Goal: Task Accomplishment & Management: Manage account settings

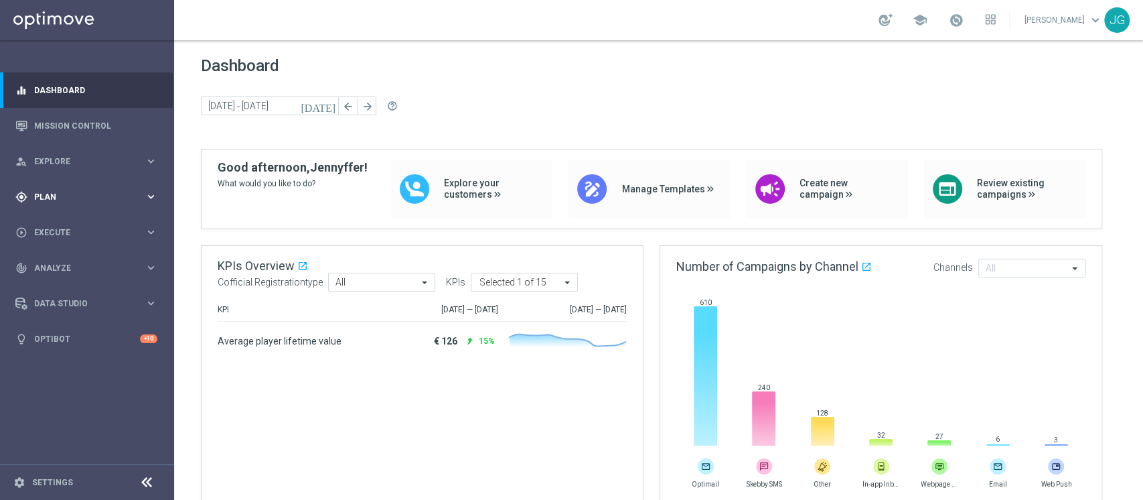
click at [117, 202] on div "gps_fixed Plan keyboard_arrow_right" at bounding box center [86, 196] width 173 height 35
click at [60, 327] on div "play_circle_outline Execute" at bounding box center [79, 333] width 129 height 12
click at [60, 261] on link "Campaign Builder" at bounding box center [87, 259] width 104 height 11
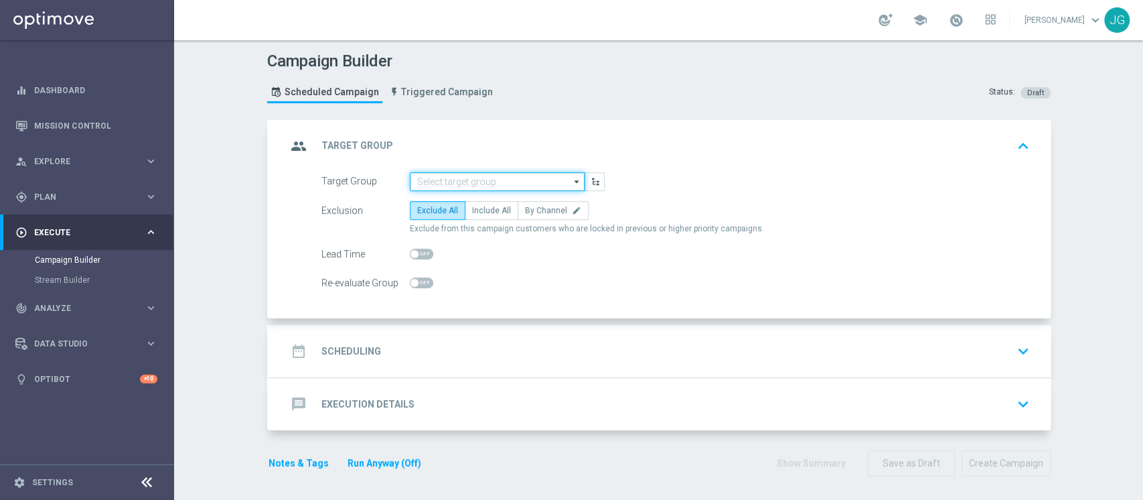
click at [418, 180] on input at bounding box center [497, 181] width 175 height 19
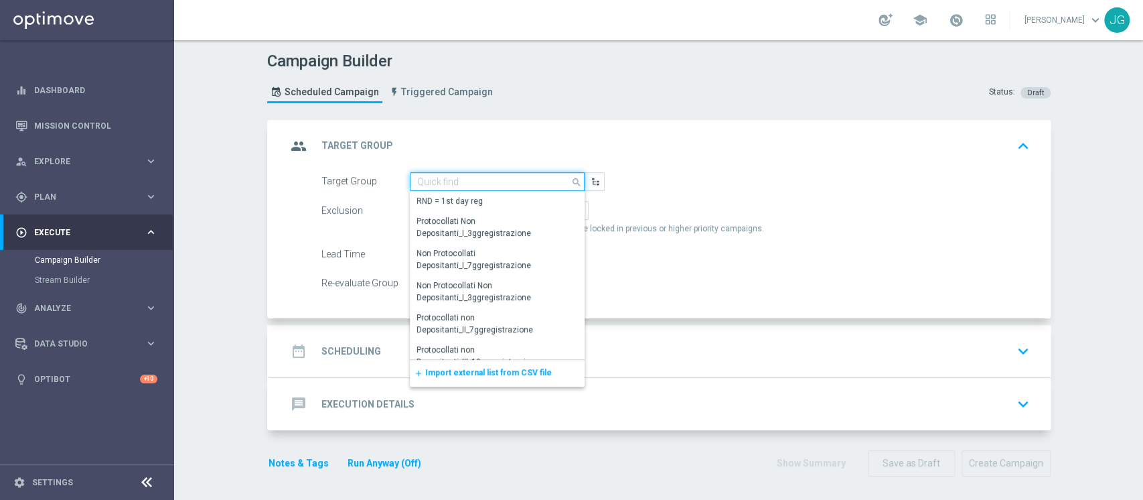
paste input "1^ PRODOTTO CASINO' - OTHER GGR>10 CASINO' M08"
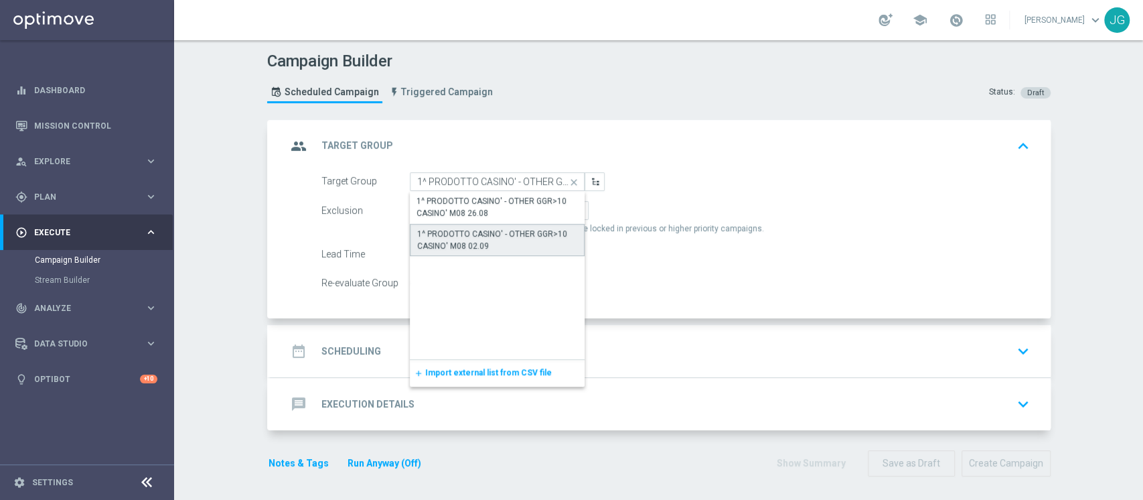
click at [504, 245] on div "1^ PRODOTTO CASINO' - OTHER GGR>10 CASINO' M08 02.09" at bounding box center [497, 240] width 161 height 24
type input "1^ PRODOTTO CASINO' - OTHER GGR>10 CASINO' M08 02.09"
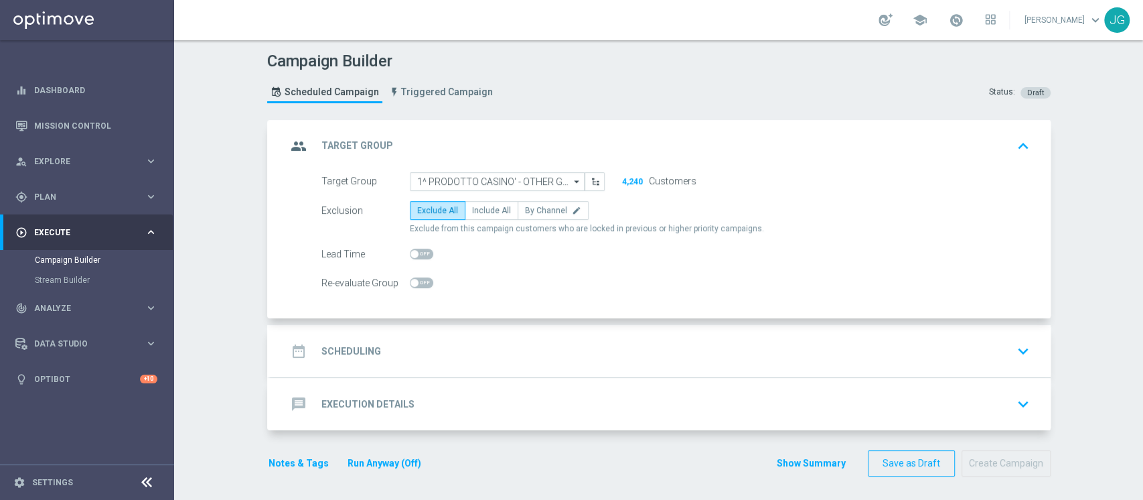
click at [550, 317] on div "Target Group 1^ PRODOTTO CASINO' - OTHER GGR>10 CASINO' M08 02.09 1^ PRODOTTO C…" at bounding box center [661, 245] width 780 height 147
click at [569, 356] on div "date_range Scheduling keyboard_arrow_down" at bounding box center [661, 350] width 748 height 25
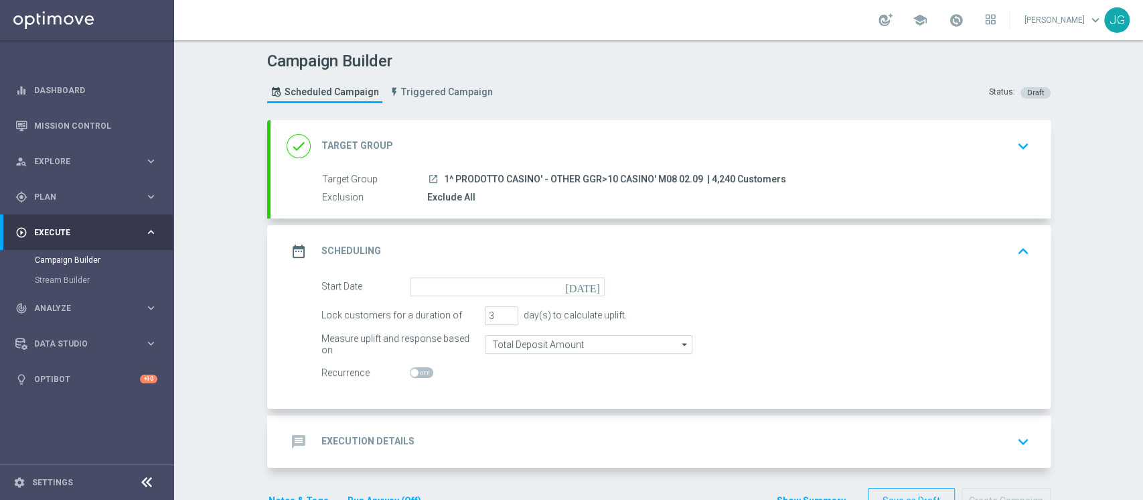
drag, startPoint x: 692, startPoint y: 177, endPoint x: 431, endPoint y: 175, distance: 261.2
click at [431, 175] on div "launch 1^ PRODOTTO CASINO' - OTHER GGR>10 CASINO' M08 02.09 | 4,240 Customers" at bounding box center [725, 178] width 597 height 13
copy div "1^ PRODOTTO CASINO' - OTHER GGR>10 CASINO' M08 02.09"
click at [557, 298] on form "Start Date today Lock customers for a duration of 3 day(s) to calculate uplift.…" at bounding box center [675, 329] width 709 height 105
click at [579, 271] on div "date_range Scheduling keyboard_arrow_up" at bounding box center [661, 251] width 780 height 52
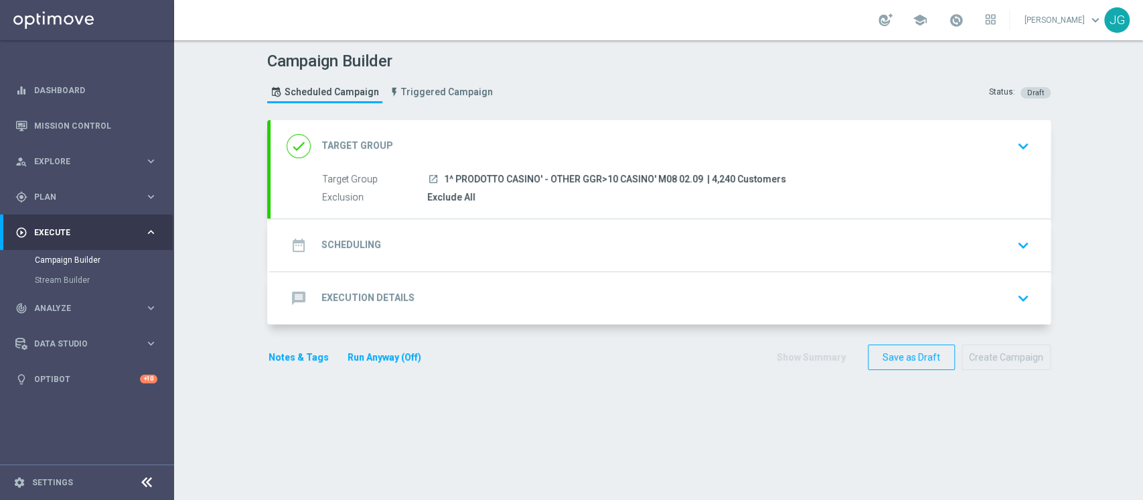
click at [500, 207] on div "Target Group launch 1^ PRODOTTO CASINO' - OTHER GGR>10 CASINO' M08 02.09 | 4,24…" at bounding box center [661, 195] width 780 height 46
click at [496, 224] on div "date_range Scheduling keyboard_arrow_down" at bounding box center [661, 245] width 780 height 52
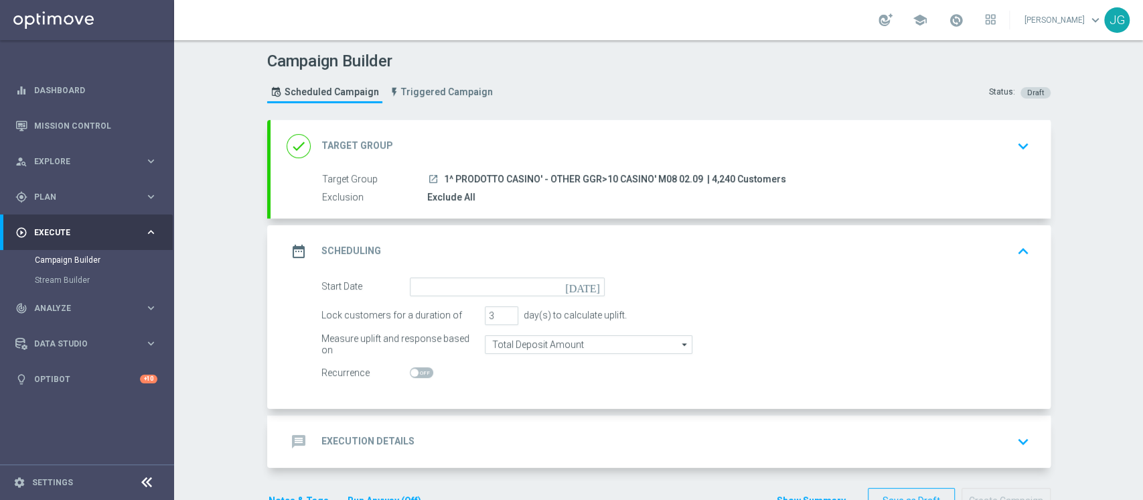
click at [583, 285] on icon "[DATE]" at bounding box center [585, 284] width 40 height 15
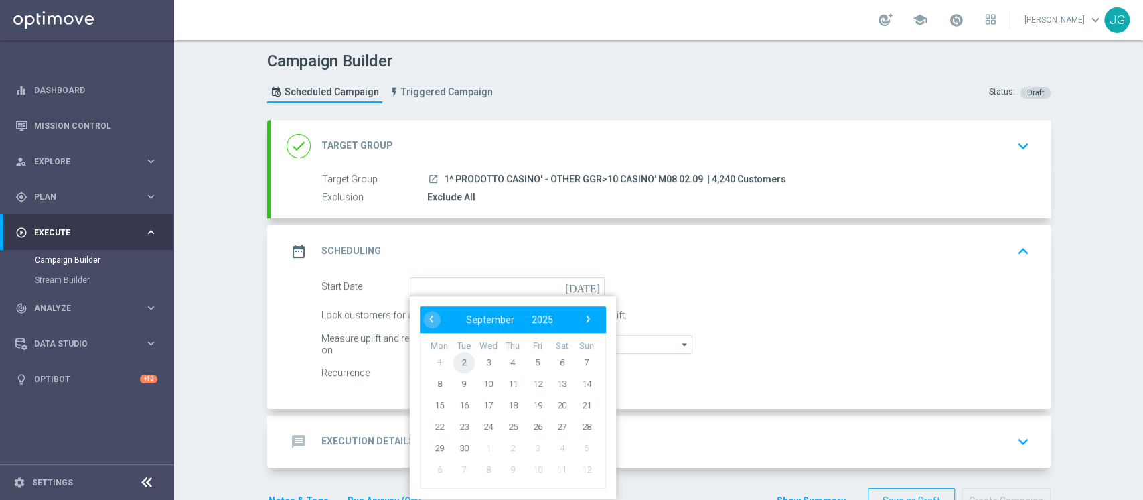
click at [459, 363] on span "2" at bounding box center [463, 361] width 21 height 21
type input "02 Sep 2025"
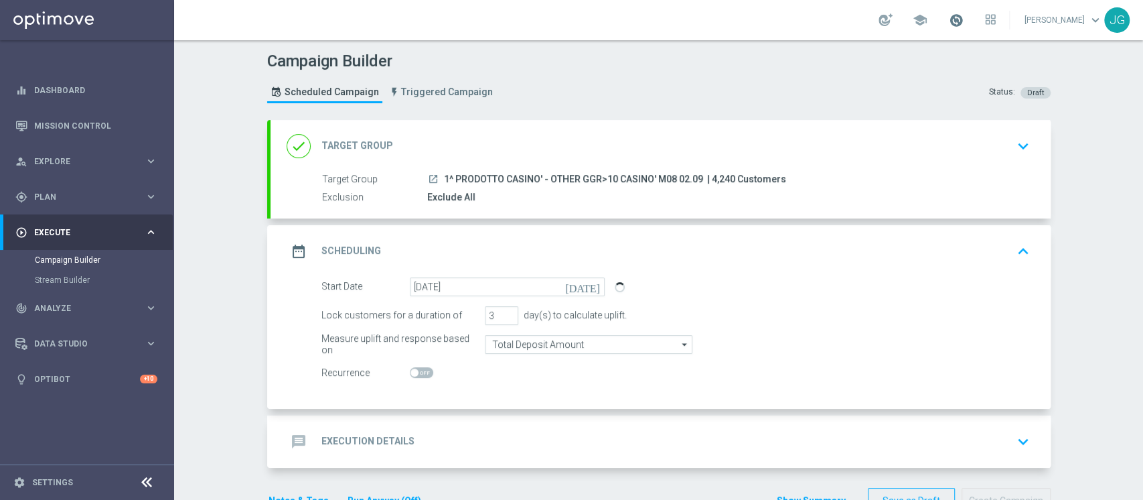
click at [949, 22] on span at bounding box center [956, 20] width 15 height 15
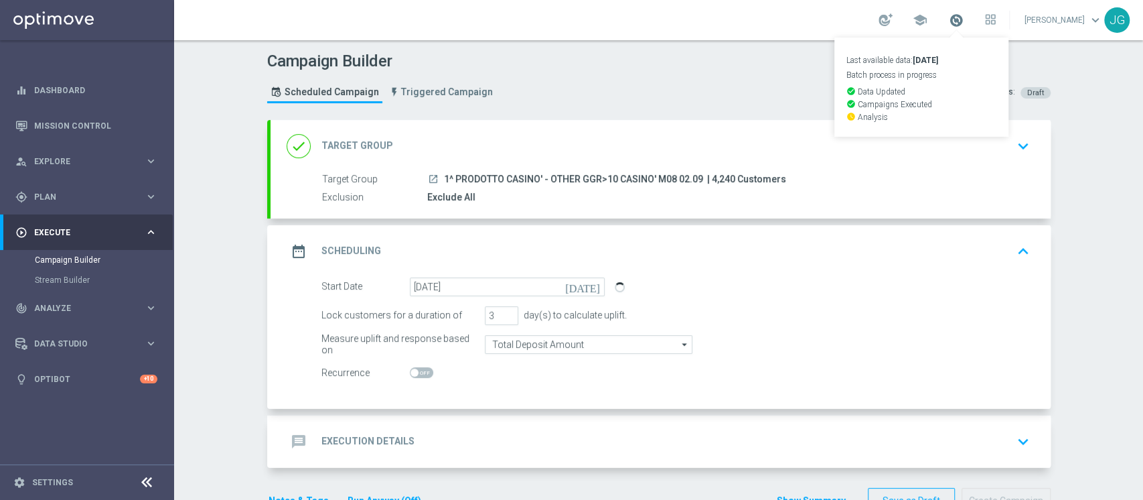
click at [949, 22] on span at bounding box center [956, 20] width 15 height 15
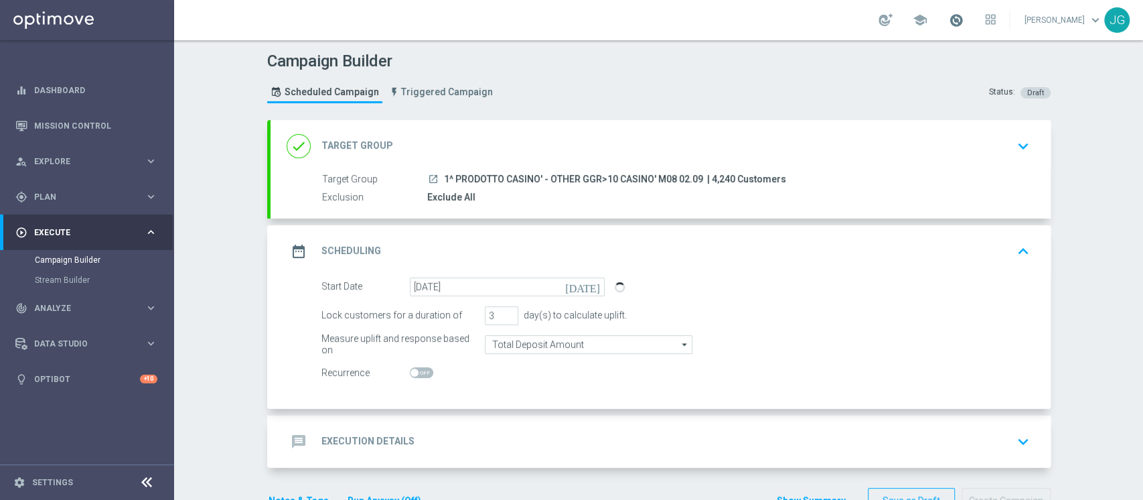
click at [949, 16] on span at bounding box center [956, 20] width 15 height 15
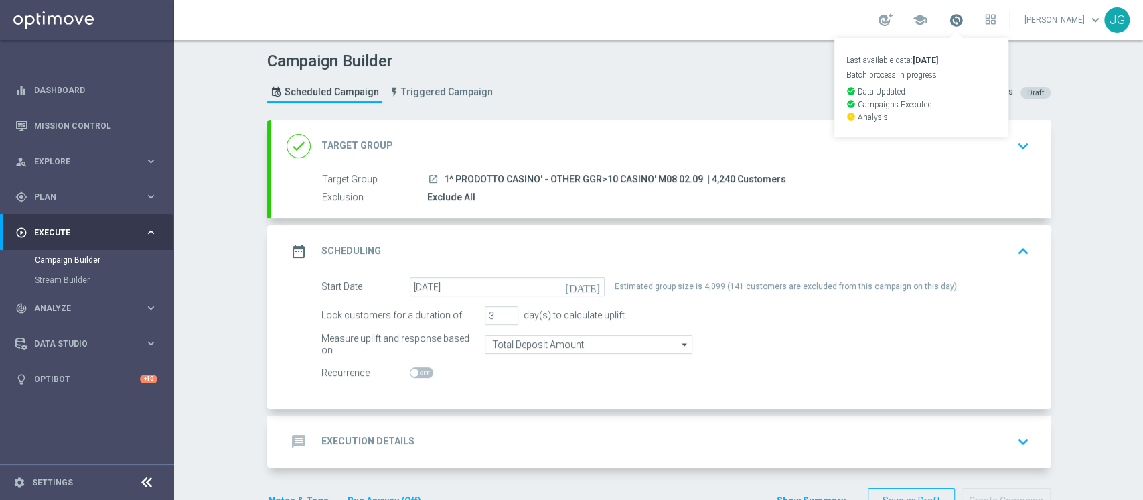
click at [952, 27] on span at bounding box center [956, 20] width 15 height 15
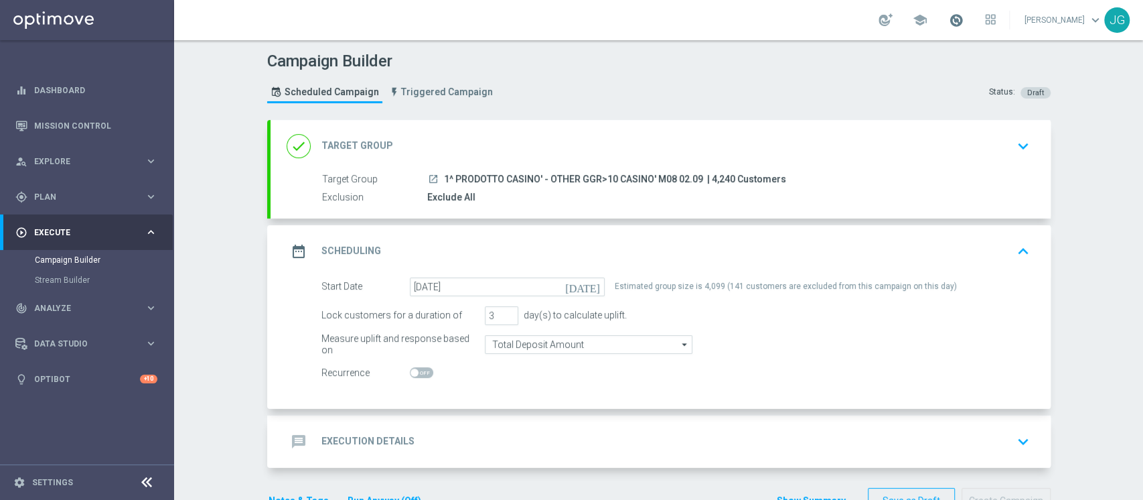
click at [952, 27] on span at bounding box center [956, 20] width 15 height 15
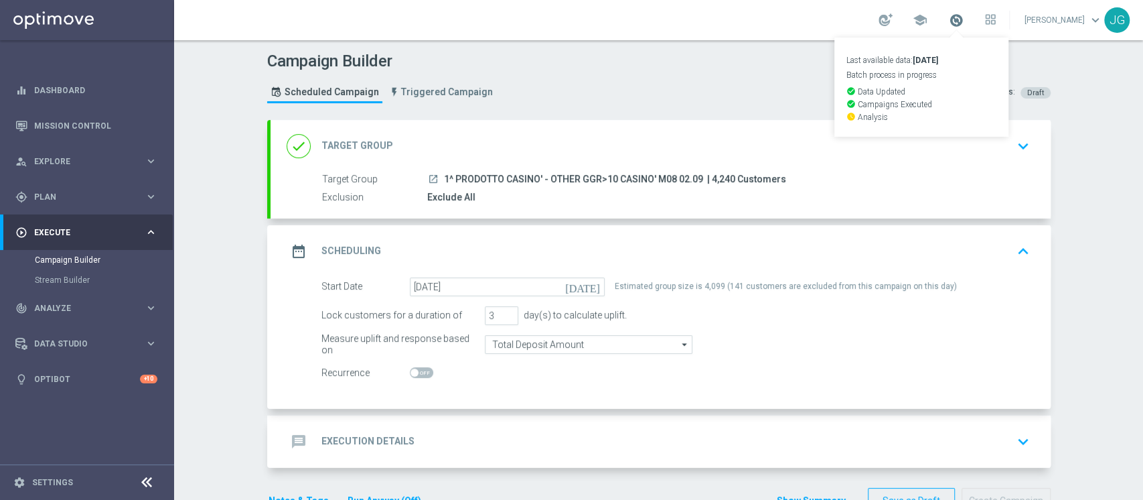
click at [949, 21] on span at bounding box center [956, 20] width 15 height 15
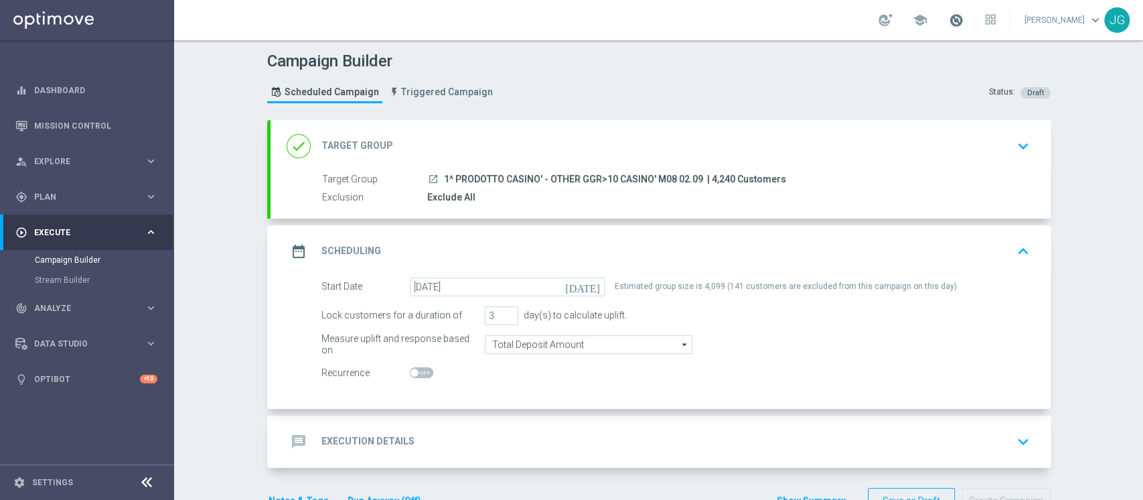
click at [949, 21] on span at bounding box center [956, 20] width 15 height 15
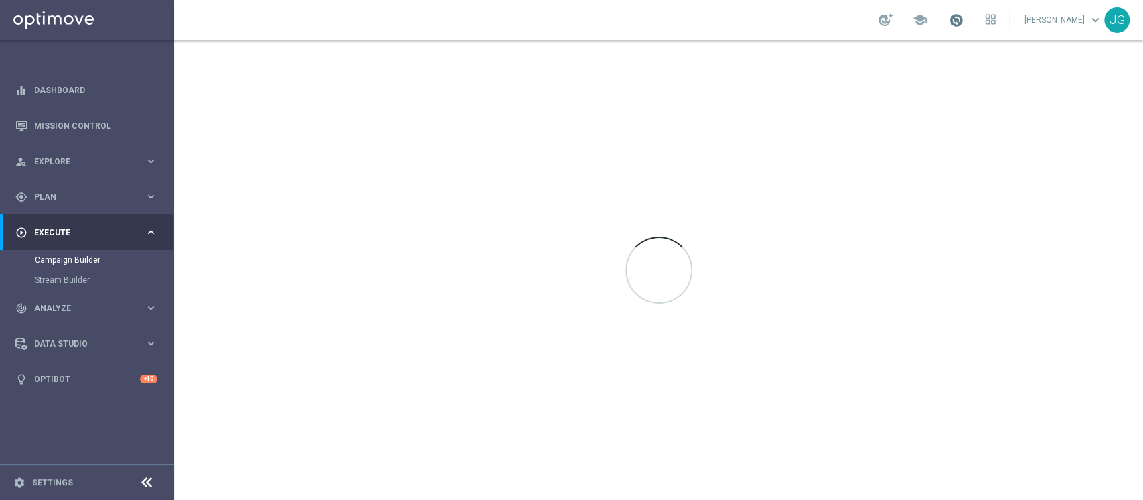
click at [950, 23] on span at bounding box center [956, 20] width 15 height 15
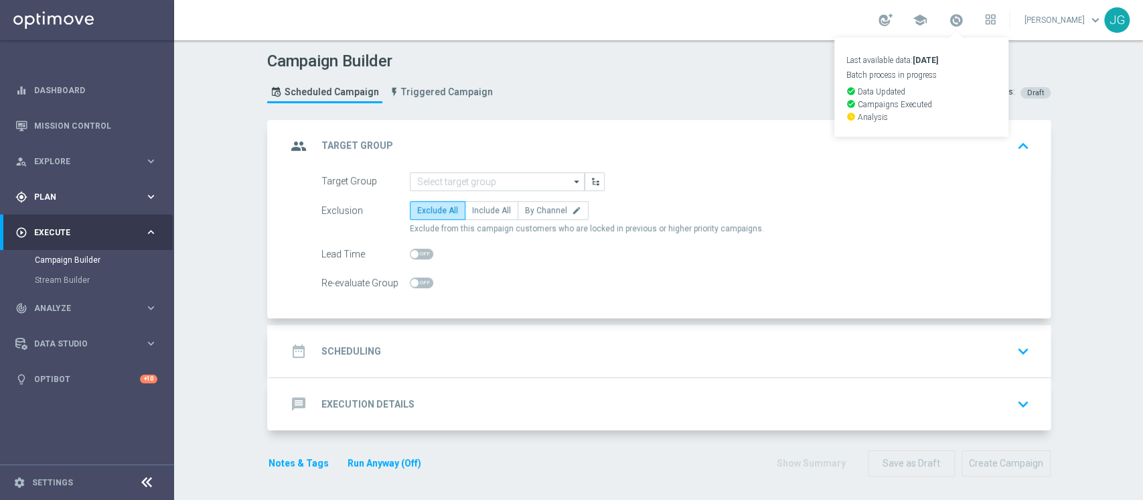
click at [92, 199] on span "Plan" at bounding box center [89, 197] width 110 height 8
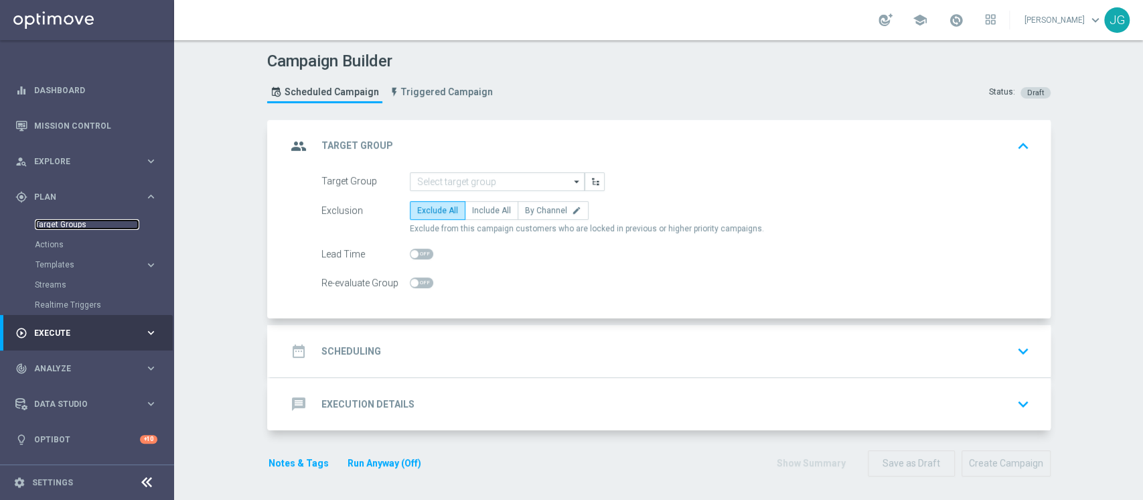
click at [77, 219] on link "Target Groups" at bounding box center [87, 224] width 104 height 11
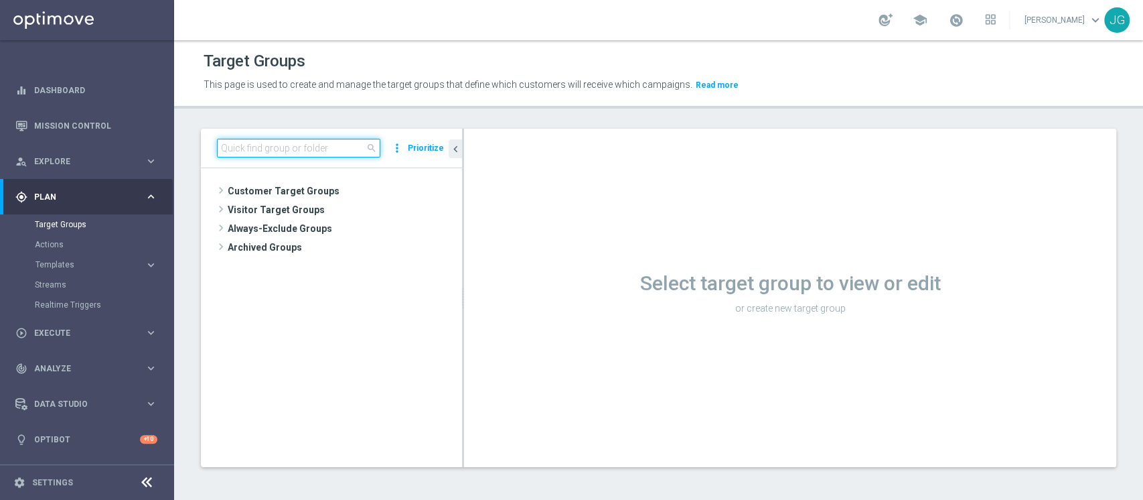
click at [289, 155] on input at bounding box center [298, 148] width 163 height 19
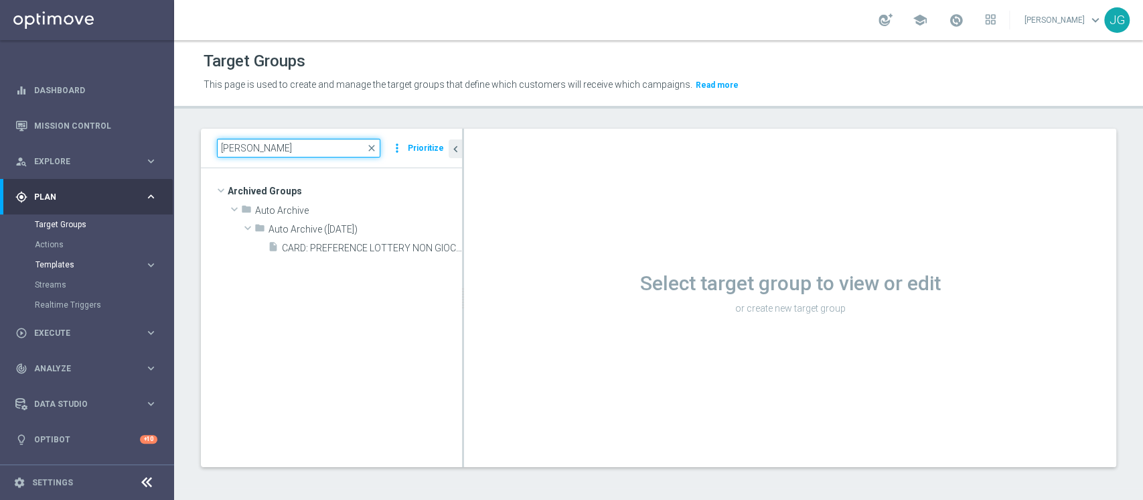
type input "gratta"
click at [66, 266] on span "Templates" at bounding box center [83, 265] width 96 height 8
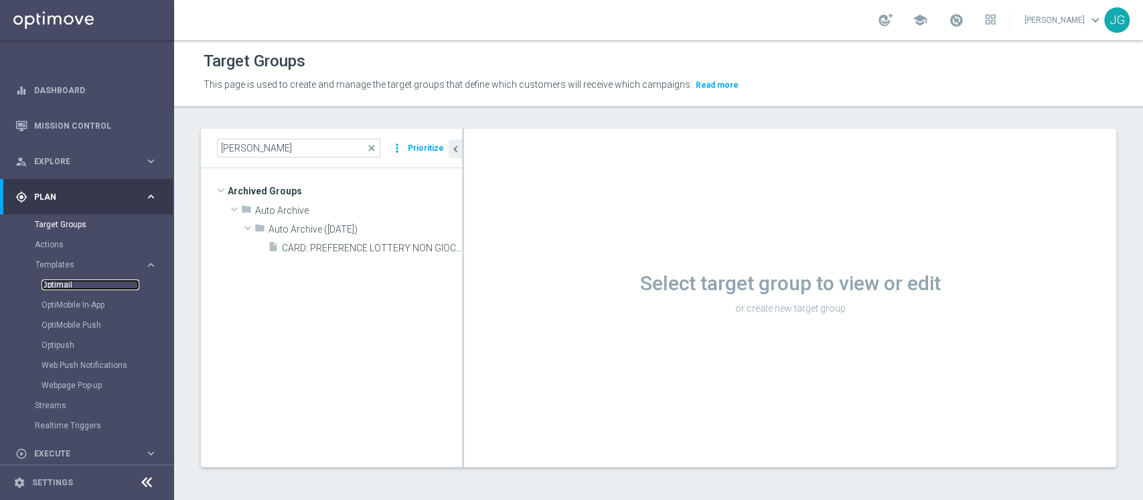
click at [55, 283] on link "Optimail" at bounding box center [91, 284] width 98 height 11
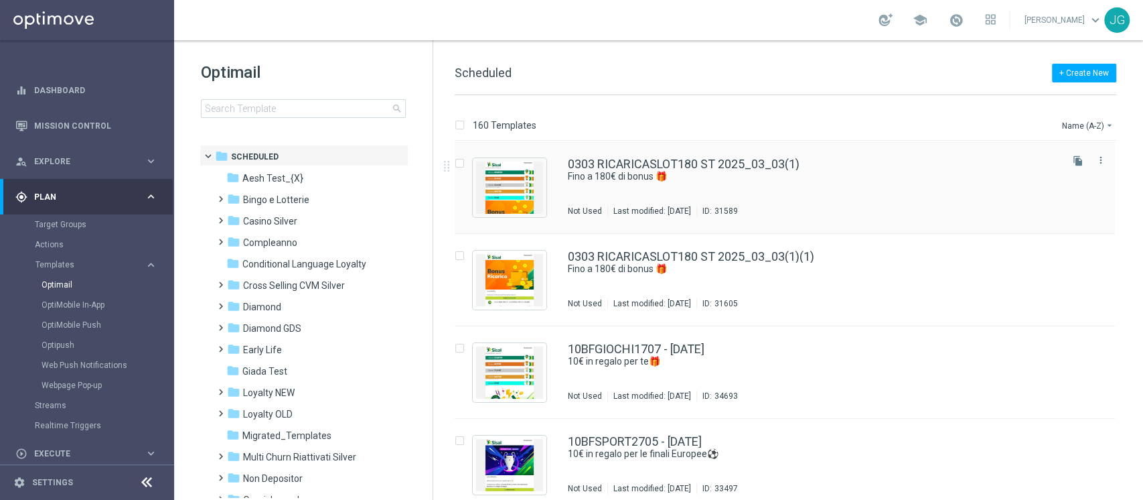
click at [571, 213] on div "Not Used" at bounding box center [585, 211] width 34 height 11
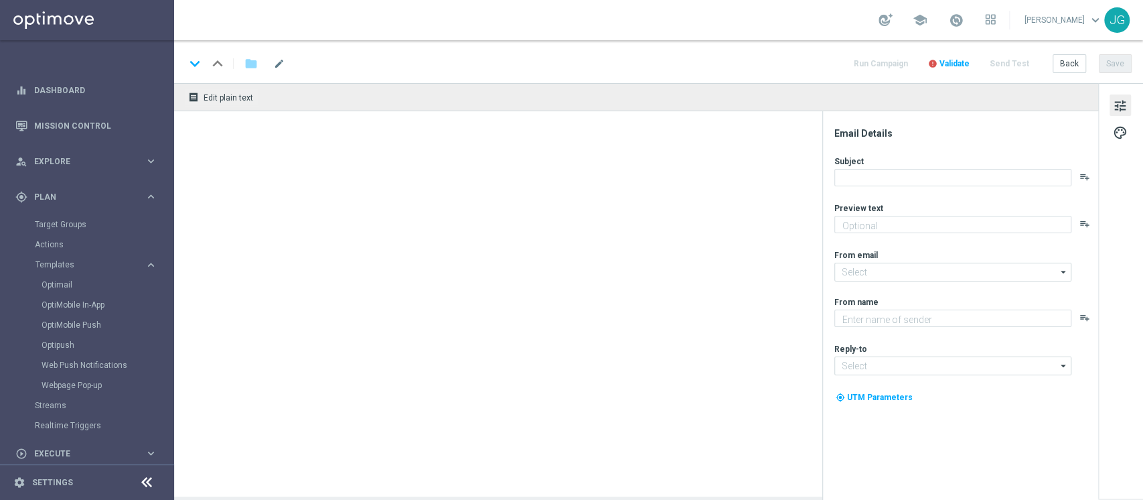
type textarea "Scopri la promozione che ti abbiamo riservato"
type input "[EMAIL_ADDRESS][DOMAIN_NAME]"
type textarea "Sisal"
type input "[EMAIL_ADDRESS][DOMAIN_NAME]"
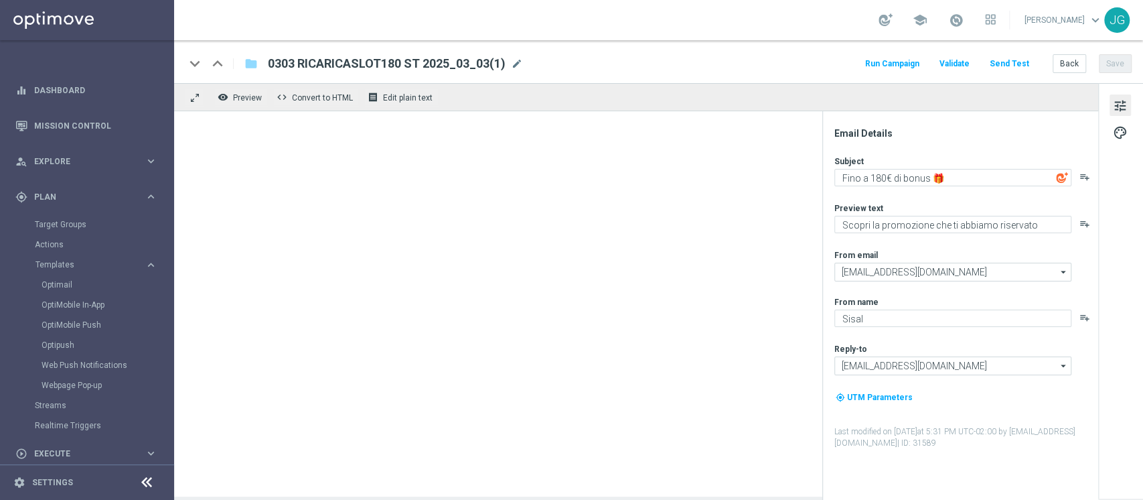
click at [571, 213] on div "remove_red_eye Preview code Convert to HTML receipt Edit plain text" at bounding box center [636, 289] width 924 height 413
click at [571, 213] on div at bounding box center [636, 303] width 924 height 385
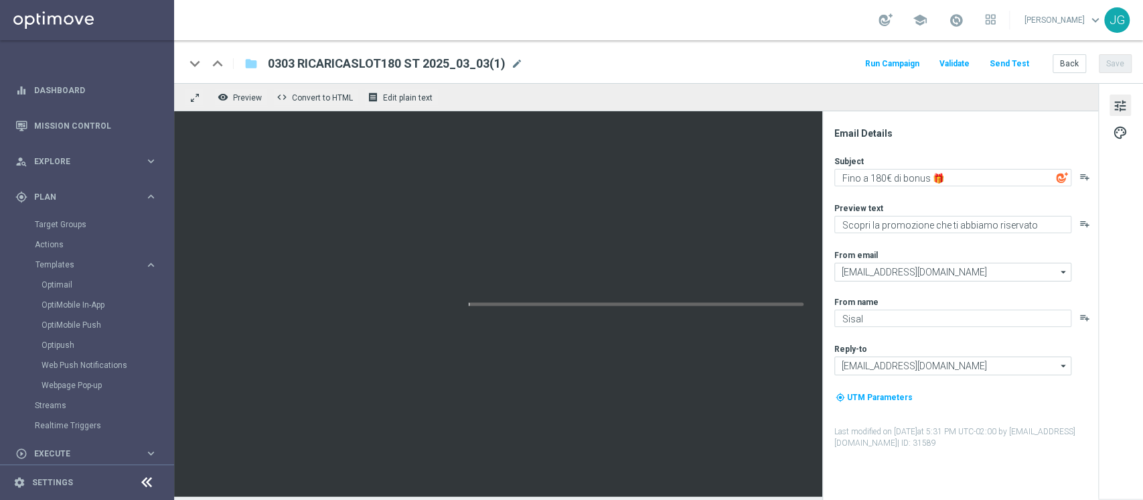
click at [571, 213] on div at bounding box center [636, 303] width 924 height 385
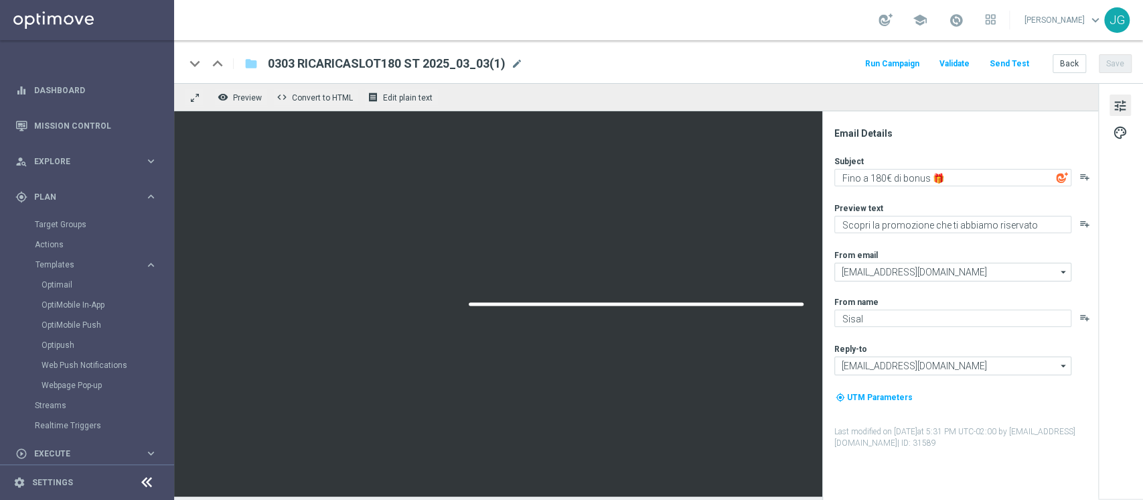
click at [571, 213] on div at bounding box center [636, 303] width 924 height 385
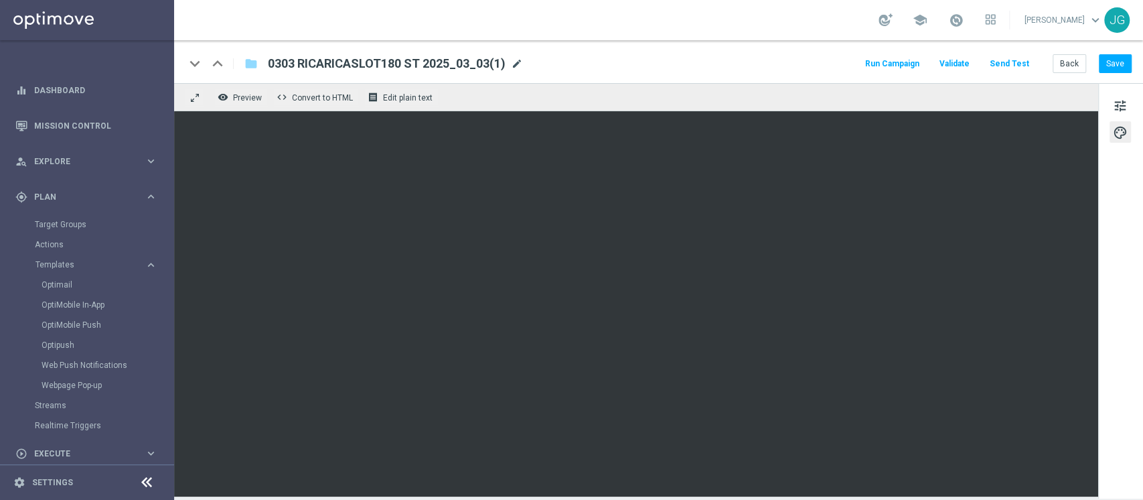
click at [520, 64] on span "mode_edit" at bounding box center [517, 64] width 12 height 12
click at [60, 283] on link "Optimail" at bounding box center [91, 284] width 98 height 11
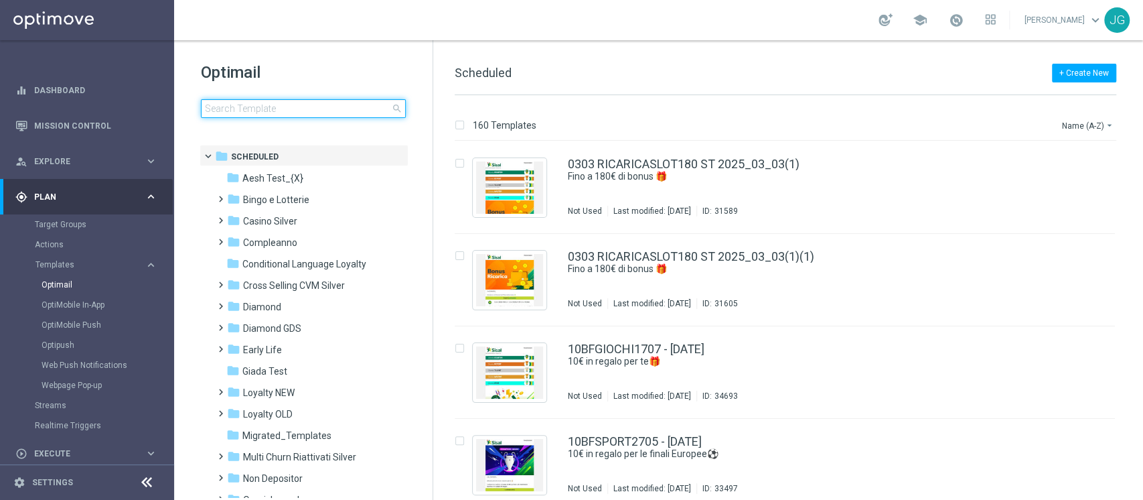
click at [316, 106] on input at bounding box center [303, 108] width 205 height 19
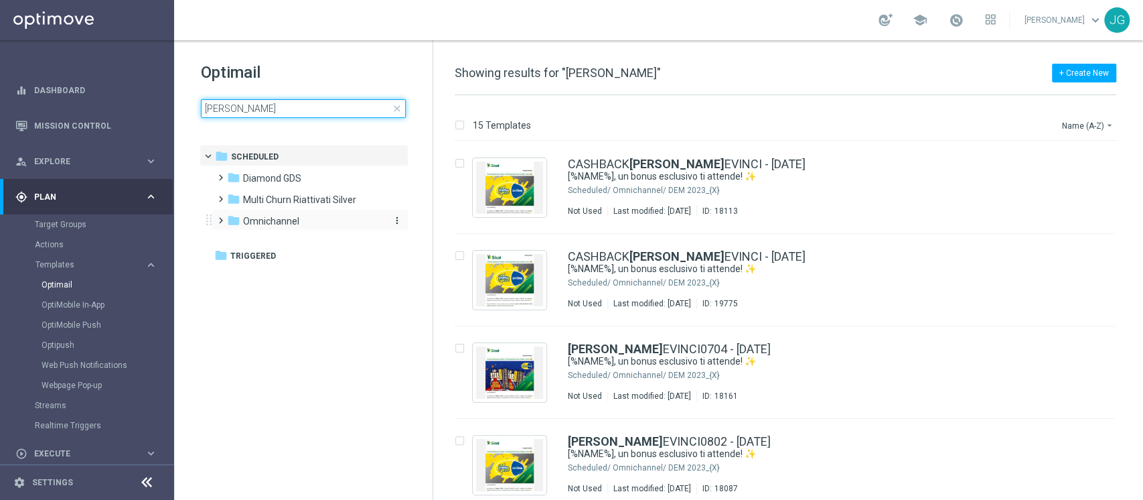
type input "gratta"
click at [295, 222] on span "Omnichannel" at bounding box center [271, 221] width 56 height 12
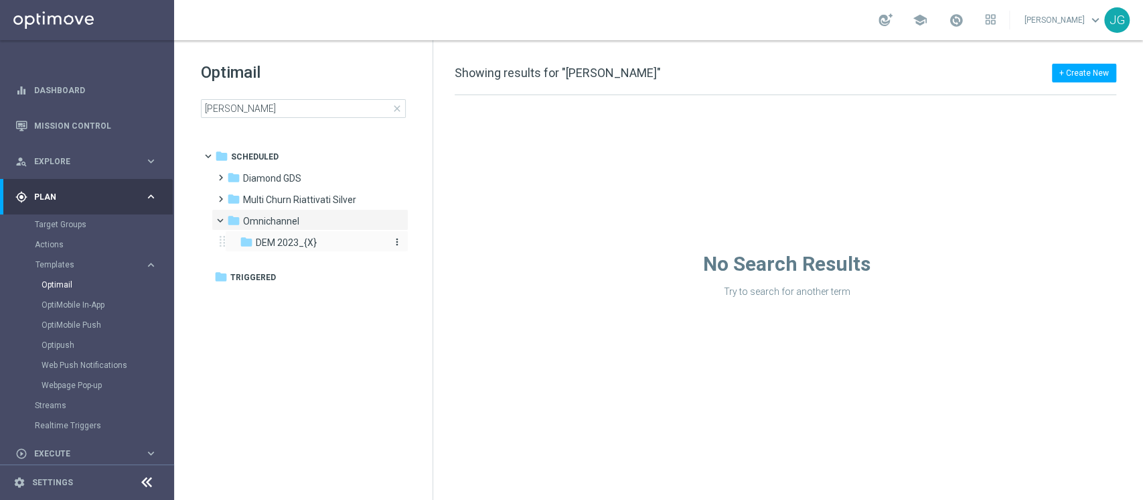
click at [288, 240] on span "DEM 2023_{X}" at bounding box center [286, 242] width 61 height 12
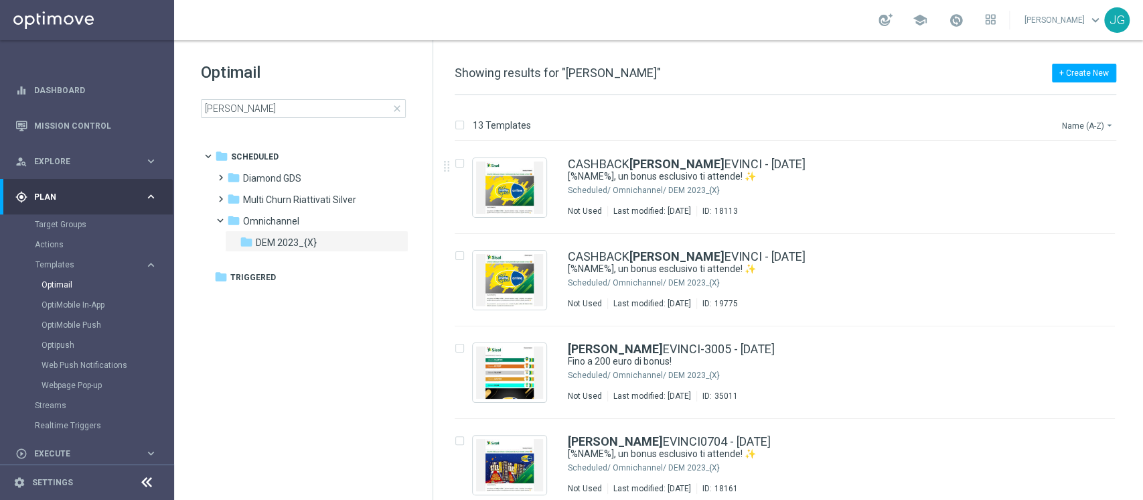
click at [1084, 123] on button "Name (A-Z) arrow_drop_down" at bounding box center [1089, 125] width 56 height 16
click at [1063, 187] on span "Date Modified (Newest)" at bounding box center [1065, 184] width 90 height 9
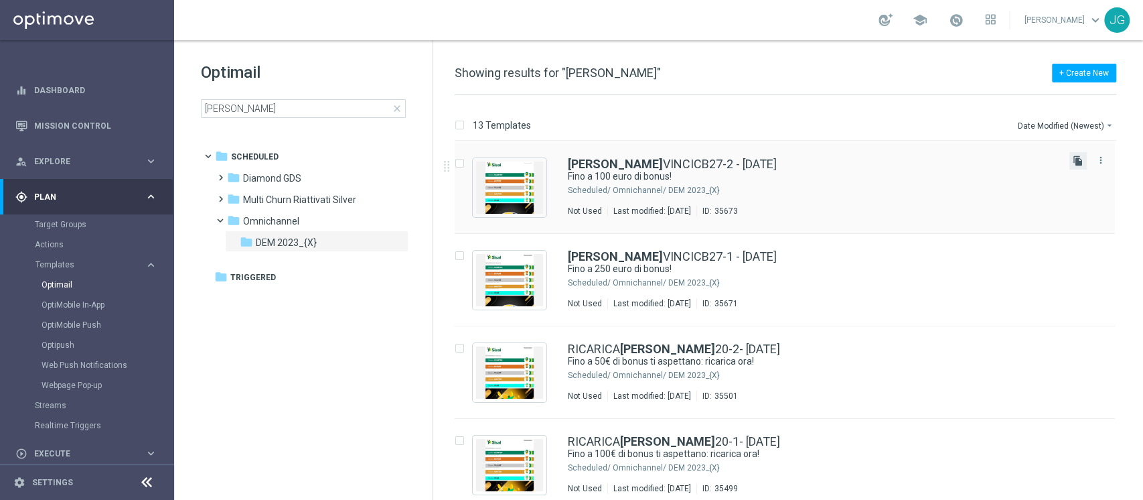
click at [1076, 162] on icon "file_copy" at bounding box center [1078, 160] width 11 height 11
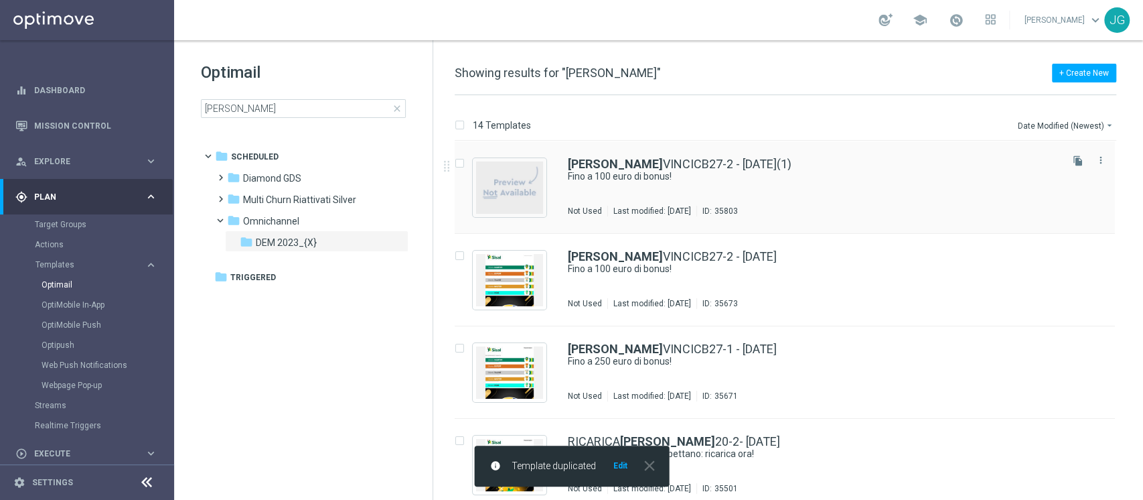
click at [759, 183] on div "GRATTA VINCICB27-2 - 27.08.2025(1) Fino a 100 euro di bonus! Not Used Last modi…" at bounding box center [813, 187] width 491 height 58
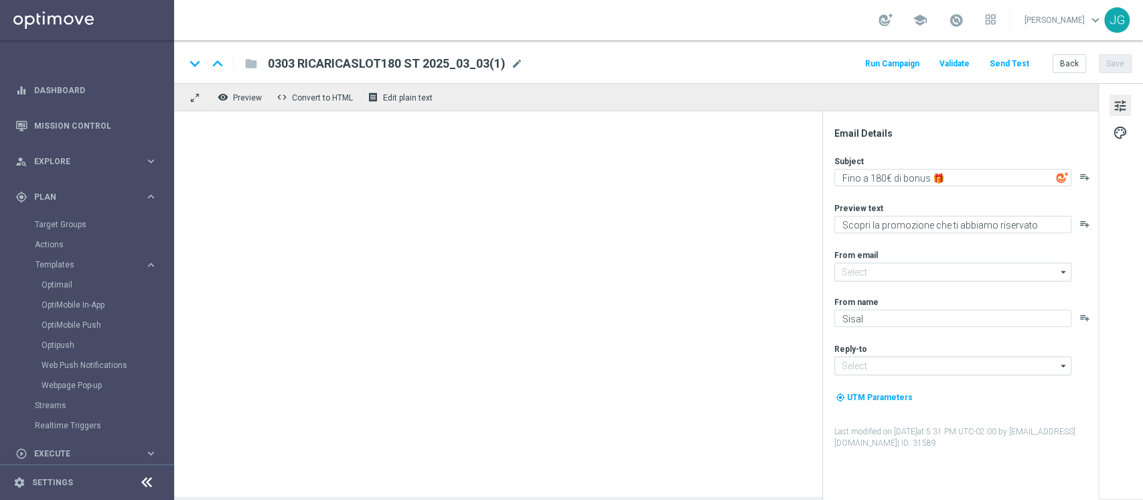
type input "newsletter@comunicazioni.sisal.it"
type input "info@sisal.it"
type textarea "Fino a 100 euro di bonus!"
type textarea "Scopri cosa ti abbiamo riservato!"
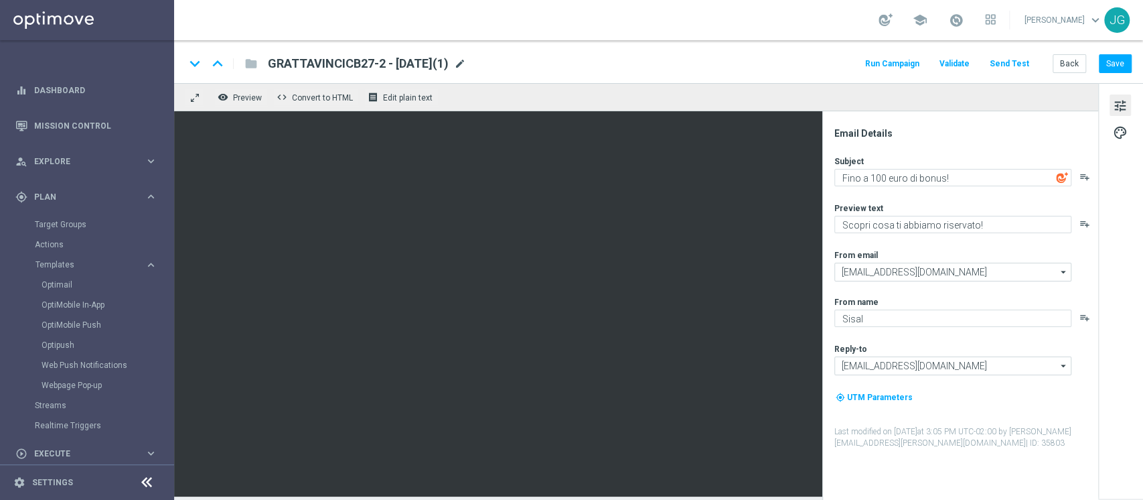
click at [466, 60] on span "mode_edit" at bounding box center [460, 64] width 12 height 12
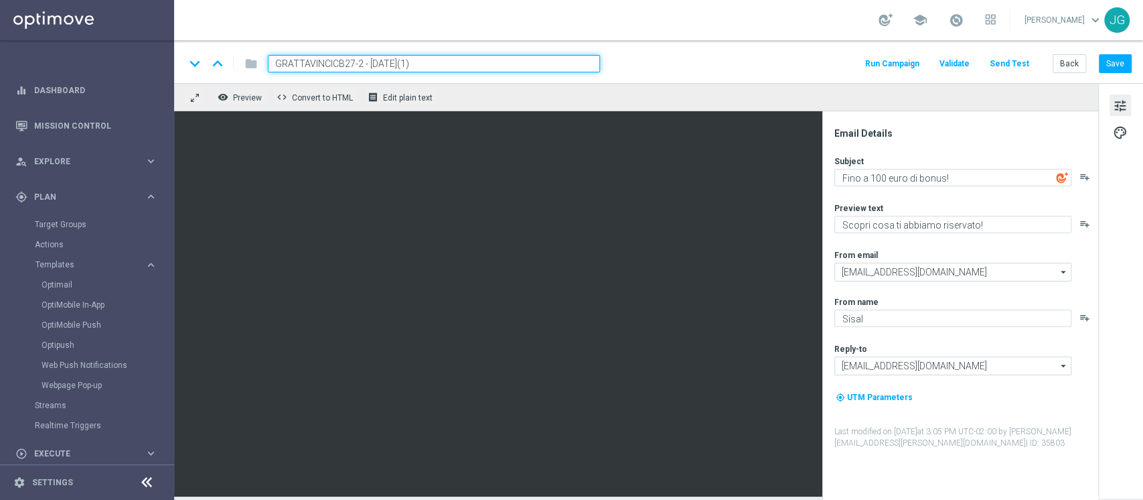
drag, startPoint x: 360, startPoint y: 62, endPoint x: 152, endPoint y: 67, distance: 208.3
click at [152, 67] on main "equalizer Dashboard Mission Control" at bounding box center [571, 250] width 1143 height 500
paste input "03"
click at [413, 66] on input "GRATTAVINCI03 - 27.08.2025(1)" at bounding box center [434, 63] width 332 height 17
click at [361, 63] on input "GRATTAVINCI03 - 27.08.2025" at bounding box center [434, 63] width 332 height 17
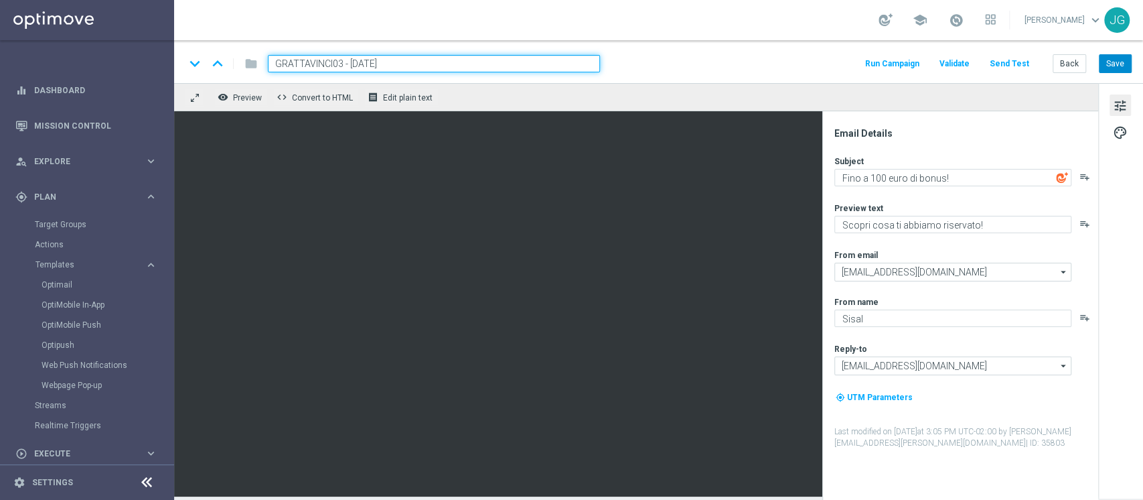
type input "GRATTAVINCI03 - 03.09.2025"
click at [1126, 62] on button "Save" at bounding box center [1115, 63] width 33 height 19
drag, startPoint x: 418, startPoint y: 64, endPoint x: 91, endPoint y: 49, distance: 327.2
click at [91, 49] on main "equalizer Dashboard Mission Control" at bounding box center [571, 250] width 1143 height 500
click at [1124, 66] on button "Save" at bounding box center [1115, 63] width 33 height 19
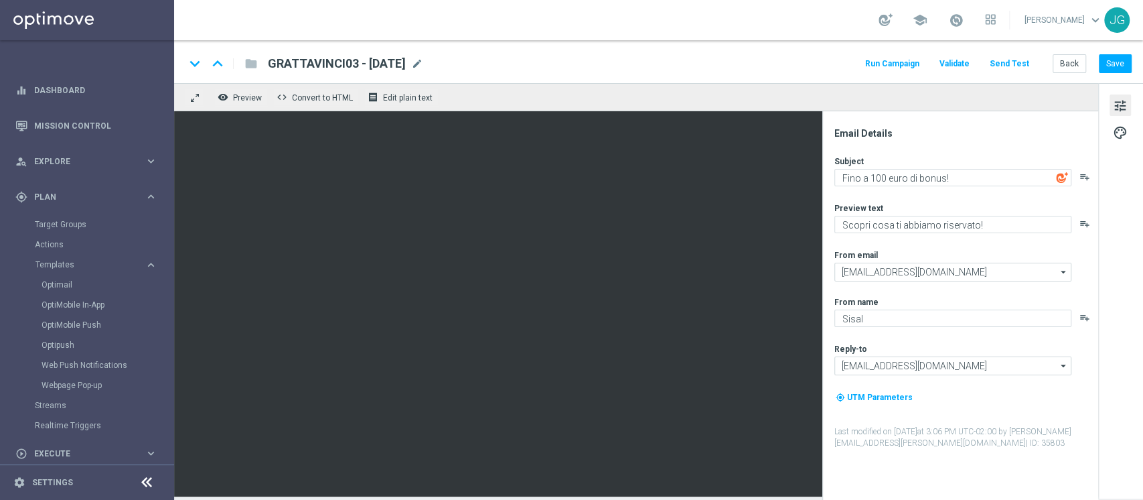
click at [934, 23] on div "school" at bounding box center [937, 20] width 117 height 23
click at [949, 23] on span at bounding box center [956, 20] width 15 height 15
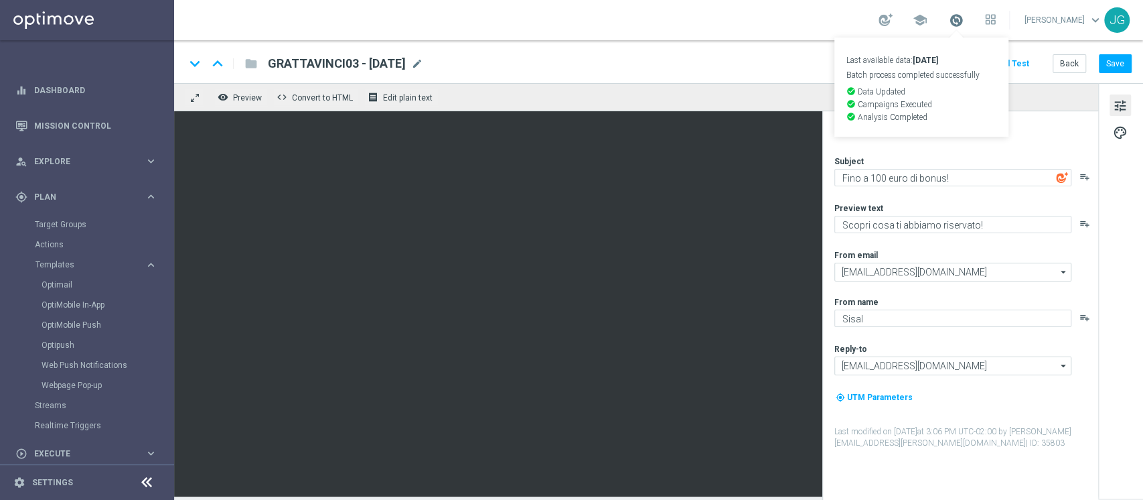
click at [953, 20] on span at bounding box center [956, 20] width 15 height 15
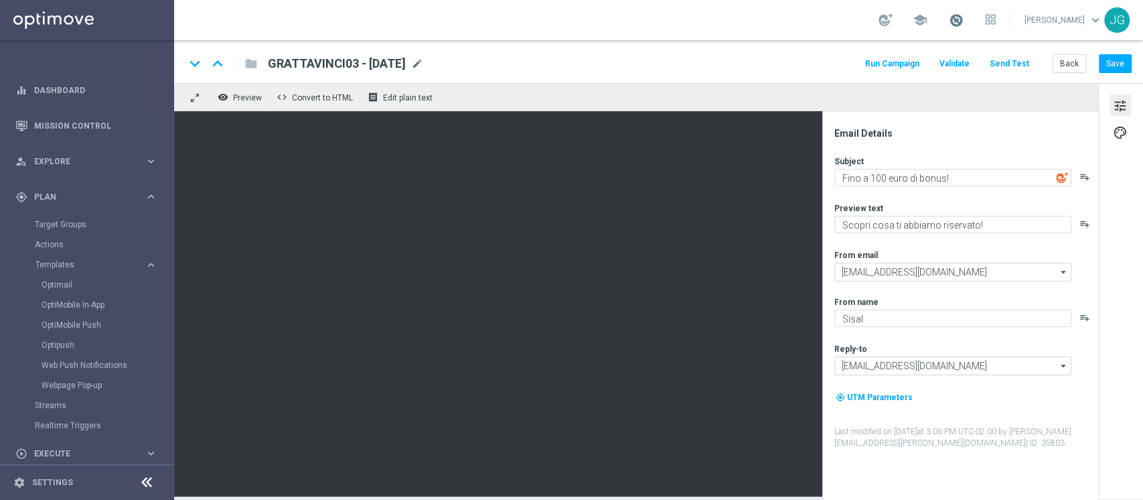
click at [953, 20] on span at bounding box center [956, 20] width 15 height 15
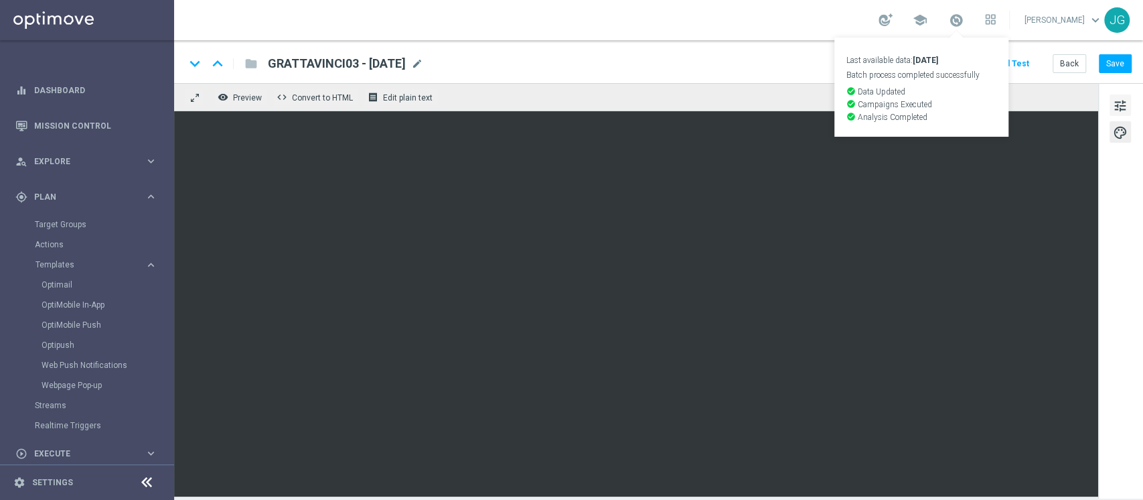
click at [1124, 110] on span "tune" at bounding box center [1120, 105] width 15 height 17
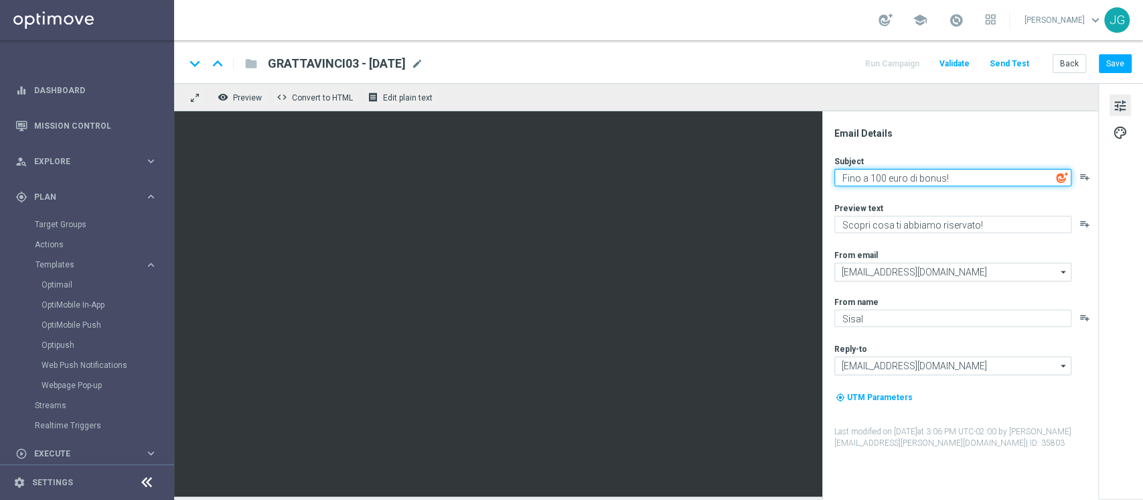
click at [871, 175] on textarea "Fino a 100 euro di bonus!" at bounding box center [952, 177] width 237 height 17
type textarea "Fino a 300 euro di bonus!"
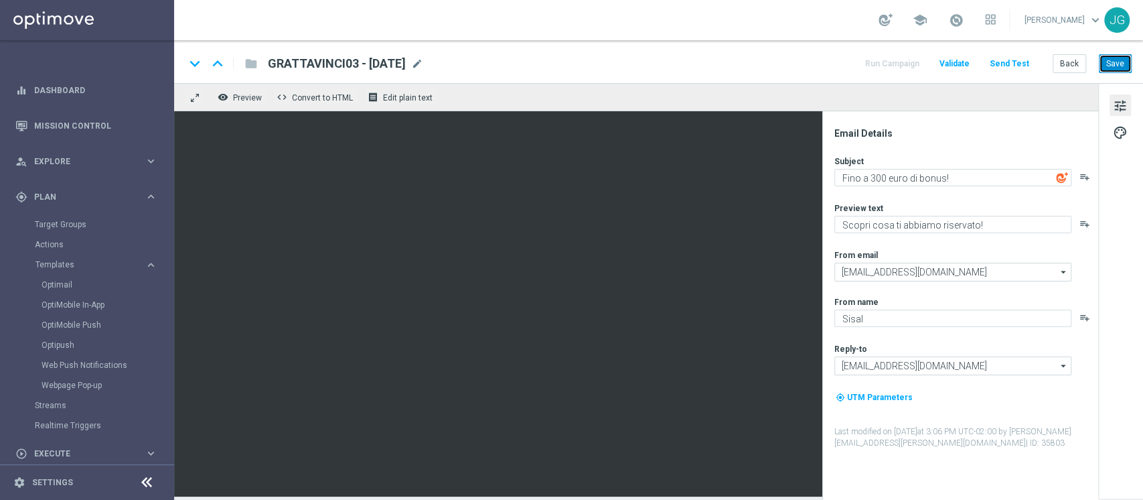
click at [1116, 57] on button "Save" at bounding box center [1115, 63] width 33 height 19
drag, startPoint x: 433, startPoint y: 66, endPoint x: 252, endPoint y: 62, distance: 180.8
click at [252, 62] on div "keyboard_arrow_down keyboard_arrow_up folder GRATTAVINCI03 - 03.09.2025 GRATTAV…" at bounding box center [304, 63] width 238 height 17
copy span "GRATTAVINCI03 - 03.09.2025"
click at [1126, 62] on button "Save" at bounding box center [1115, 63] width 33 height 19
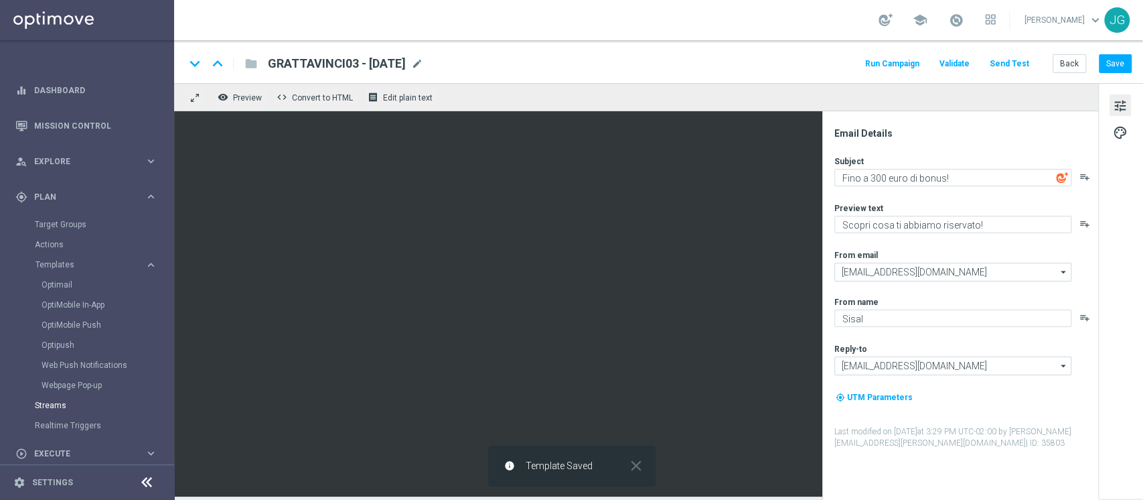
scroll to position [117, 0]
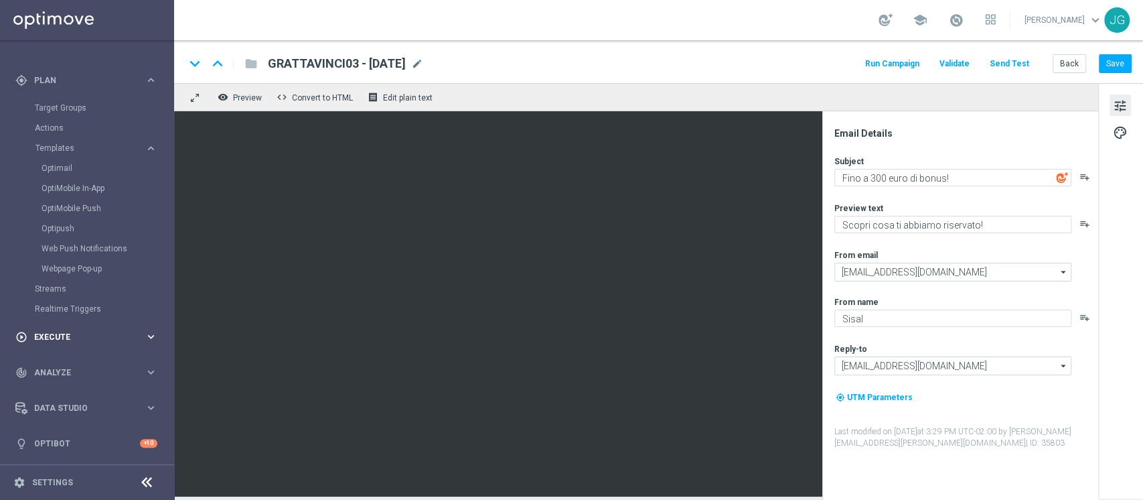
click at [123, 337] on span "Execute" at bounding box center [89, 337] width 110 height 8
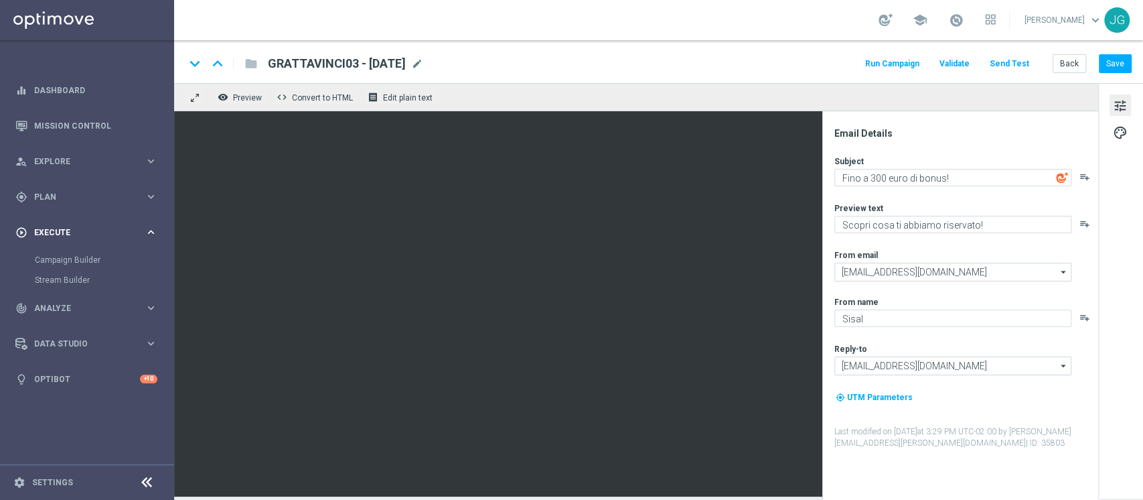
scroll to position [0, 0]
click at [90, 260] on link "Campaign Builder" at bounding box center [87, 259] width 104 height 11
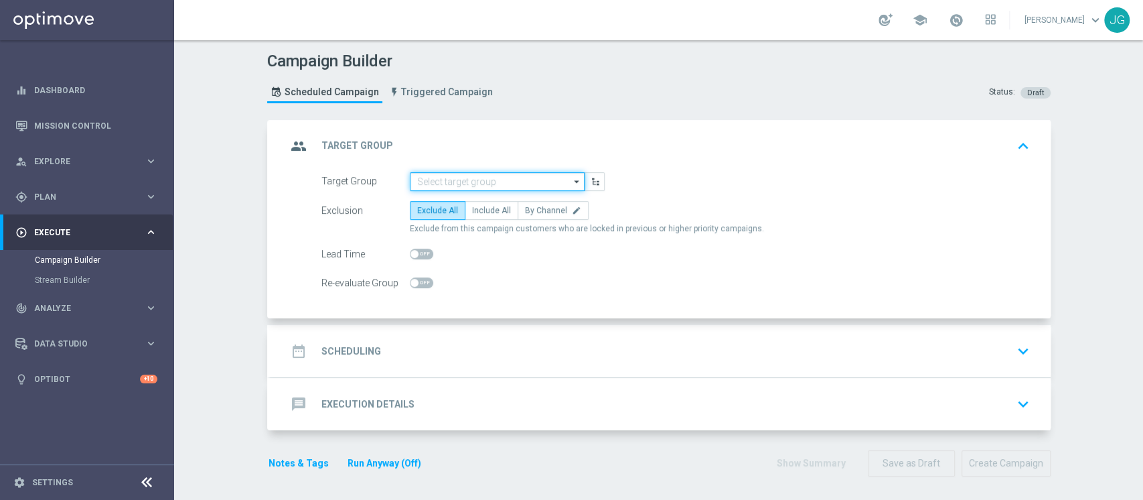
click at [472, 178] on input at bounding box center [497, 181] width 175 height 19
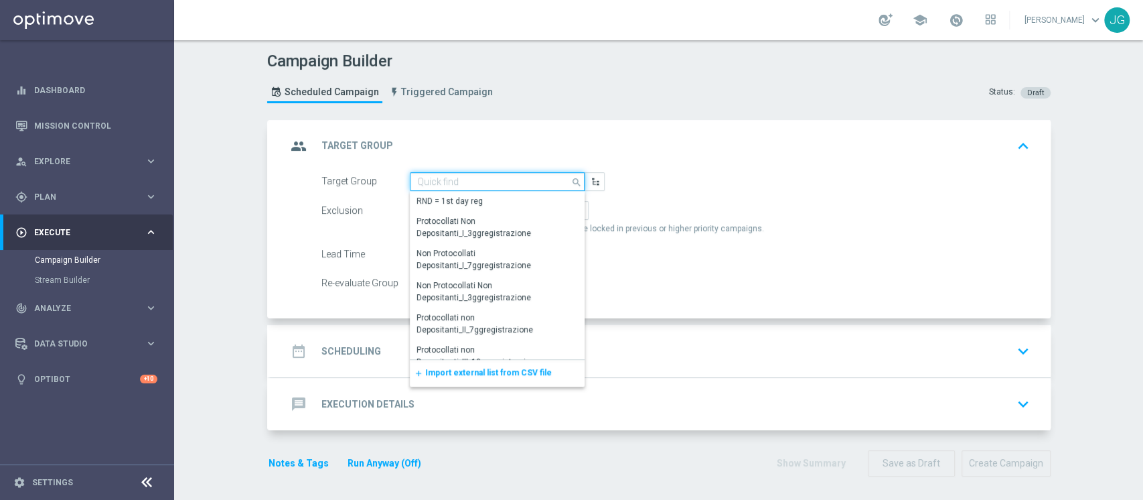
paste input "1^ PRODOTTO CASINO' - OTHER GGR>10 CASINO' M08 02.09"
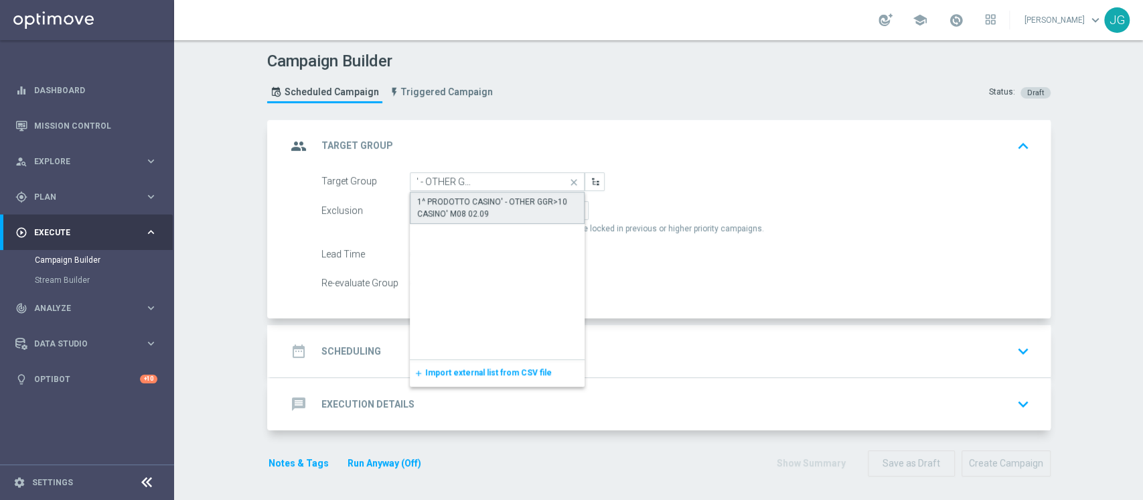
click at [467, 215] on div "1^ PRODOTTO CASINO' - OTHER GGR>10 CASINO' M08 02.09" at bounding box center [497, 208] width 161 height 24
type input "1^ PRODOTTO CASINO' - OTHER GGR>10 CASINO' M08 02.09"
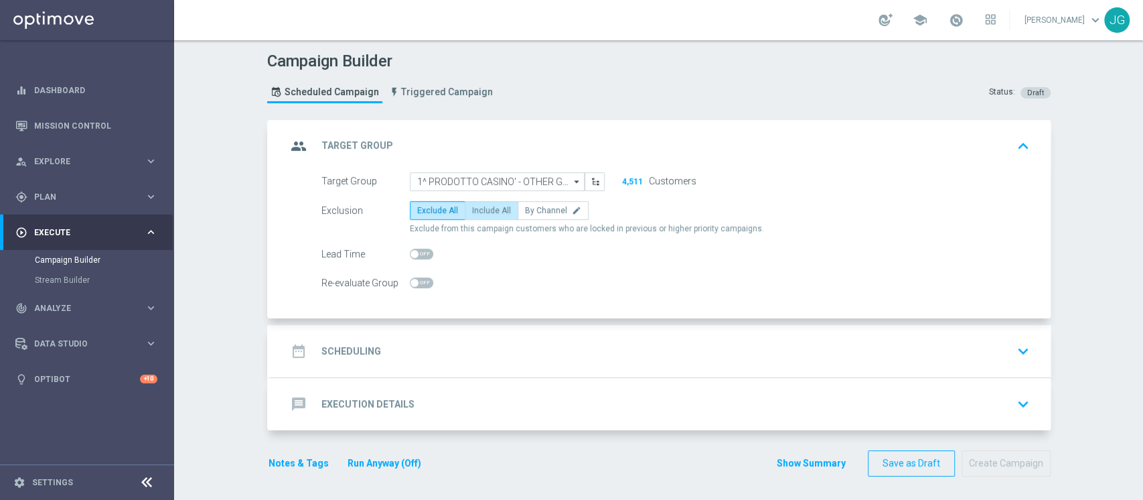
click at [484, 206] on span "Include All" at bounding box center [491, 210] width 39 height 9
click at [481, 208] on input "Include All" at bounding box center [476, 212] width 9 height 9
radio input "true"
click at [455, 357] on div "date_range Scheduling keyboard_arrow_down" at bounding box center [661, 350] width 748 height 25
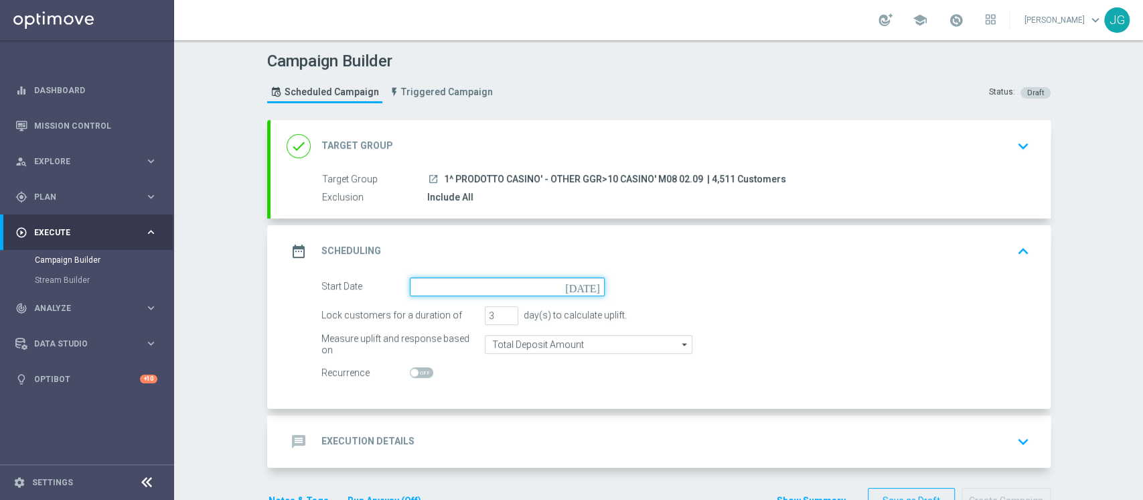
click at [466, 293] on input at bounding box center [507, 286] width 195 height 19
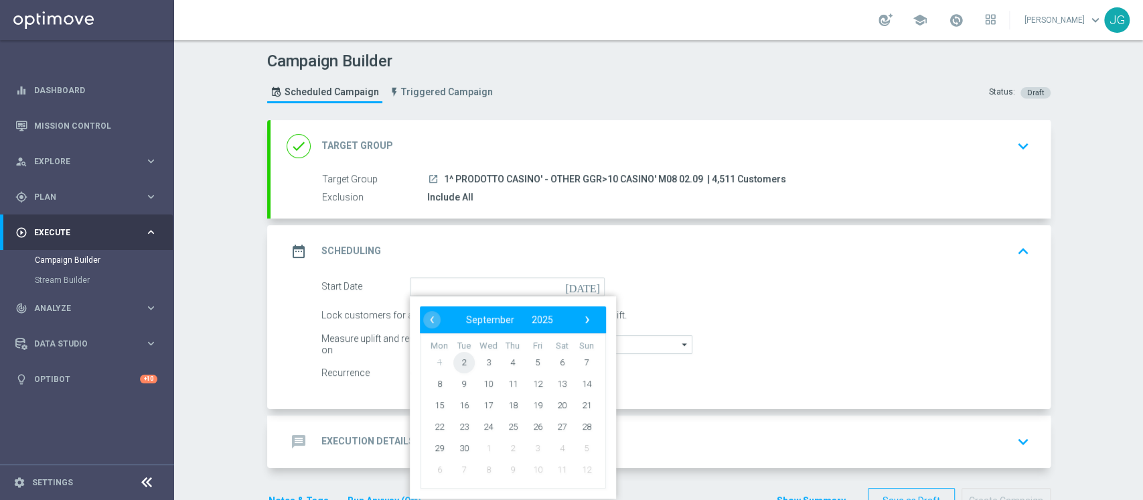
click at [457, 364] on span "2" at bounding box center [463, 361] width 21 height 21
type input "02 Sep 2025"
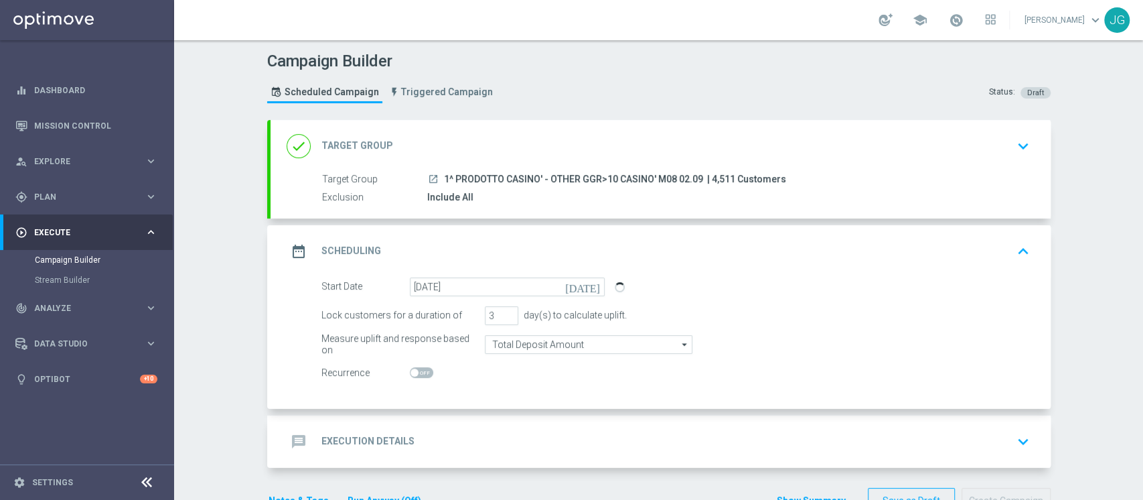
scroll to position [39, 0]
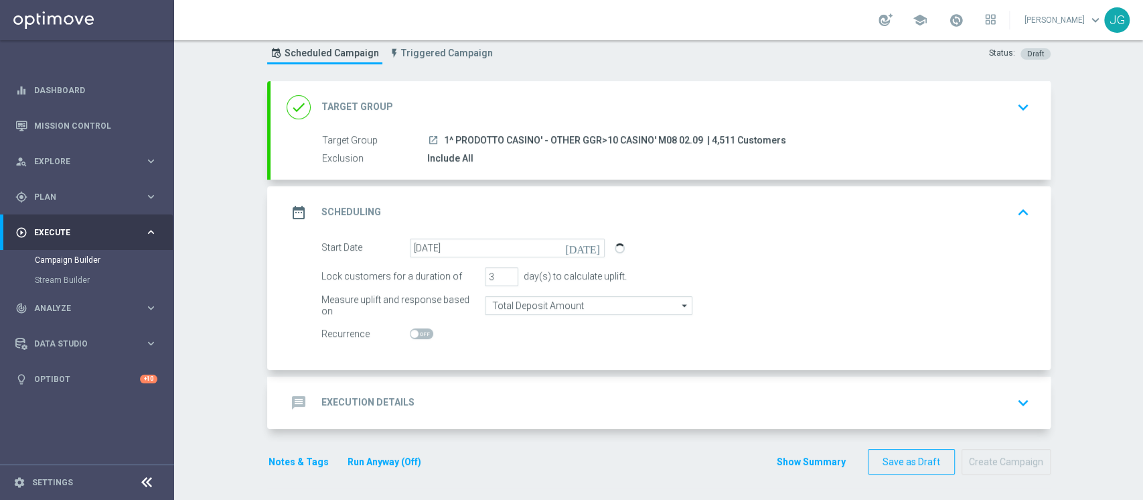
click at [526, 417] on div "message Execution Details keyboard_arrow_down" at bounding box center [661, 402] width 780 height 52
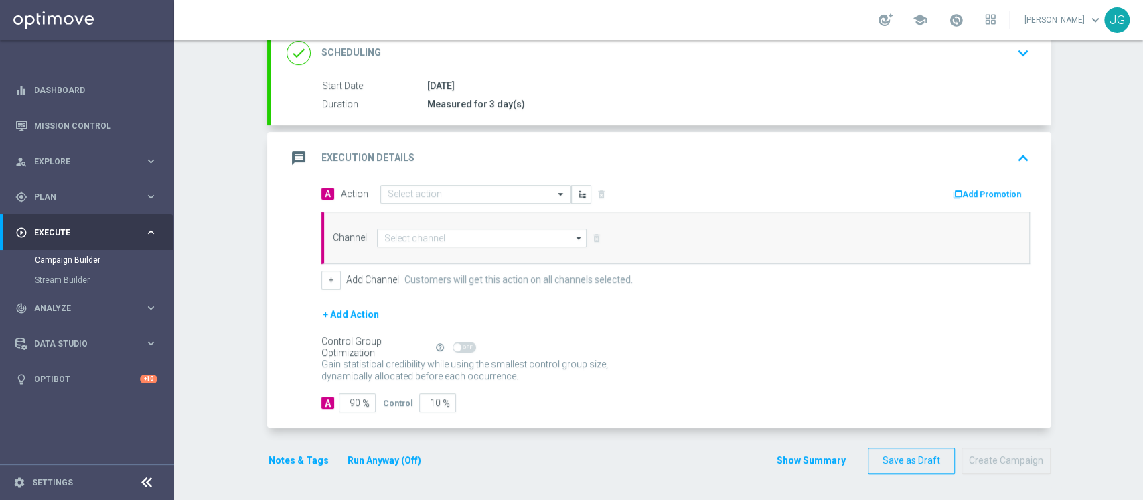
scroll to position [192, 0]
click at [406, 196] on input "text" at bounding box center [462, 195] width 149 height 11
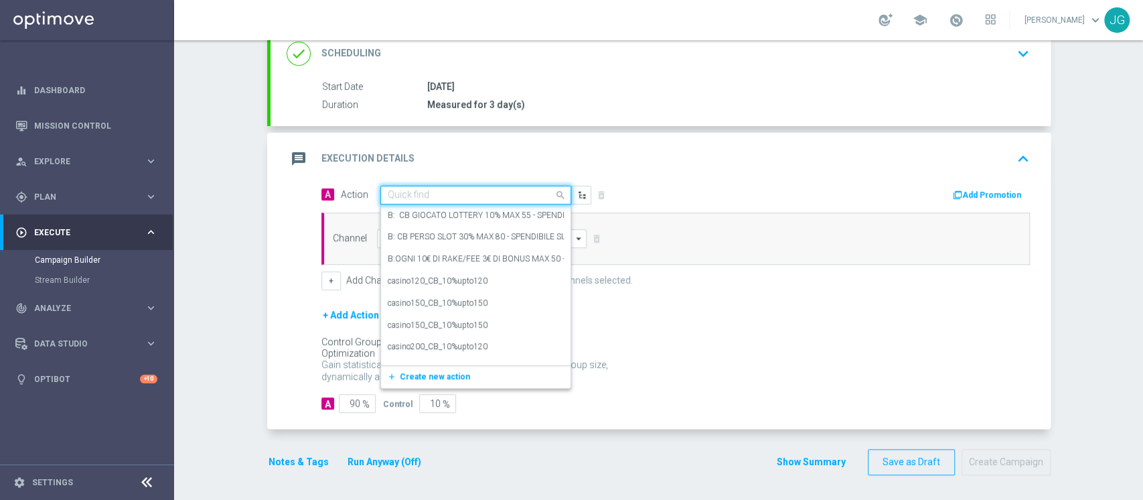
paste input "CB PERSO CASINO' 15% MAX 100 EURO - SPENDIBILE SLOT"
type input "CB PERSO CASINO' 15% MAX 100 EURO - SPENDIBILE SLOT"
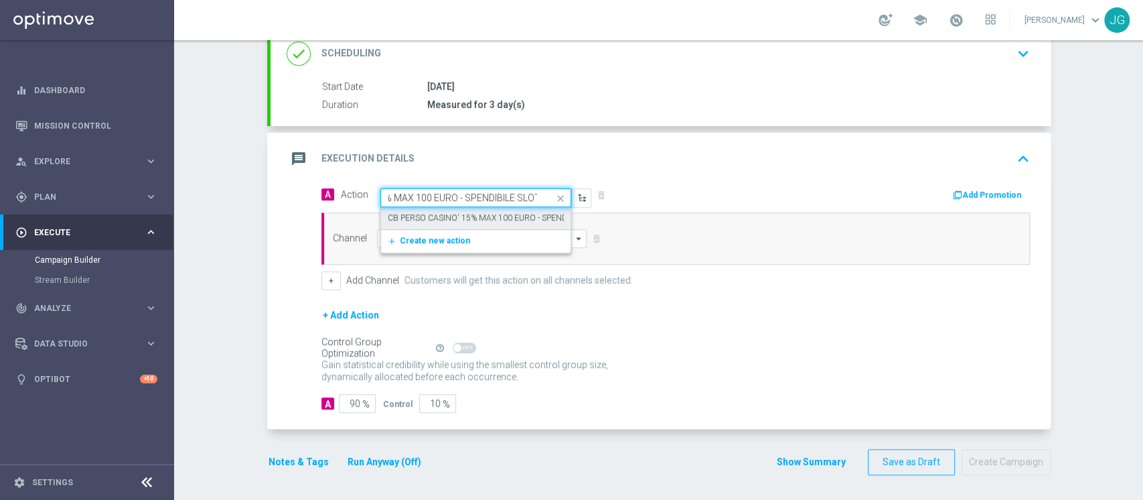
click at [450, 217] on label "CB PERSO CASINO' 15% MAX 100 EURO - SPENDIBILE SLOT" at bounding box center [497, 217] width 219 height 11
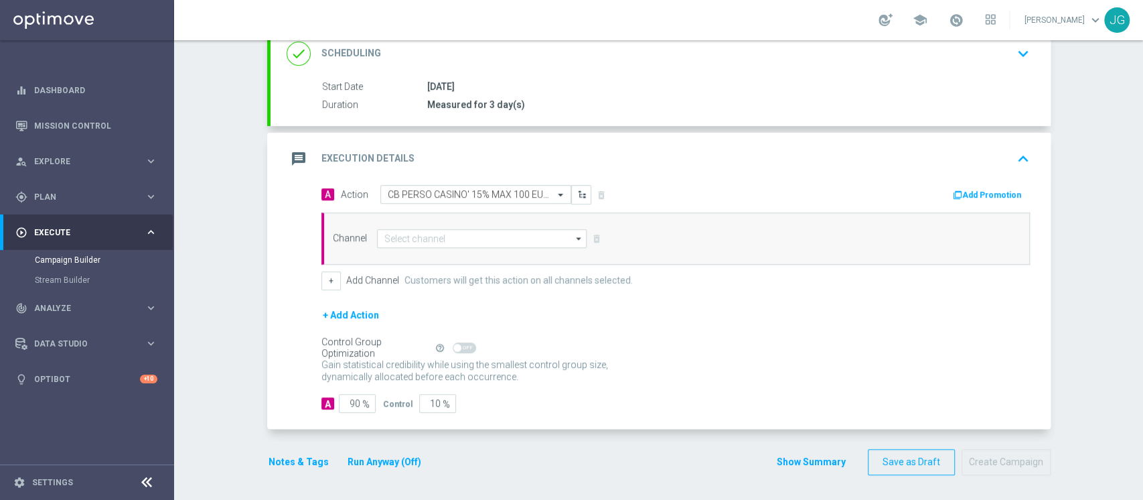
click at [982, 182] on div "message Execution Details keyboard_arrow_up" at bounding box center [661, 159] width 780 height 52
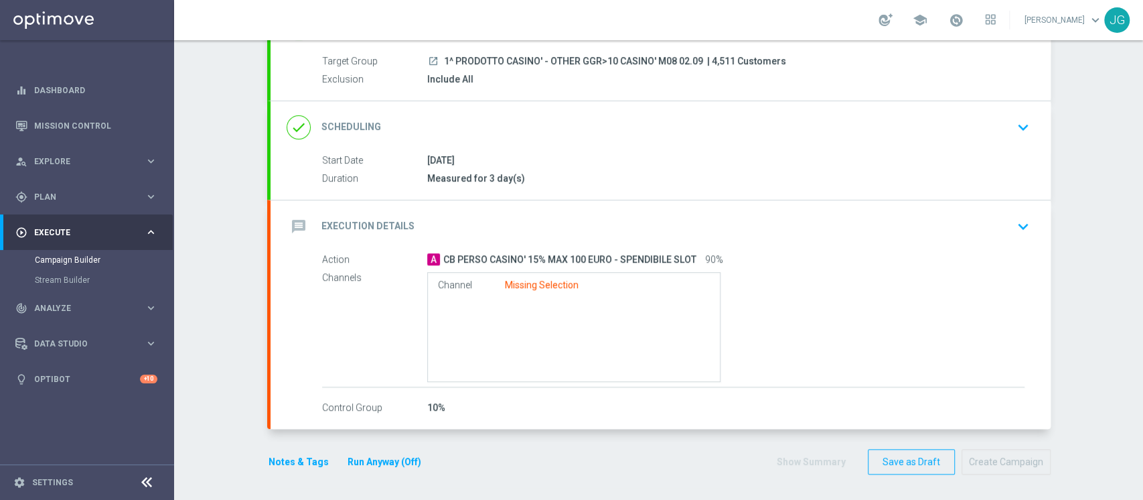
click at [1000, 208] on div "message Execution Details keyboard_arrow_down" at bounding box center [661, 226] width 780 height 52
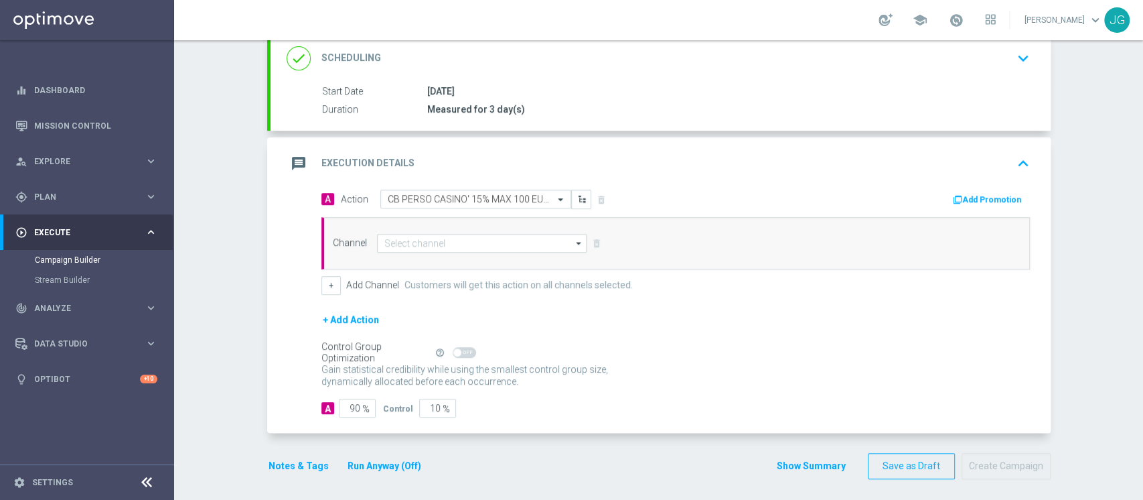
scroll to position [192, 0]
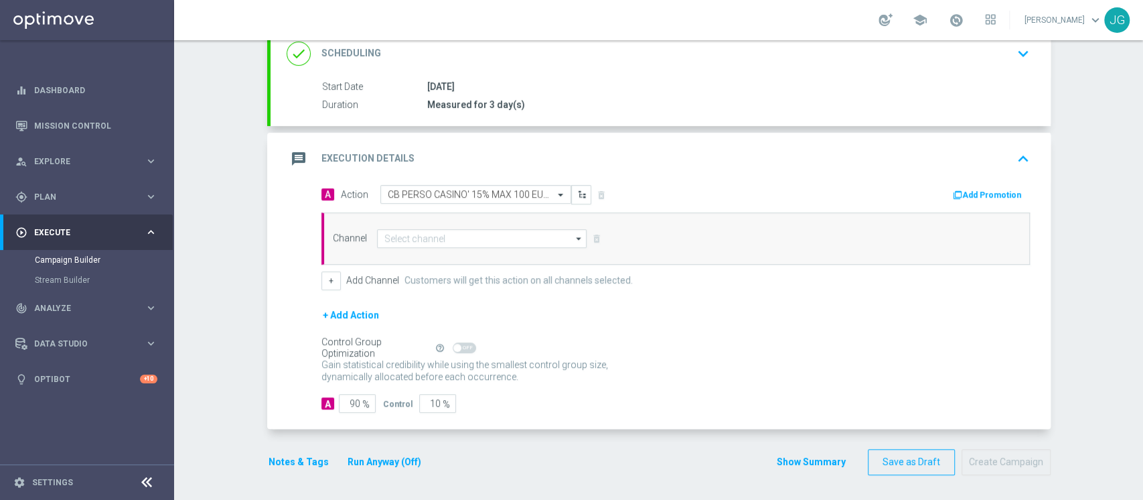
click at [974, 186] on div "Add Promotion" at bounding box center [991, 194] width 78 height 16
click at [968, 194] on button "Add Promotion" at bounding box center [989, 195] width 74 height 15
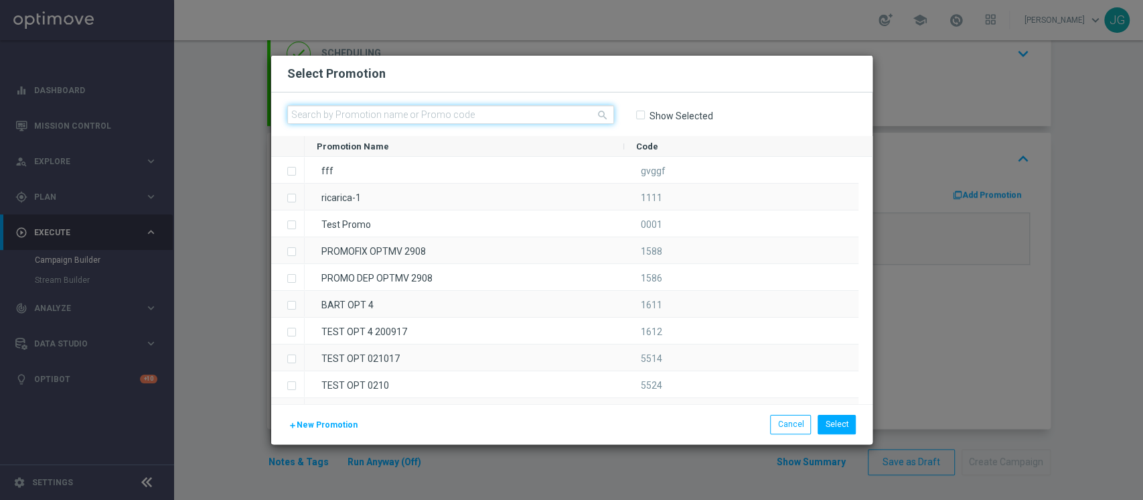
click at [541, 110] on input "text" at bounding box center [450, 114] width 327 height 19
paste input "333924"
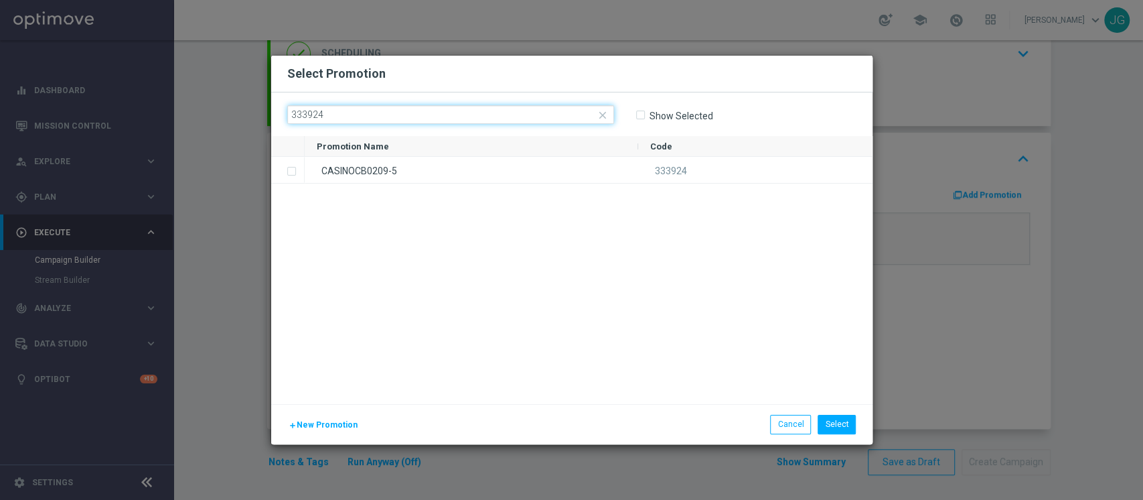
type input "333924"
click at [453, 173] on div "CASINOCB0209-5" at bounding box center [472, 170] width 334 height 26
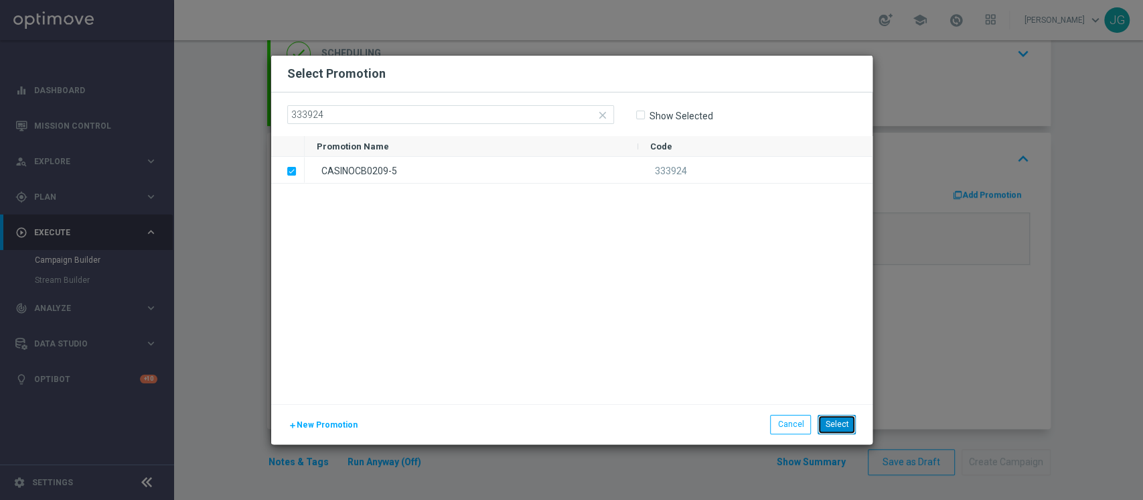
click at [829, 421] on button "Select" at bounding box center [837, 424] width 38 height 19
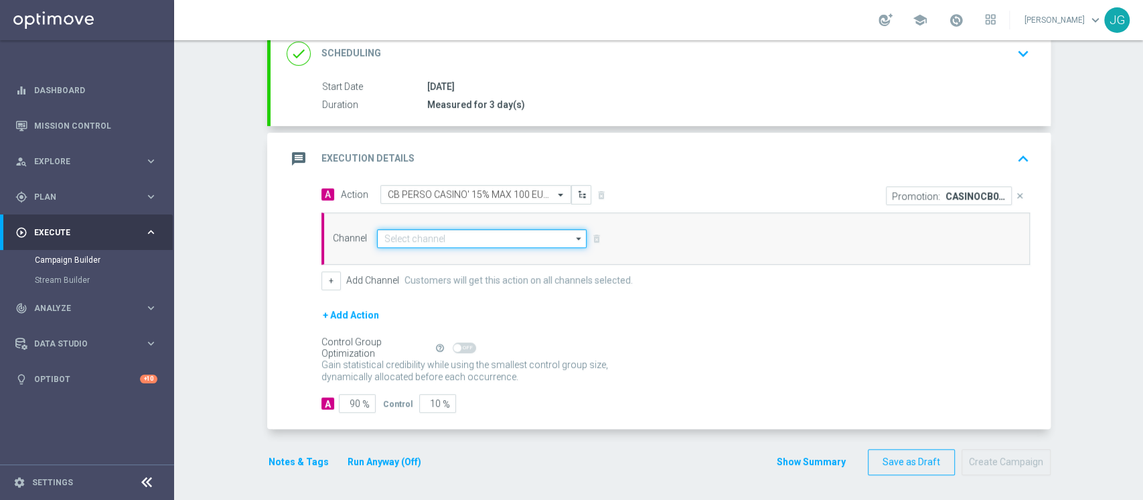
click at [507, 232] on input at bounding box center [482, 238] width 210 height 19
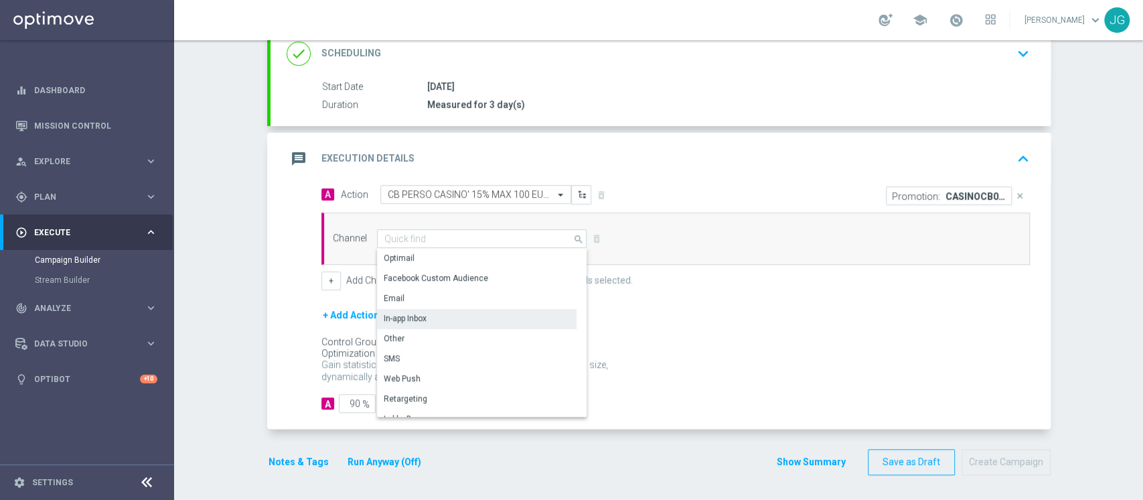
click at [439, 319] on div "In-app Inbox" at bounding box center [477, 318] width 200 height 19
type input "In-app Inbox"
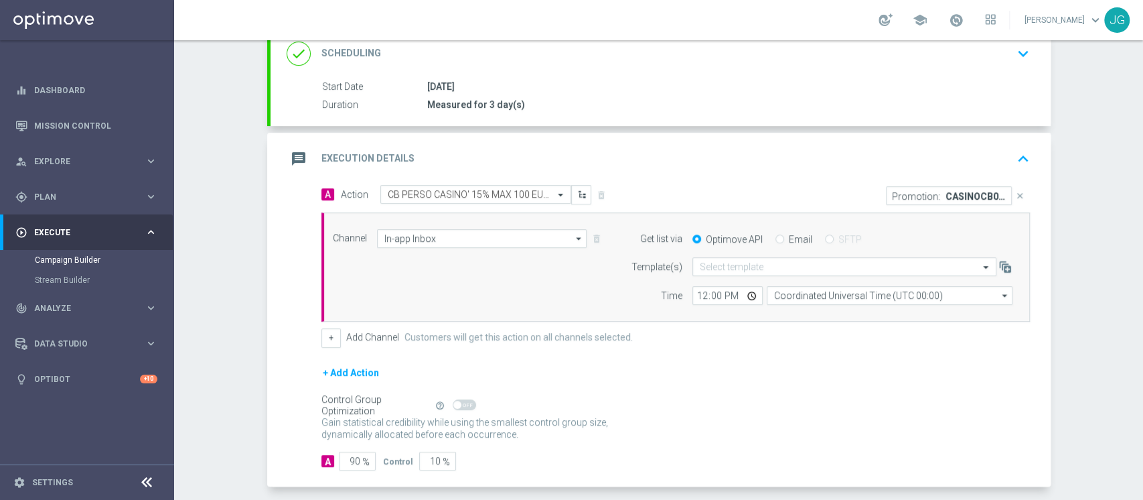
click at [257, 342] on section "done Target Group keyboard_arrow_down Target Group launch 1^ PRODOTTO CASINO' -…" at bounding box center [659, 236] width 804 height 617
click at [321, 336] on button "+" at bounding box center [330, 337] width 19 height 19
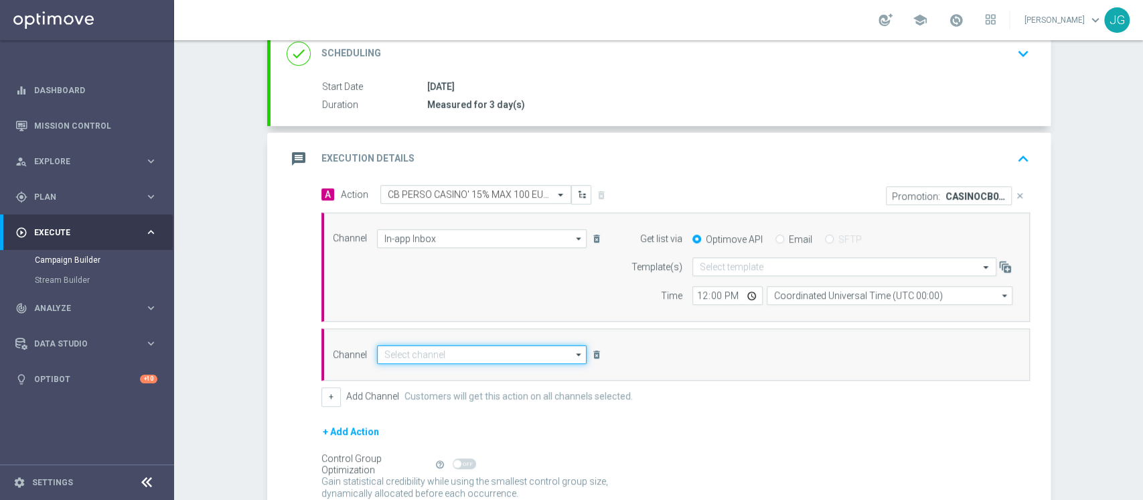
click at [397, 351] on input at bounding box center [482, 354] width 210 height 19
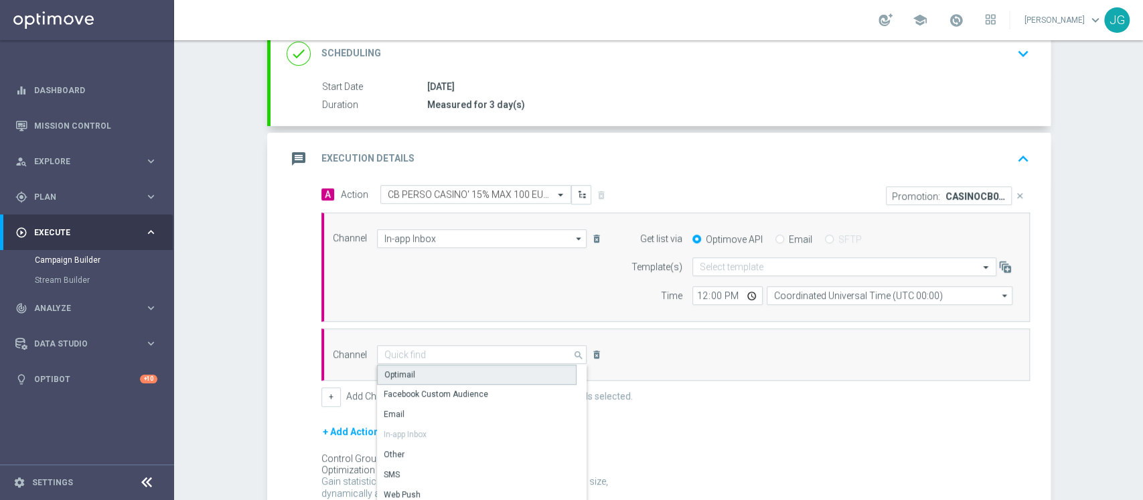
click at [407, 367] on div "Optimail" at bounding box center [477, 374] width 200 height 20
type input "Optimail"
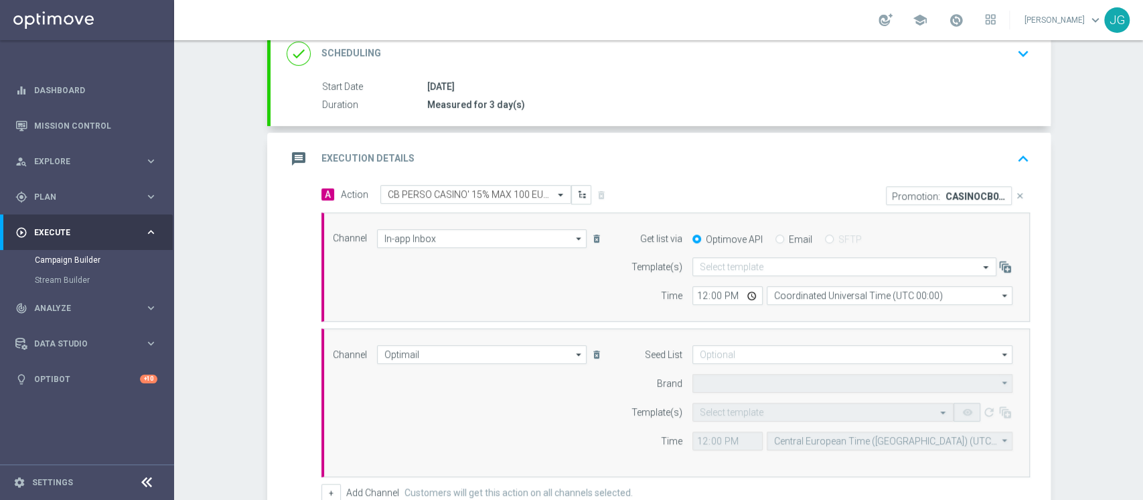
type input "Sisal Marketing"
click at [712, 406] on input "text" at bounding box center [810, 411] width 220 height 11
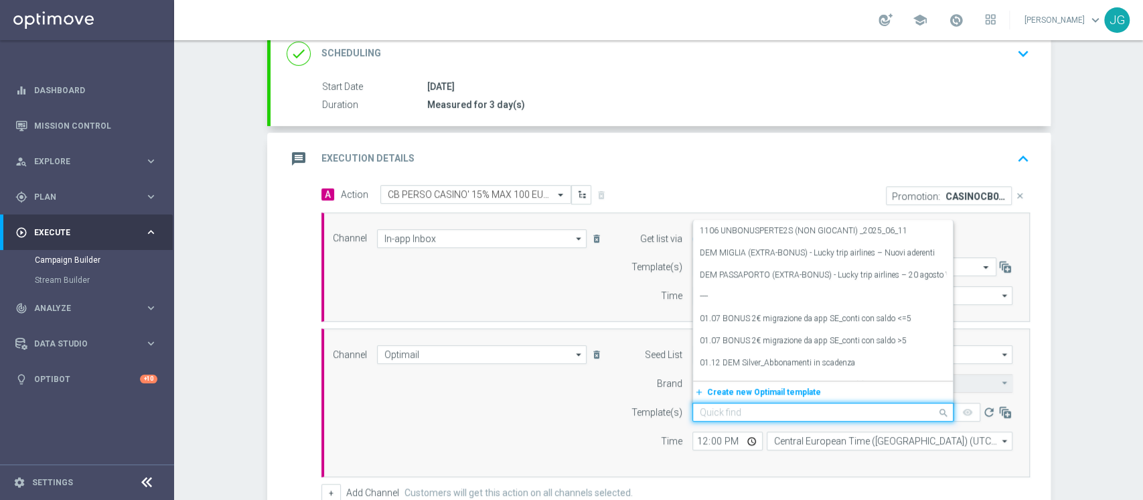
paste input "CASINOCB0209-5 - 02.09.2025"
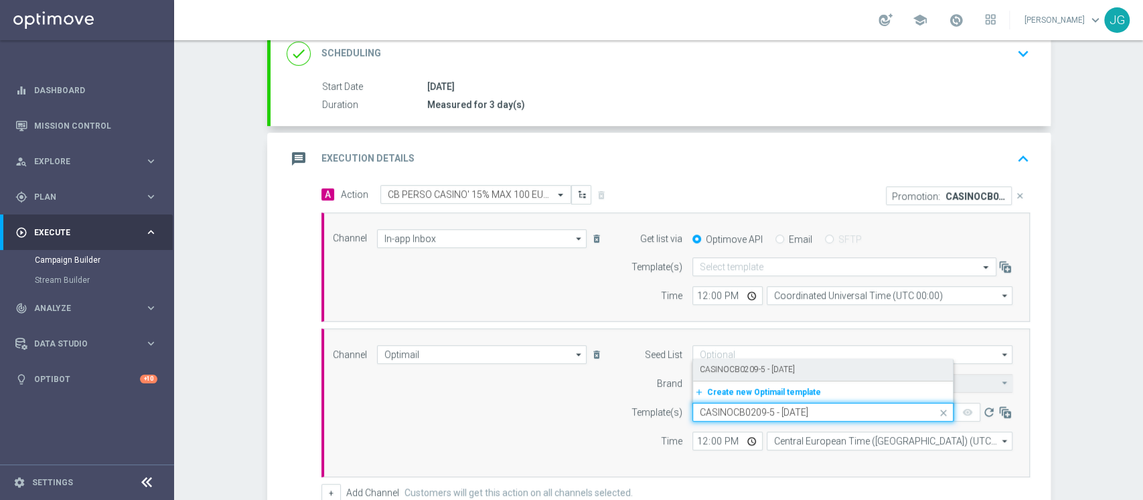
click at [785, 362] on div "CASINOCB0209-5 - 02.09.2025" at bounding box center [823, 369] width 246 height 22
type input "CASINOCB0209-5 - 02.09.2025"
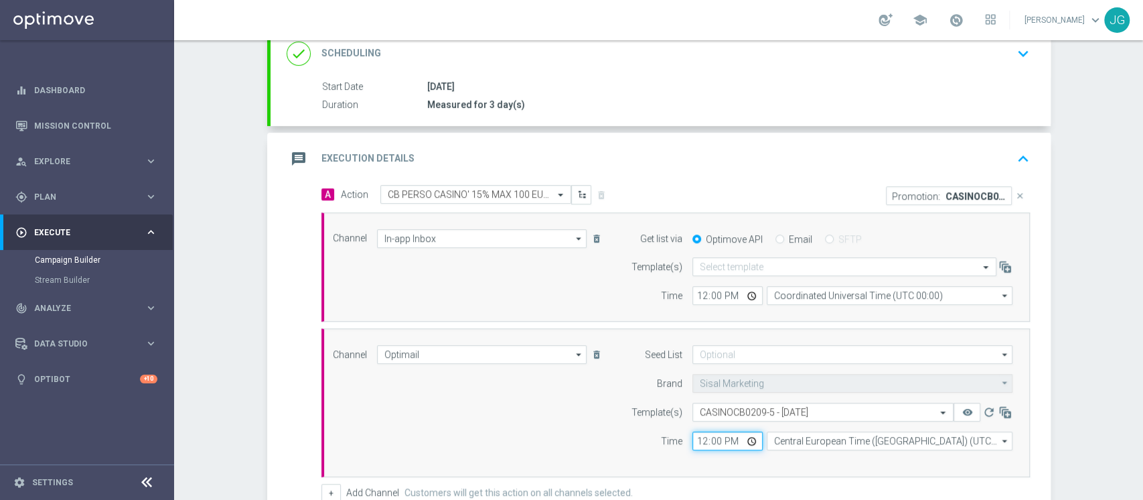
click at [745, 441] on input "12:00" at bounding box center [727, 440] width 70 height 19
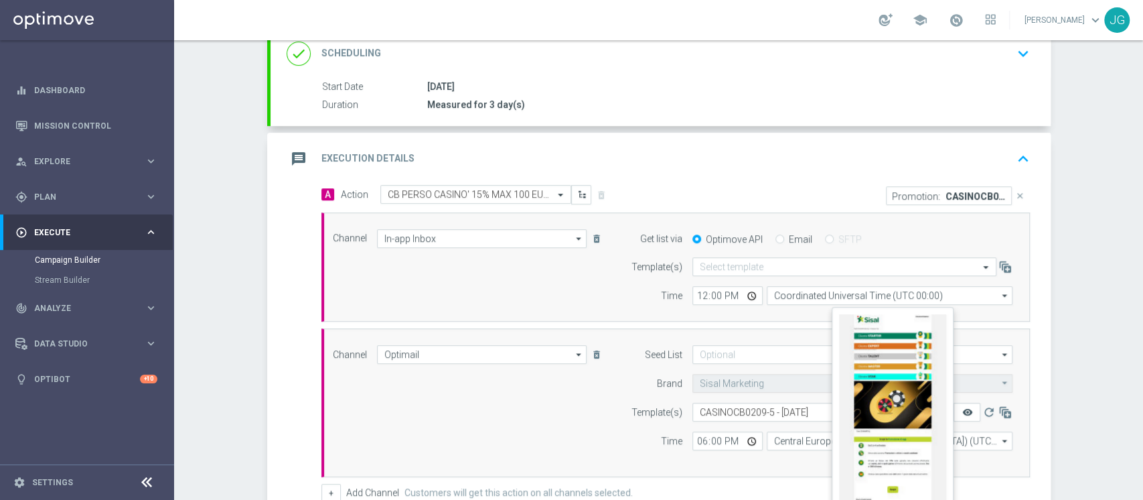
type input "18:00"
click at [962, 411] on icon "remove_red_eye" at bounding box center [967, 411] width 11 height 11
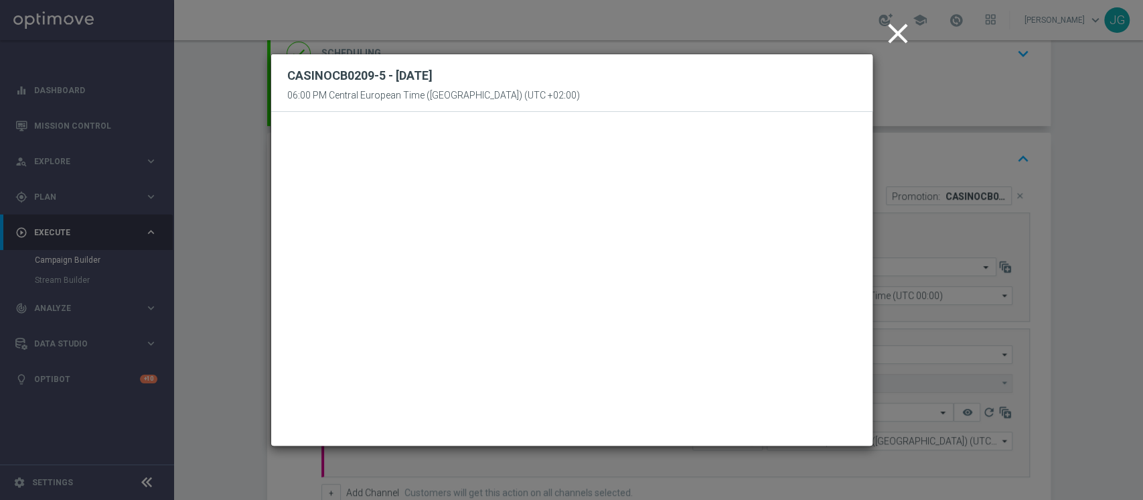
click at [895, 33] on icon "close" at bounding box center [897, 33] width 33 height 33
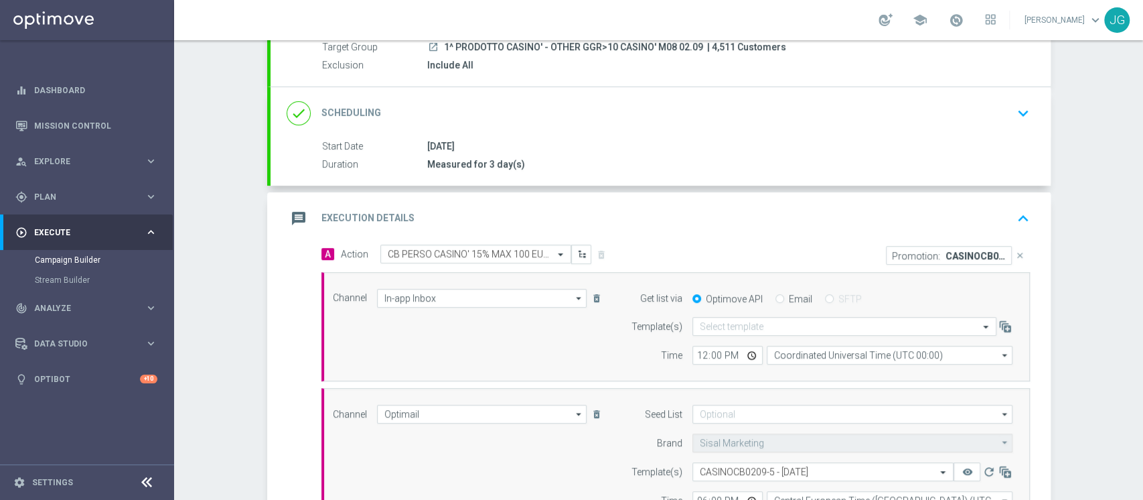
scroll to position [111, 0]
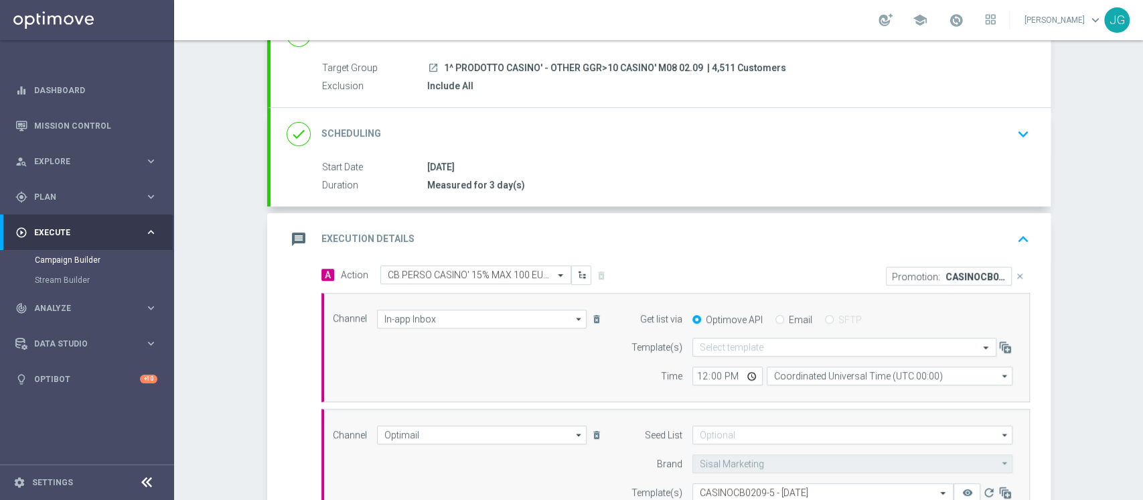
click at [725, 227] on div "message Execution Details keyboard_arrow_up" at bounding box center [661, 238] width 748 height 25
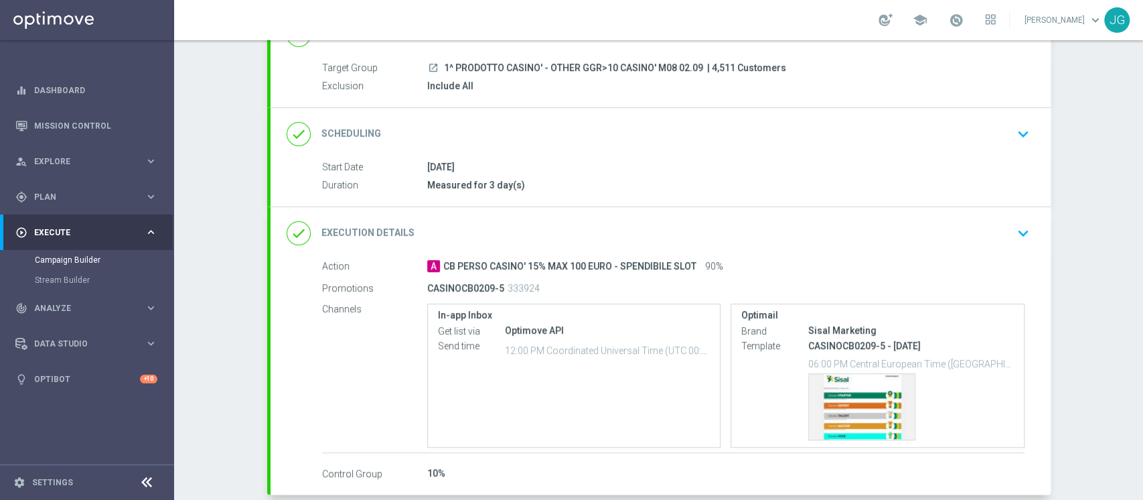
scroll to position [177, 0]
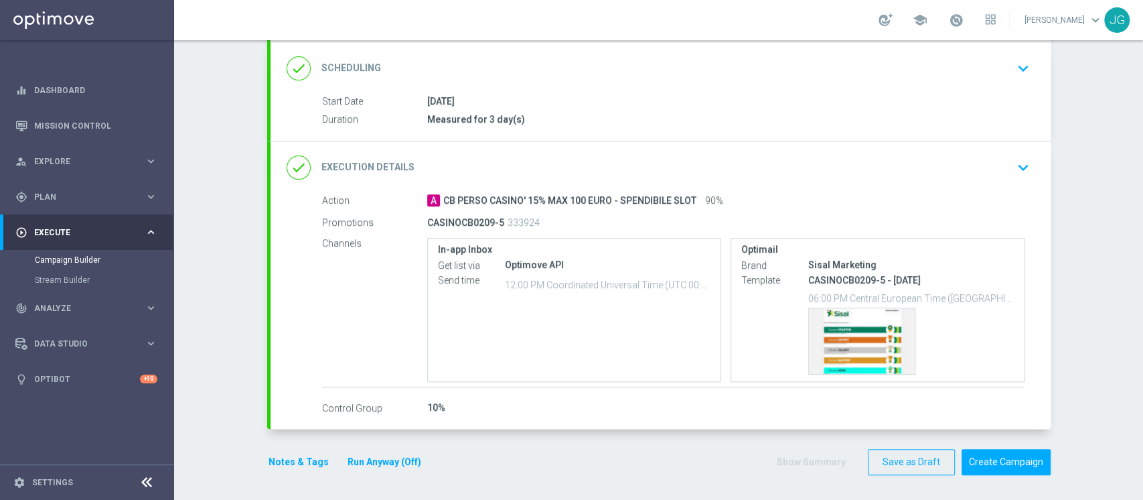
click at [296, 455] on button "Notes & Tags" at bounding box center [298, 461] width 63 height 17
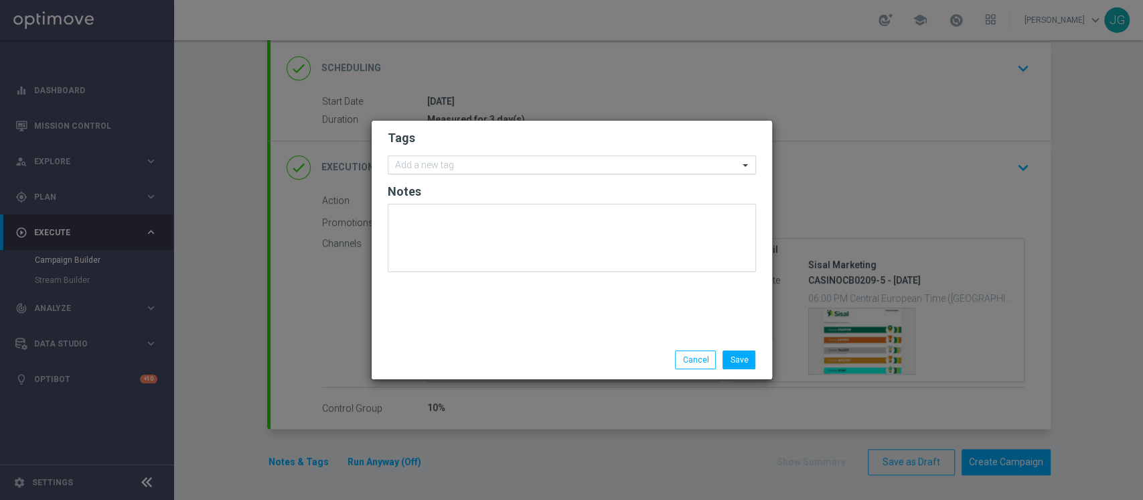
click at [443, 160] on input "text" at bounding box center [567, 165] width 344 height 11
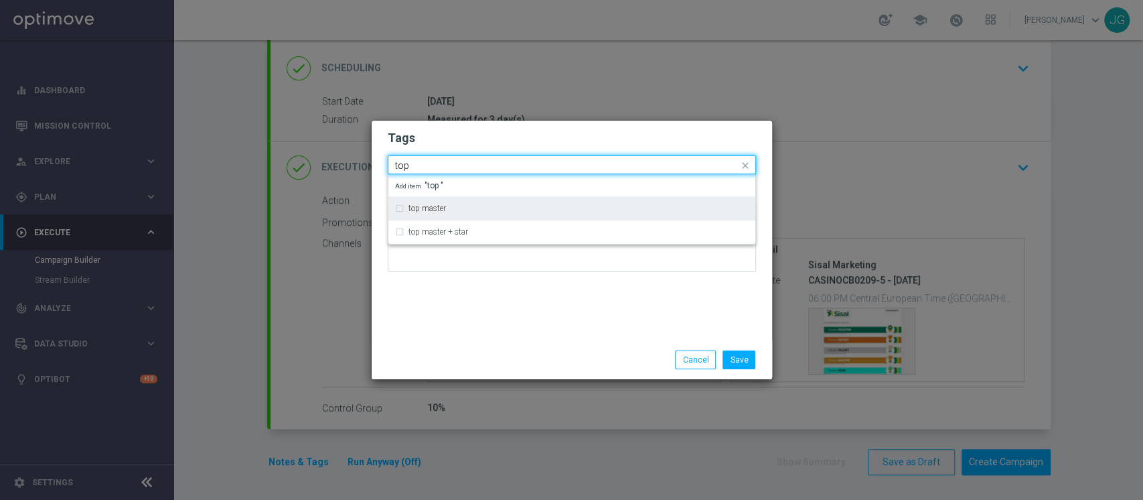
click at [430, 206] on label "top master" at bounding box center [428, 208] width 38 height 8
type input "top"
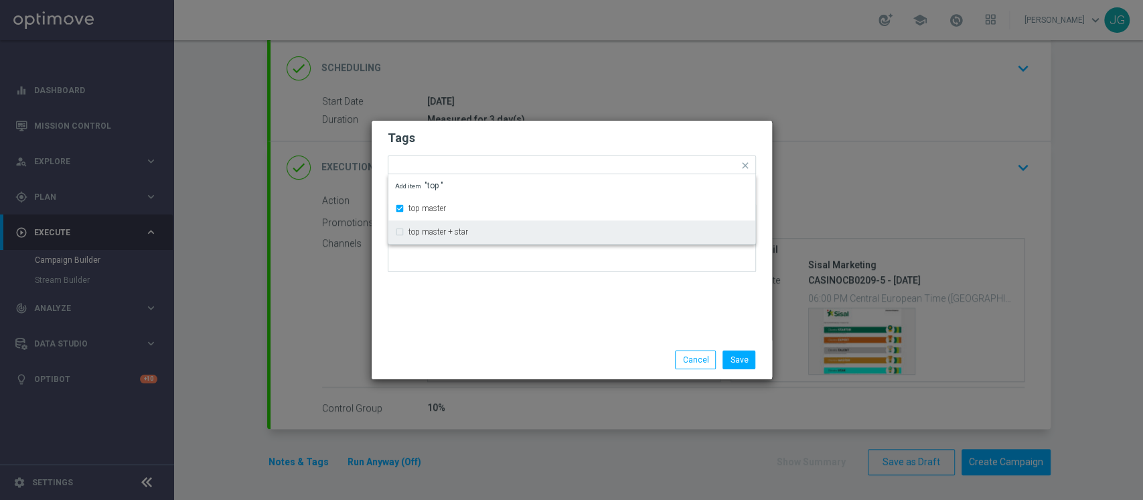
click at [475, 324] on div "Tags Quick find × top master top master top master + star Add item "top " Notes" at bounding box center [572, 231] width 400 height 220
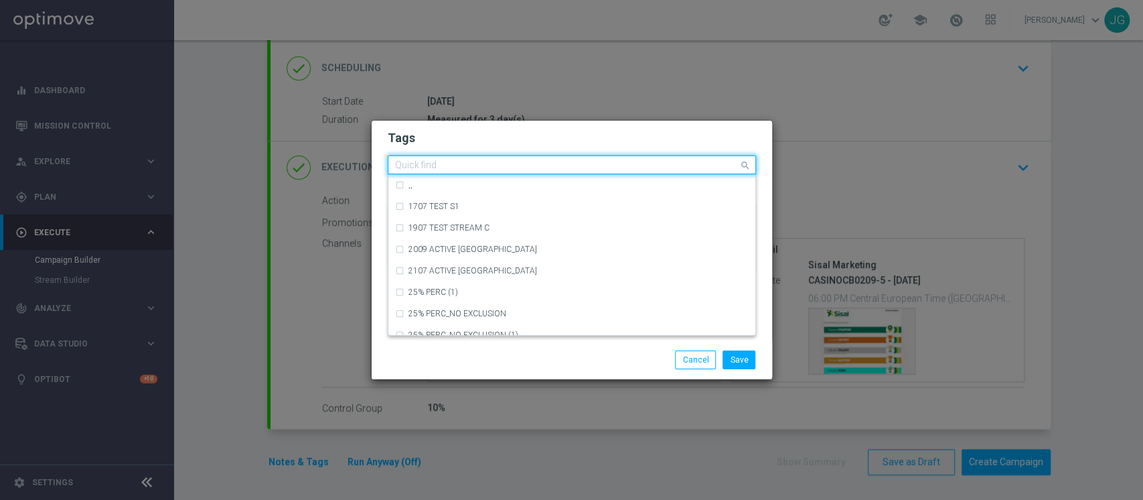
click at [520, 167] on input "text" at bounding box center [567, 165] width 344 height 11
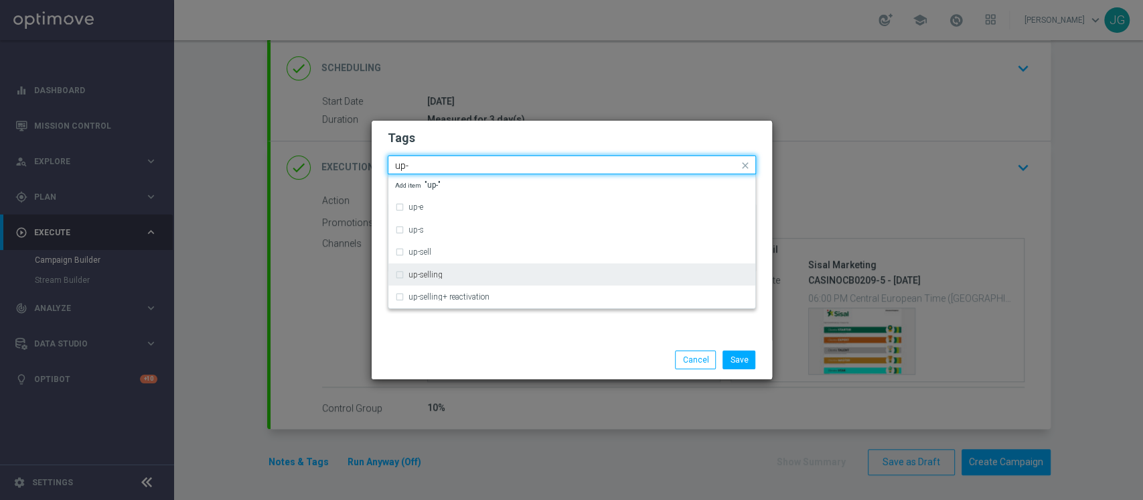
click at [469, 279] on div "up-selling" at bounding box center [572, 274] width 354 height 21
type input "up-"
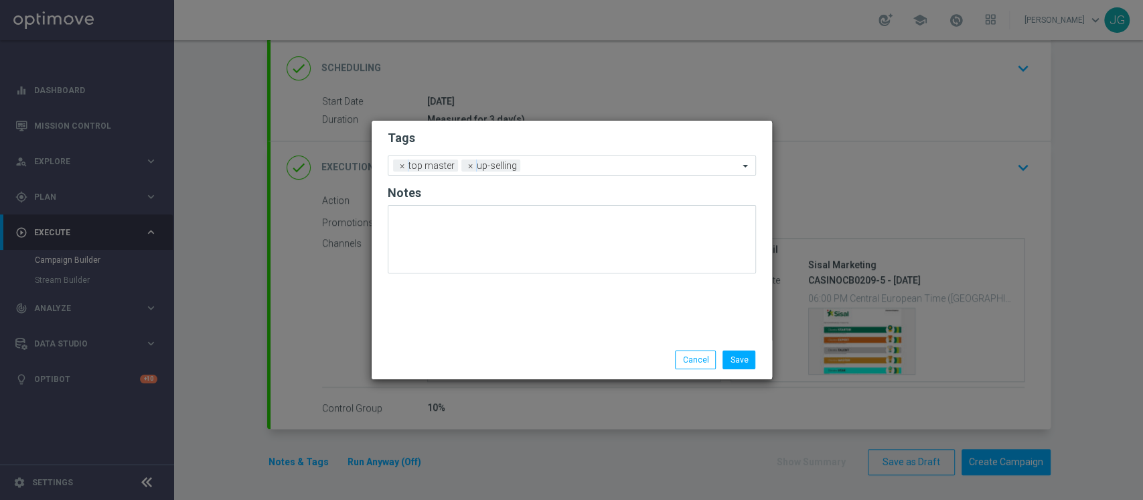
click at [514, 366] on div "Save Cancel" at bounding box center [636, 359] width 259 height 19
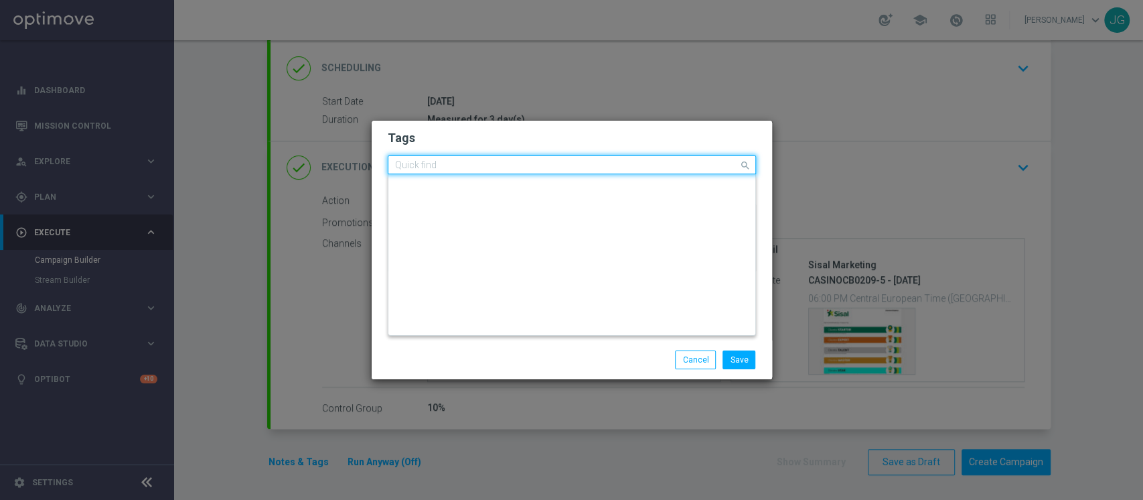
click at [578, 171] on div at bounding box center [566, 166] width 346 height 13
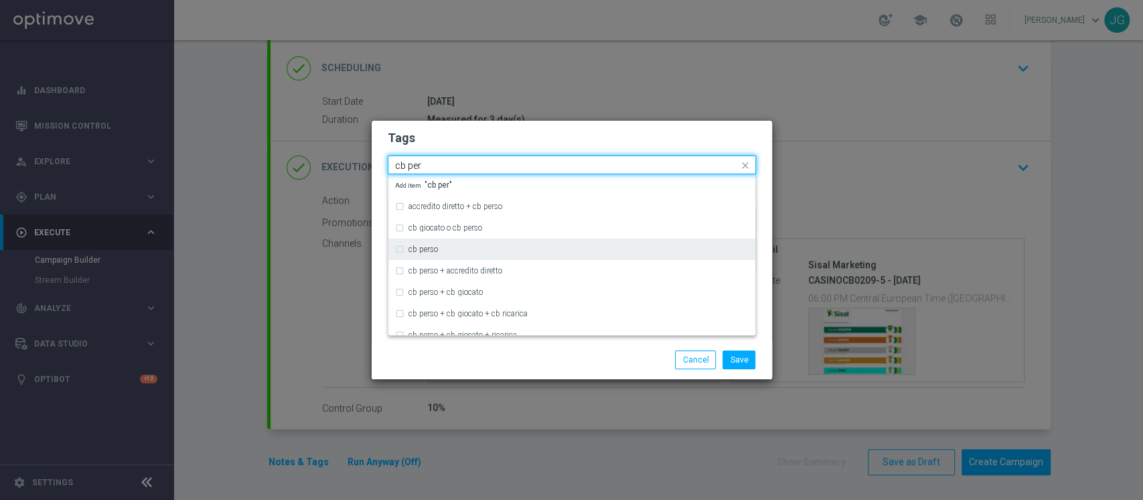
click at [459, 249] on div "cb perso" at bounding box center [579, 249] width 340 height 8
type input "cb per"
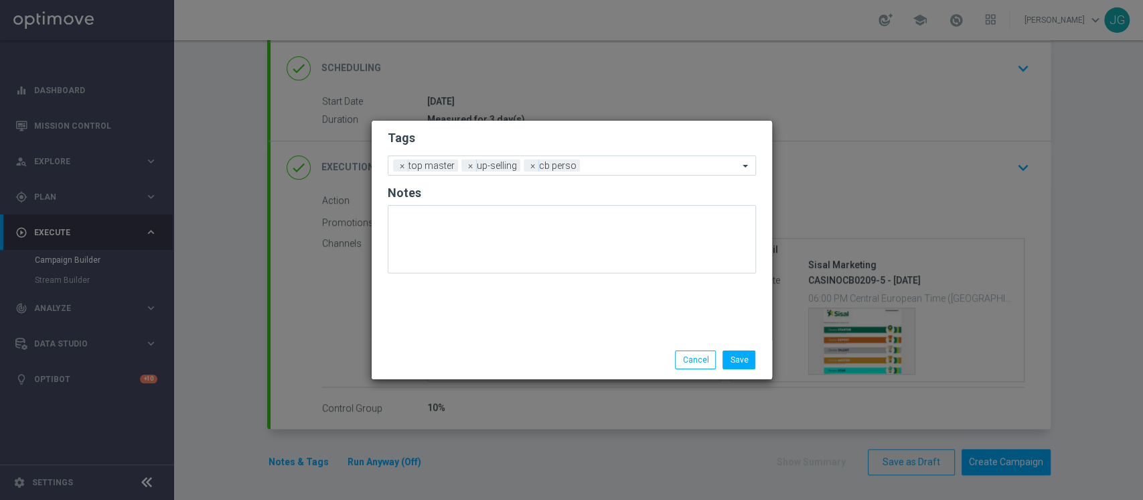
click at [536, 365] on div "Save Cancel" at bounding box center [636, 359] width 259 height 19
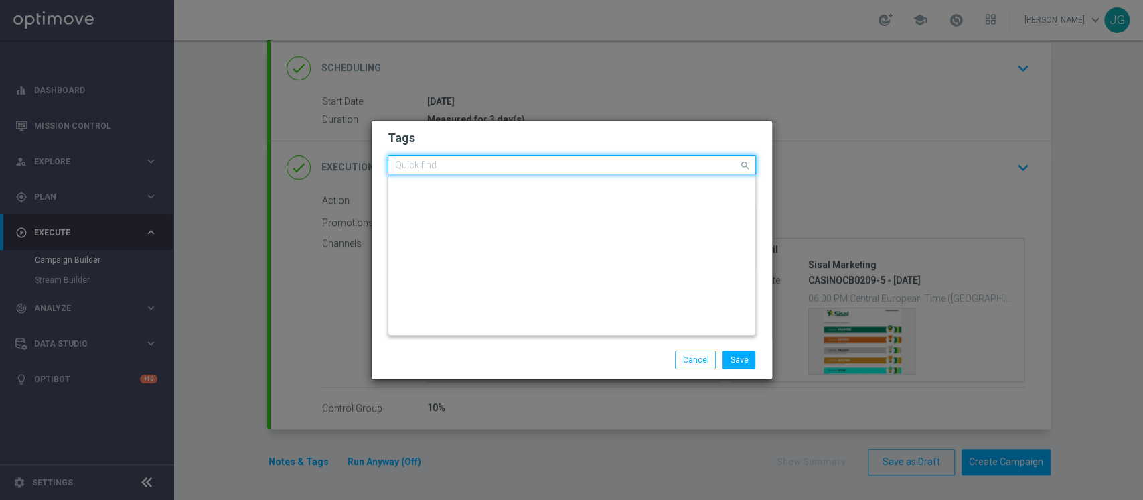
click at [627, 164] on input "text" at bounding box center [567, 165] width 344 height 11
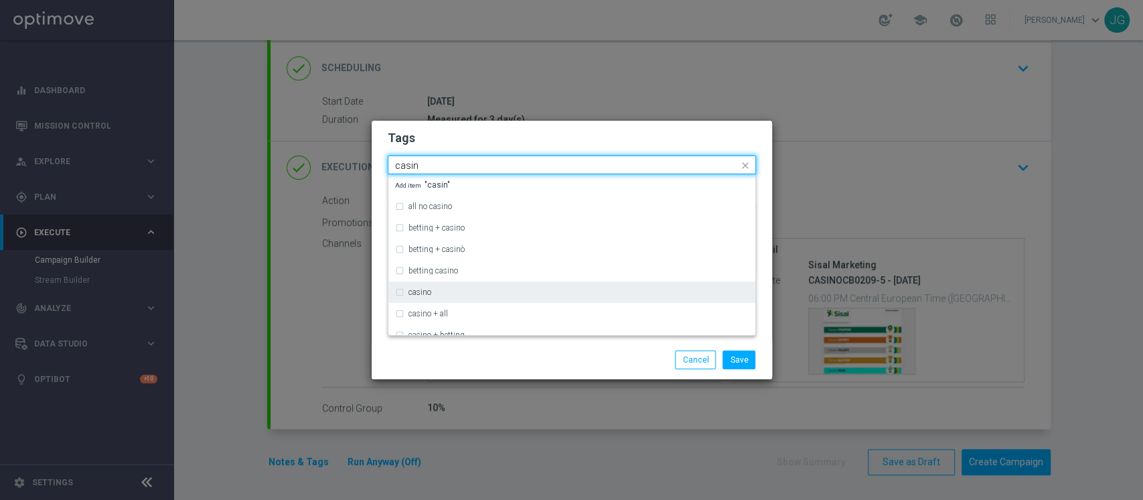
click at [402, 288] on div "casino" at bounding box center [572, 291] width 354 height 21
type input "casin"
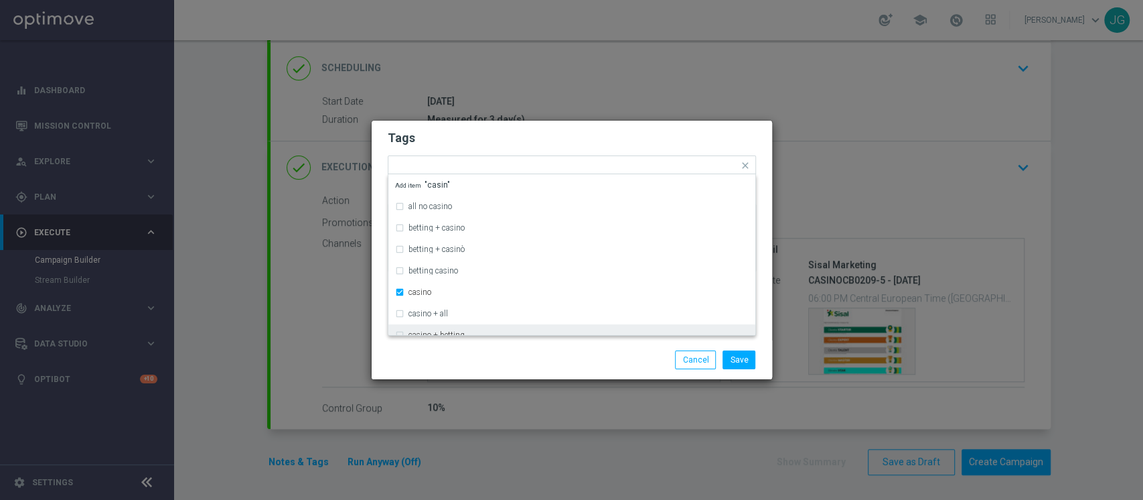
click at [488, 356] on div "Save Cancel" at bounding box center [572, 359] width 388 height 19
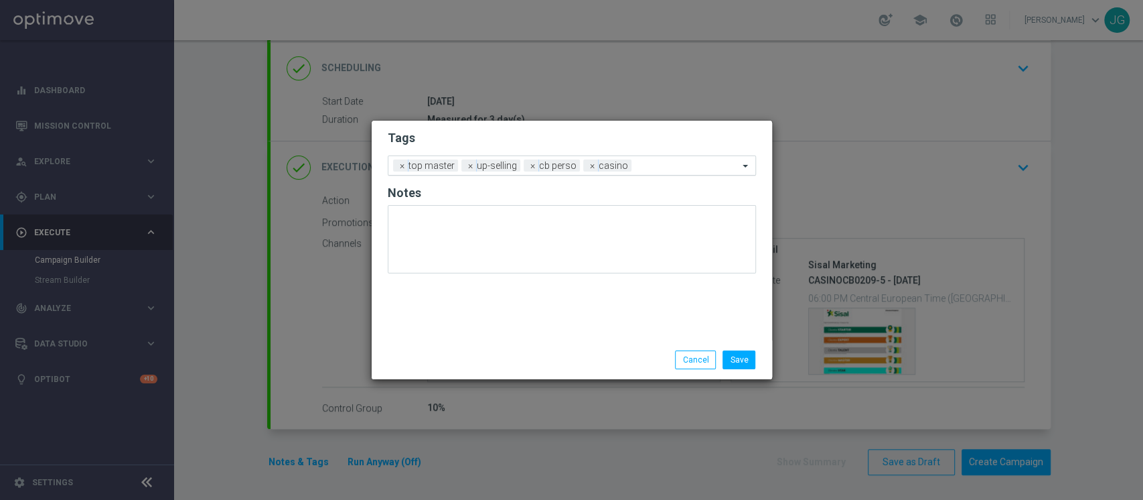
click at [670, 165] on input "text" at bounding box center [688, 166] width 102 height 11
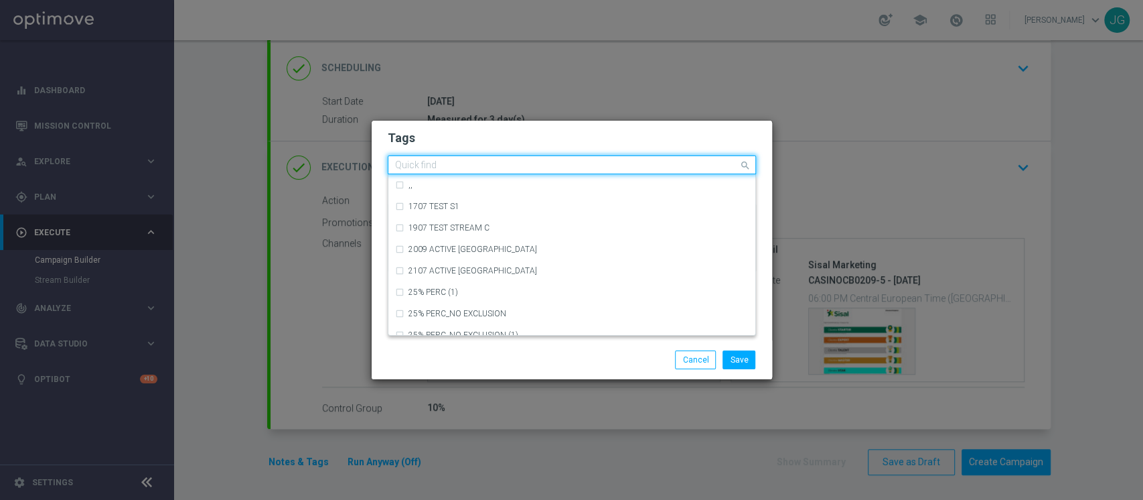
type input "n"
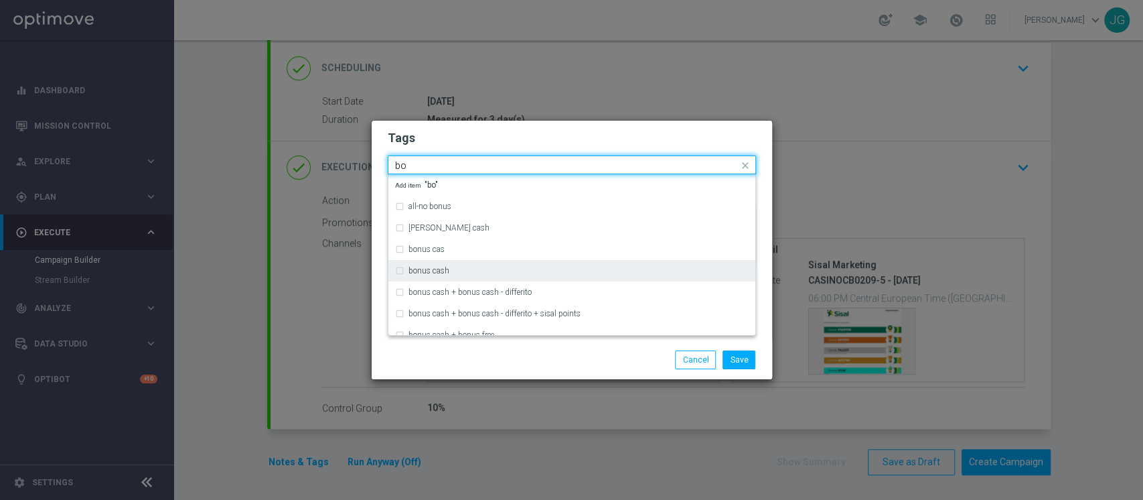
click at [445, 270] on label "bonus cash" at bounding box center [429, 271] width 41 height 8
type input "bo"
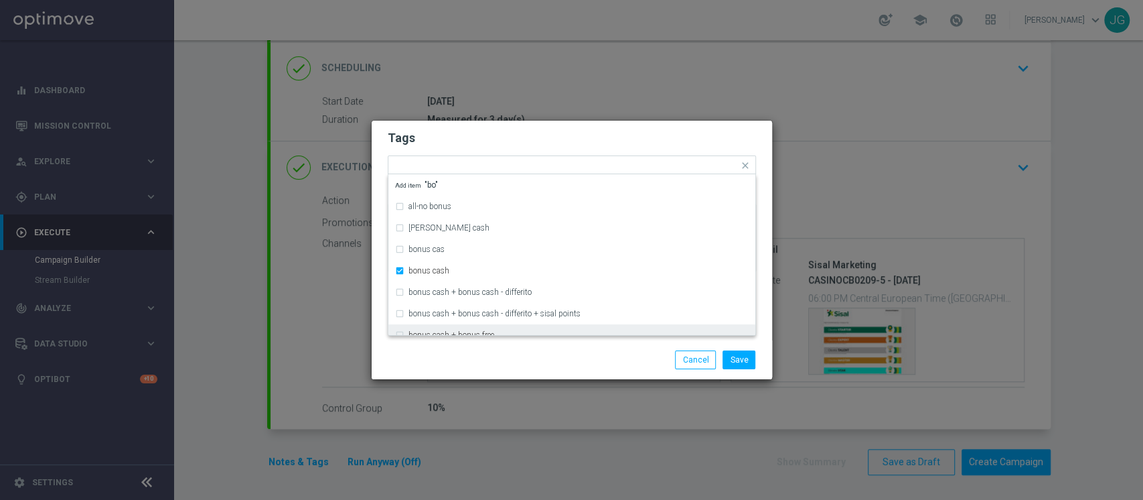
click at [504, 348] on div "Save Cancel" at bounding box center [572, 359] width 400 height 39
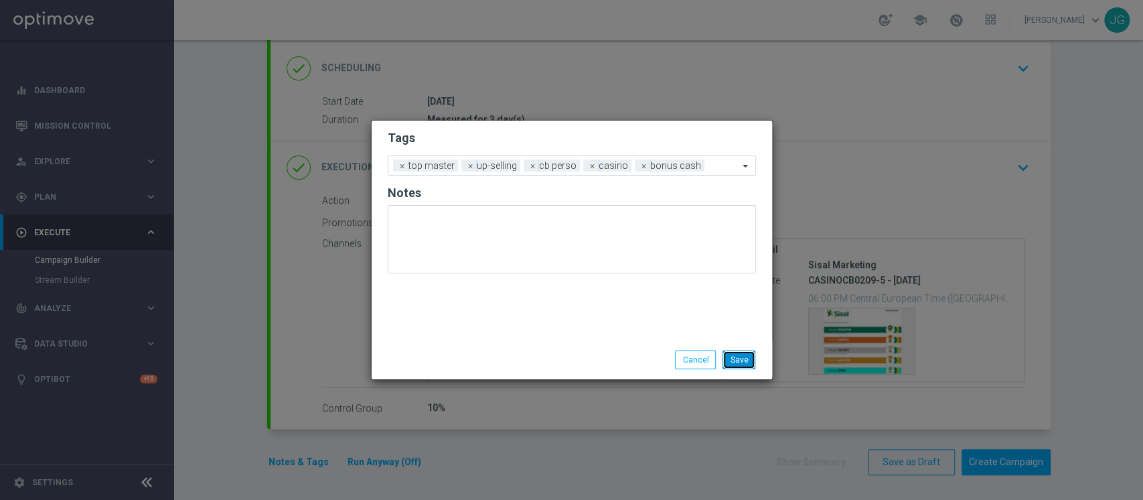
click at [739, 362] on button "Save" at bounding box center [739, 359] width 33 height 19
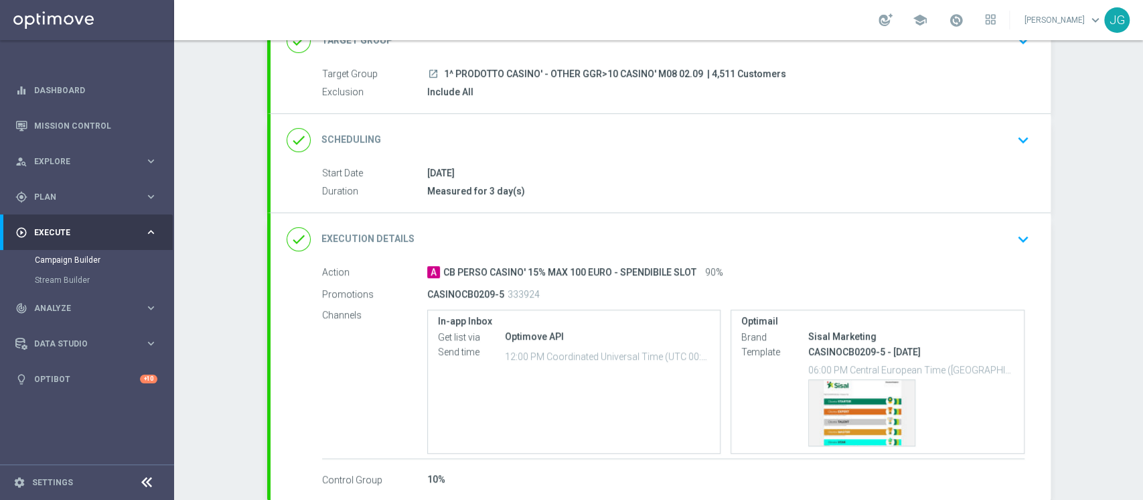
scroll to position [102, 0]
drag, startPoint x: 691, startPoint y: 74, endPoint x: 437, endPoint y: 69, distance: 253.9
click at [444, 71] on span "1^ PRODOTTO CASINO' - OTHER GGR>10 CASINO' M08 02.09" at bounding box center [573, 77] width 259 height 12
copy span "1^ PRODOTTO CASINO' - OTHER GGR>10 CASINO' M08 02.09"
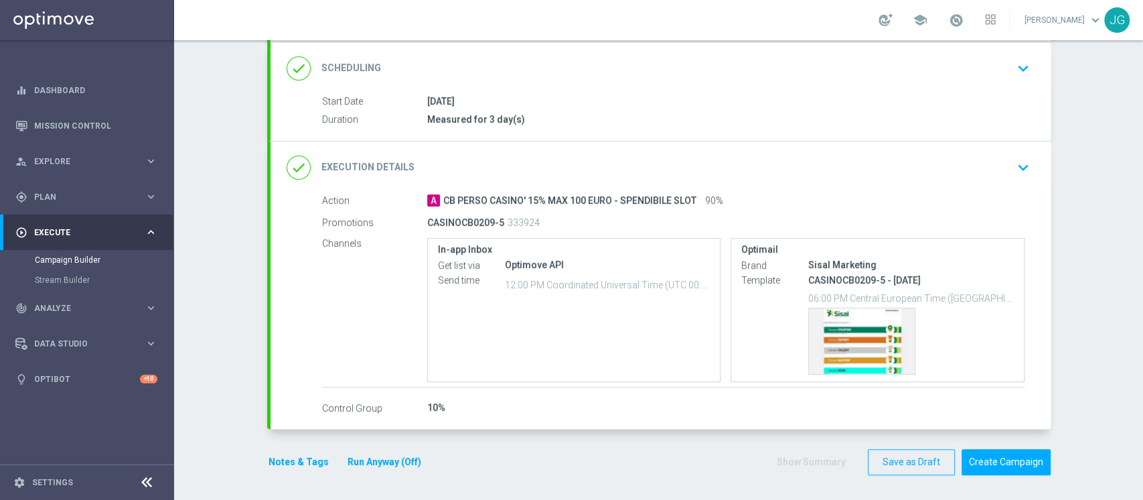
click at [384, 457] on button "Run Anyway (Off)" at bounding box center [384, 461] width 76 height 17
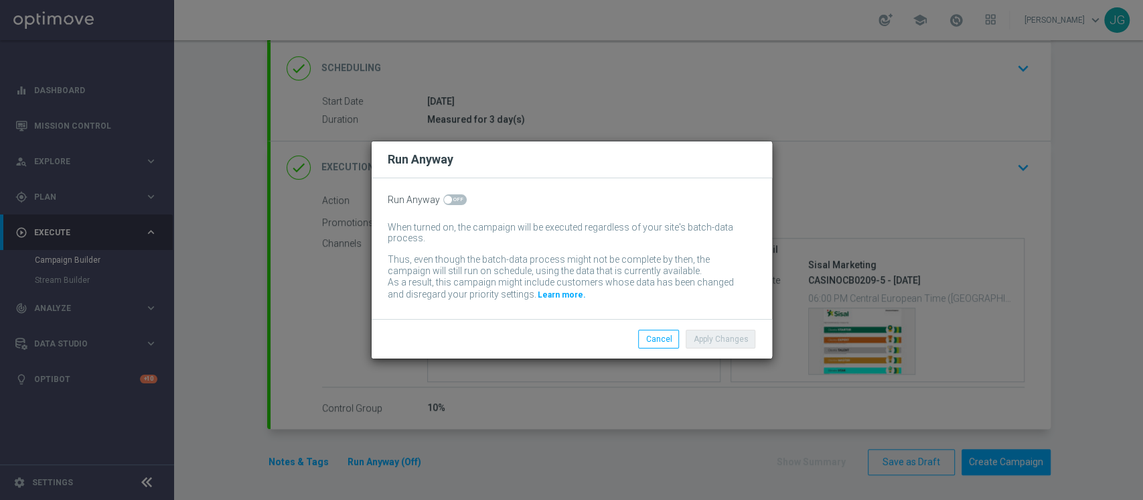
click at [458, 202] on span at bounding box center [454, 199] width 23 height 11
click at [458, 202] on input "checkbox" at bounding box center [454, 199] width 23 height 11
checkbox input "true"
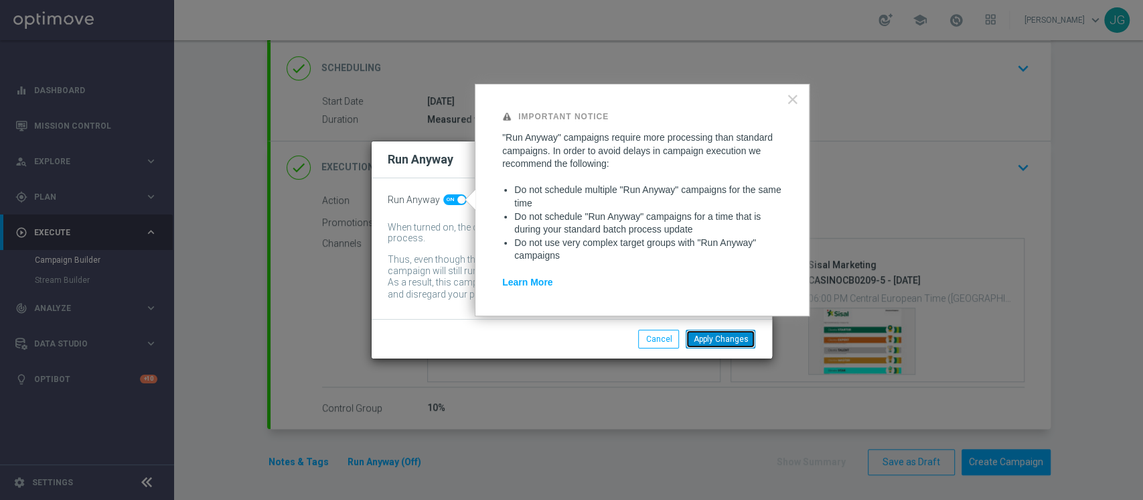
click at [723, 337] on button "Apply Changes" at bounding box center [721, 338] width 70 height 19
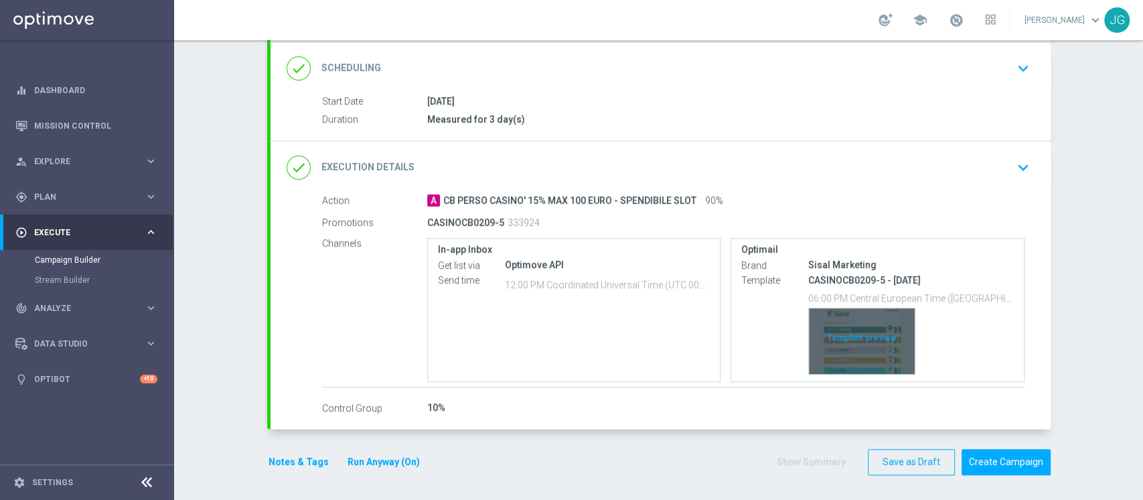
click at [852, 336] on div "Template preview" at bounding box center [862, 341] width 106 height 66
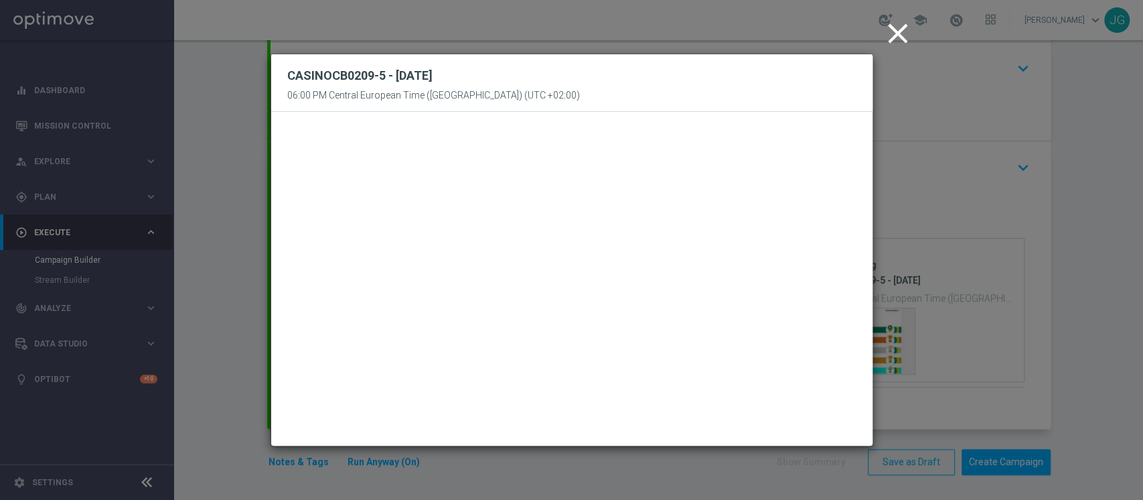
drag, startPoint x: 472, startPoint y: 74, endPoint x: 289, endPoint y: 76, distance: 182.8
click at [289, 76] on div "CASINOCB0209-5 - 02.09.2025 06:00 PM Central European Time (Berlin) (UTC +02:00)" at bounding box center [433, 82] width 293 height 37
copy h2 "CASINOCB0209-5 - 02.09.2025"
click at [896, 31] on icon "close" at bounding box center [897, 33] width 33 height 33
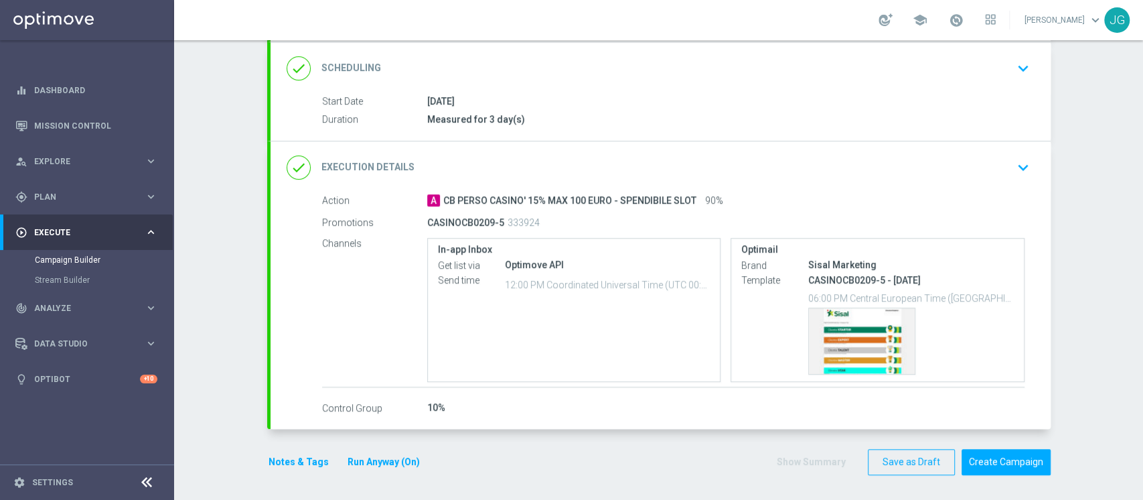
click at [790, 163] on div "done Execution Details keyboard_arrow_down" at bounding box center [661, 167] width 748 height 25
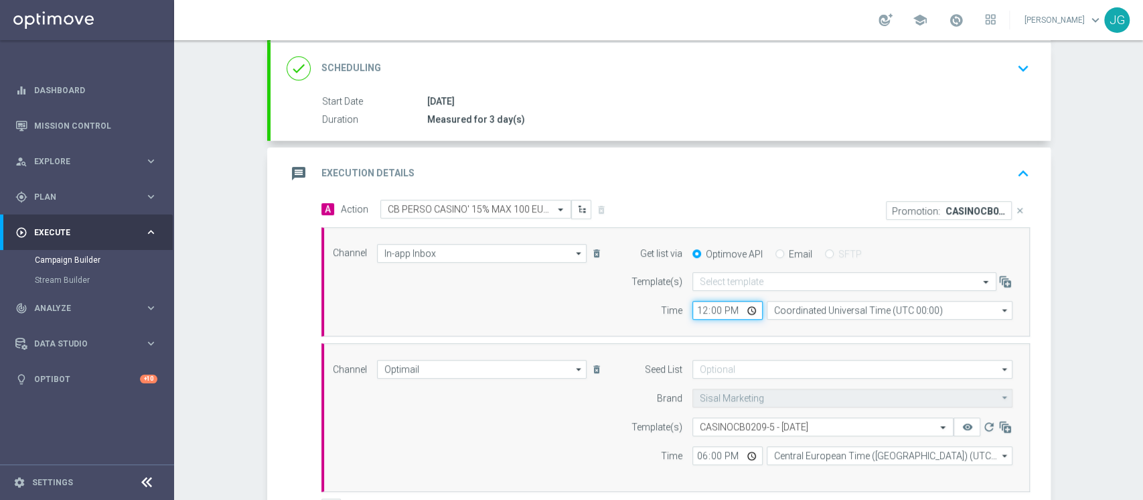
click at [748, 311] on input "12:00" at bounding box center [727, 310] width 70 height 19
type input "17:00"
click at [730, 188] on div "message Execution Details keyboard_arrow_up" at bounding box center [661, 173] width 780 height 52
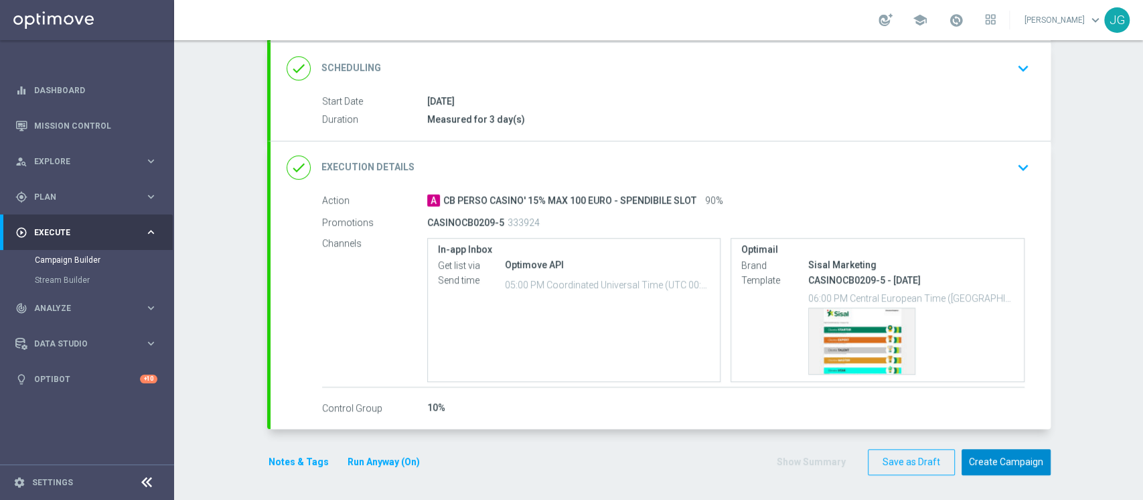
click at [1000, 463] on button "Create Campaign" at bounding box center [1006, 462] width 89 height 26
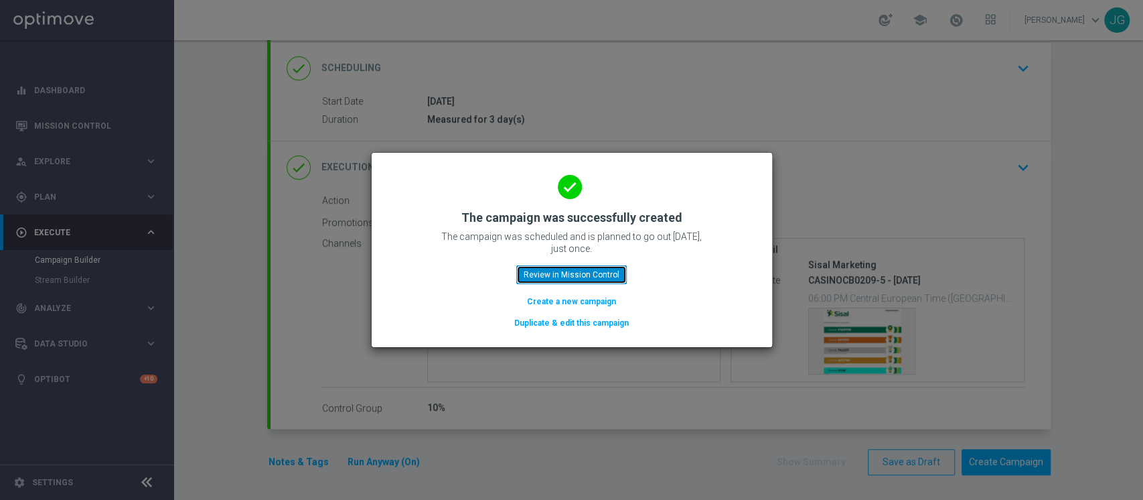
click at [601, 272] on button "Review in Mission Control" at bounding box center [571, 274] width 110 height 19
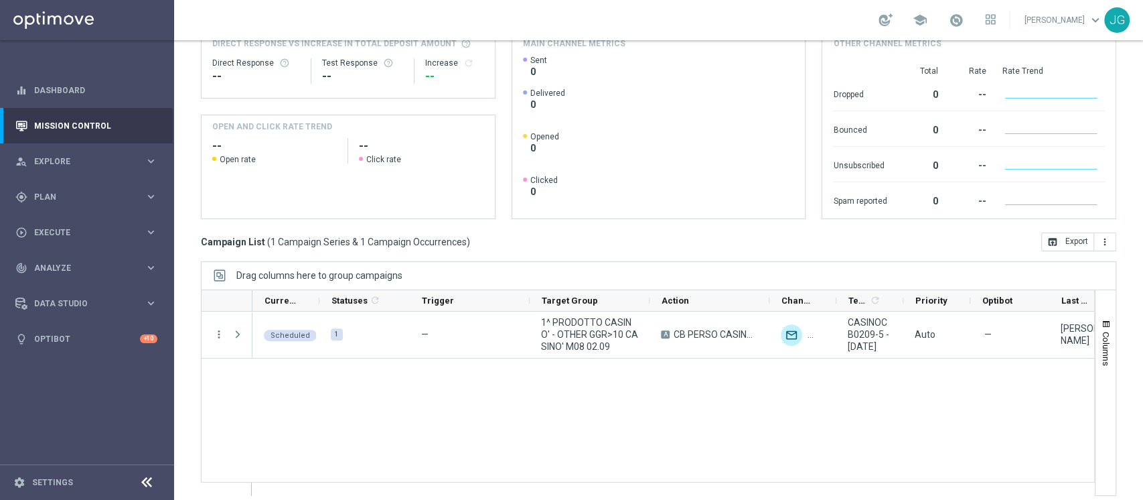
scroll to position [169, 0]
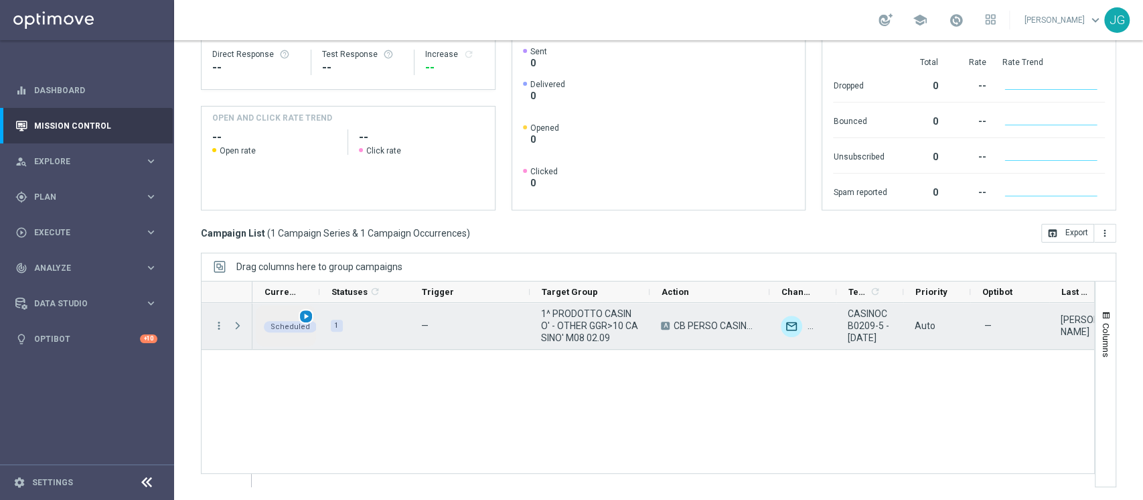
click at [305, 313] on span "play_arrow" at bounding box center [305, 315] width 9 height 9
click at [237, 327] on span "Press SPACE to select this row." at bounding box center [238, 325] width 12 height 11
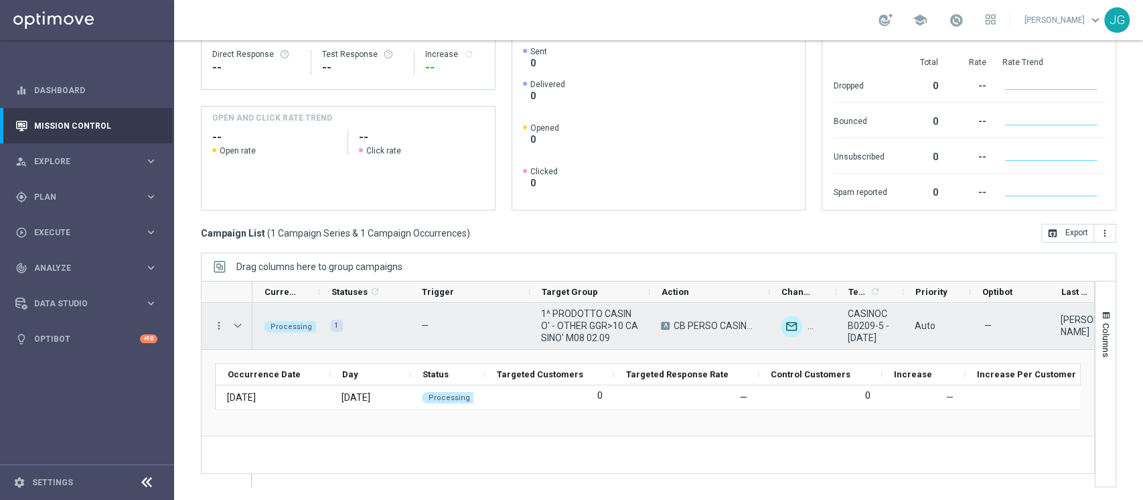
click at [237, 327] on span "Press SPACE to select this row." at bounding box center [238, 325] width 12 height 11
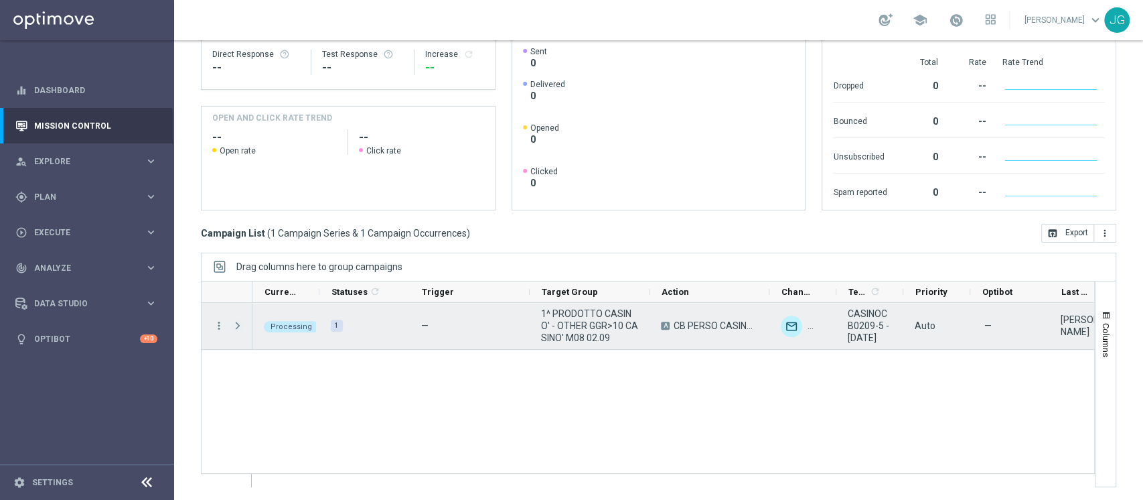
click at [237, 327] on span "Press SPACE to select this row." at bounding box center [238, 325] width 12 height 11
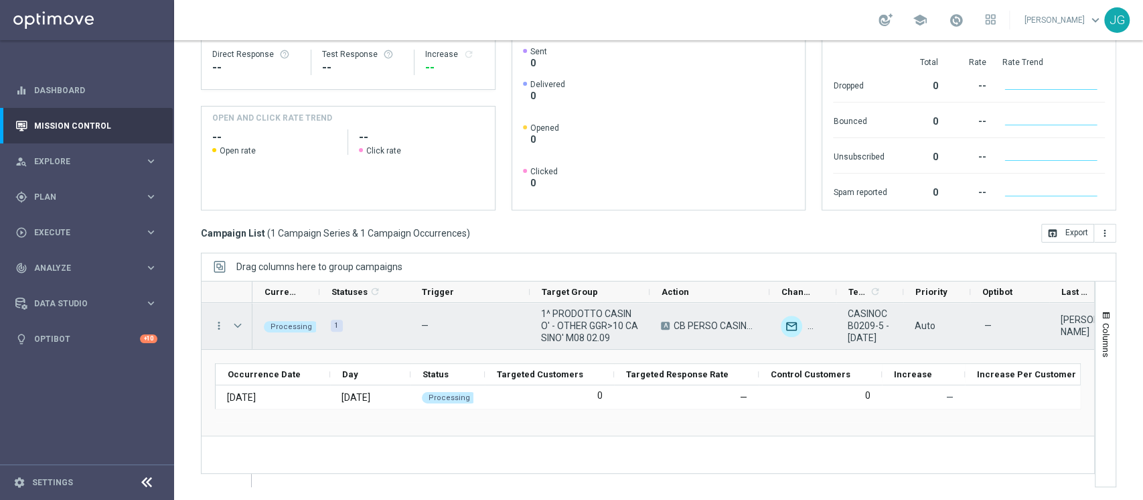
click at [237, 327] on span "Press SPACE to select this row." at bounding box center [238, 325] width 12 height 11
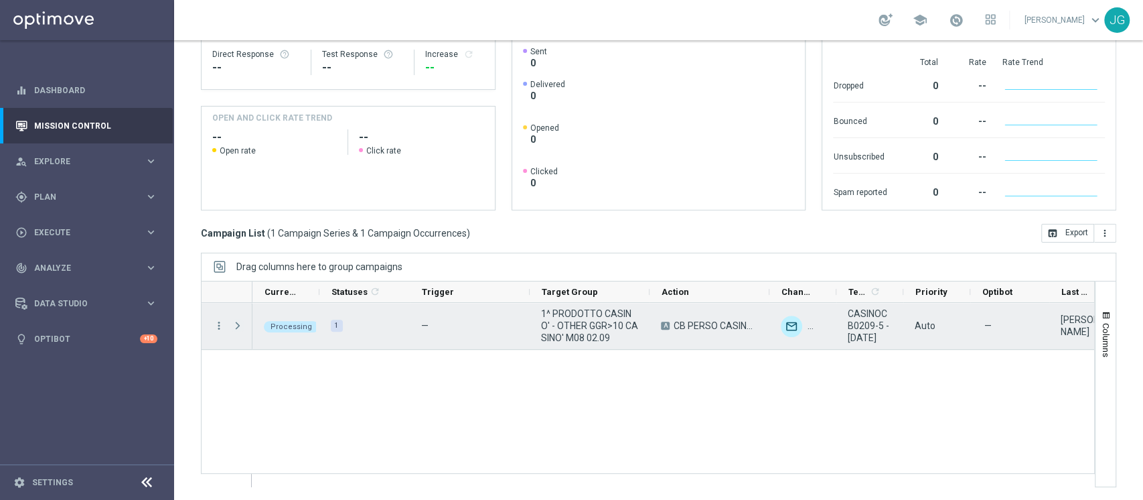
click at [237, 327] on span "Press SPACE to select this row." at bounding box center [238, 325] width 12 height 11
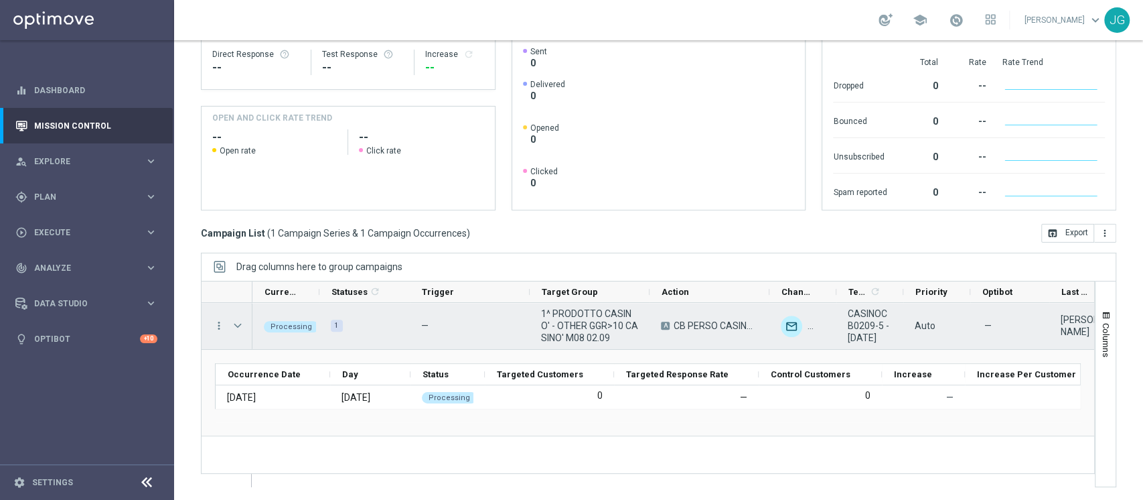
click at [237, 327] on span "Press SPACE to select this row." at bounding box center [238, 325] width 12 height 11
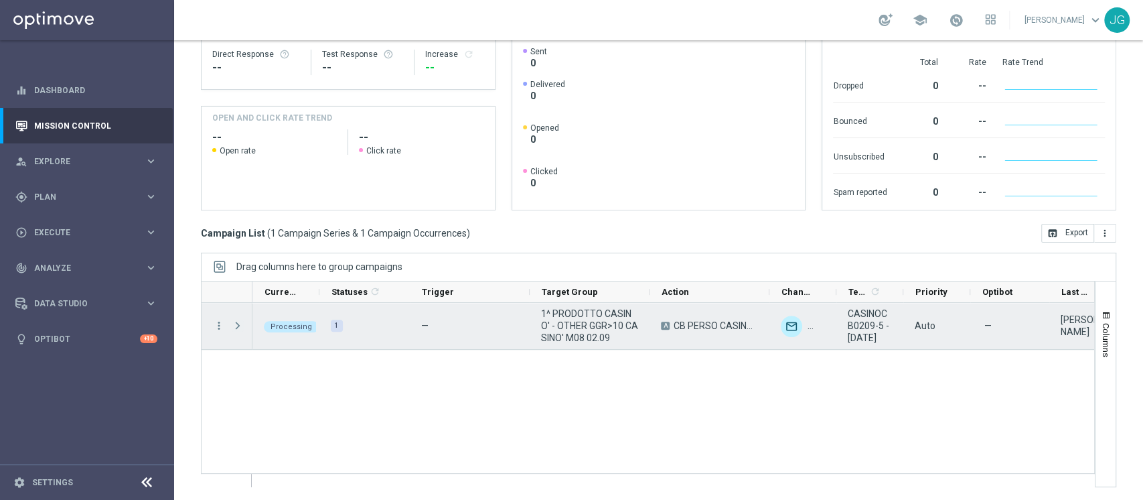
click at [237, 327] on span "Press SPACE to select this row." at bounding box center [238, 325] width 12 height 11
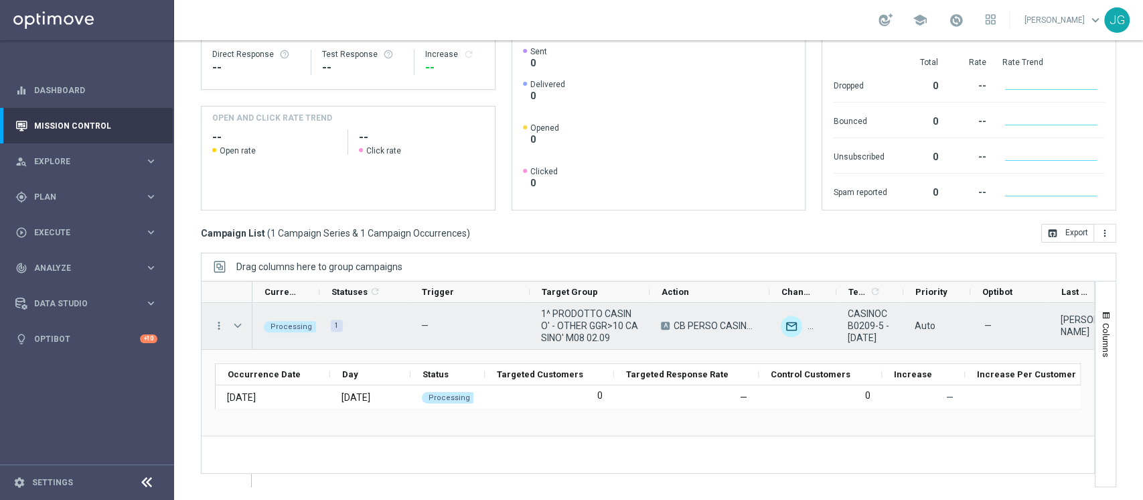
click at [237, 327] on span "Press SPACE to select this row." at bounding box center [238, 325] width 12 height 11
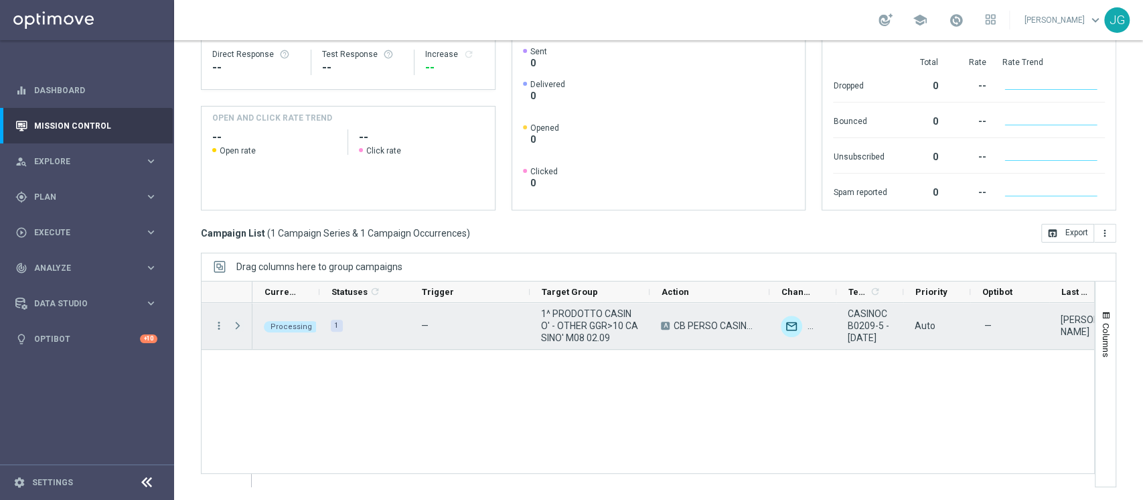
click at [237, 327] on span "Press SPACE to select this row." at bounding box center [238, 325] width 12 height 11
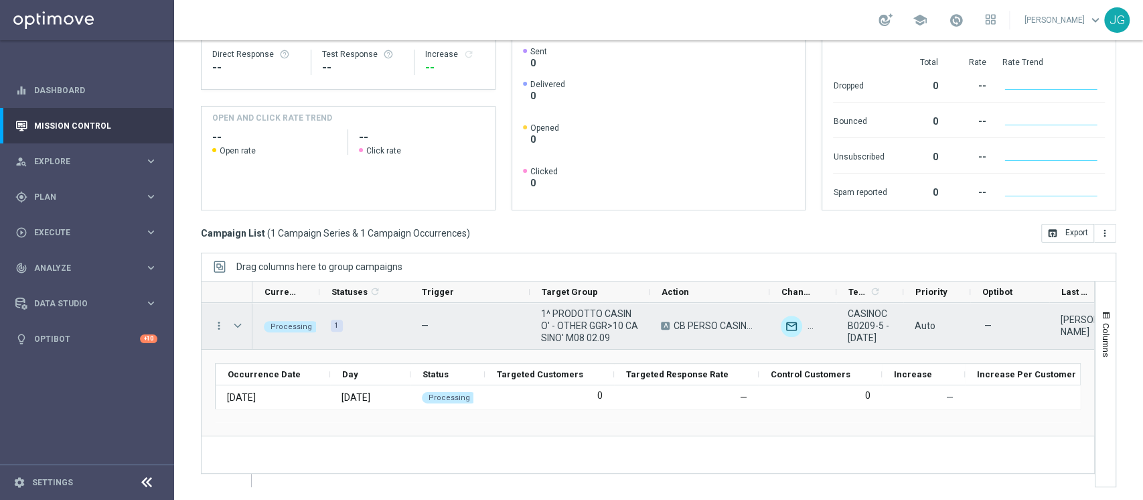
click at [237, 327] on span "Press SPACE to select this row." at bounding box center [238, 325] width 12 height 11
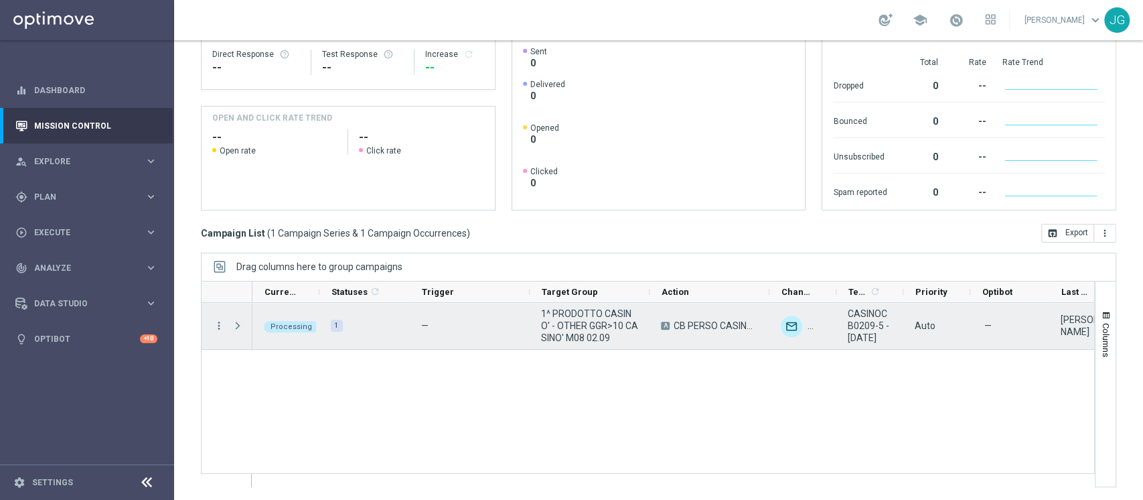
click at [237, 327] on span "Press SPACE to select this row." at bounding box center [238, 325] width 12 height 11
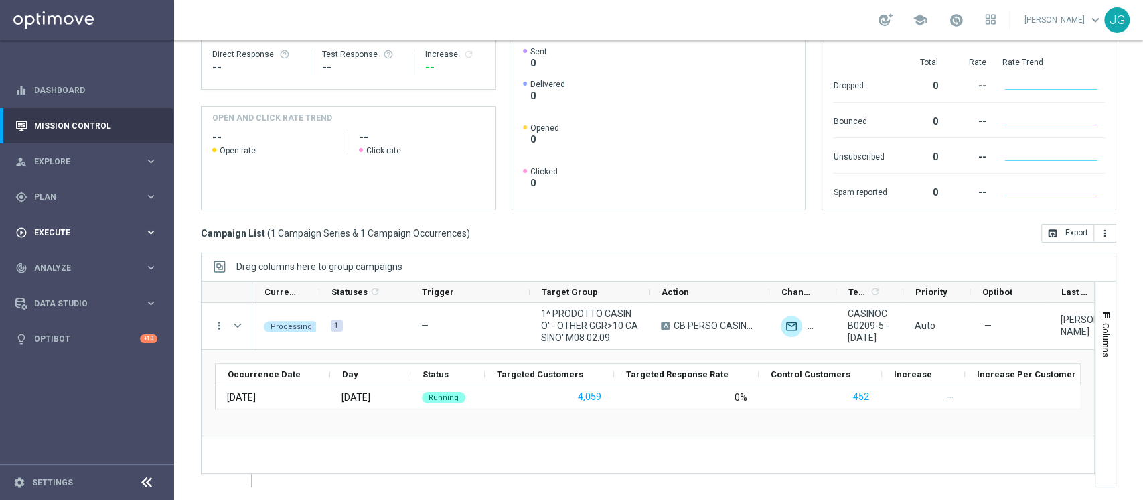
click at [84, 223] on div "play_circle_outline Execute keyboard_arrow_right" at bounding box center [86, 231] width 173 height 35
click at [79, 256] on link "Campaign Builder" at bounding box center [87, 259] width 104 height 11
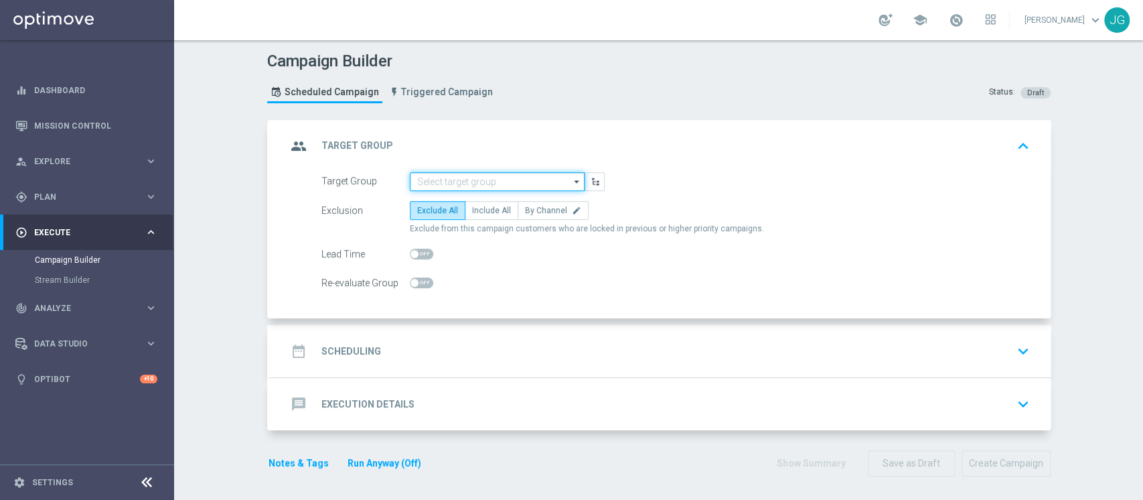
click at [425, 177] on input at bounding box center [497, 181] width 175 height 19
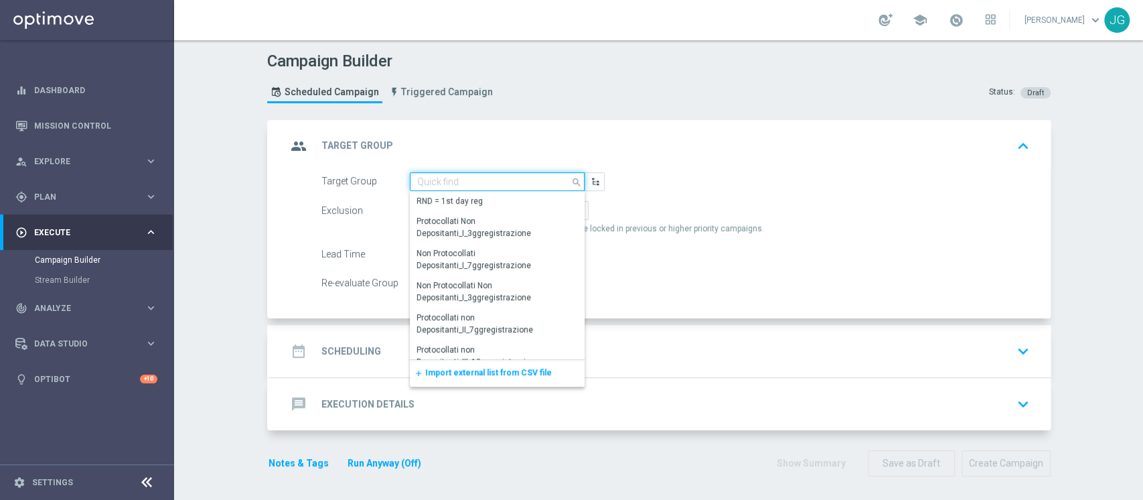
paste input "ACTIVE CASINO' - TOP 1.000 (NO 1^ PRODOTTO CASINO' PER GGR M08) CONTATTABILI E …"
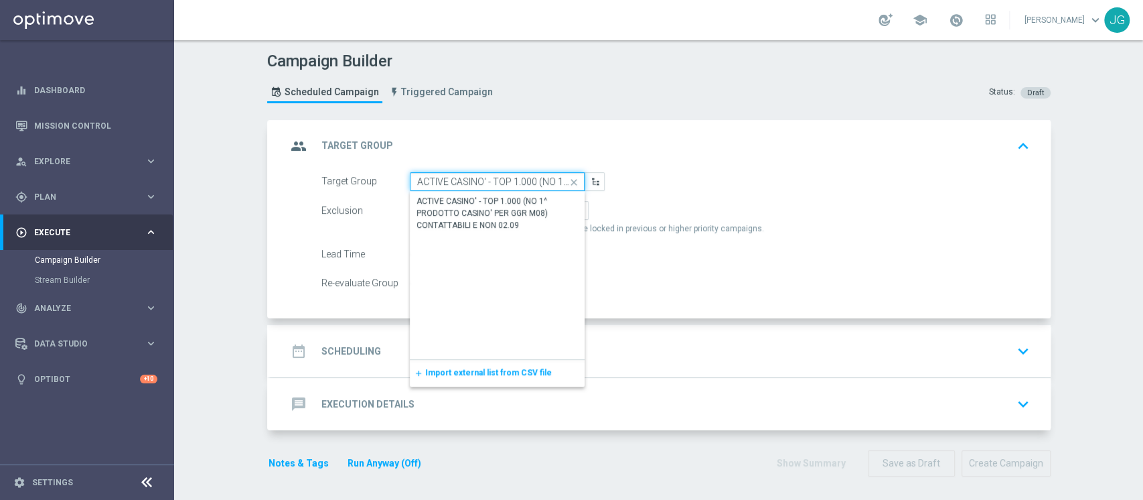
scroll to position [0, 238]
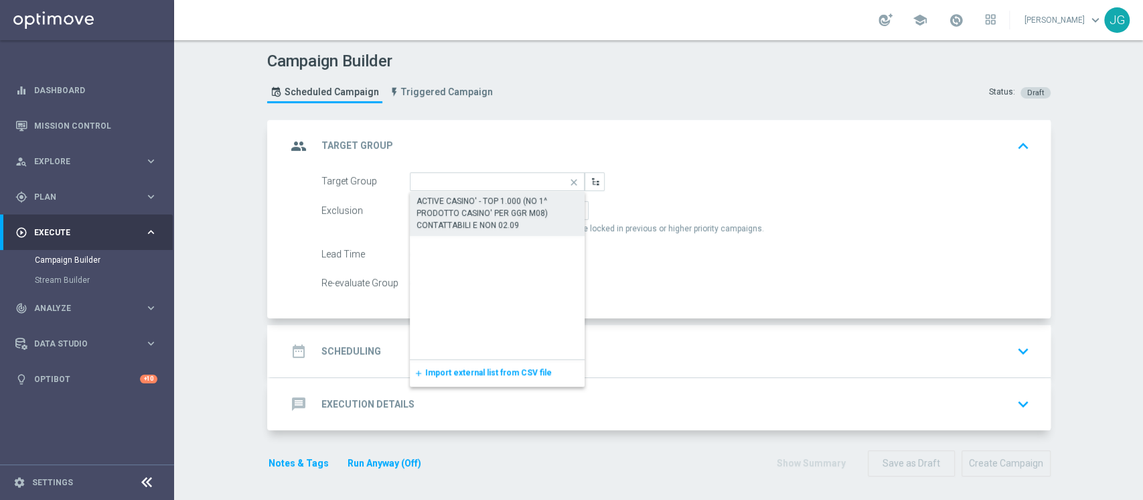
click at [465, 212] on div "ACTIVE CASINO' - TOP 1.000 (NO 1^ PRODOTTO CASINO' PER GGR M08) CONTATTABILI E …" at bounding box center [498, 213] width 162 height 36
type input "ACTIVE CASINO' - TOP 1.000 (NO 1^ PRODOTTO CASINO' PER GGR M08) CONTATTABILI E …"
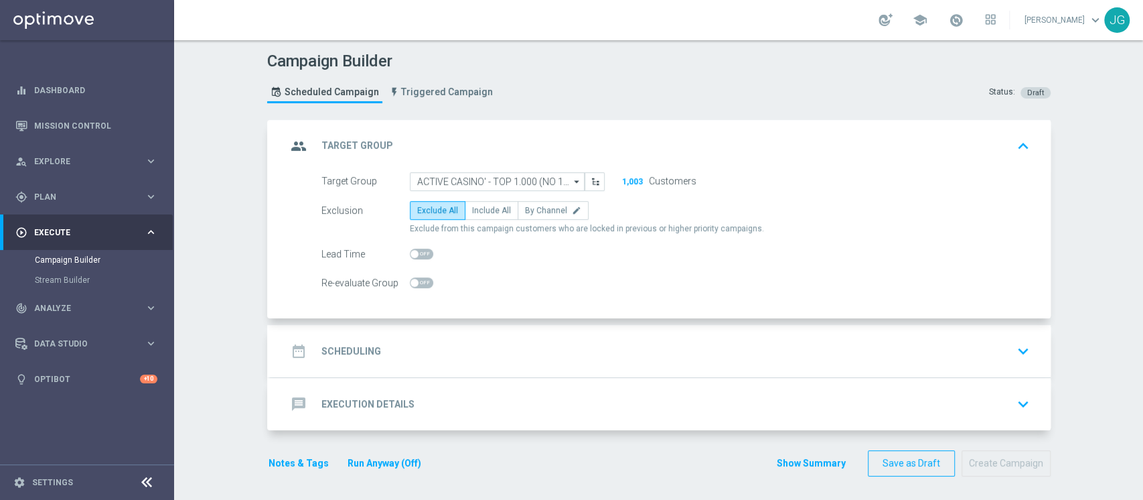
click at [480, 346] on div "date_range Scheduling keyboard_arrow_down" at bounding box center [661, 350] width 748 height 25
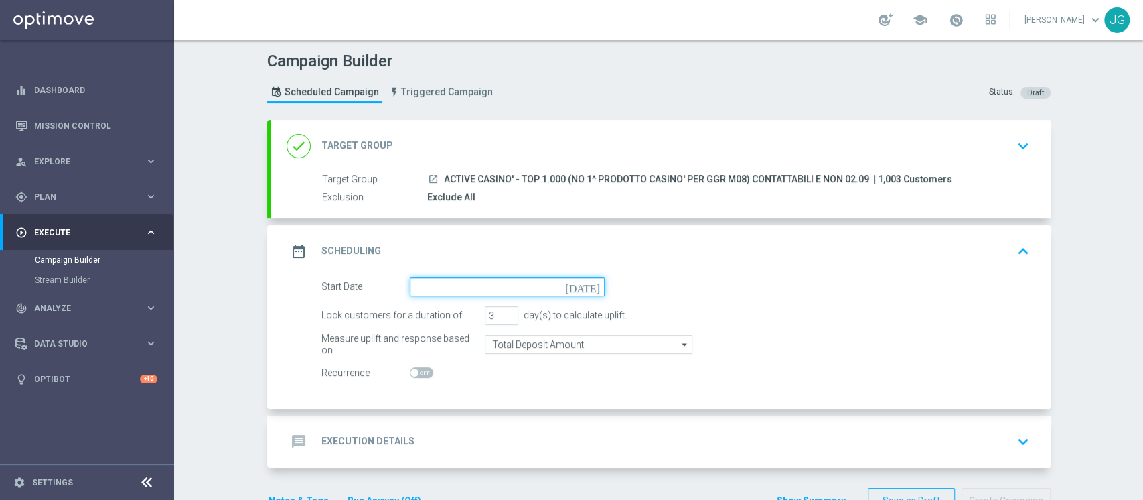
click at [528, 289] on input at bounding box center [507, 286] width 195 height 19
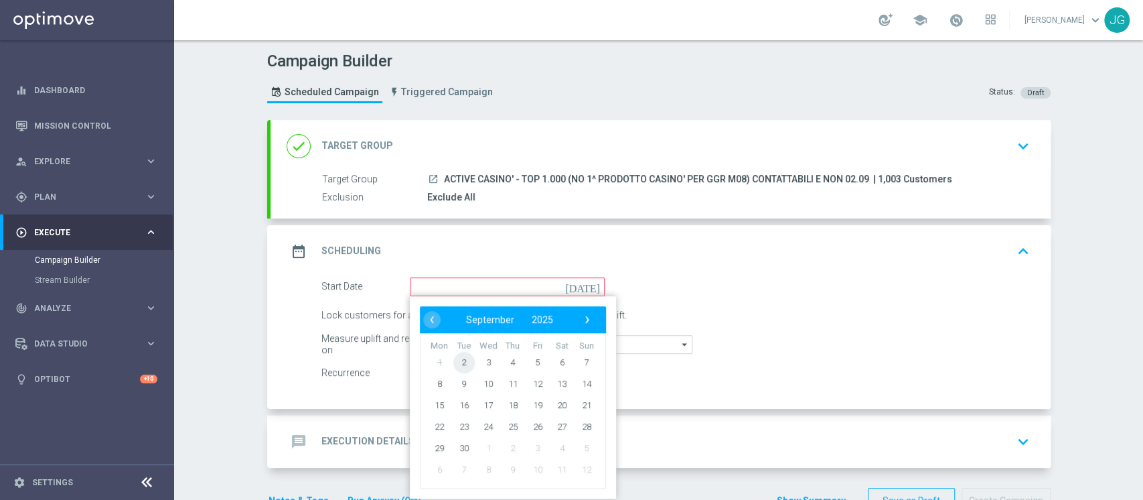
click at [453, 362] on span "2" at bounding box center [463, 361] width 21 height 21
type input "02 Sep 2025"
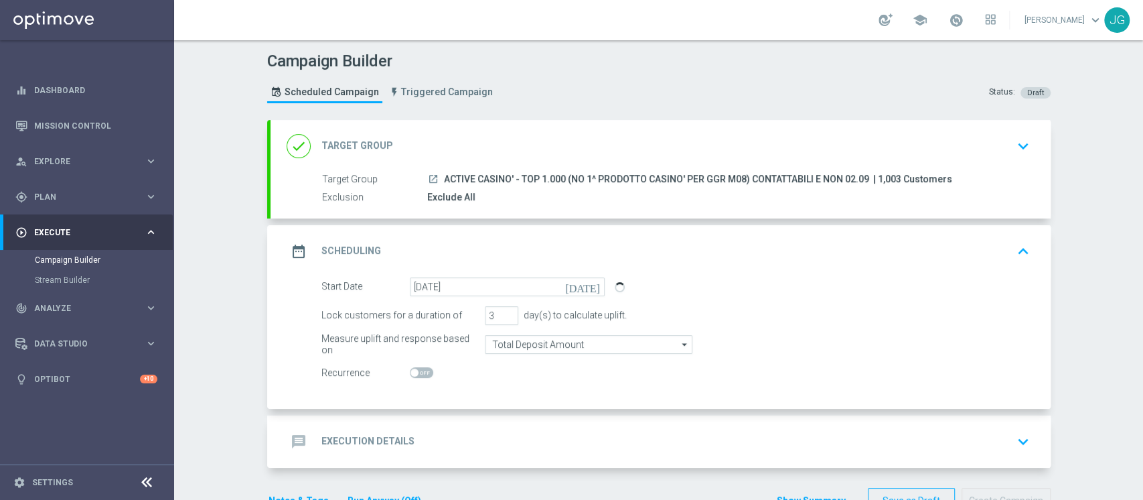
scroll to position [39, 0]
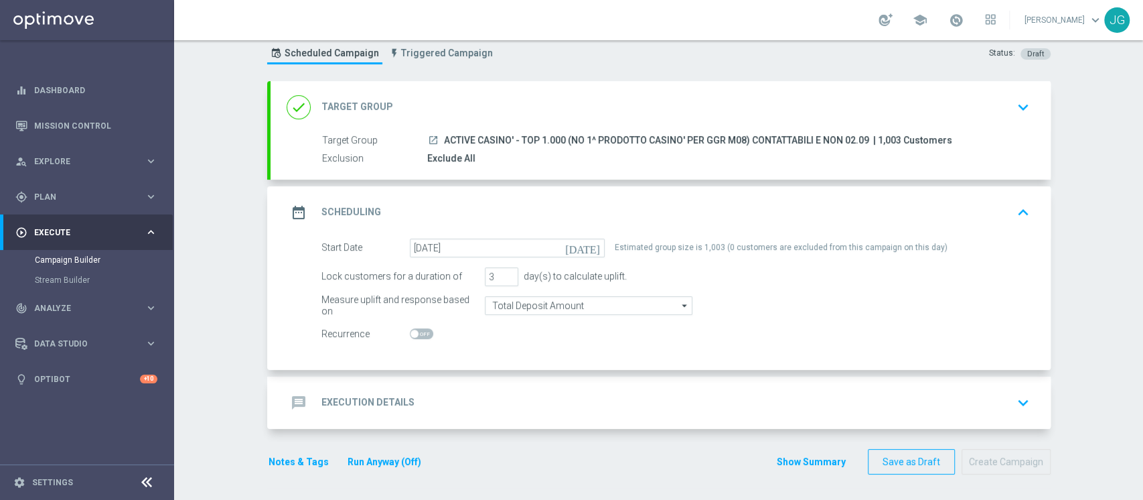
click at [543, 102] on div "done Target Group keyboard_arrow_down" at bounding box center [661, 106] width 748 height 25
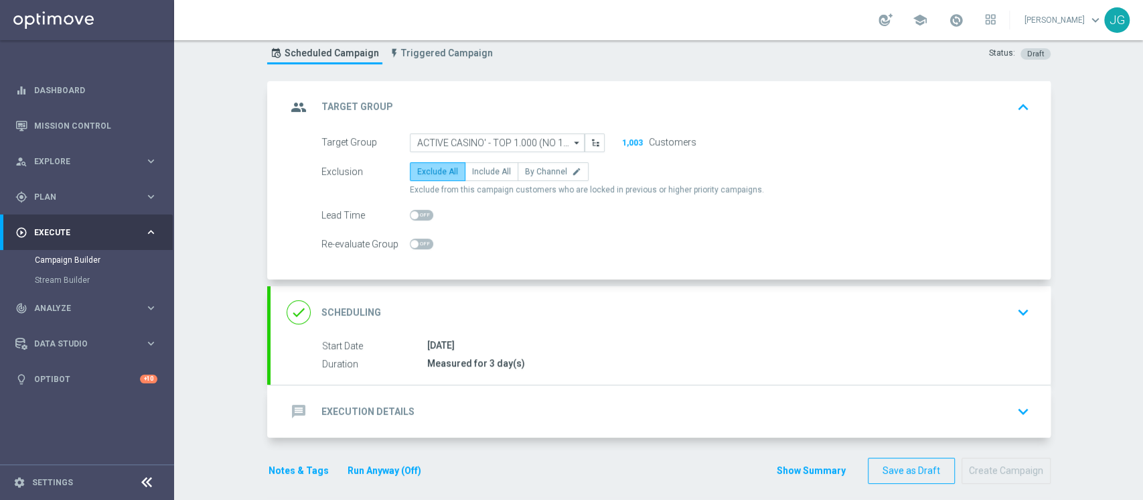
click at [437, 170] on span "Exclude All" at bounding box center [437, 171] width 41 height 9
click at [426, 170] on input "Exclude All" at bounding box center [421, 173] width 9 height 9
click at [484, 173] on span "Include All" at bounding box center [491, 171] width 39 height 9
click at [481, 173] on input "Include All" at bounding box center [476, 173] width 9 height 9
radio input "true"
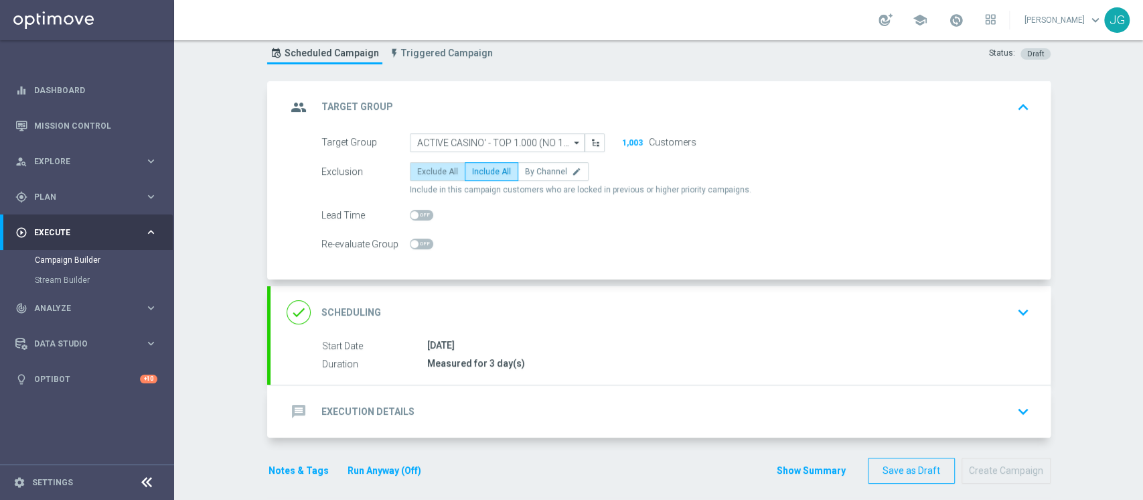
click at [443, 170] on span "Exclude All" at bounding box center [437, 171] width 41 height 9
click at [426, 170] on input "Exclude All" at bounding box center [421, 173] width 9 height 9
radio input "true"
click at [484, 307] on div "done Scheduling keyboard_arrow_down" at bounding box center [661, 311] width 748 height 25
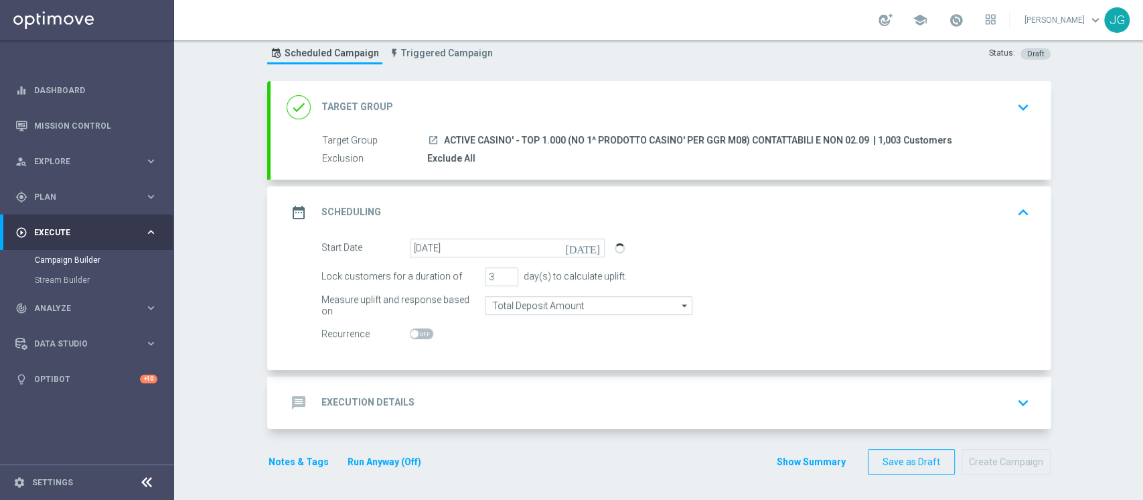
drag, startPoint x: 864, startPoint y: 138, endPoint x: 437, endPoint y: 139, distance: 426.6
click at [437, 139] on div "launch ACTIVE CASINO' - TOP 1.000 (NO 1^ PRODOTTO CASINO' PER GGR M08) CONTATTA…" at bounding box center [725, 139] width 597 height 13
copy span "ACTIVE CASINO' - TOP 1.000 (NO 1^ PRODOTTO CASINO' PER GGR M08) CONTATTABILI E …"
click at [537, 406] on div "message Execution Details keyboard_arrow_down" at bounding box center [661, 402] width 748 height 25
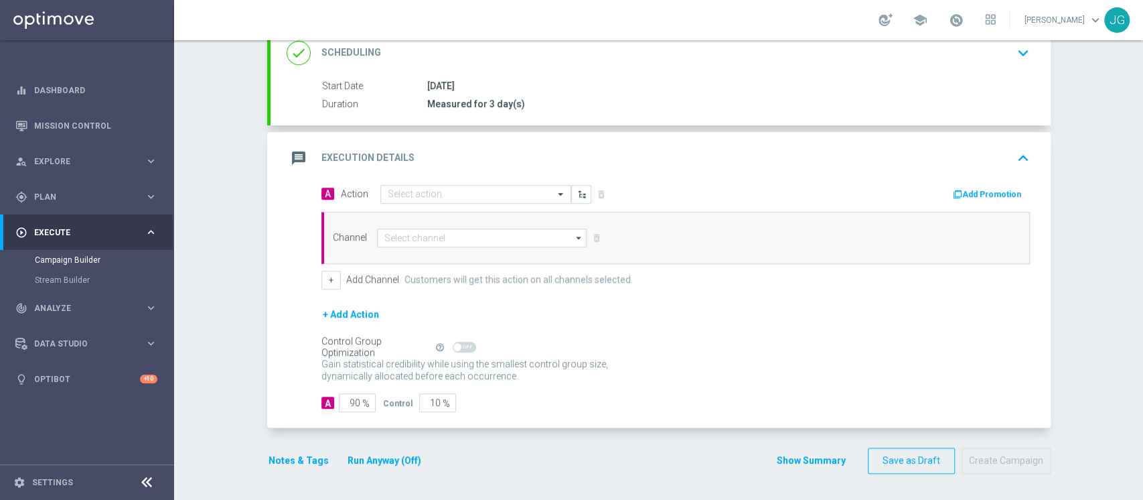
scroll to position [192, 0]
click at [490, 196] on input "text" at bounding box center [462, 195] width 149 height 11
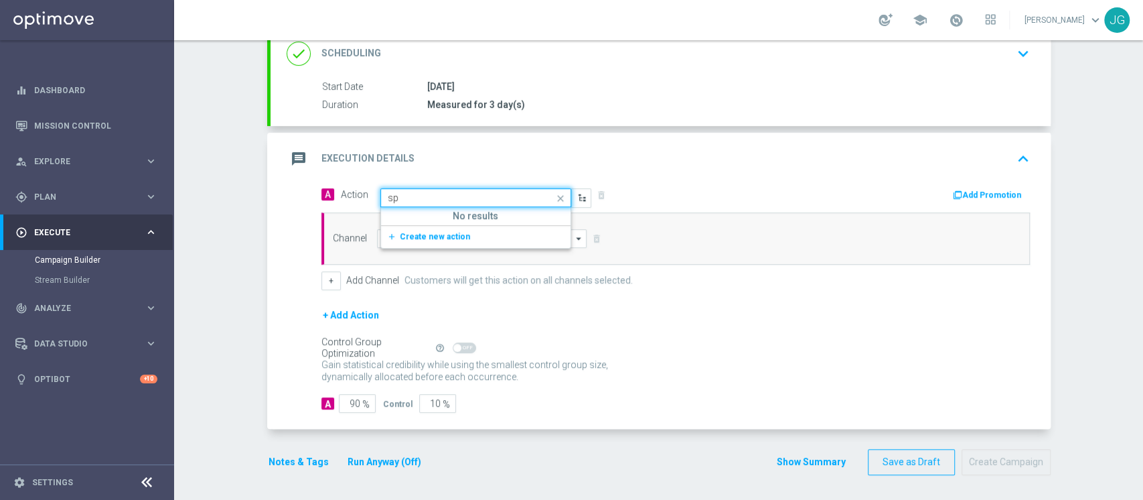
type input "s"
type input "sovra"
click at [453, 221] on div "Sovrapposizioni edit" at bounding box center [476, 218] width 176 height 22
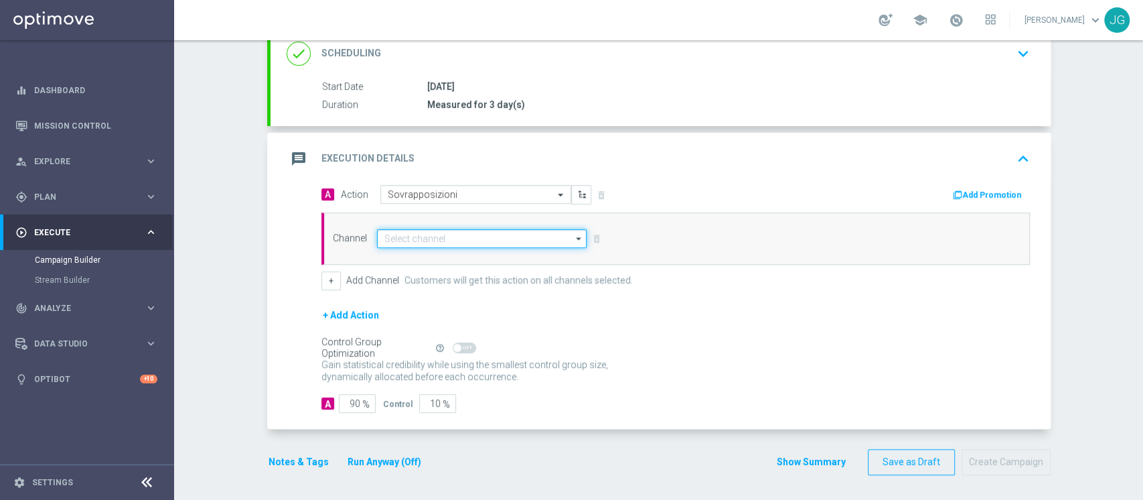
click at [479, 238] on input at bounding box center [482, 238] width 210 height 19
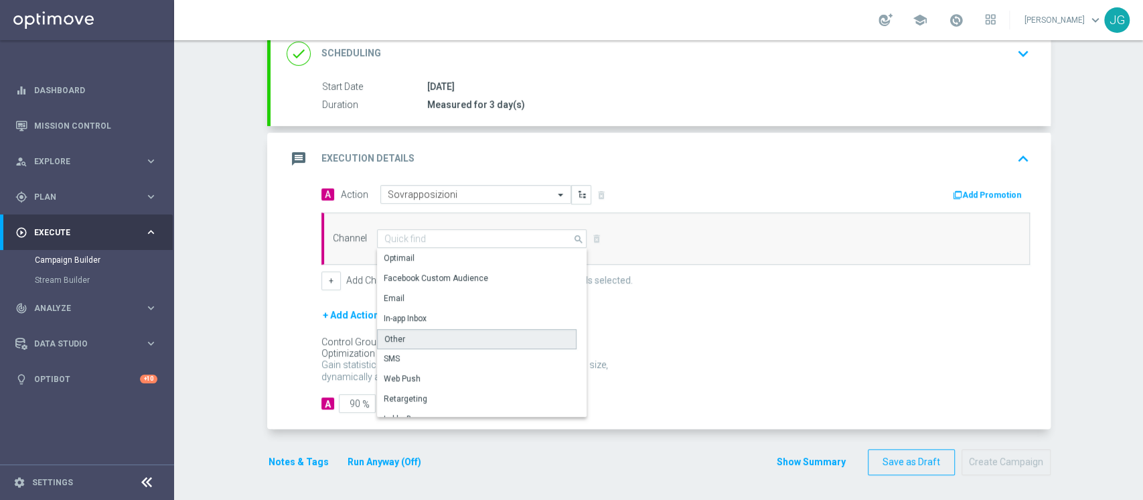
click at [418, 341] on div "Other" at bounding box center [477, 339] width 200 height 20
type input "Other"
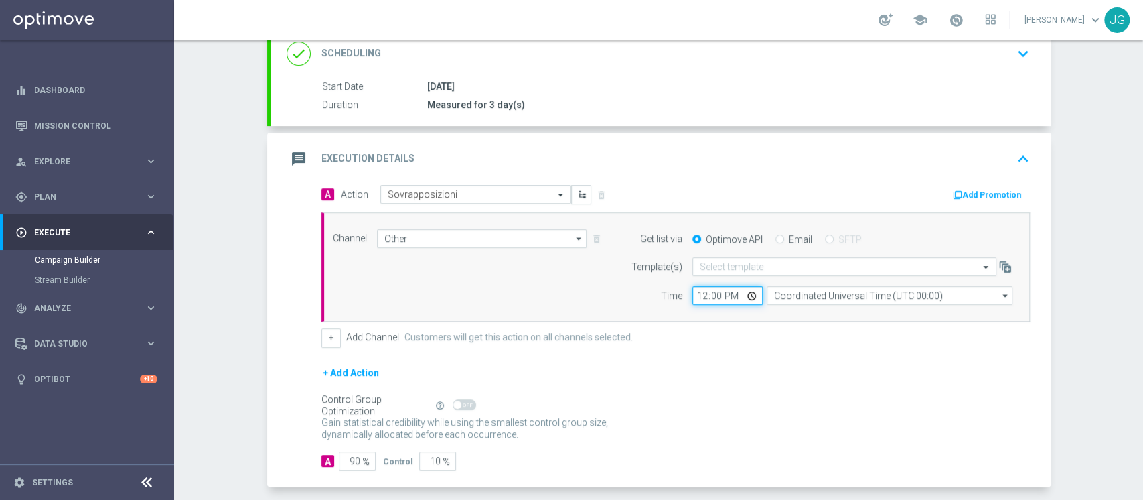
click at [743, 294] on input "12:00" at bounding box center [727, 295] width 70 height 19
type input "18:00"
click at [755, 154] on div "message Execution Details keyboard_arrow_up" at bounding box center [661, 158] width 748 height 25
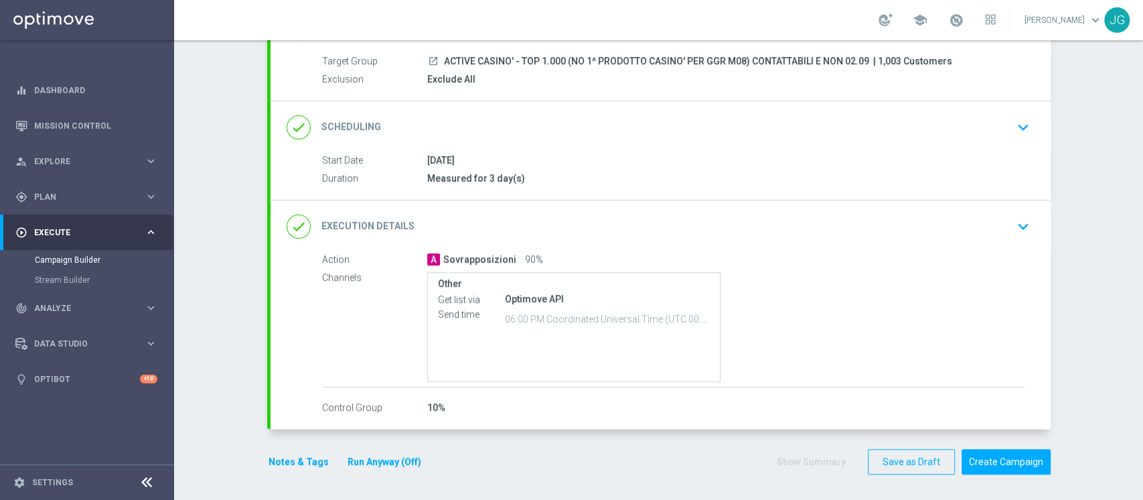
scroll to position [118, 0]
click at [376, 462] on button "Run Anyway (Off)" at bounding box center [384, 461] width 76 height 17
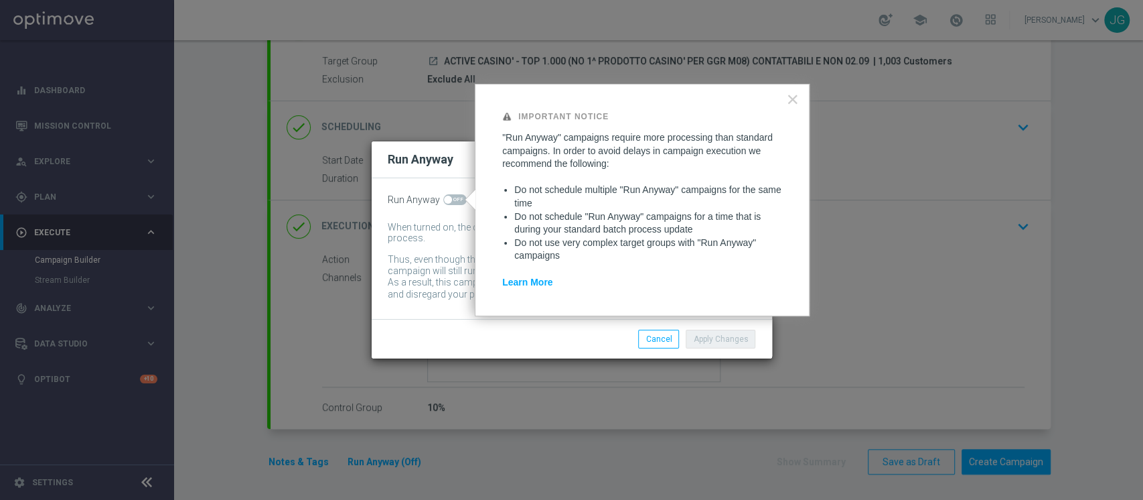
click at [449, 202] on span at bounding box center [448, 200] width 8 height 8
click at [449, 202] on input "checkbox" at bounding box center [454, 199] width 23 height 11
checkbox input "true"
click at [725, 338] on button "Apply Changes" at bounding box center [721, 338] width 70 height 19
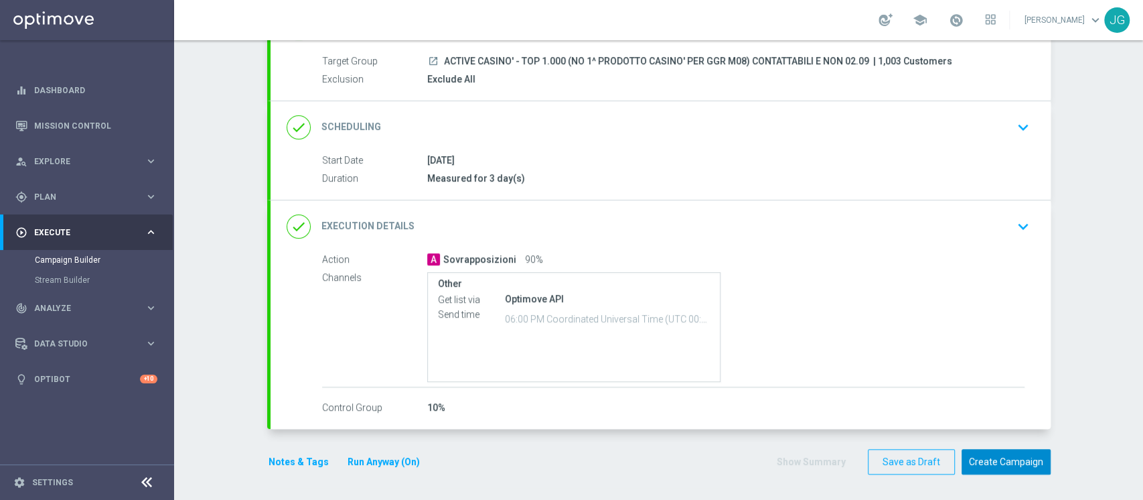
click at [1001, 464] on button "Create Campaign" at bounding box center [1006, 462] width 89 height 26
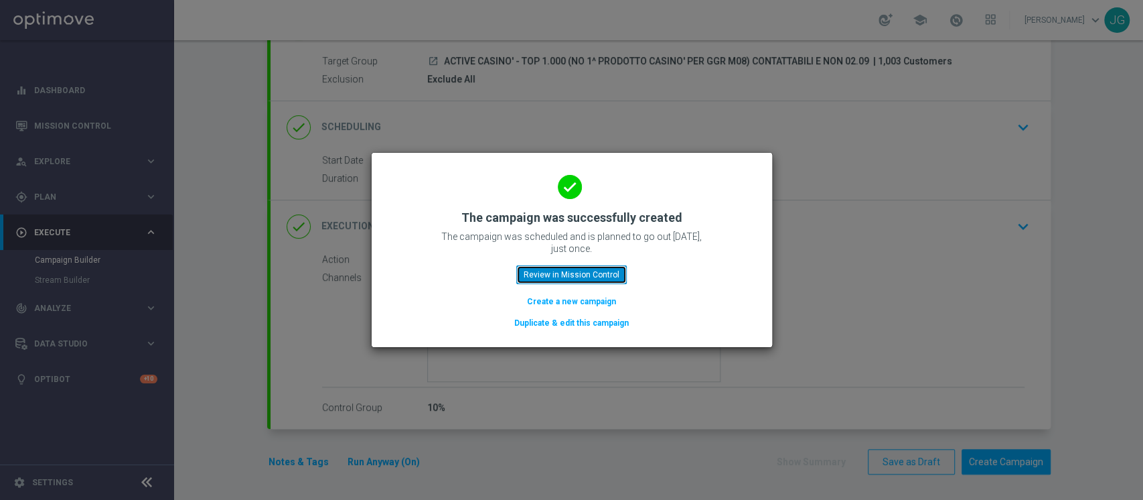
click at [565, 276] on button "Review in Mission Control" at bounding box center [571, 274] width 110 height 19
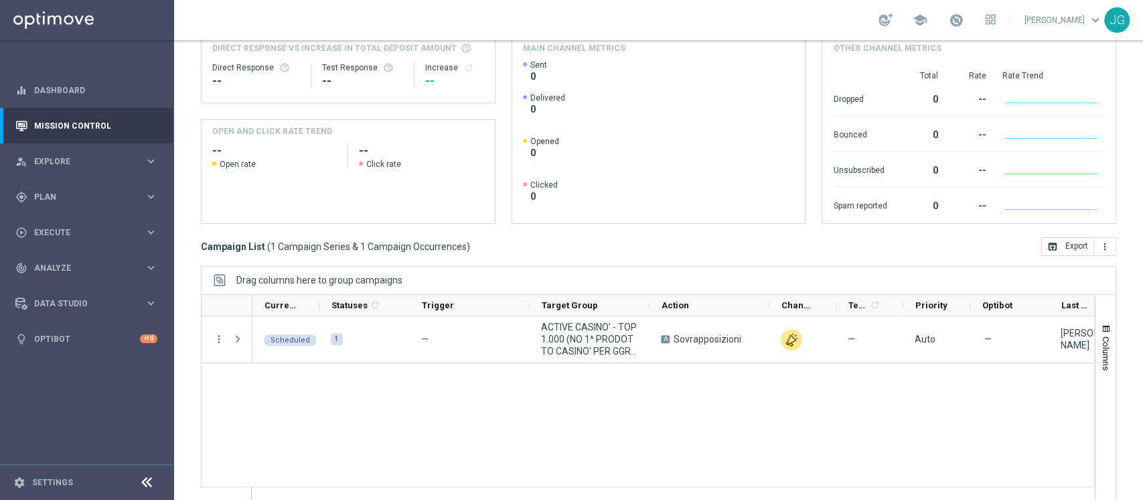
scroll to position [169, 0]
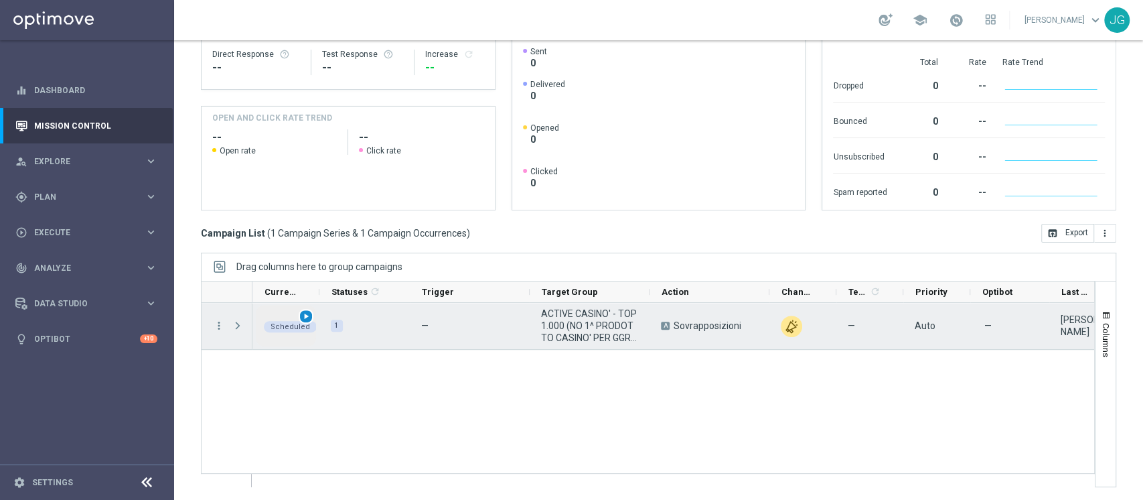
click at [307, 313] on span "play_arrow" at bounding box center [305, 315] width 9 height 9
click at [238, 326] on span "Press SPACE to select this row." at bounding box center [238, 325] width 12 height 11
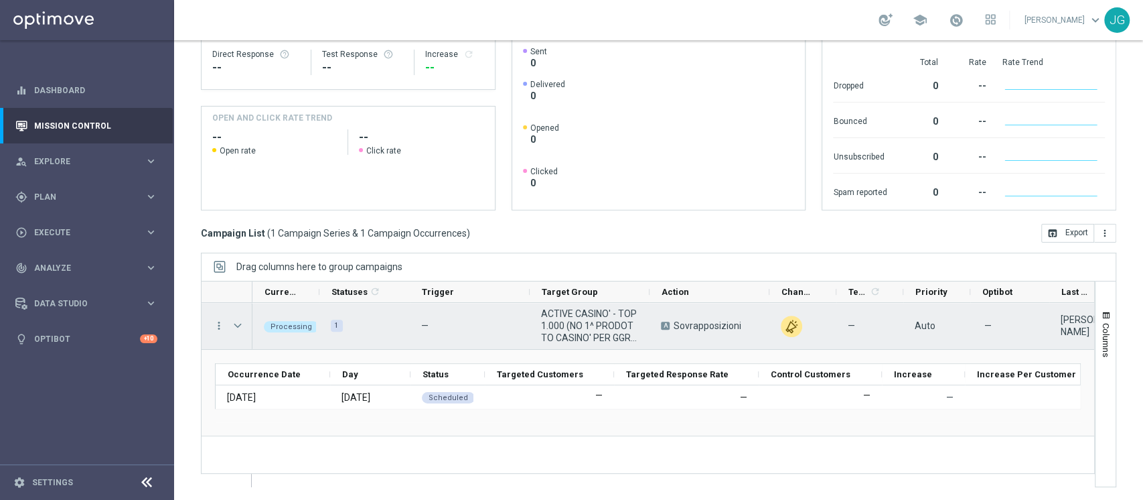
click at [238, 326] on span "Press SPACE to select this row." at bounding box center [238, 325] width 12 height 11
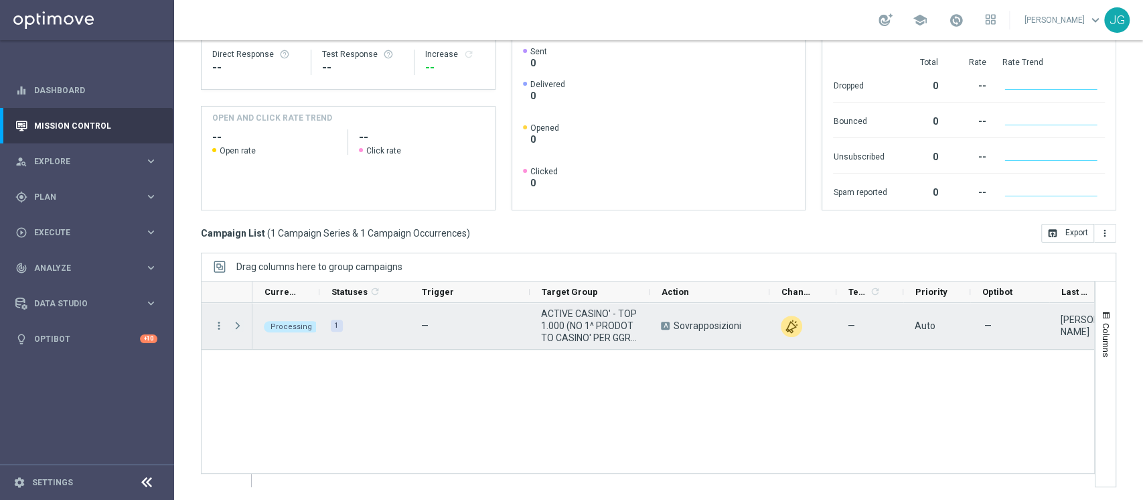
click at [238, 326] on span "Press SPACE to select this row." at bounding box center [238, 325] width 12 height 11
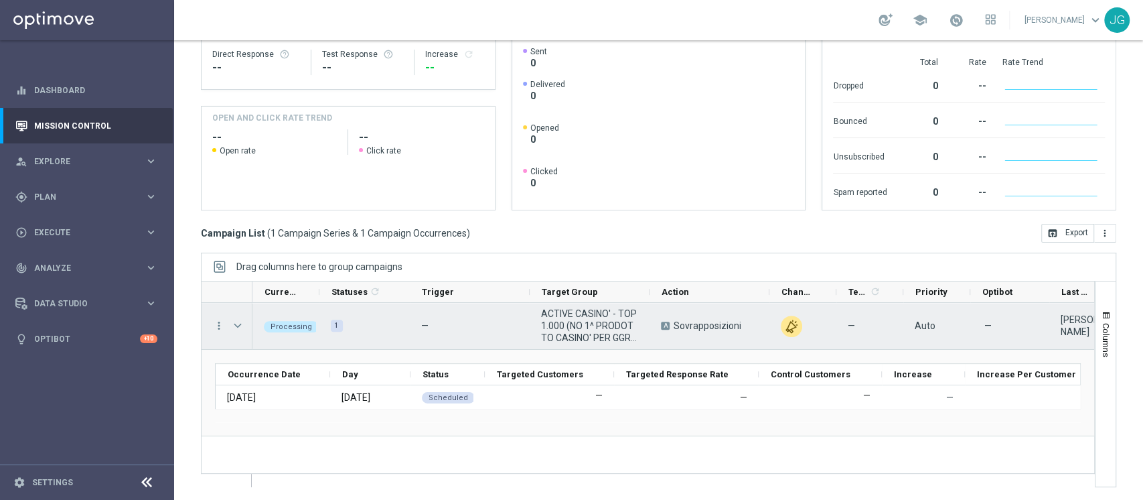
click at [238, 326] on span "Press SPACE to select this row." at bounding box center [238, 325] width 12 height 11
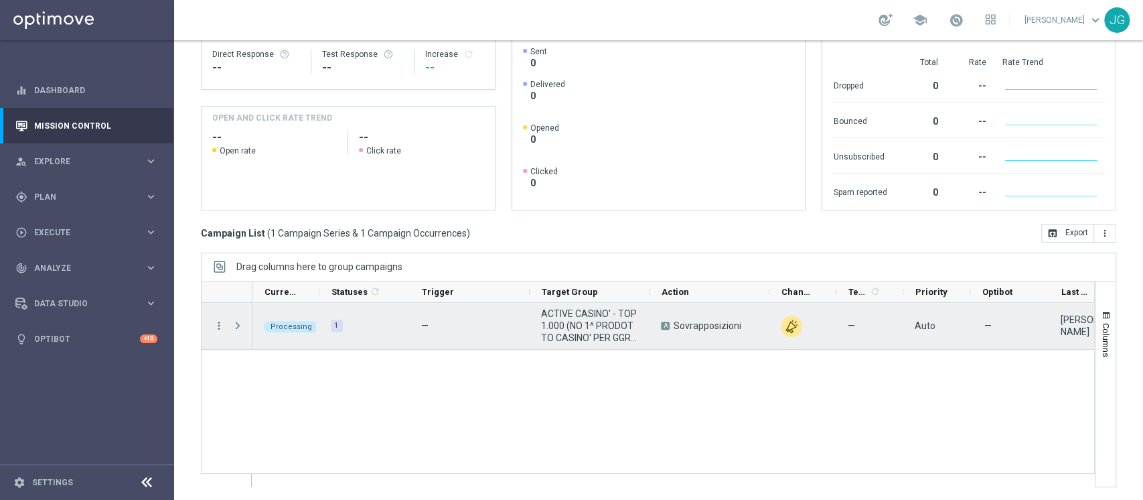
click at [238, 326] on span "Press SPACE to select this row." at bounding box center [238, 325] width 12 height 11
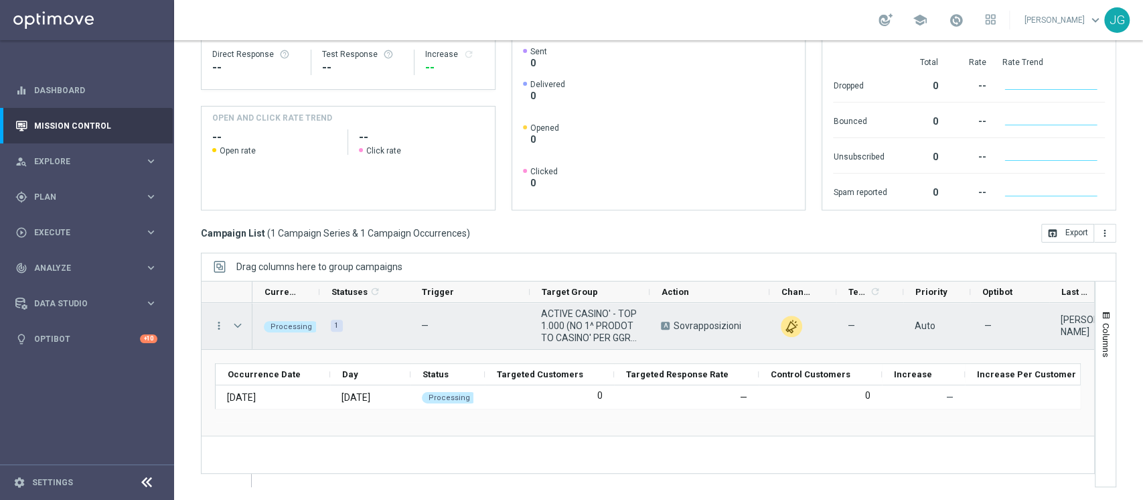
click at [238, 326] on span "Press SPACE to select this row." at bounding box center [238, 325] width 12 height 11
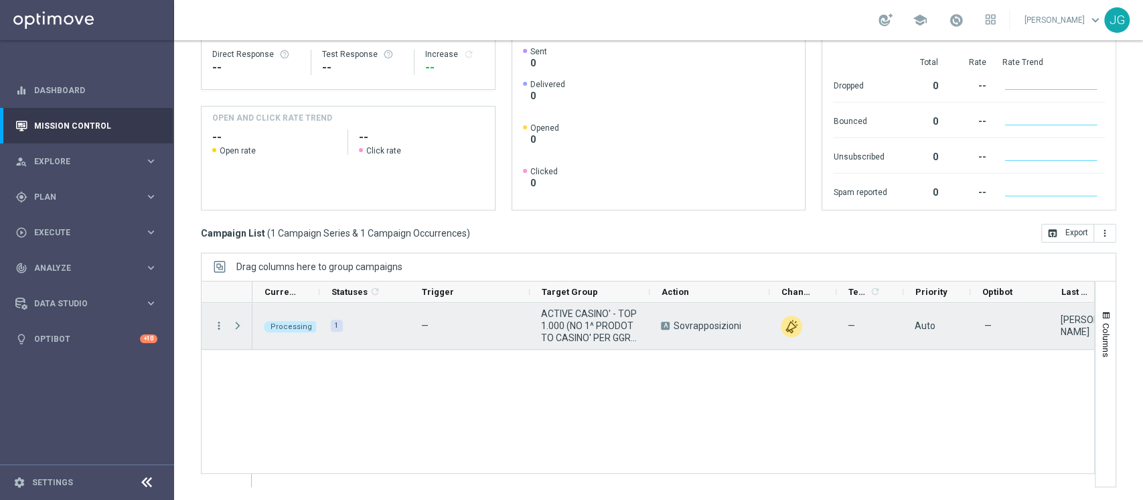
click at [238, 326] on span "Press SPACE to select this row." at bounding box center [238, 325] width 12 height 11
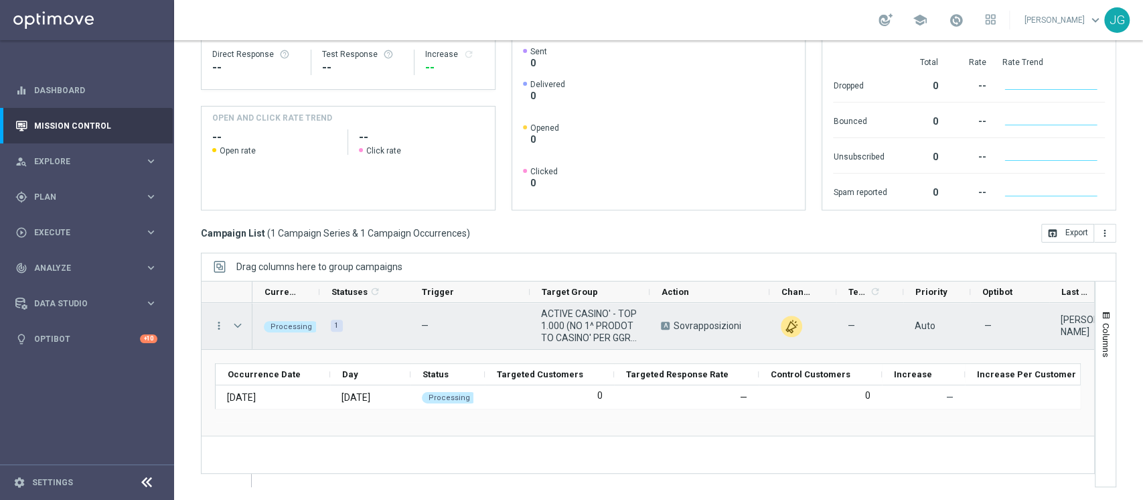
click at [238, 326] on span "Press SPACE to select this row." at bounding box center [238, 325] width 12 height 11
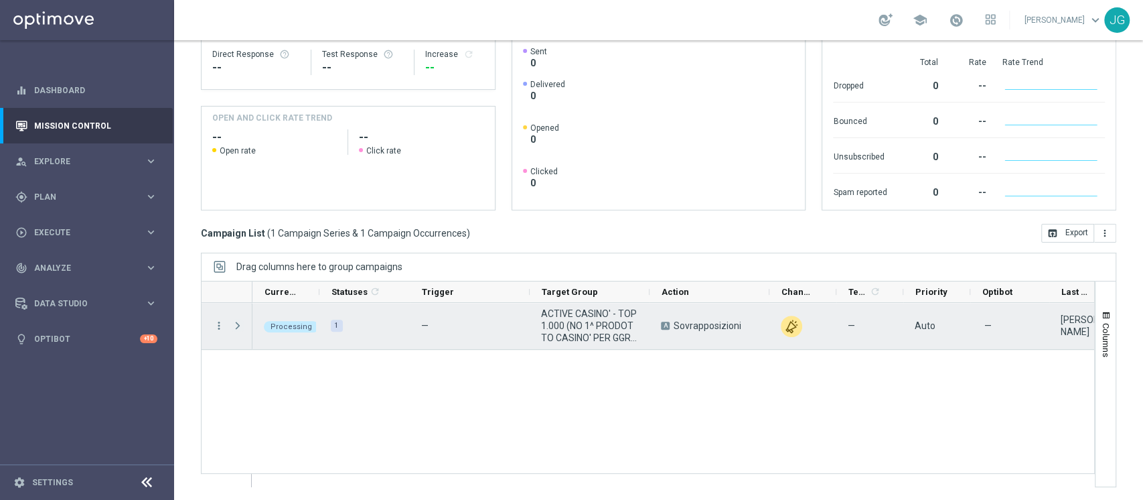
click at [238, 326] on span "Press SPACE to select this row." at bounding box center [238, 325] width 12 height 11
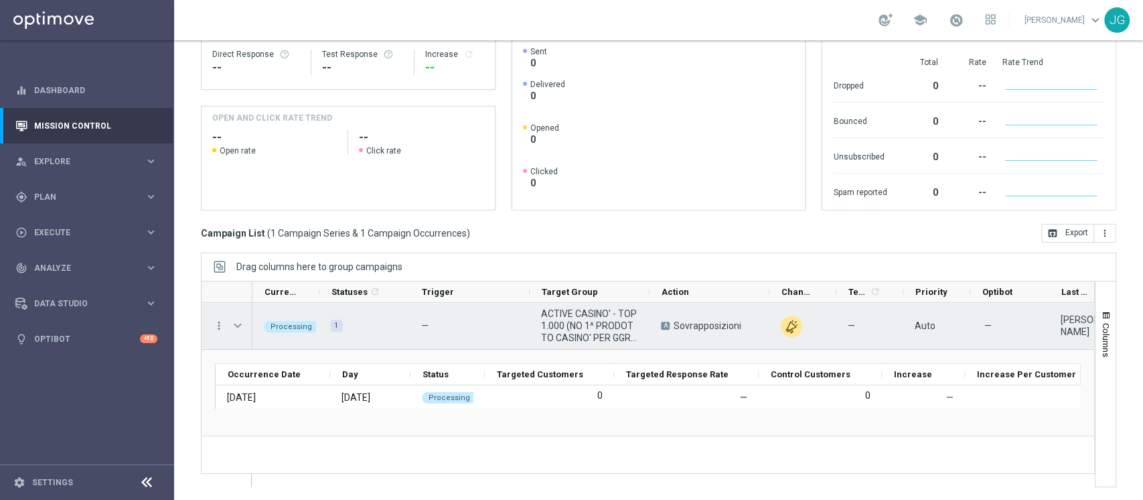
click at [238, 326] on span "Press SPACE to select this row." at bounding box center [238, 325] width 12 height 11
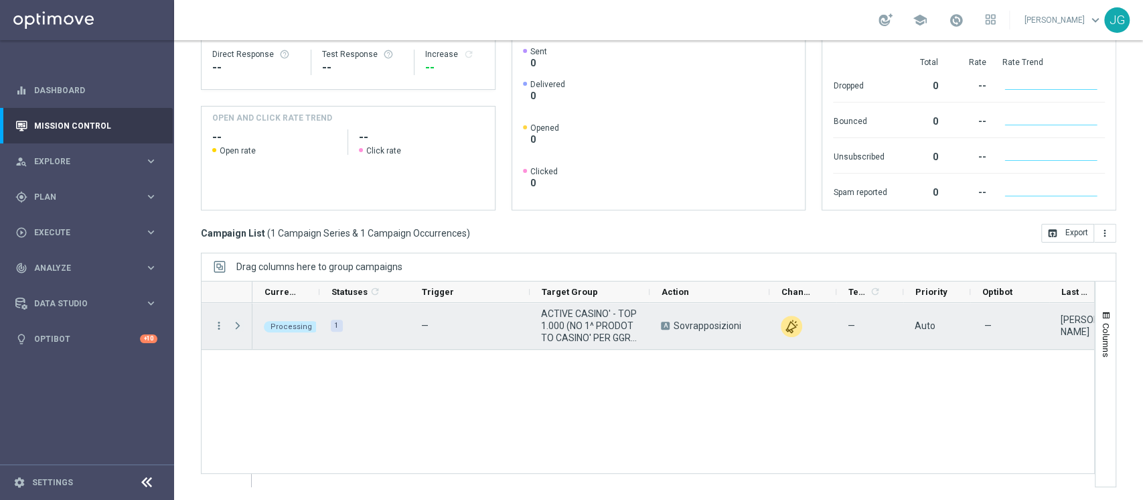
click at [238, 326] on span "Press SPACE to select this row." at bounding box center [238, 325] width 12 height 11
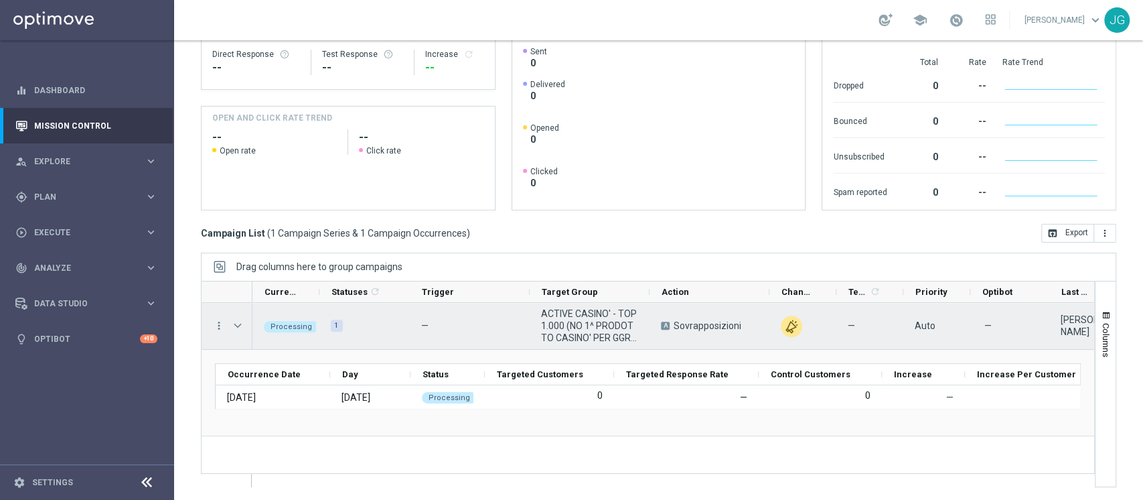
click at [238, 326] on span "Press SPACE to select this row." at bounding box center [238, 325] width 12 height 11
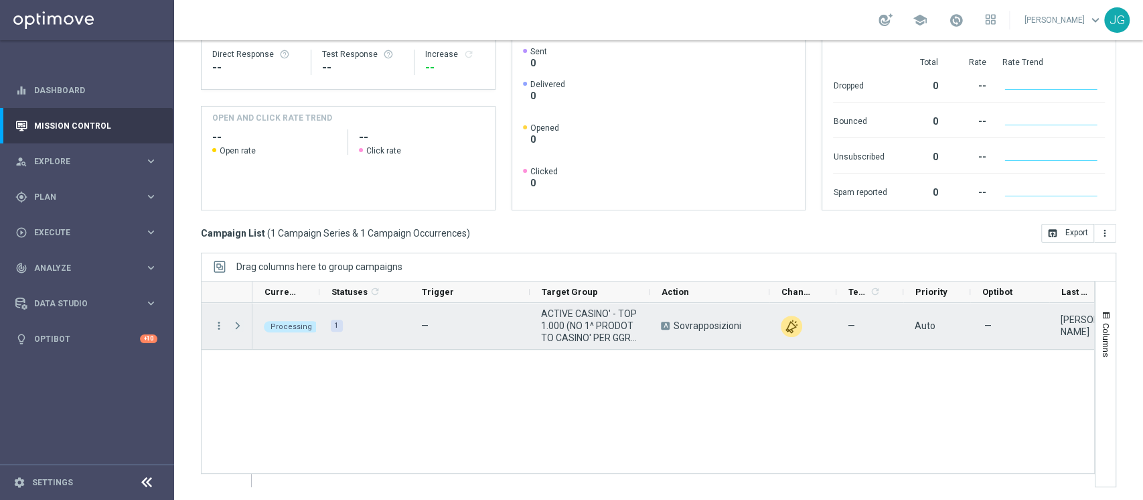
click at [238, 326] on span "Press SPACE to select this row." at bounding box center [238, 325] width 12 height 11
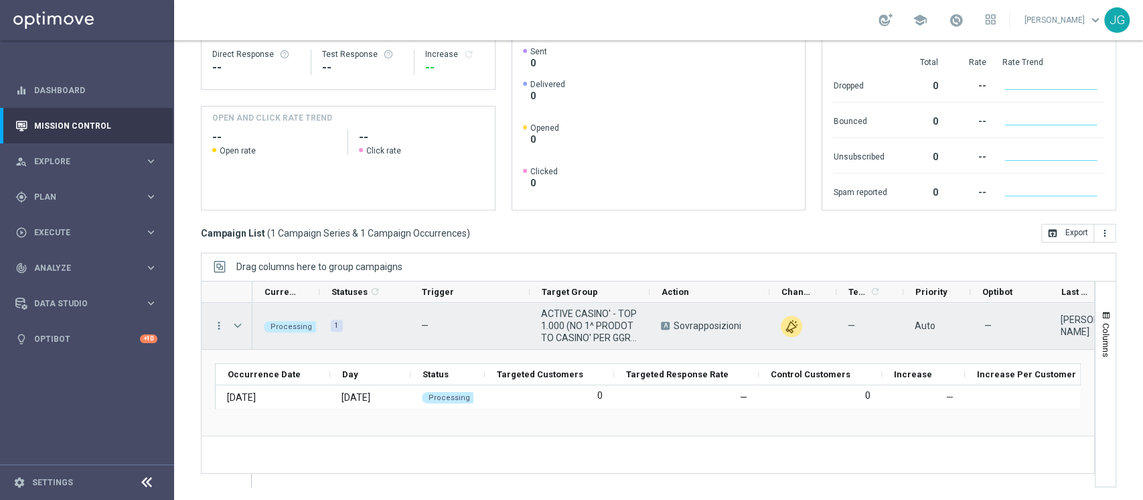
click at [238, 326] on span "Press SPACE to select this row." at bounding box center [238, 325] width 12 height 11
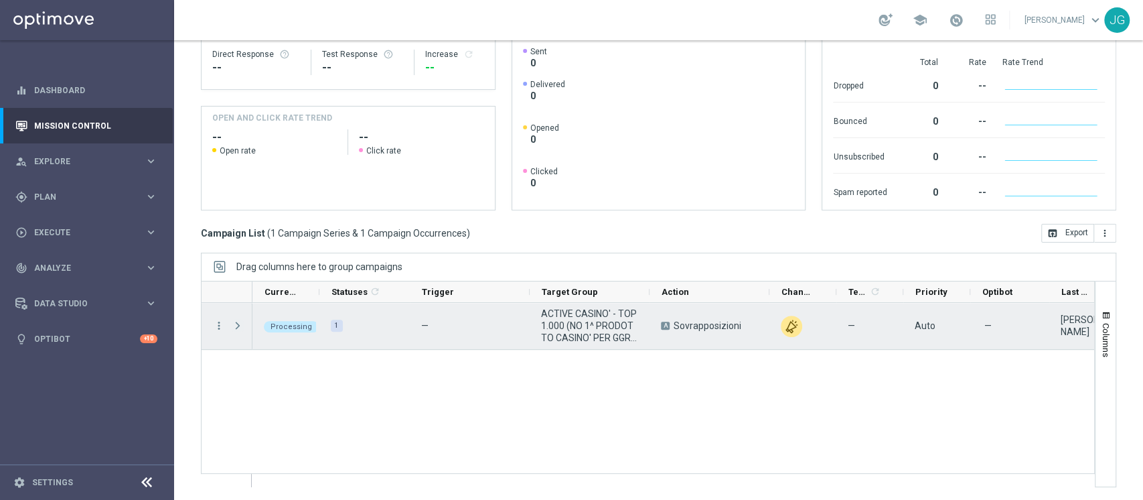
click at [238, 326] on span "Press SPACE to select this row." at bounding box center [238, 325] width 12 height 11
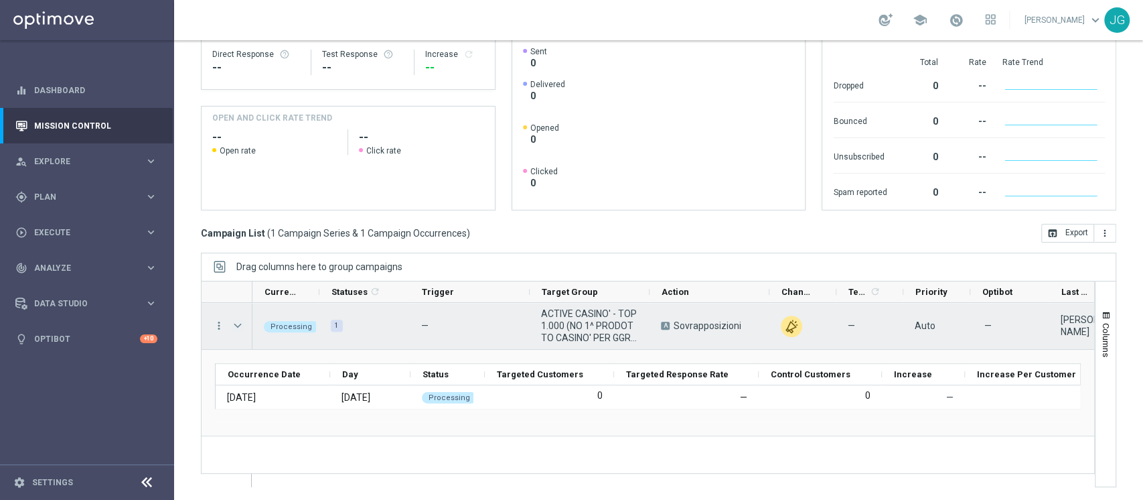
click at [234, 327] on span "Press SPACE to select this row." at bounding box center [238, 325] width 12 height 11
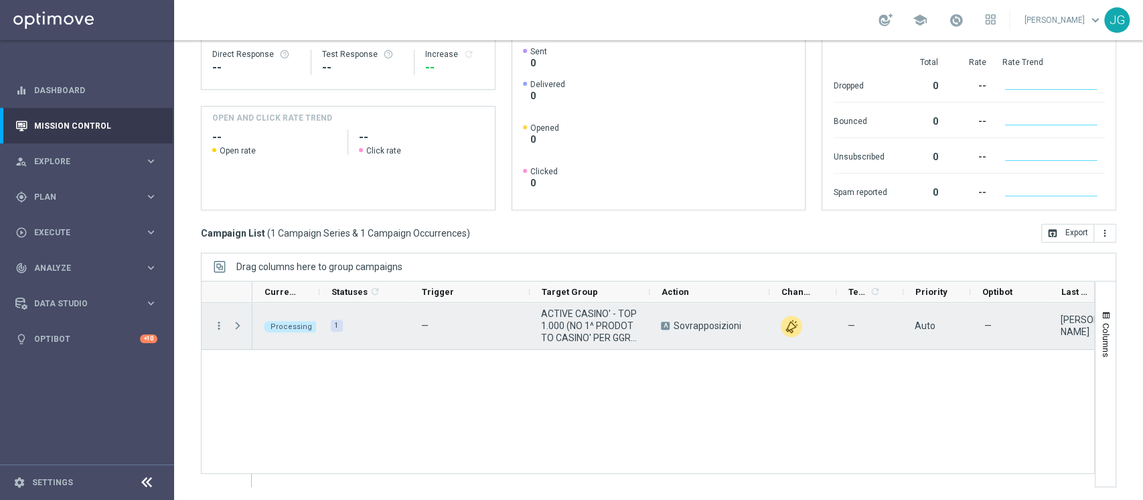
click at [234, 327] on span "Press SPACE to select this row." at bounding box center [238, 325] width 12 height 11
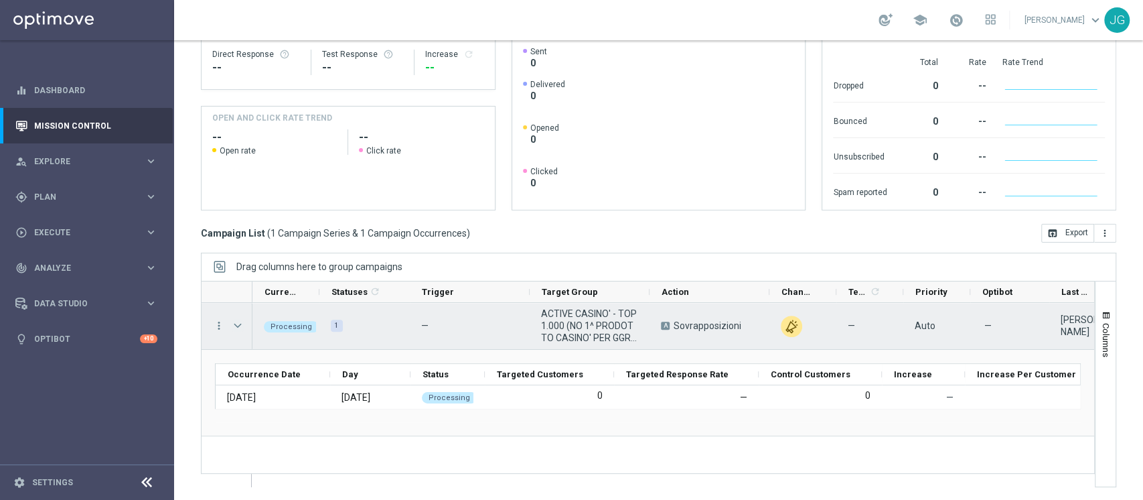
click at [234, 327] on span "Press SPACE to select this row." at bounding box center [238, 325] width 12 height 11
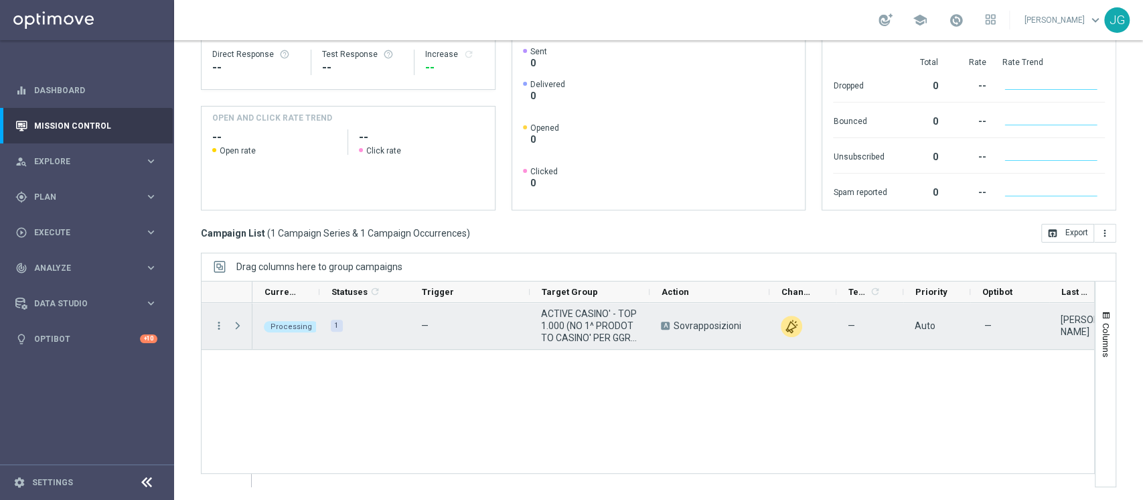
click at [234, 327] on span "Press SPACE to select this row." at bounding box center [238, 325] width 12 height 11
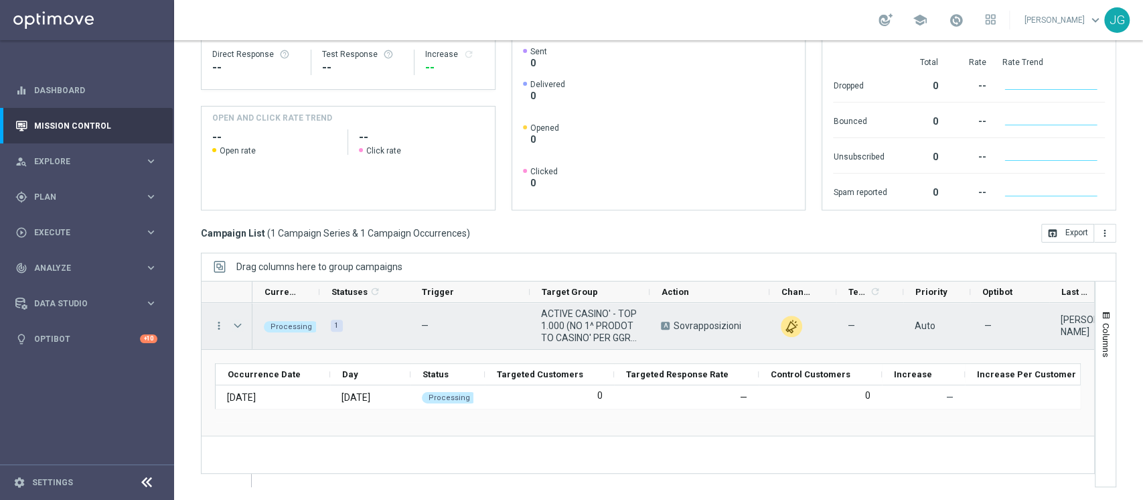
click at [234, 327] on span "Press SPACE to select this row." at bounding box center [238, 325] width 12 height 11
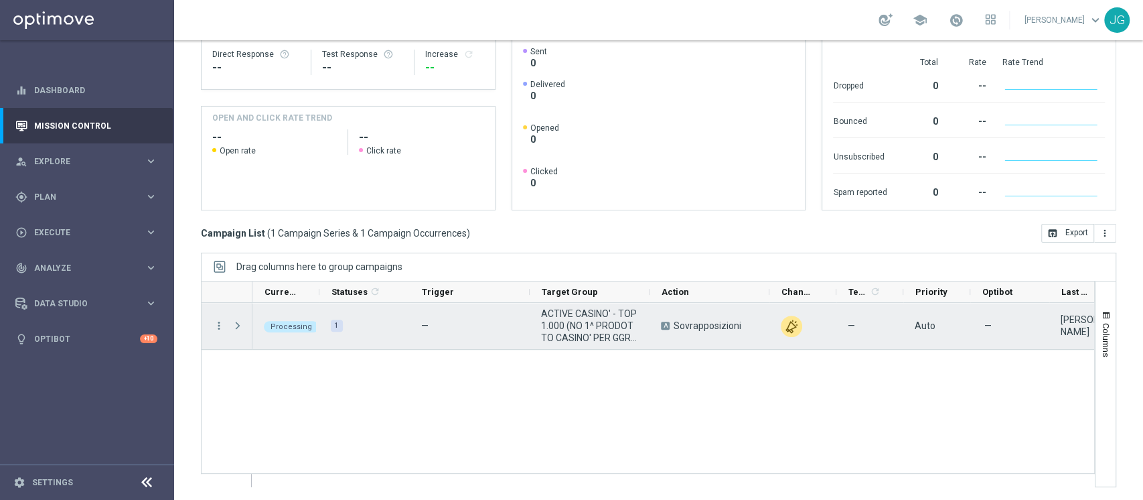
click at [234, 327] on span "Press SPACE to select this row." at bounding box center [238, 325] width 12 height 11
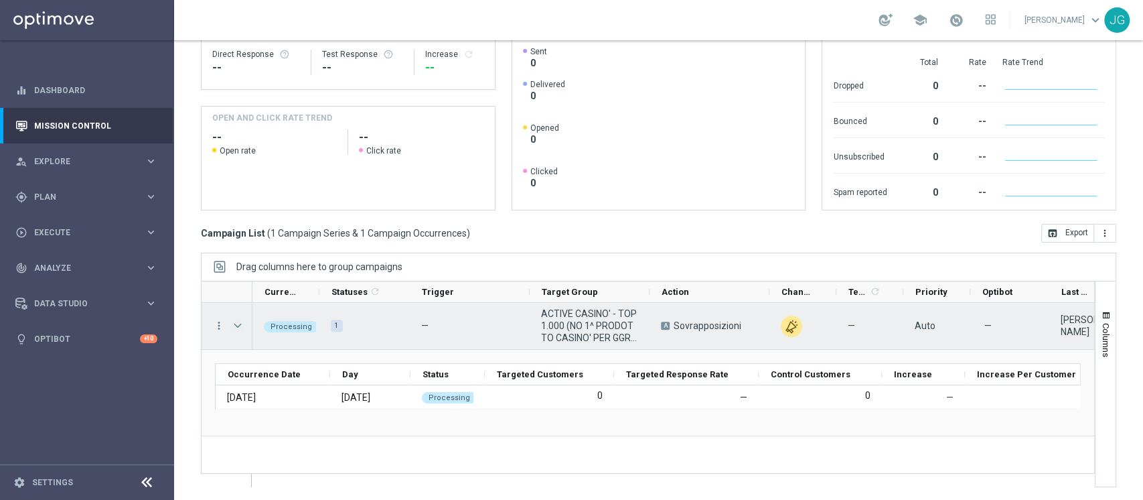
click at [234, 327] on span "Press SPACE to select this row." at bounding box center [238, 325] width 12 height 11
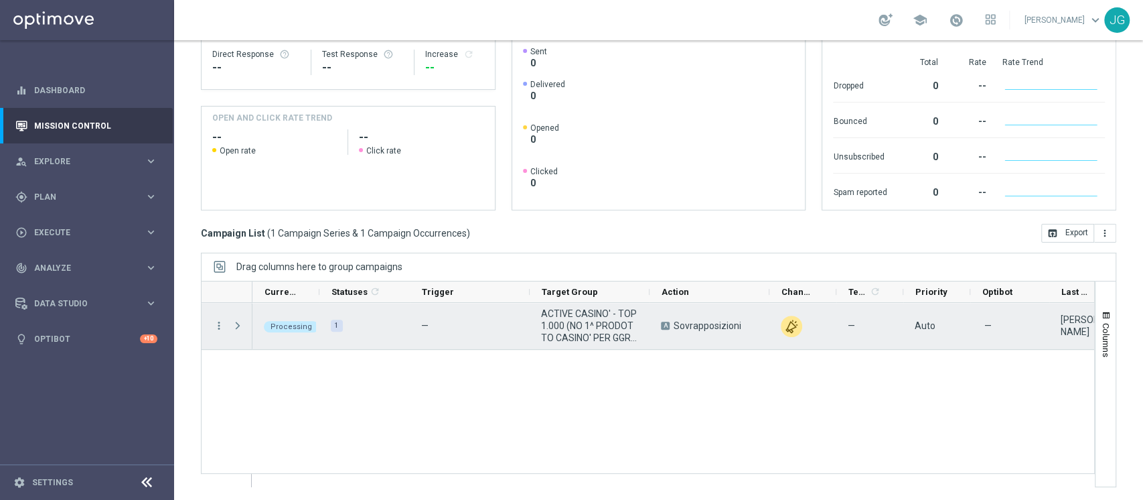
click at [234, 327] on span "Press SPACE to select this row." at bounding box center [238, 325] width 12 height 11
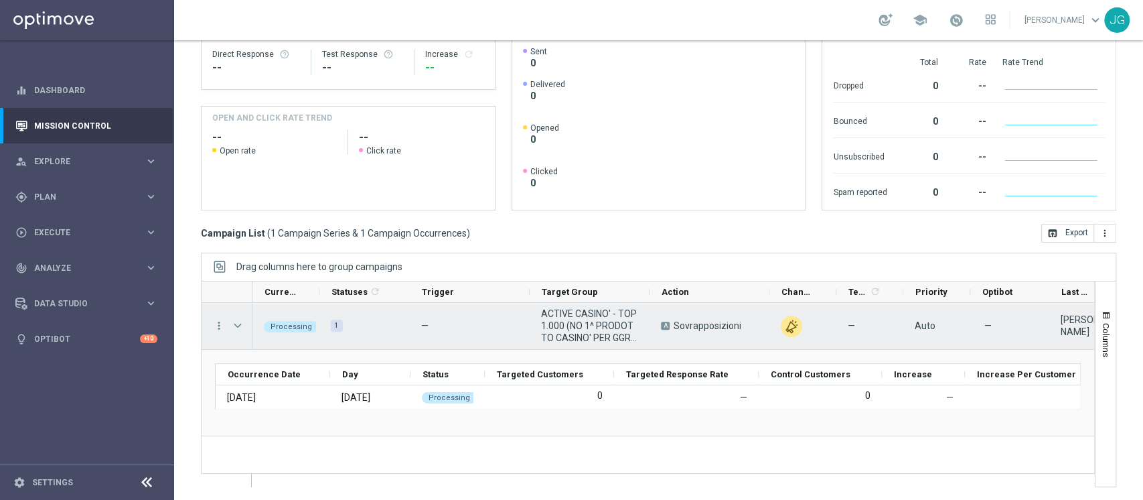
click at [234, 327] on span "Press SPACE to select this row." at bounding box center [238, 325] width 12 height 11
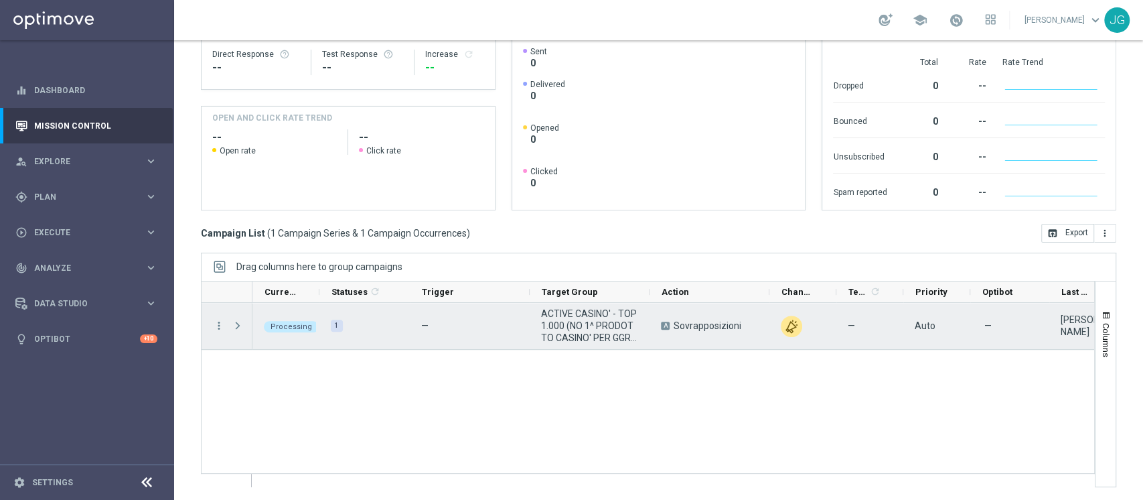
click at [234, 327] on span "Press SPACE to select this row." at bounding box center [238, 325] width 12 height 11
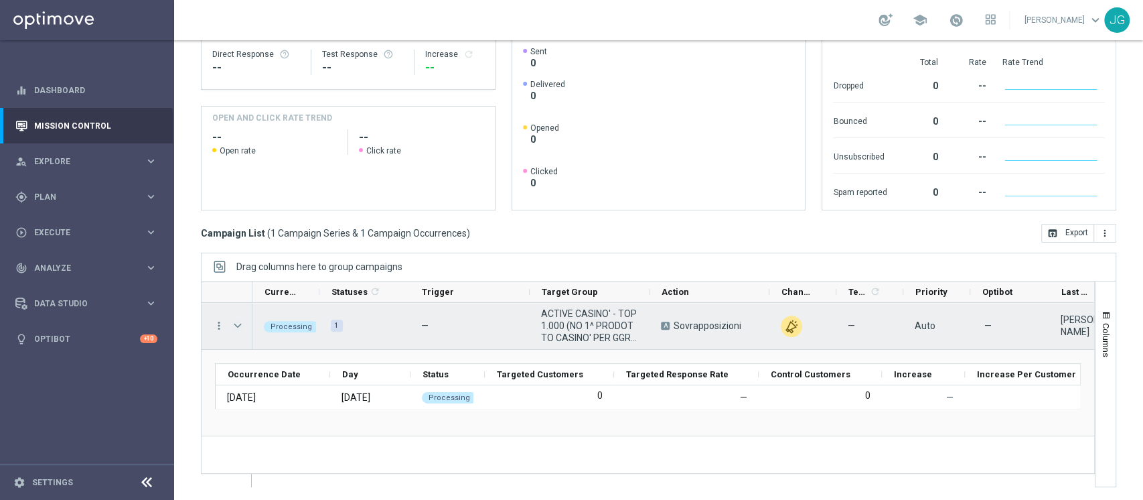
click at [234, 327] on span "Press SPACE to select this row." at bounding box center [238, 325] width 12 height 11
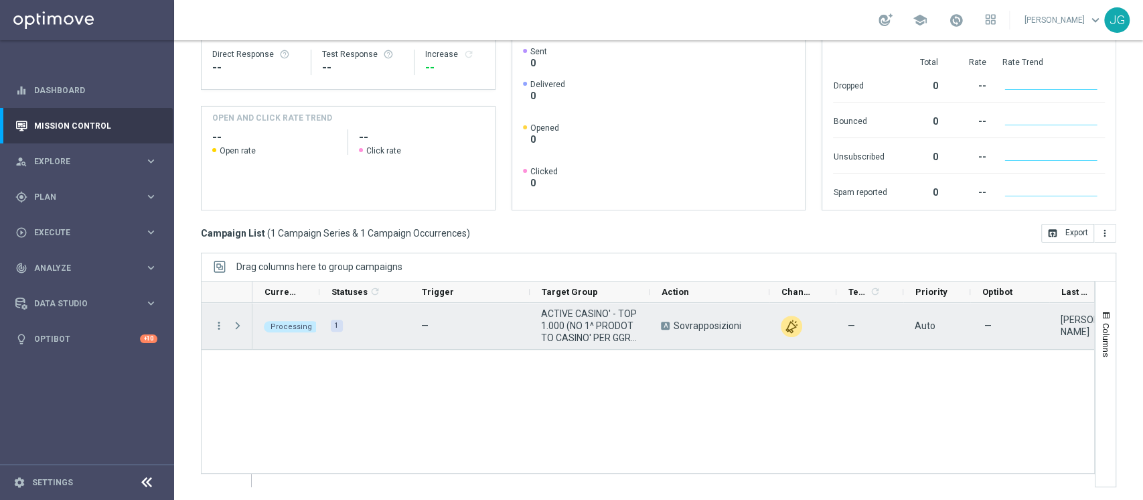
click at [234, 327] on span "Press SPACE to select this row." at bounding box center [238, 325] width 12 height 11
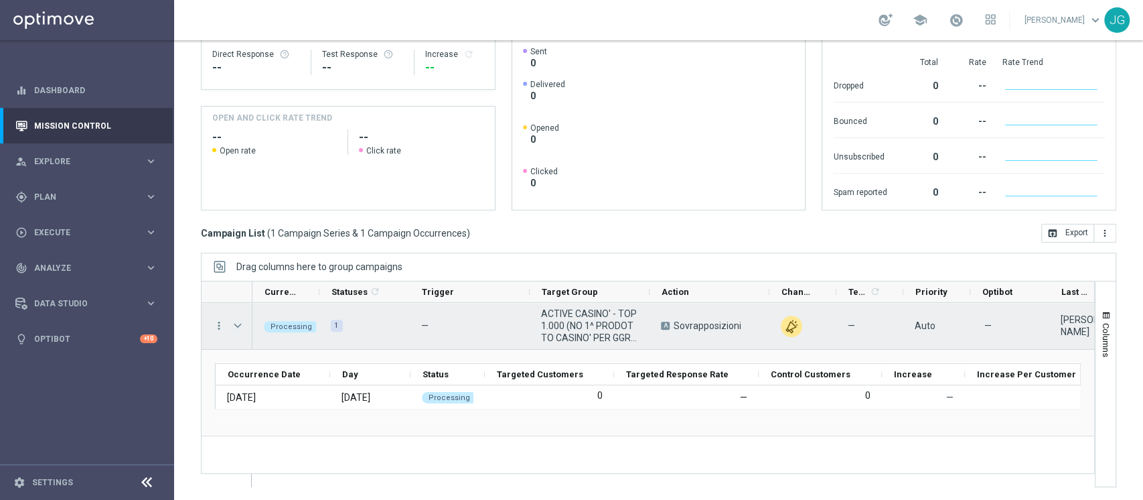
click at [234, 327] on span "Press SPACE to select this row." at bounding box center [238, 325] width 12 height 11
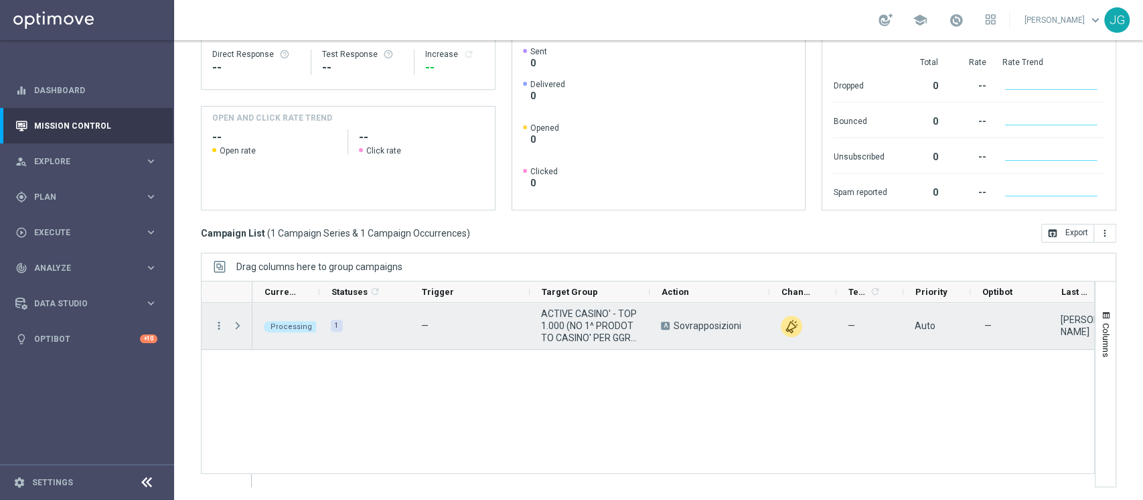
click at [234, 327] on span "Press SPACE to select this row." at bounding box center [238, 325] width 12 height 11
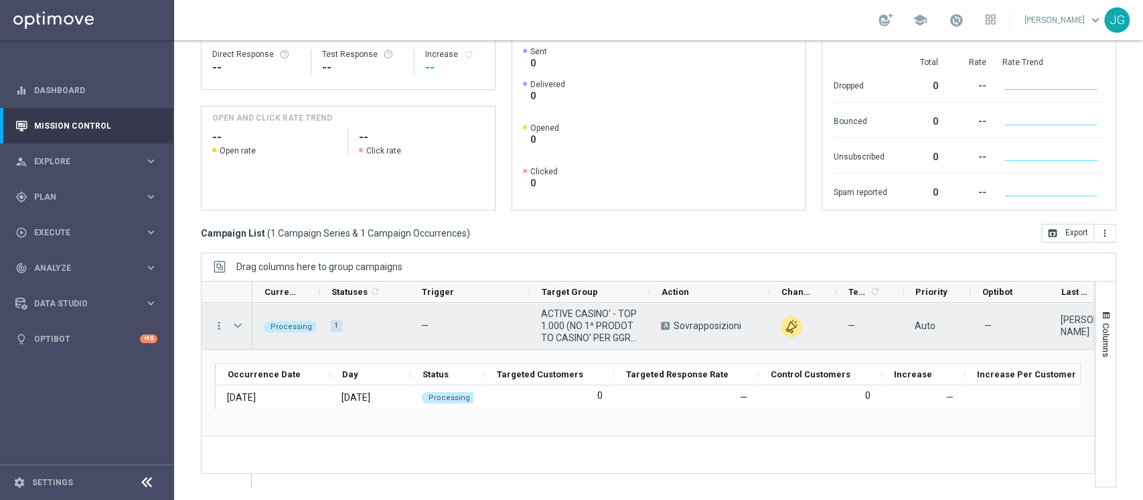
click at [234, 327] on span "Press SPACE to select this row." at bounding box center [238, 325] width 12 height 11
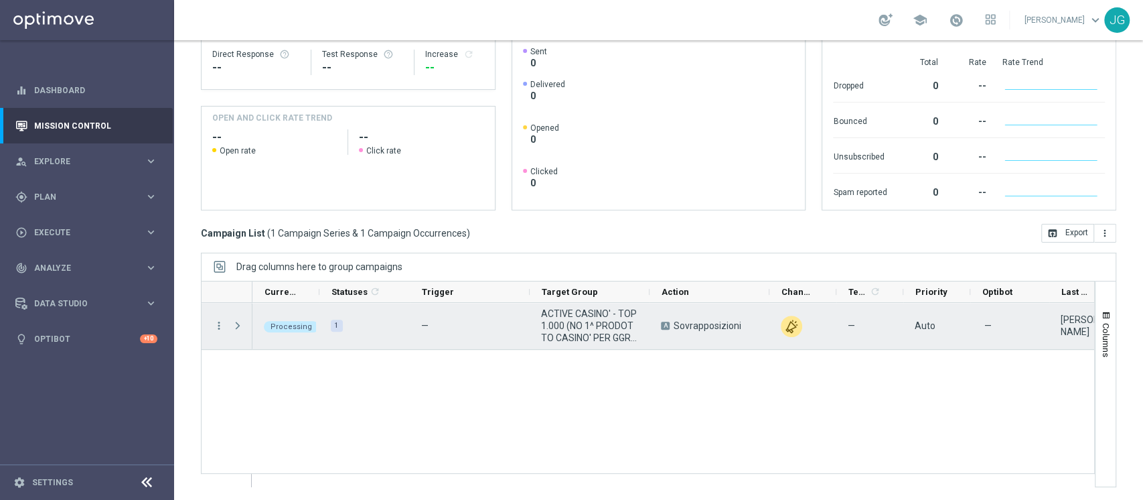
click at [234, 327] on span "Press SPACE to select this row." at bounding box center [238, 325] width 12 height 11
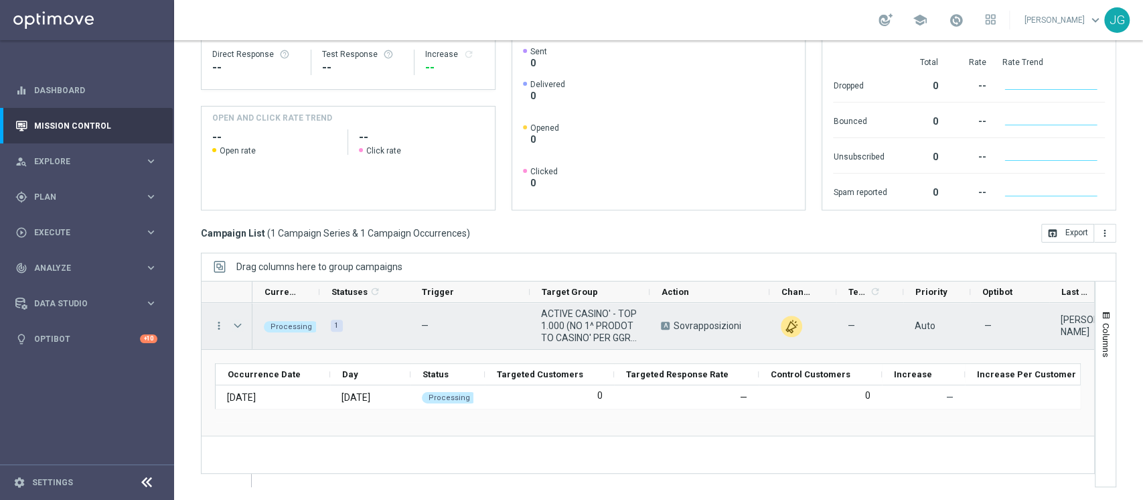
click at [234, 327] on span "Press SPACE to select this row." at bounding box center [238, 325] width 12 height 11
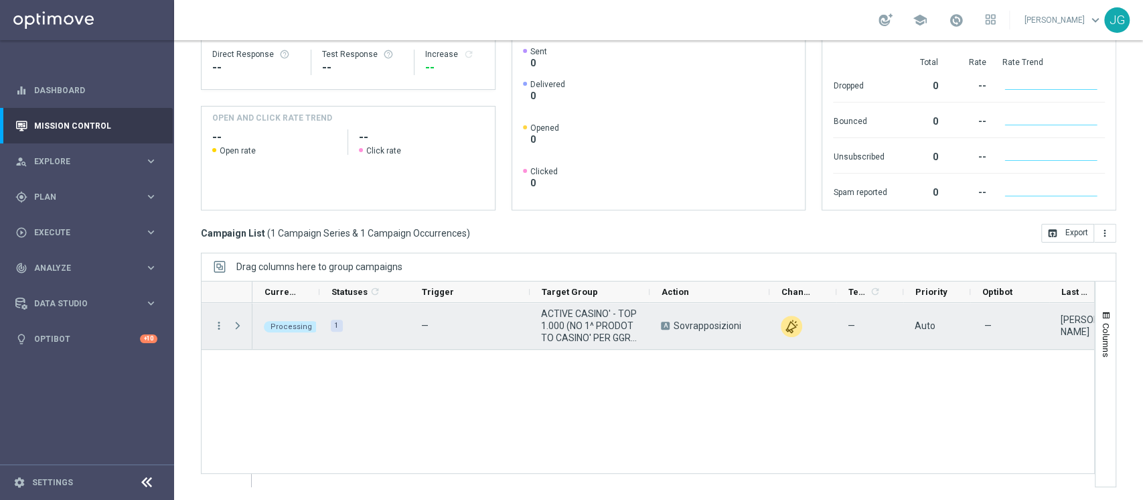
click at [234, 327] on span "Press SPACE to select this row." at bounding box center [238, 325] width 12 height 11
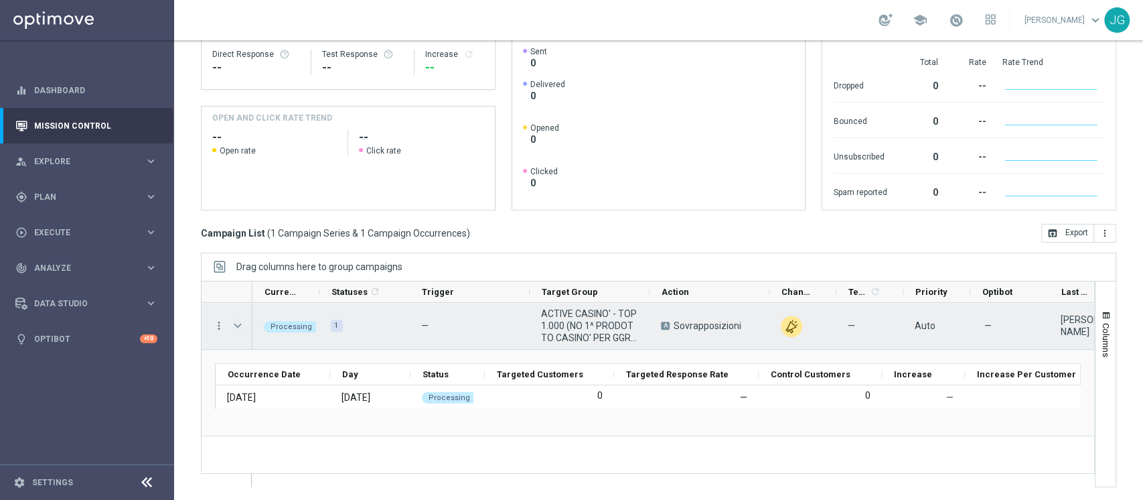
click at [234, 327] on span "Press SPACE to select this row." at bounding box center [238, 325] width 12 height 11
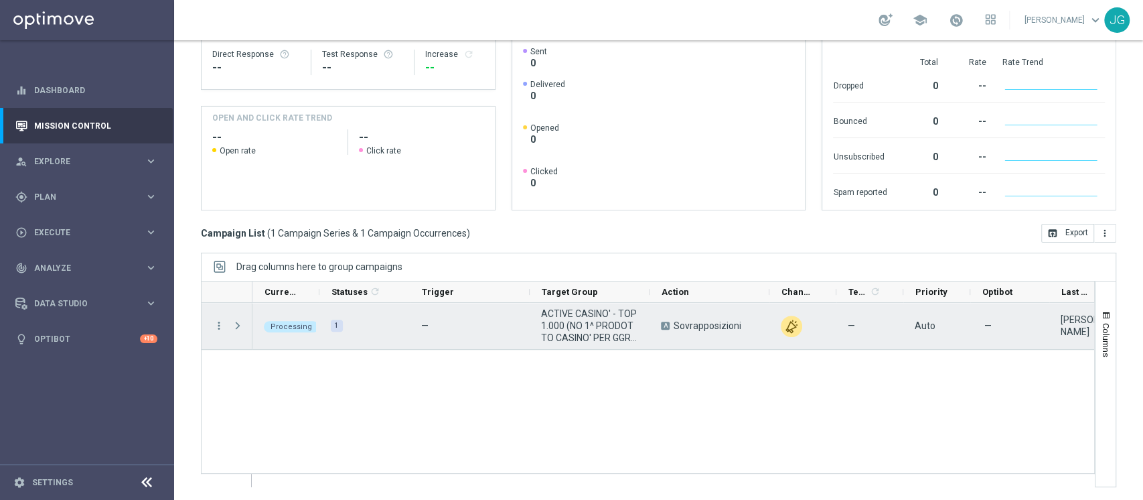
click at [234, 327] on span "Press SPACE to select this row." at bounding box center [238, 325] width 12 height 11
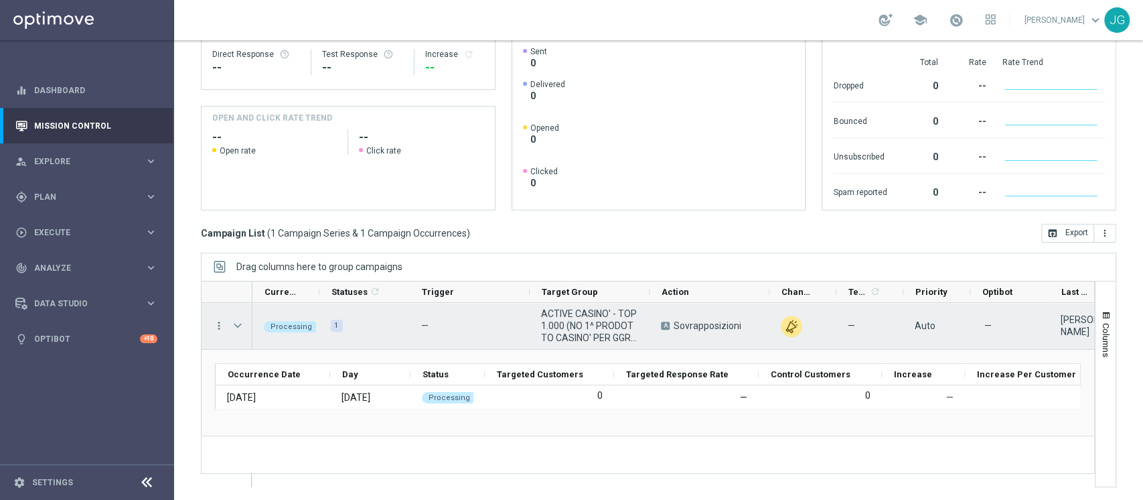
click at [236, 322] on span "Press SPACE to select this row." at bounding box center [238, 325] width 12 height 11
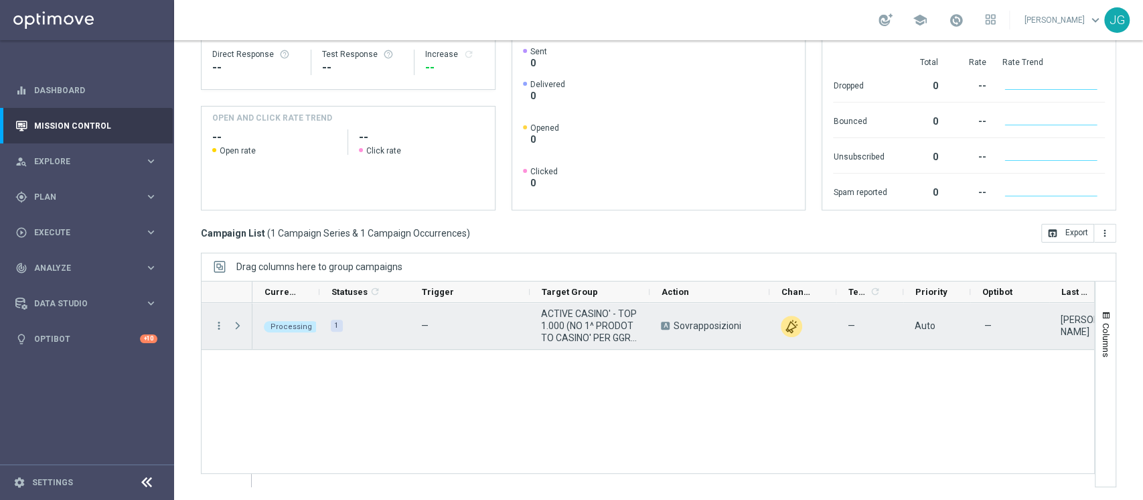
click at [236, 322] on span "Press SPACE to select this row." at bounding box center [238, 325] width 12 height 11
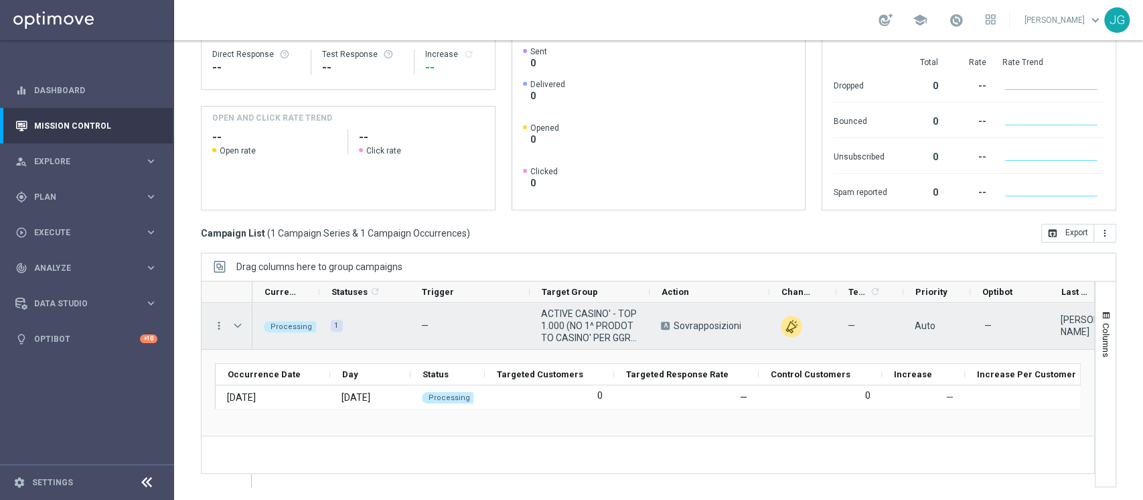
click at [236, 322] on span "Press SPACE to select this row." at bounding box center [238, 325] width 12 height 11
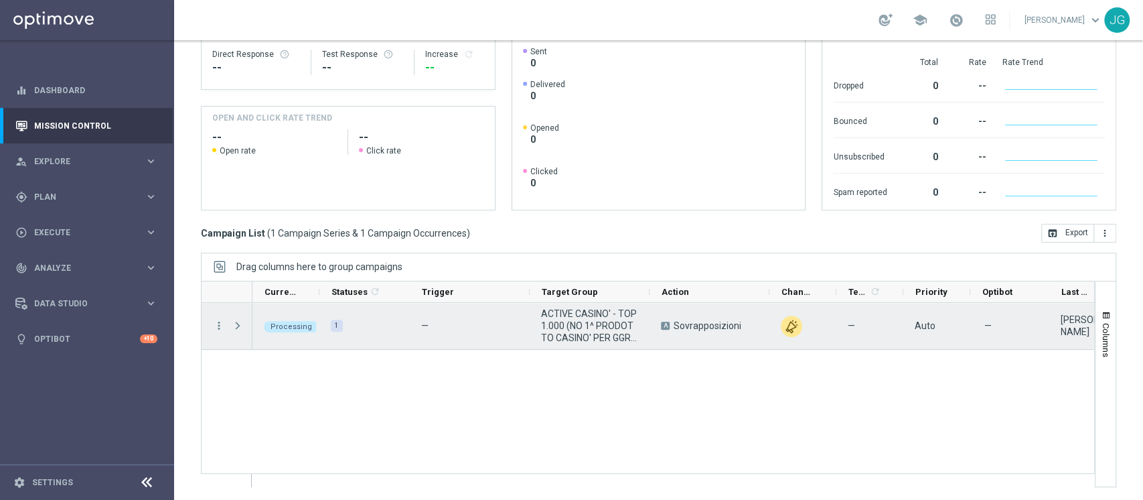
click at [236, 322] on span "Press SPACE to select this row." at bounding box center [238, 325] width 12 height 11
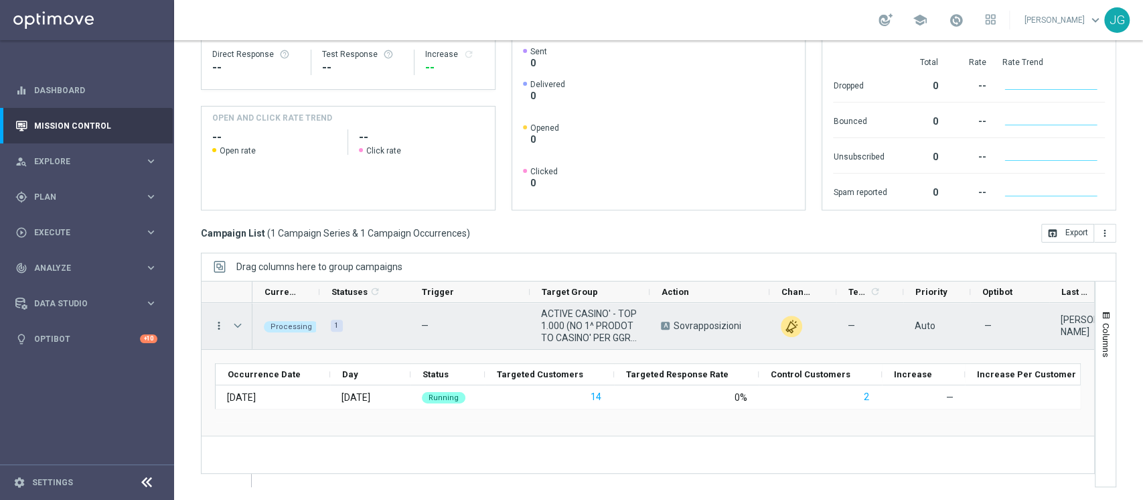
click at [214, 323] on icon "more_vert" at bounding box center [219, 325] width 12 height 12
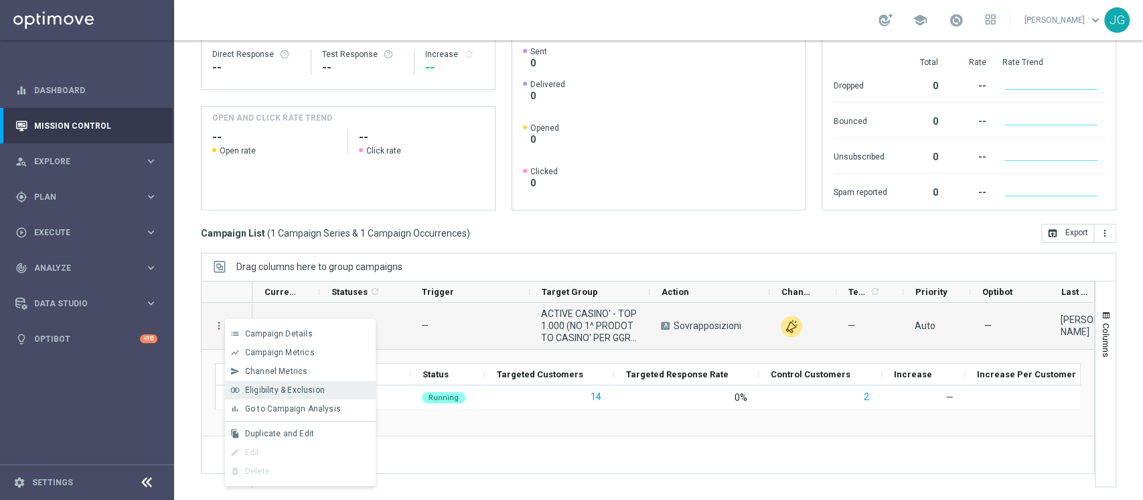
click at [277, 388] on span "Eligibility & Exclusion" at bounding box center [285, 389] width 80 height 9
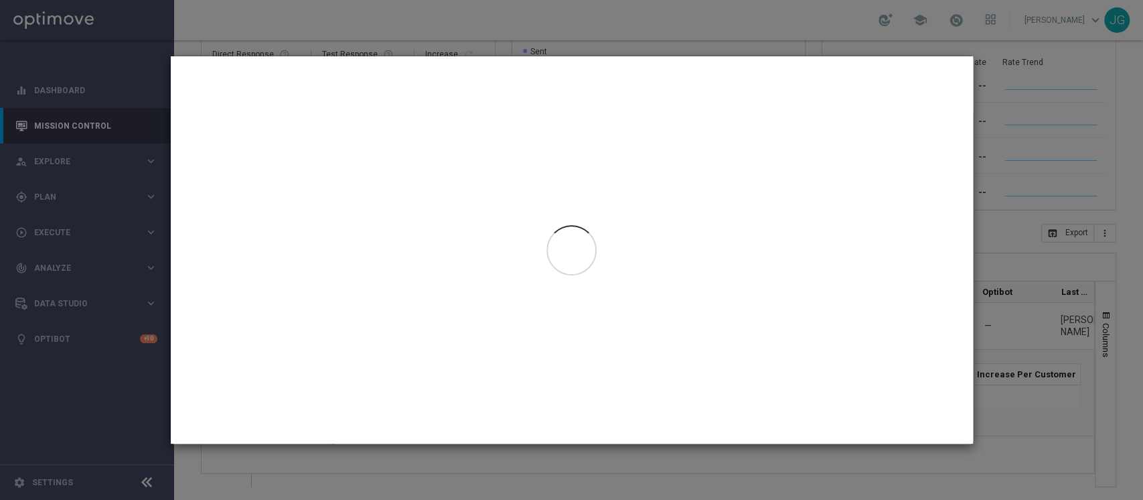
type input "02 Sep 2025 - 02 Sep 2025"
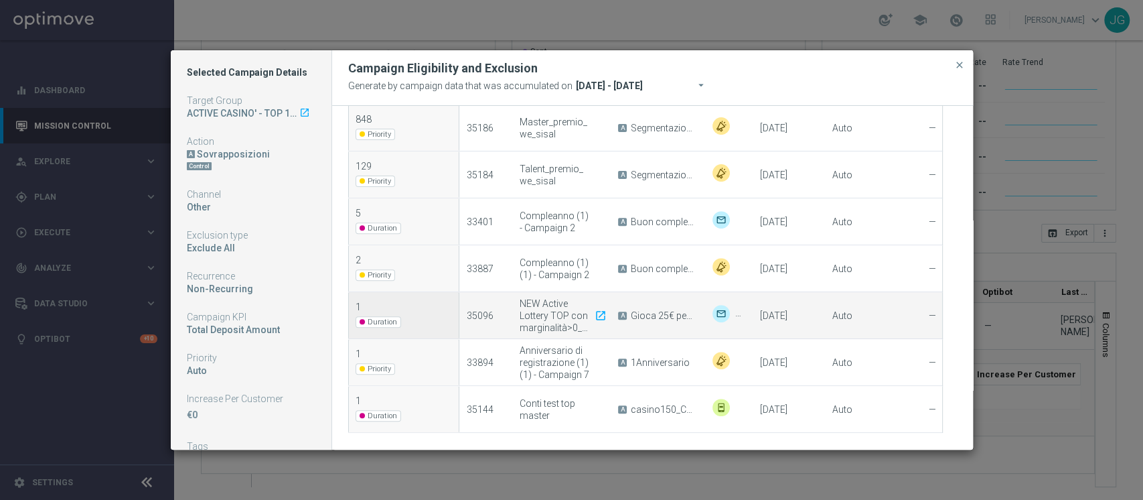
scroll to position [227, 0]
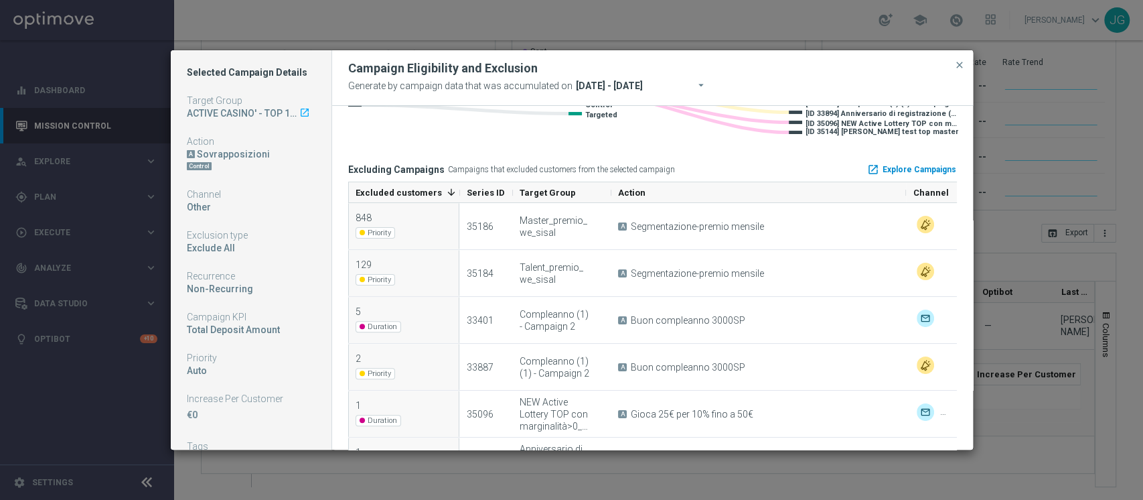
drag, startPoint x: 700, startPoint y: 196, endPoint x: 905, endPoint y: 164, distance: 206.7
click at [905, 164] on div "Excluding Campaigns Campaigns that excluded customers from the selected campaig…" at bounding box center [652, 351] width 609 height 388
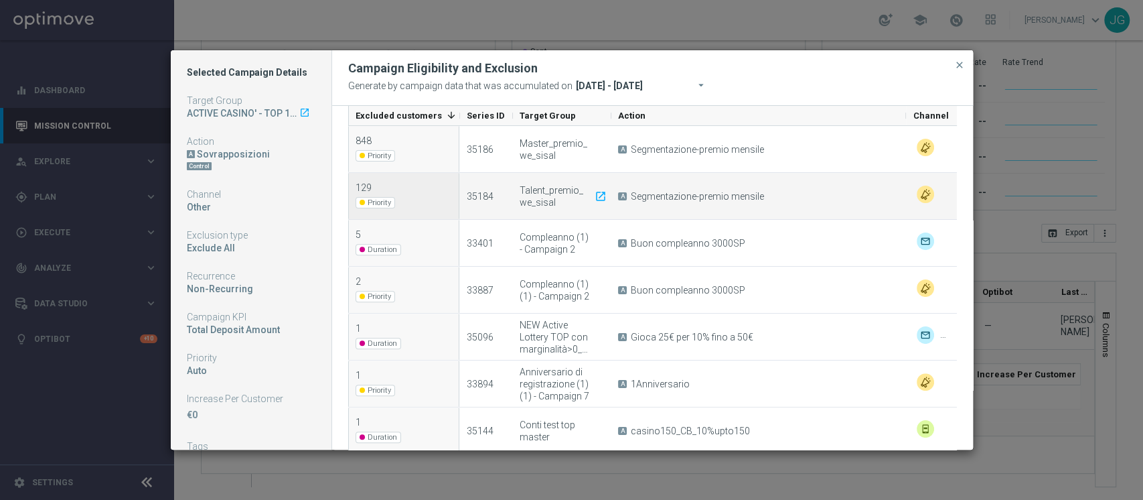
scroll to position [338, 0]
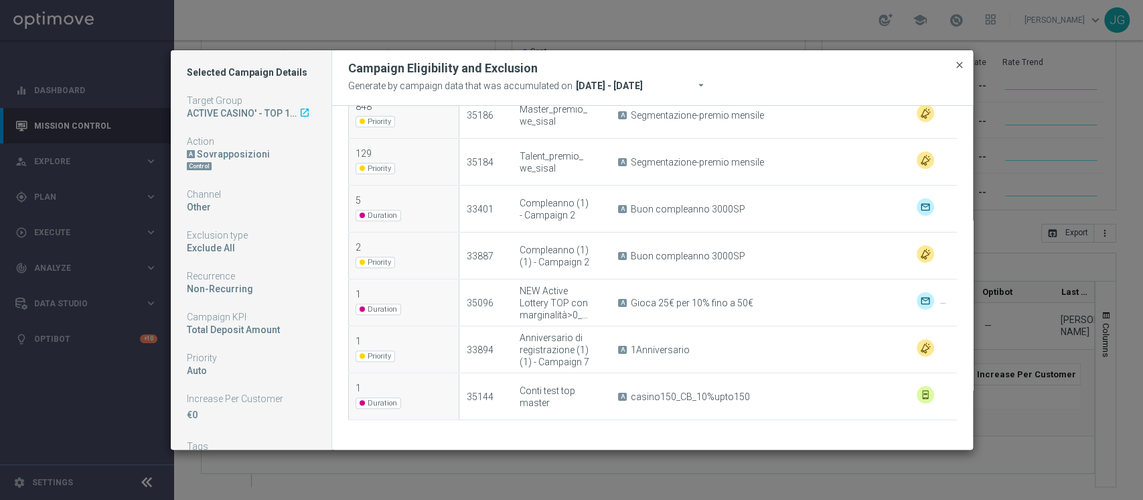
click at [962, 67] on span "close" at bounding box center [959, 65] width 11 height 11
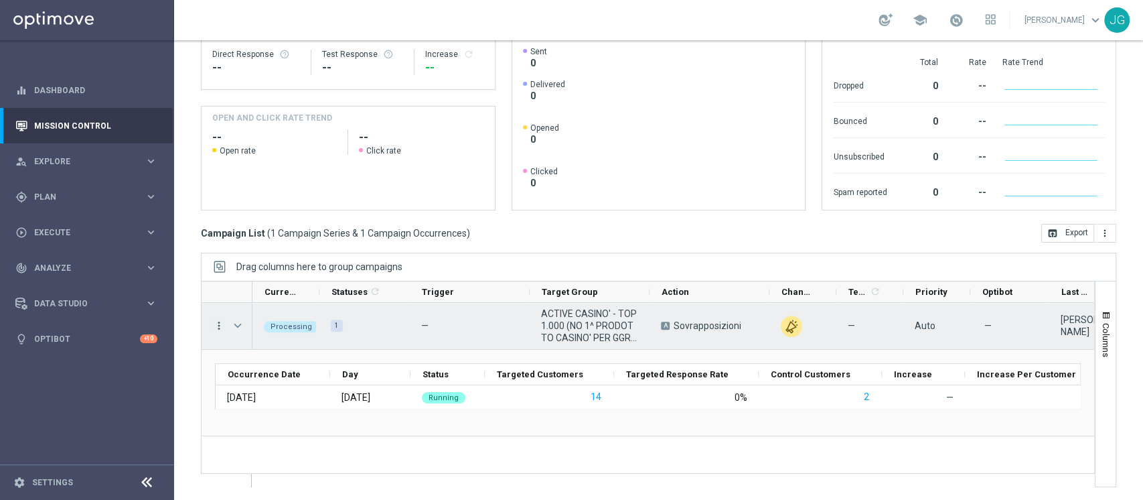
click at [220, 327] on icon "more_vert" at bounding box center [219, 325] width 12 height 12
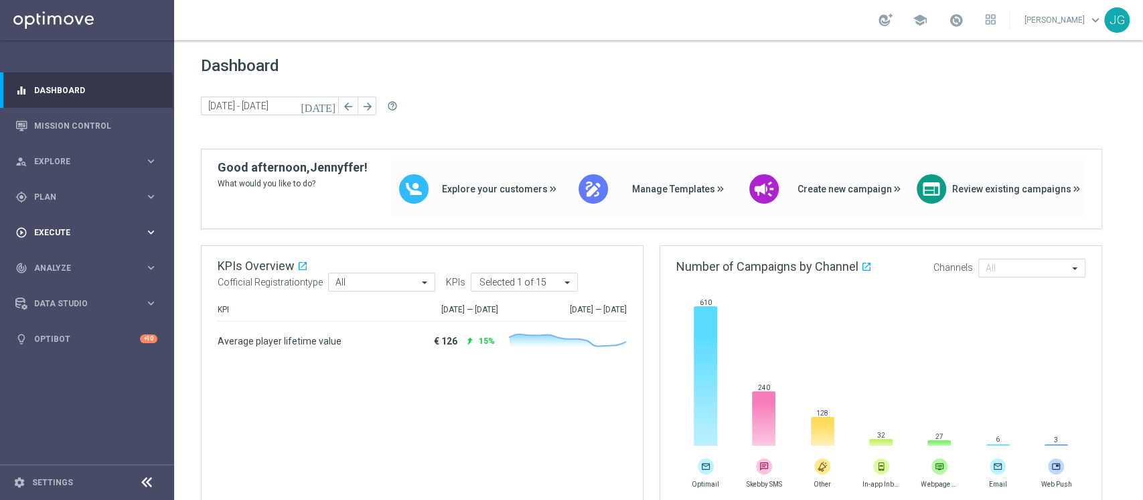
click at [82, 240] on div "play_circle_outline Execute keyboard_arrow_right" at bounding box center [86, 231] width 173 height 35
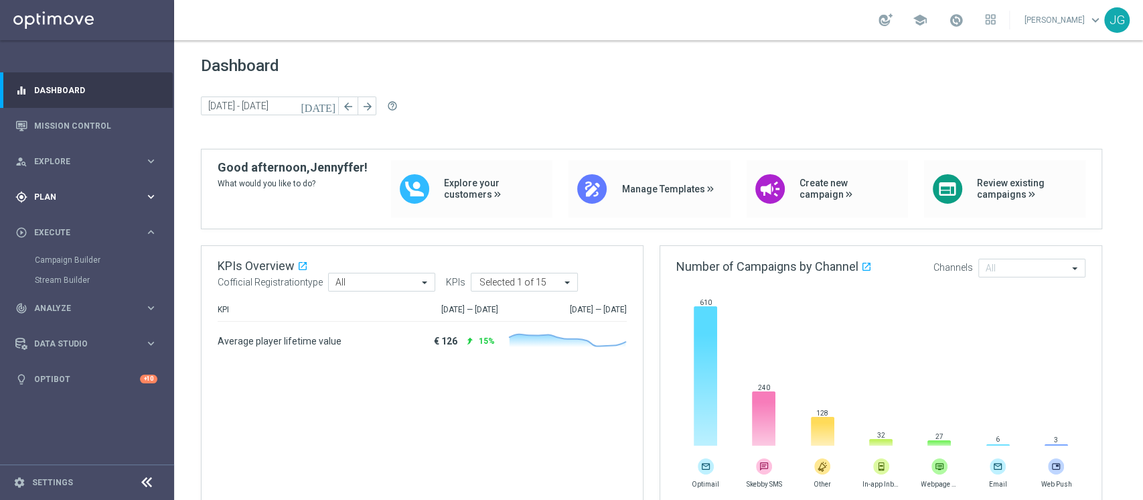
click at [75, 191] on div "gps_fixed Plan" at bounding box center [79, 197] width 129 height 12
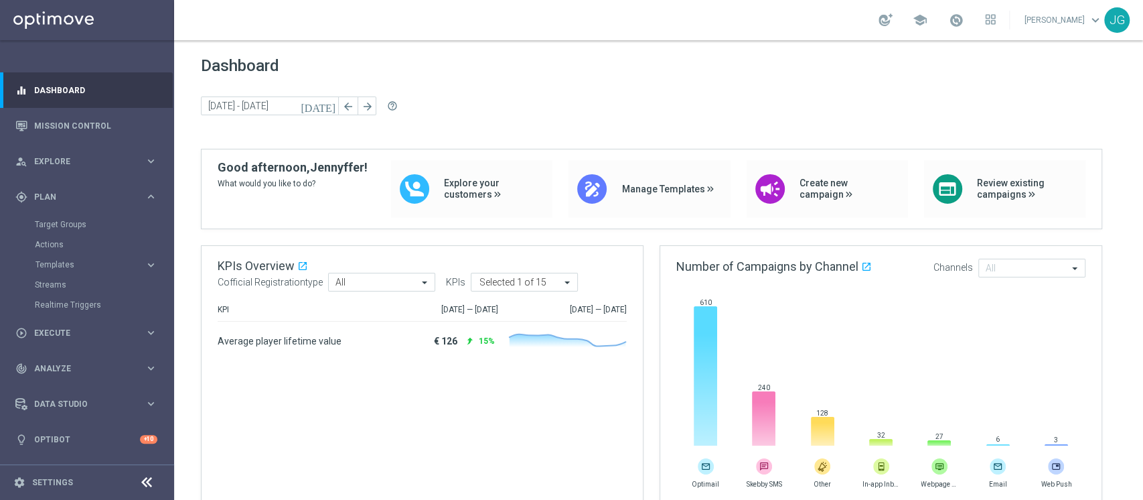
click at [64, 254] on accordion "Templates keyboard_arrow_right Optimail OptiMobile In-App OptiMobile Push Optip…" at bounding box center [104, 264] width 138 height 20
click at [61, 270] on accordion "Templates keyboard_arrow_right Optimail OptiMobile In-App OptiMobile Push Optip…" at bounding box center [104, 264] width 138 height 20
click at [102, 261] on span "Templates" at bounding box center [83, 265] width 96 height 8
click at [67, 285] on link "Optimail" at bounding box center [91, 284] width 98 height 11
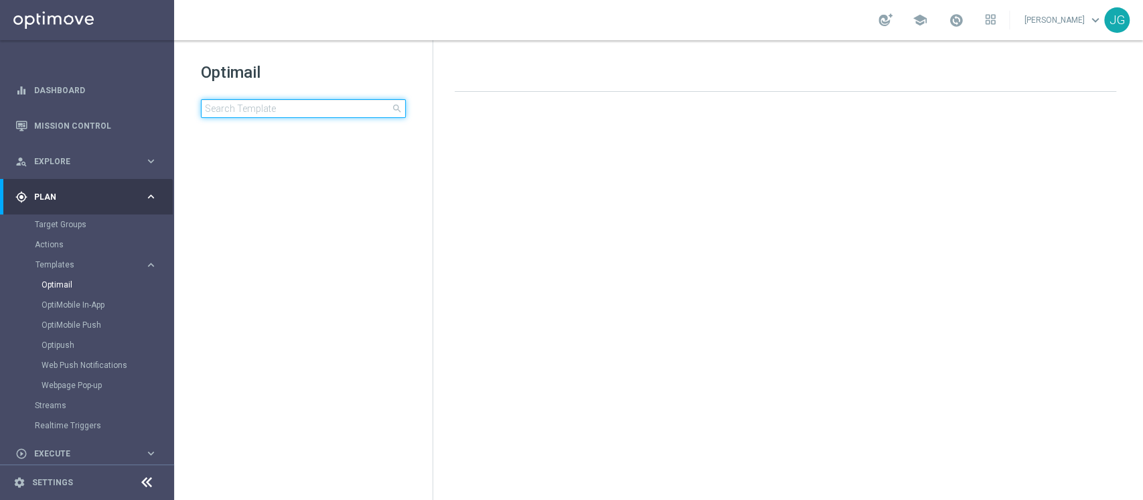
click at [267, 114] on input at bounding box center [303, 108] width 205 height 19
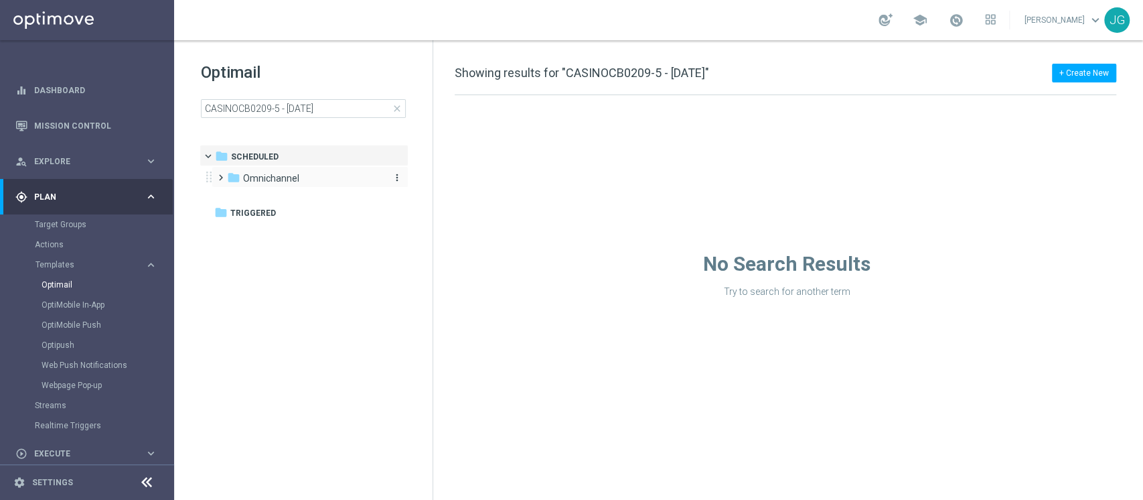
click at [334, 180] on div "folder Omnichannel" at bounding box center [304, 178] width 154 height 15
click at [376, 200] on div "folder DEM 2023_{X}" at bounding box center [311, 199] width 143 height 15
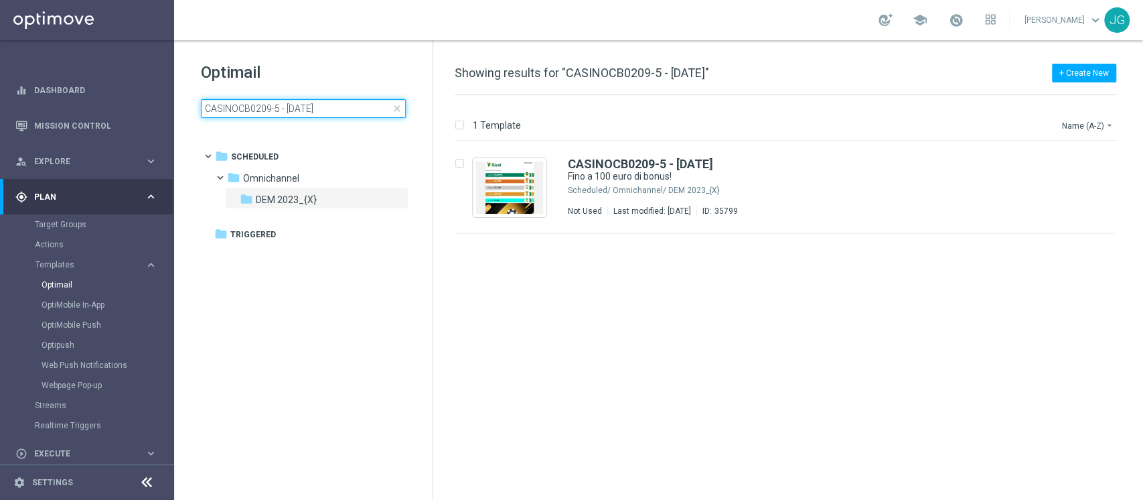
click at [332, 104] on input "CASINOCB0209-5 - [DATE]" at bounding box center [303, 108] width 205 height 19
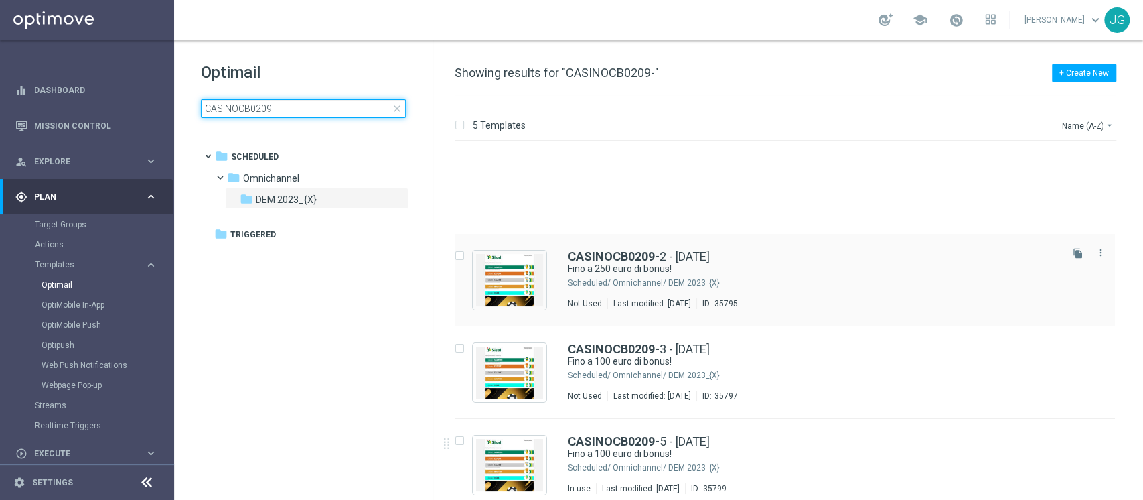
scroll to position [103, 0]
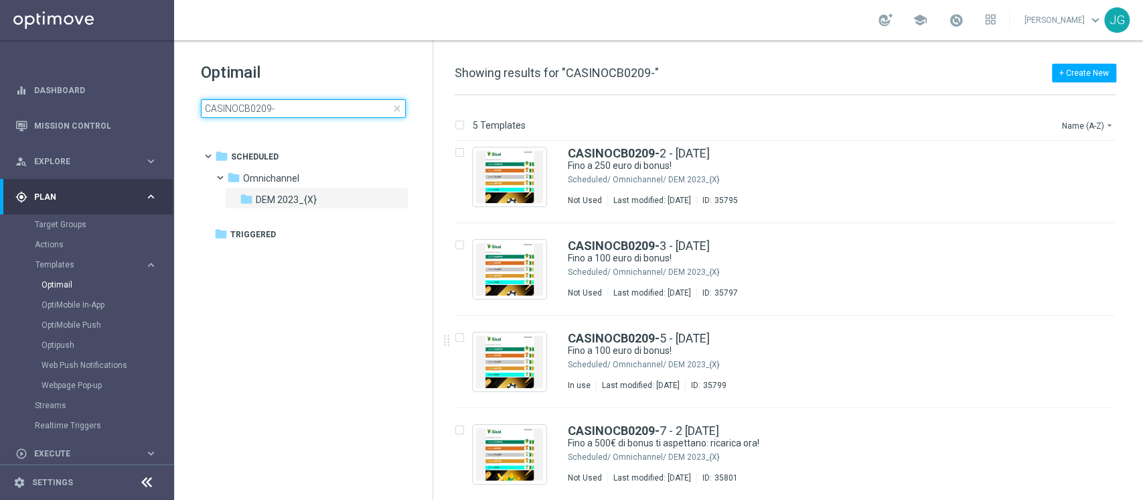
type input "CASINOCB0209-"
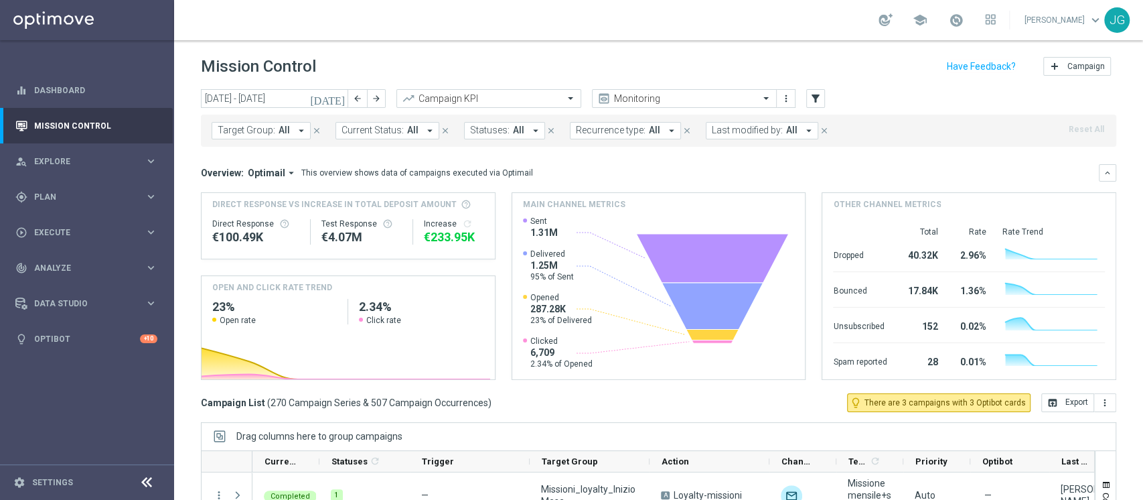
click at [338, 98] on icon "[DATE]" at bounding box center [328, 98] width 36 height 12
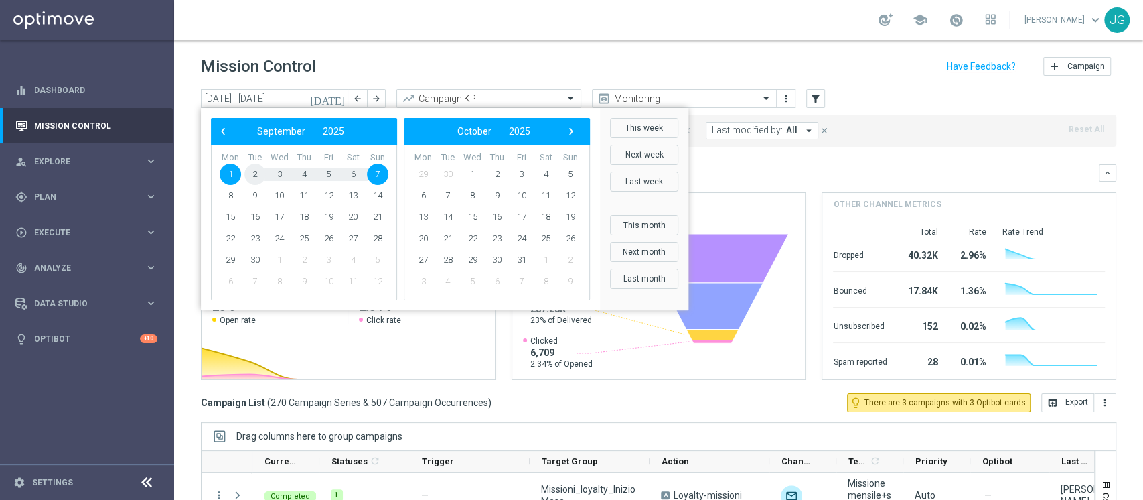
click at [255, 166] on span "2" at bounding box center [254, 173] width 21 height 21
type input "[DATE] - [DATE]"
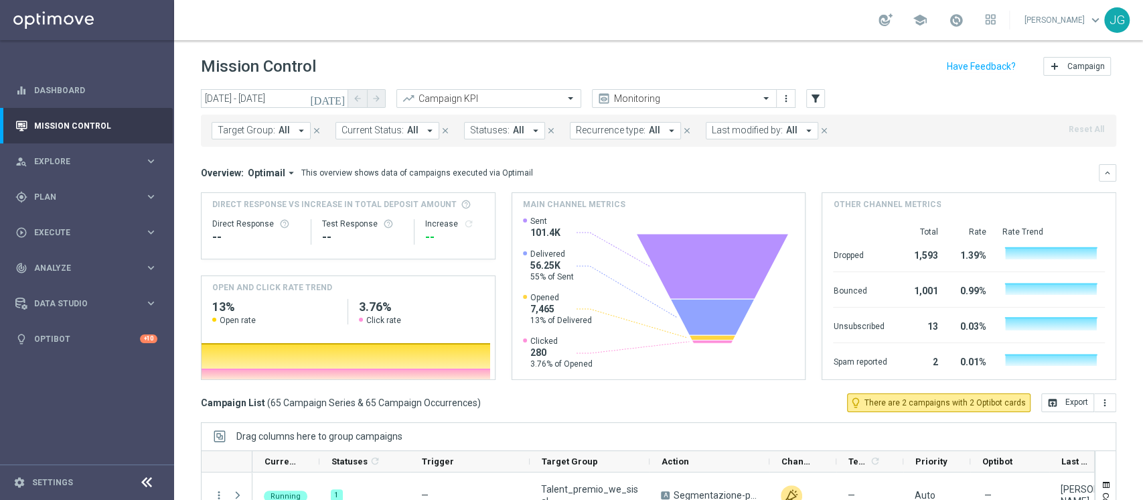
click at [753, 131] on span "Last modified by:" at bounding box center [747, 130] width 71 height 11
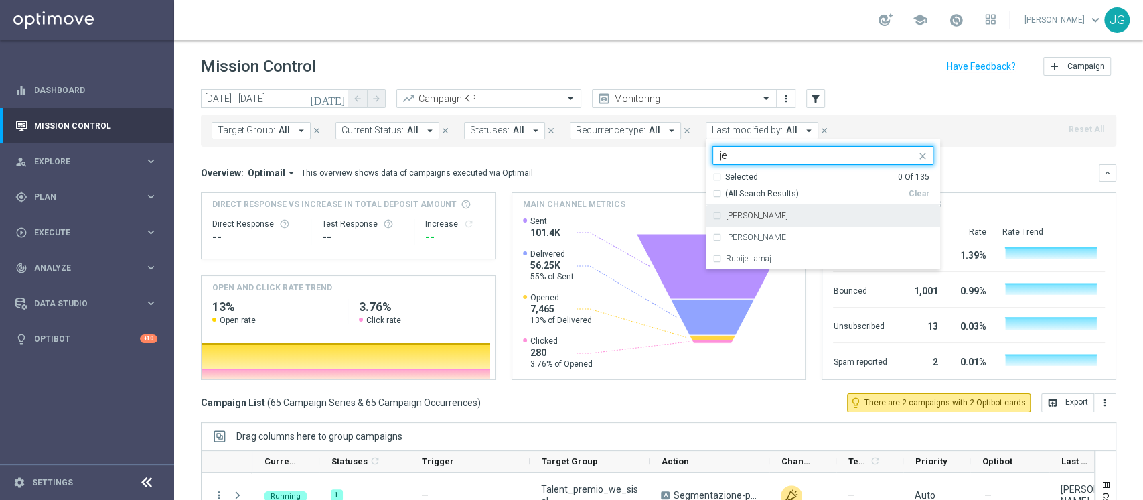
click at [721, 222] on div "[PERSON_NAME]" at bounding box center [823, 215] width 221 height 21
type input "je"
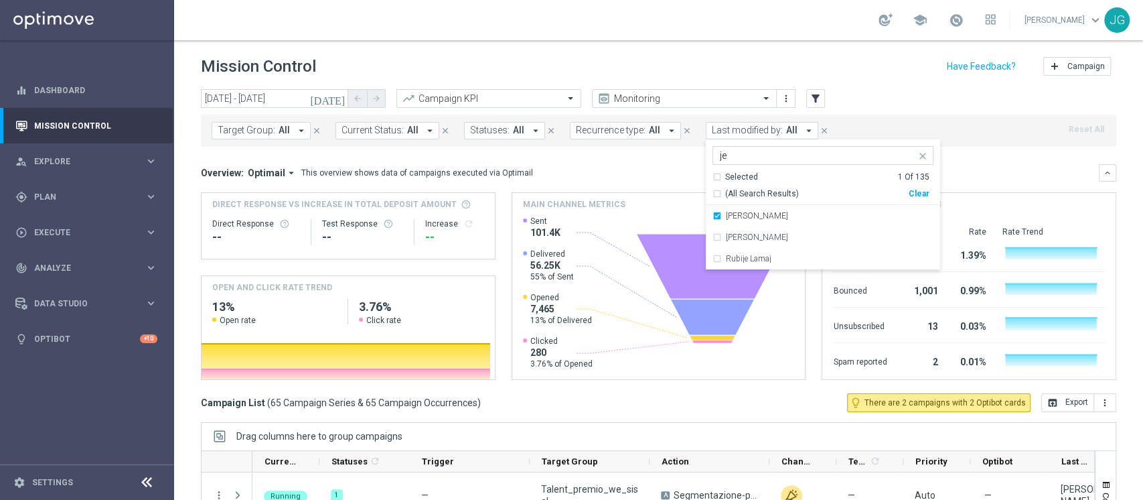
click at [496, 224] on div "Direct Response VS Increase In Total Deposit Amount Direct Response -- Test Res…" at bounding box center [658, 286] width 915 height 188
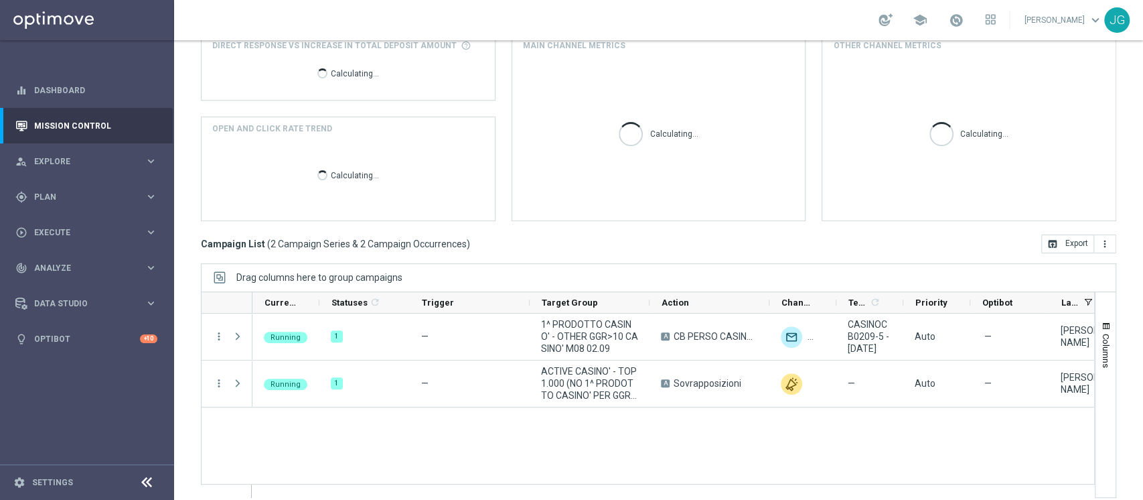
scroll to position [169, 0]
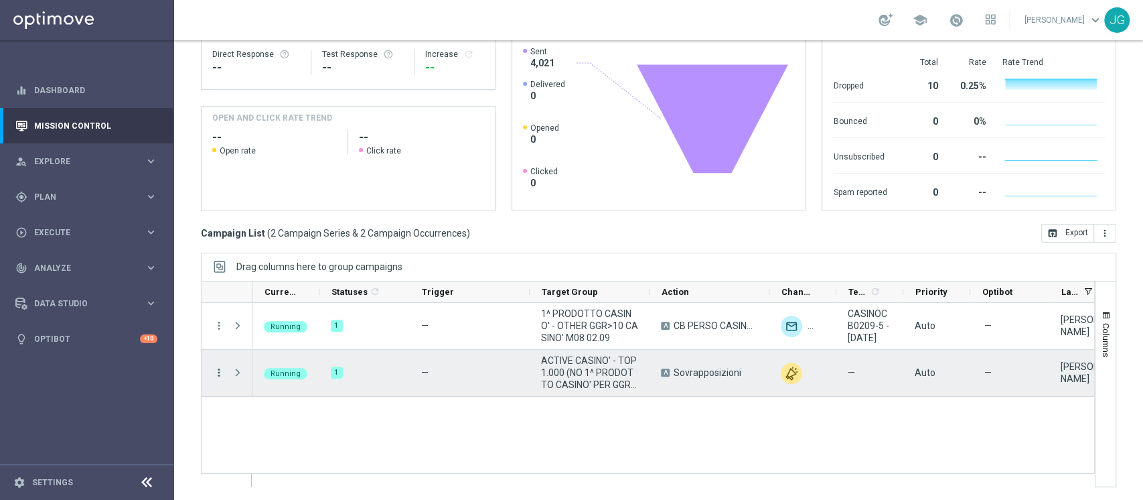
click at [220, 373] on icon "more_vert" at bounding box center [219, 372] width 12 height 12
click at [259, 352] on span "Delete" at bounding box center [257, 350] width 25 height 9
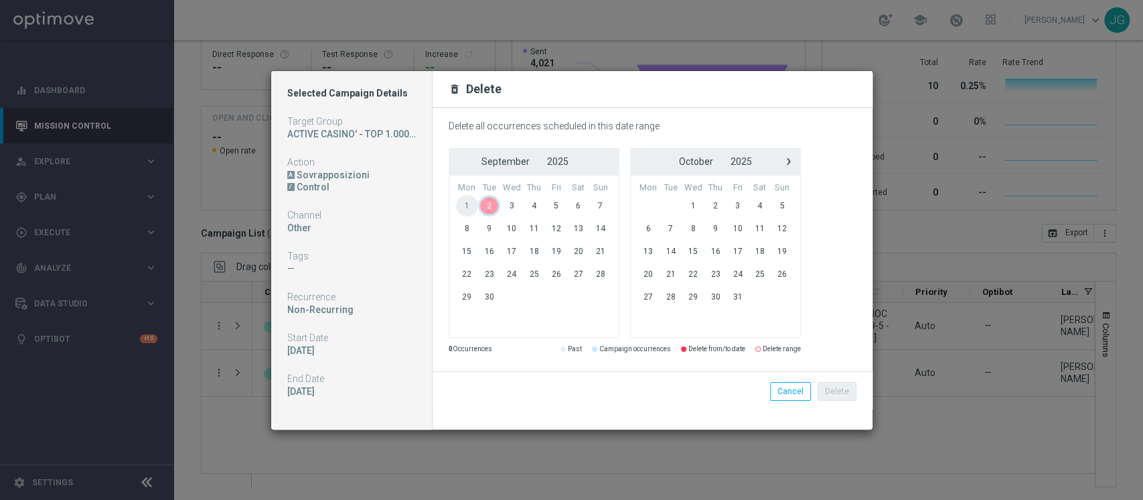
click at [492, 205] on span "2" at bounding box center [489, 205] width 22 height 21
click at [526, 203] on span "4" at bounding box center [534, 205] width 22 height 21
click at [833, 392] on button "Delete" at bounding box center [837, 391] width 39 height 19
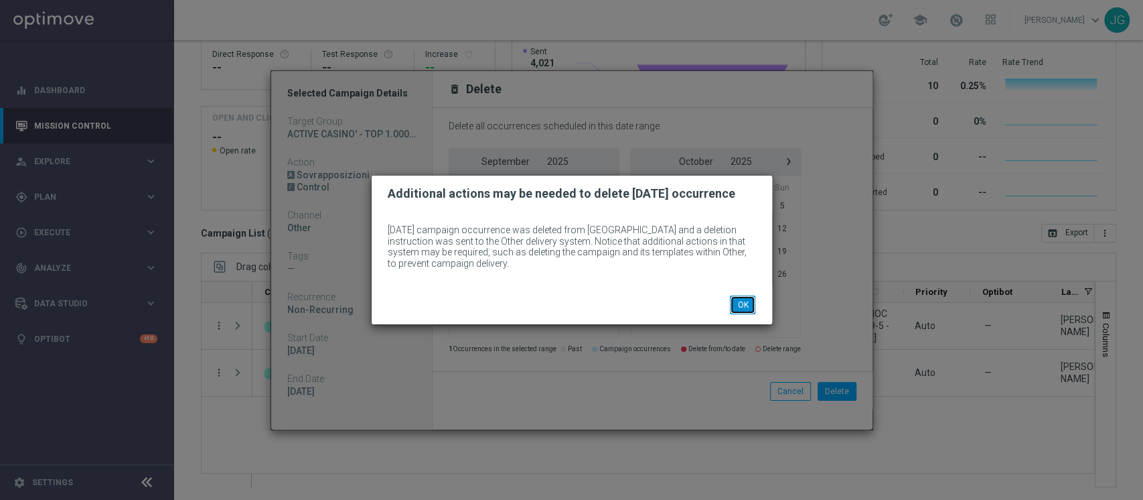
click at [740, 307] on button "OK" at bounding box center [742, 304] width 25 height 19
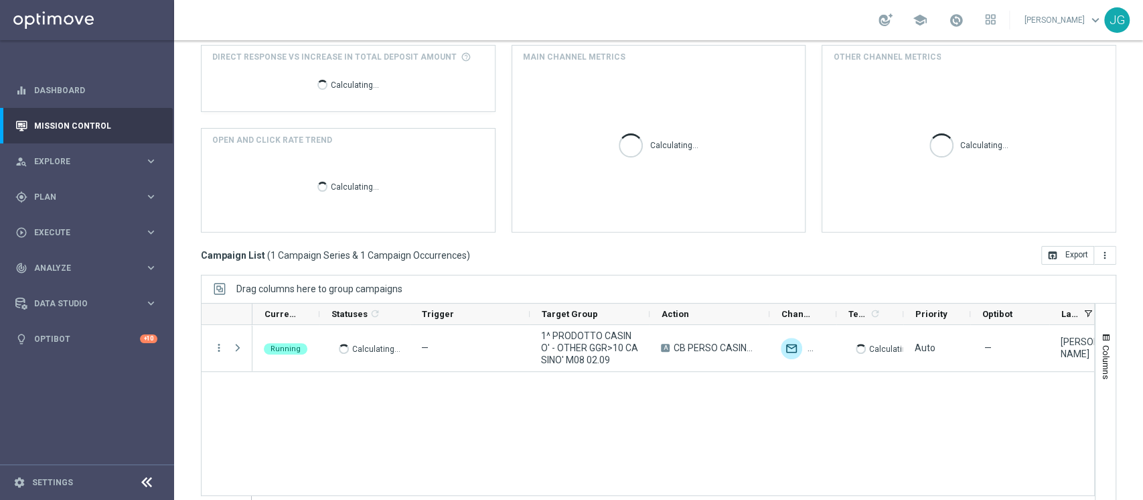
scroll to position [169, 0]
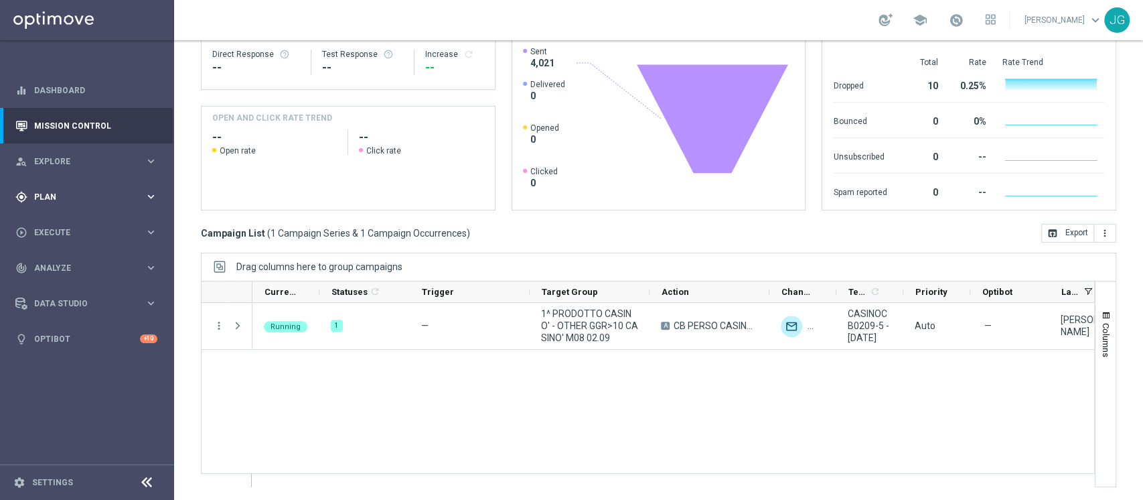
click at [84, 197] on span "Plan" at bounding box center [89, 197] width 110 height 8
click at [76, 262] on span "Templates" at bounding box center [83, 265] width 96 height 8
click at [70, 265] on span "Templates" at bounding box center [83, 265] width 96 height 8
click at [66, 331] on span "Execute" at bounding box center [89, 333] width 110 height 8
click at [74, 265] on link "Campaign Builder" at bounding box center [87, 259] width 104 height 11
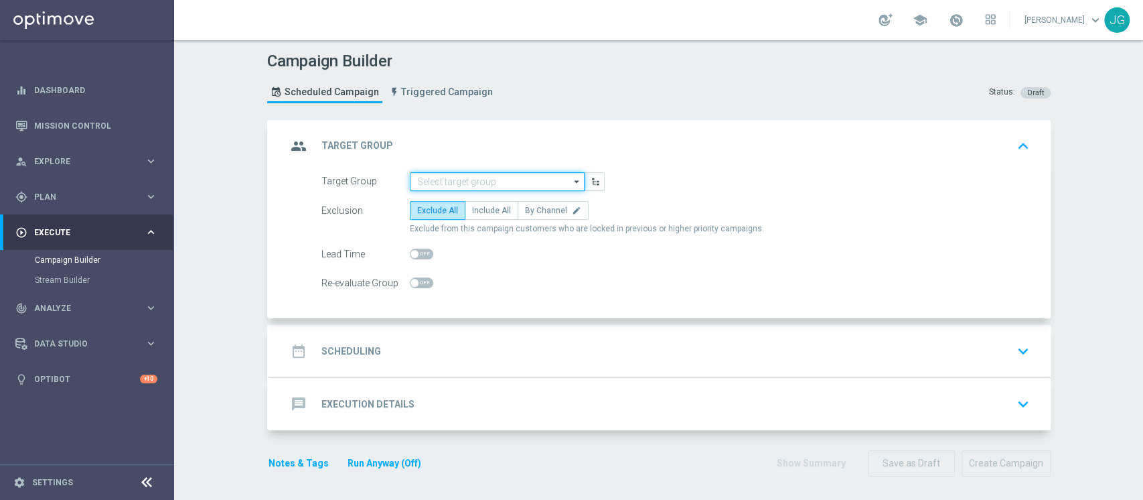
click at [431, 175] on input at bounding box center [497, 181] width 175 height 19
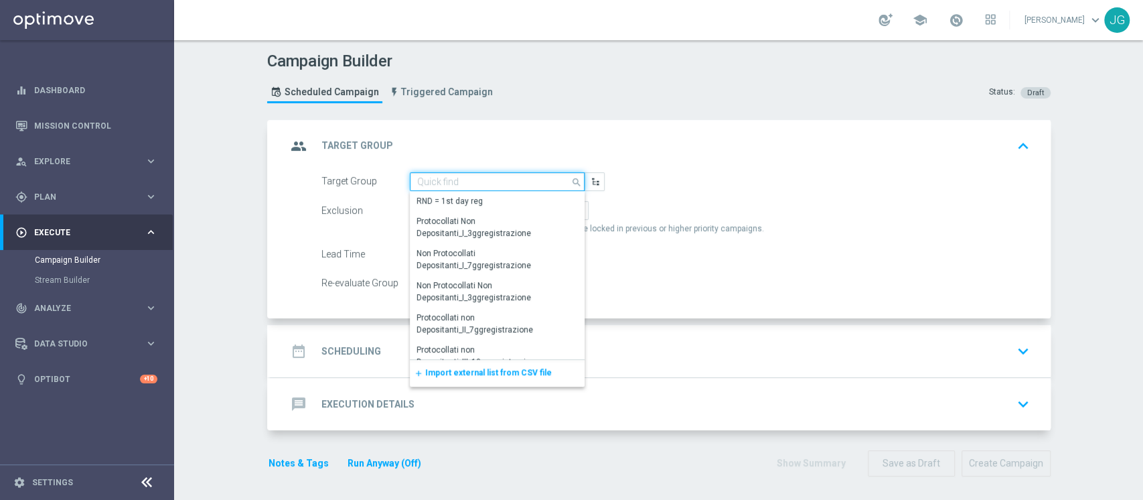
paste input "ACTIVE CASINO' - TOP 1.000 (NO 1^ PRODOTTO CASINO' PER GGR M08) CONTATTABILI E …"
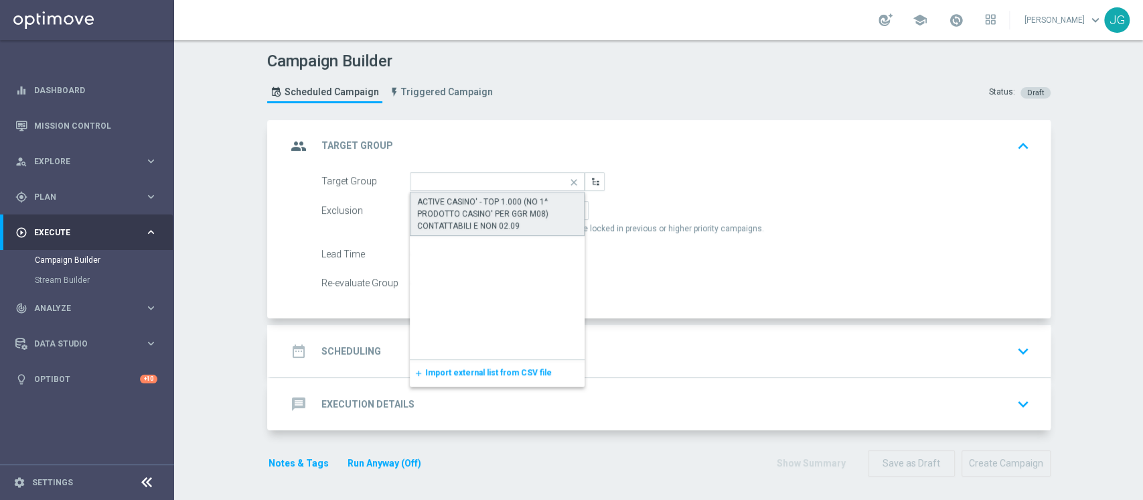
click at [491, 215] on div "ACTIVE CASINO' - TOP 1.000 (NO 1^ PRODOTTO CASINO' PER GGR M08) CONTATTABILI E …" at bounding box center [497, 214] width 161 height 36
type input "ACTIVE CASINO' - TOP 1.000 (NO 1^ PRODOTTO CASINO' PER GGR M08) CONTATTABILI E …"
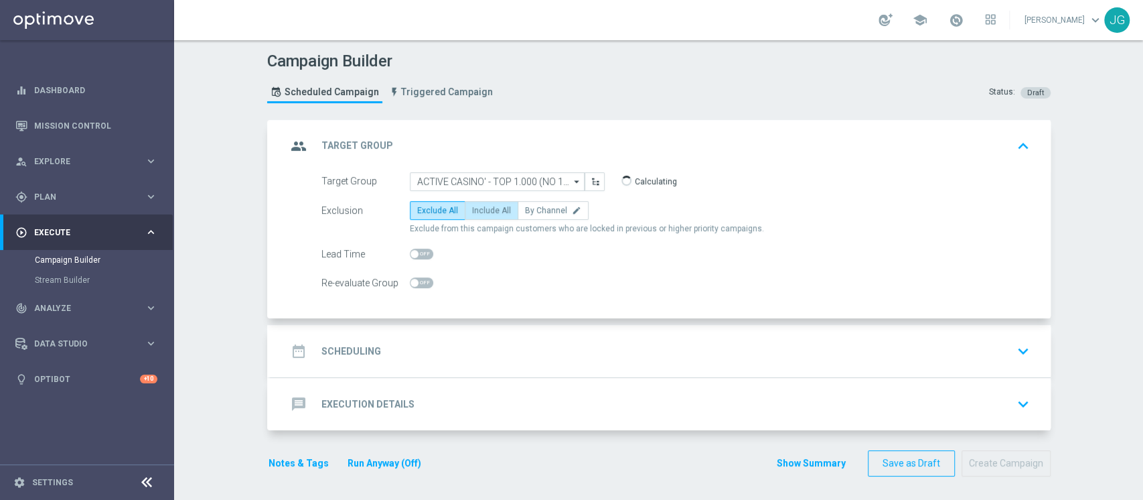
click at [479, 215] on label "Include All" at bounding box center [492, 210] width 54 height 19
click at [479, 215] on input "Include All" at bounding box center [476, 212] width 9 height 9
radio input "true"
click at [490, 356] on div "date_range Scheduling keyboard_arrow_down" at bounding box center [661, 350] width 748 height 25
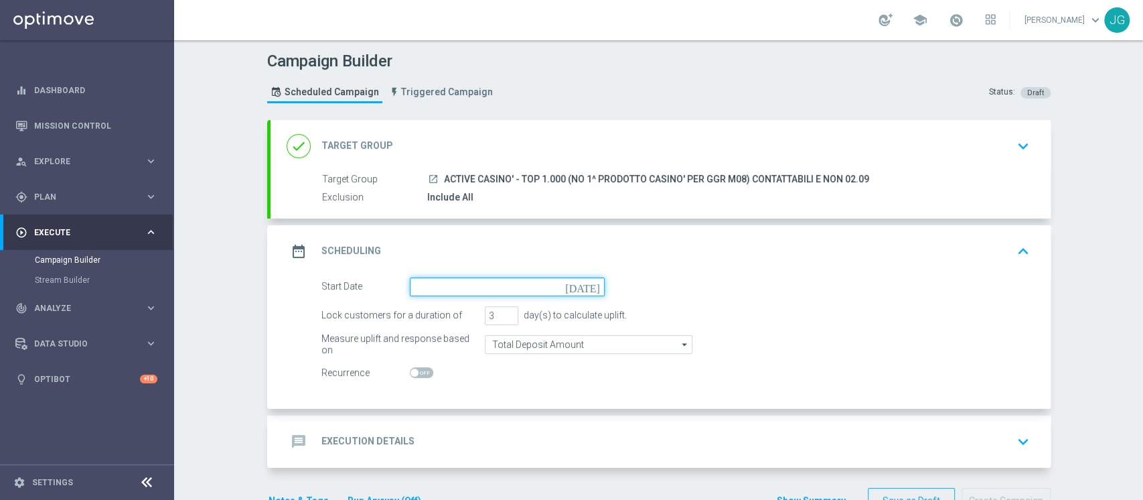
click at [509, 286] on input at bounding box center [507, 286] width 195 height 19
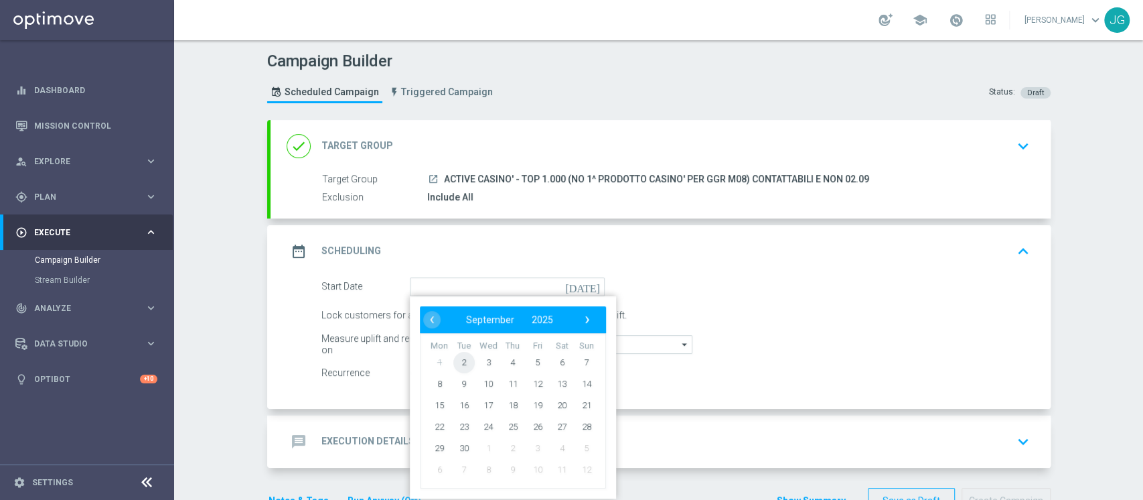
click at [453, 360] on span "2" at bounding box center [463, 361] width 21 height 21
type input "02 Sep 2025"
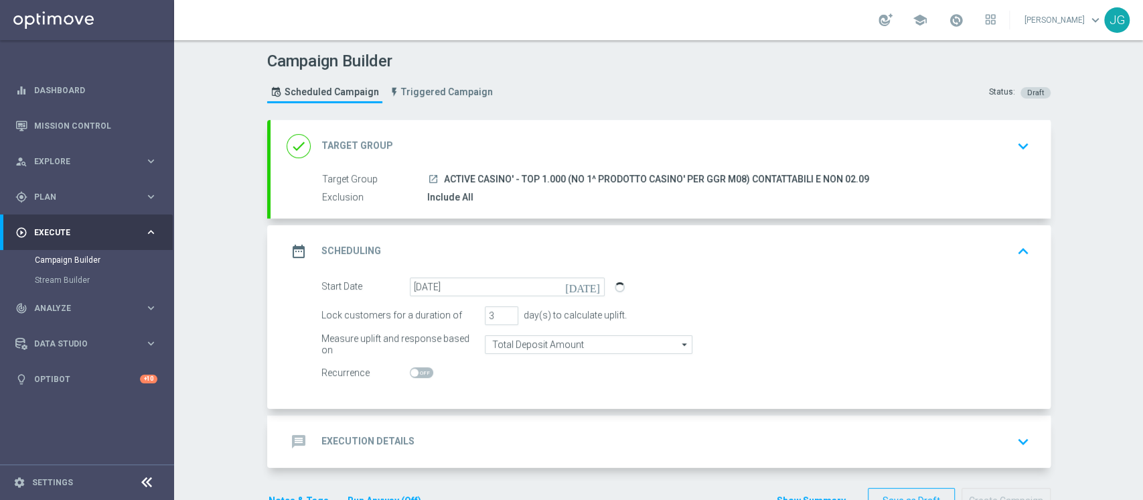
click at [394, 442] on h2 "Execution Details" at bounding box center [367, 441] width 93 height 13
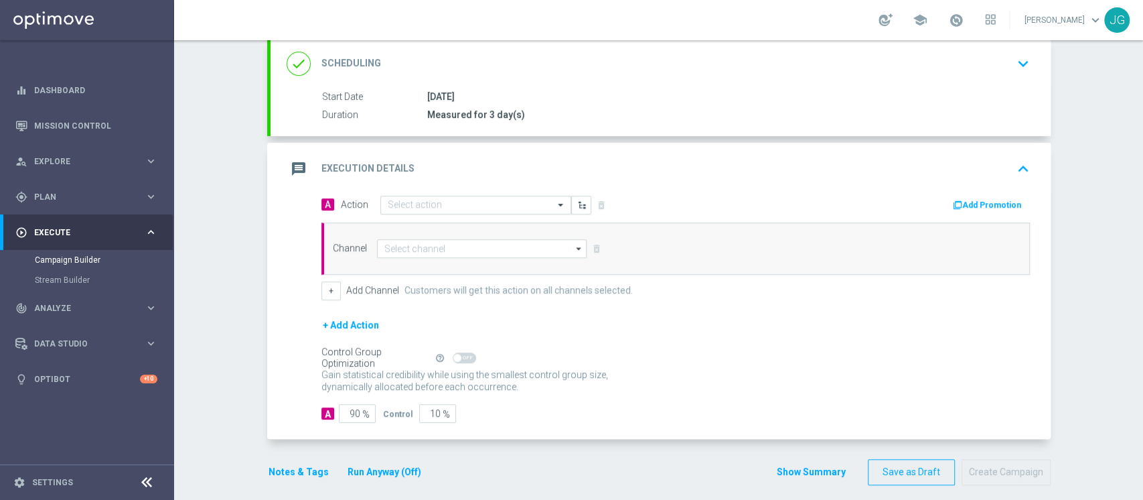
scroll to position [192, 0]
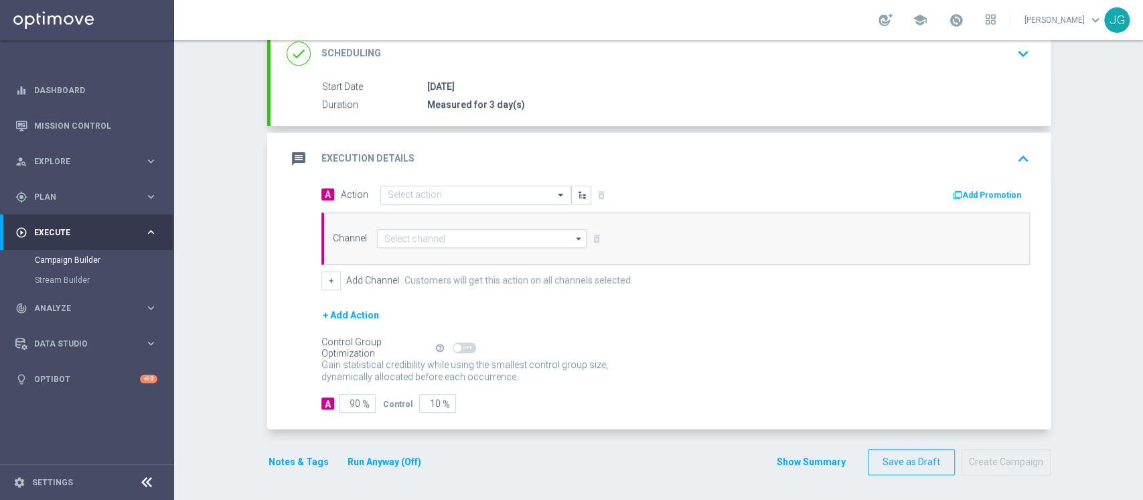
click at [477, 196] on input "text" at bounding box center [462, 195] width 149 height 11
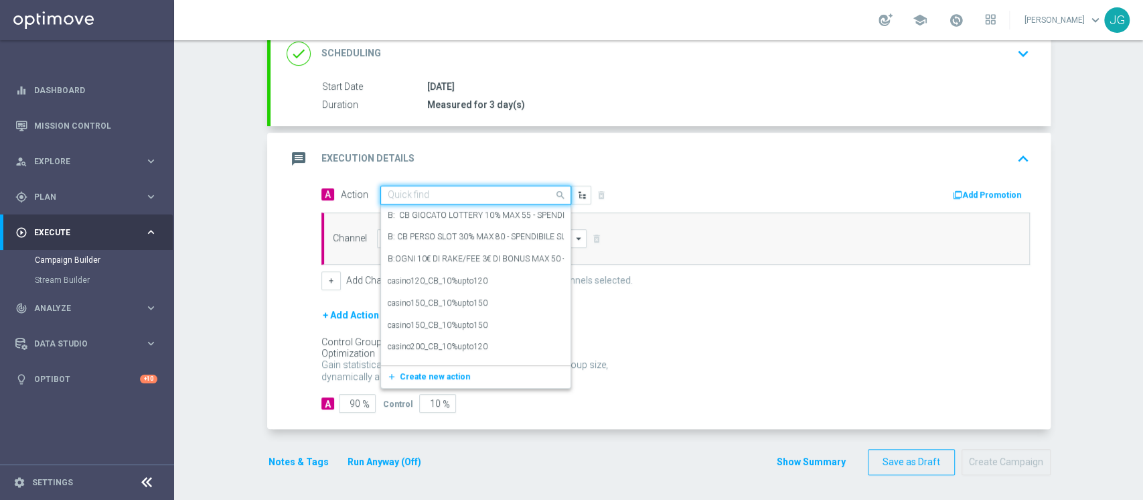
paste input "CB PERSO CASINO' 25% MAX 500 EURO - SPENDIBILE SLOT"
type input "CB PERSO CASINO' 25% MAX 500 EURO - SPENDIBILE SLOT"
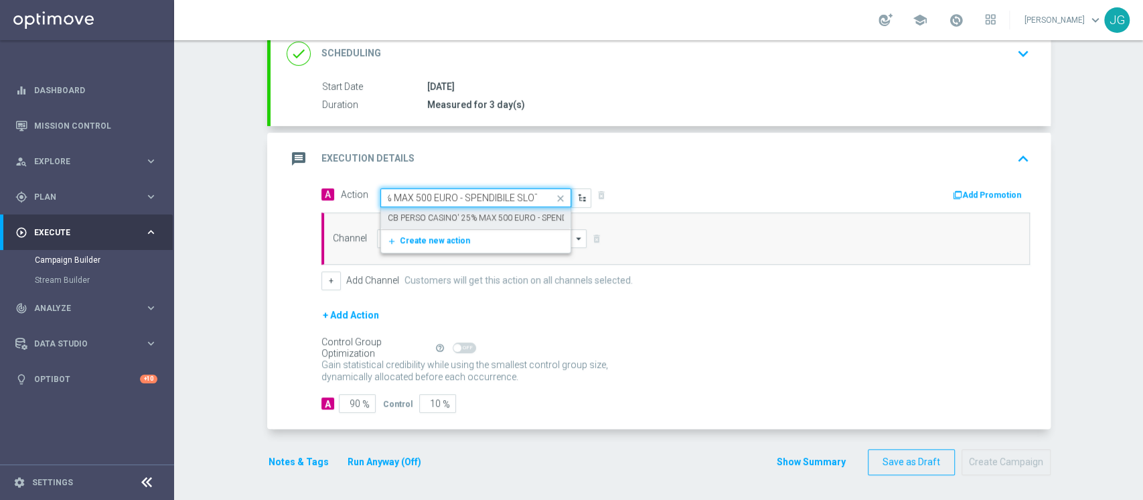
click at [482, 212] on label "CB PERSO CASINO' 25% MAX 500 EURO - SPENDIBILE SLOT" at bounding box center [497, 217] width 219 height 11
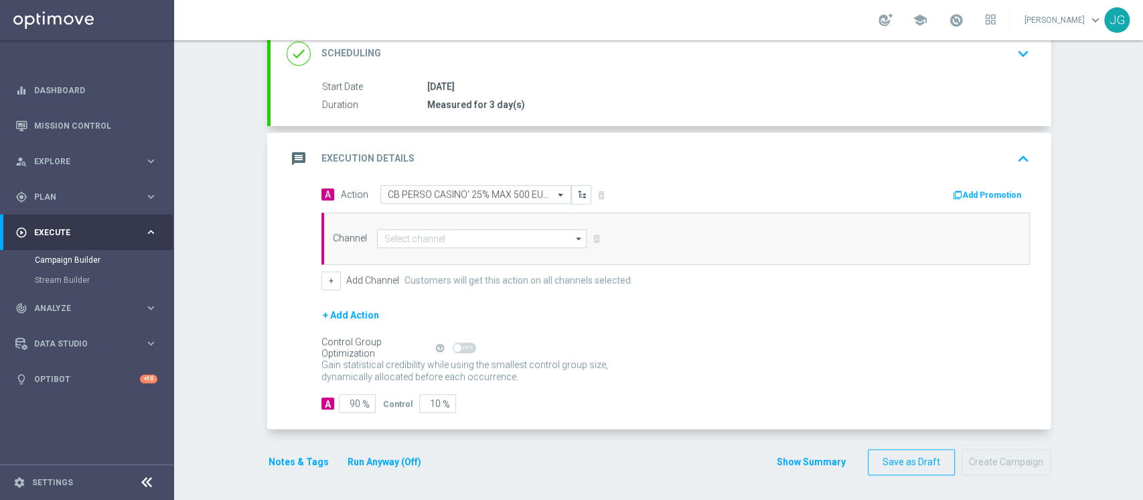
scroll to position [0, 0]
click at [965, 190] on button "Add Promotion" at bounding box center [989, 195] width 74 height 15
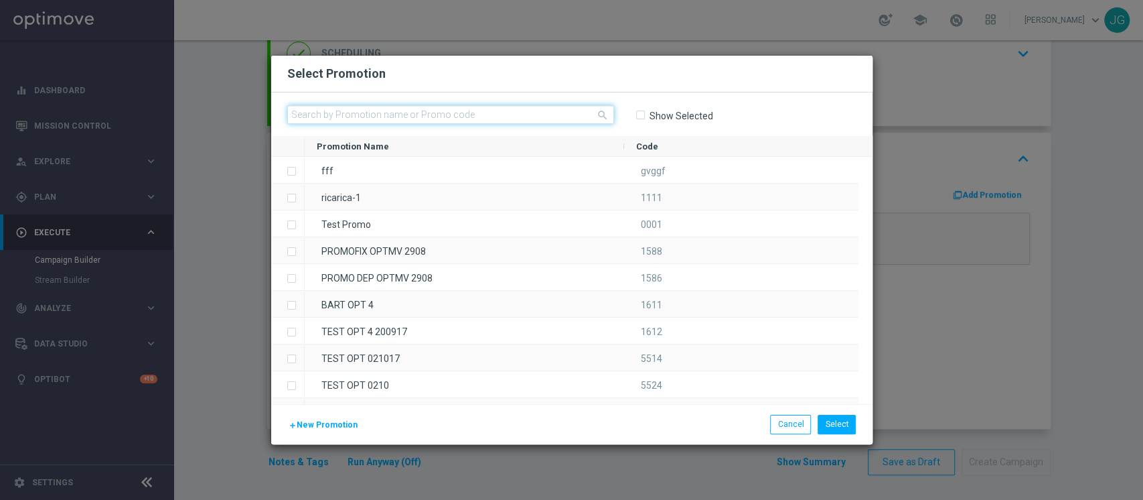
click at [492, 115] on input "text" at bounding box center [450, 114] width 327 height 19
paste input "CASINOCB0209-6"
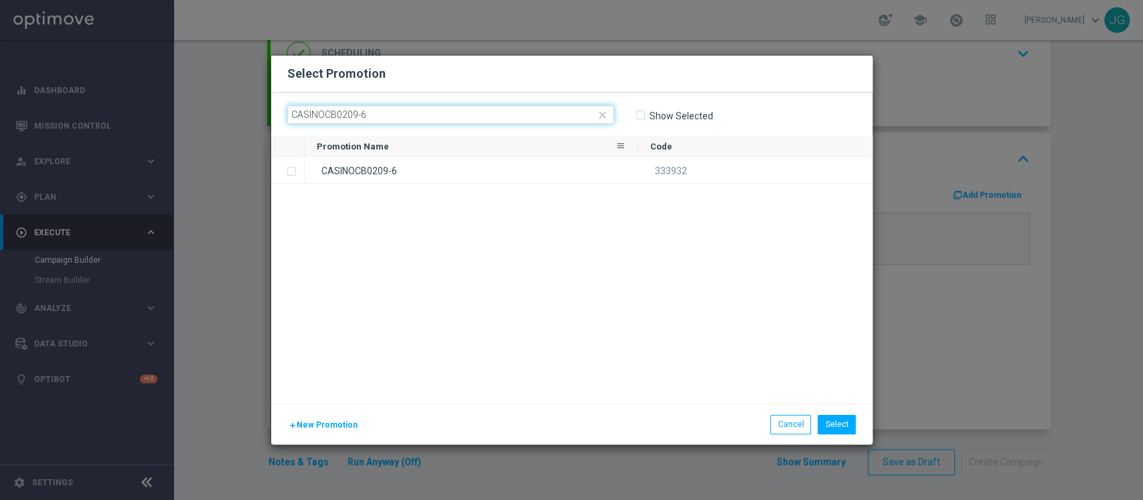
type input "CASINOCB0209-6"
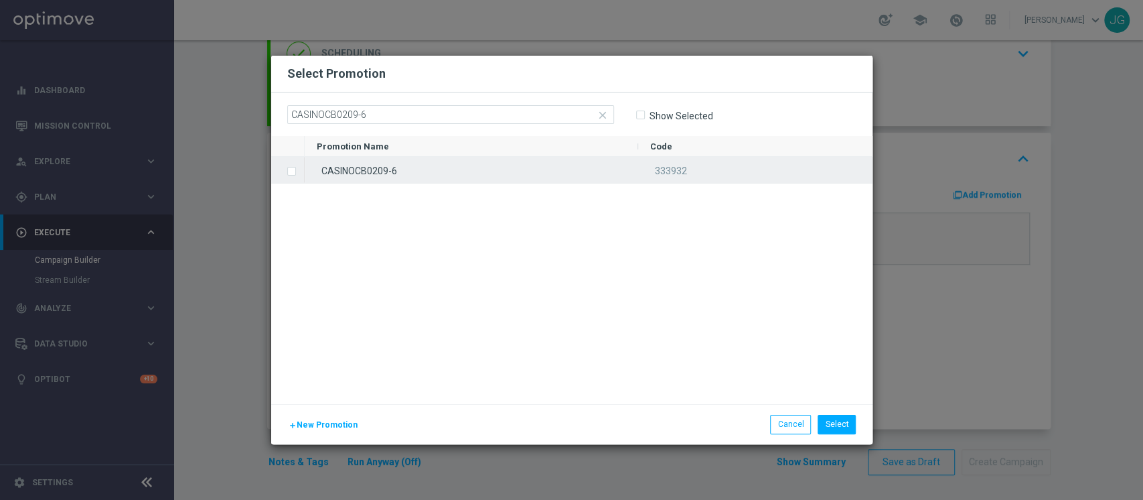
click at [450, 164] on div "CASINOCB0209-6" at bounding box center [472, 170] width 334 height 26
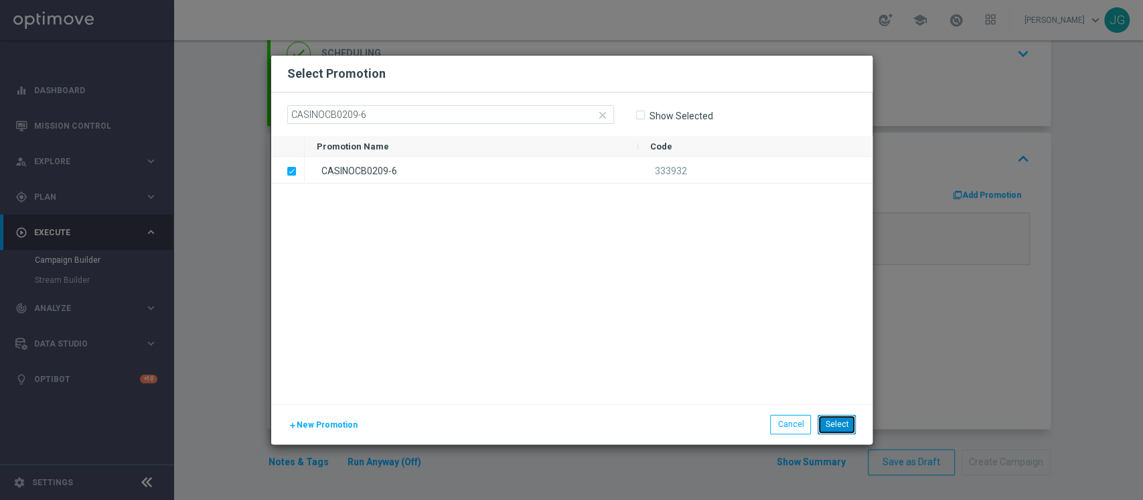
click at [848, 425] on button "Select" at bounding box center [837, 424] width 38 height 19
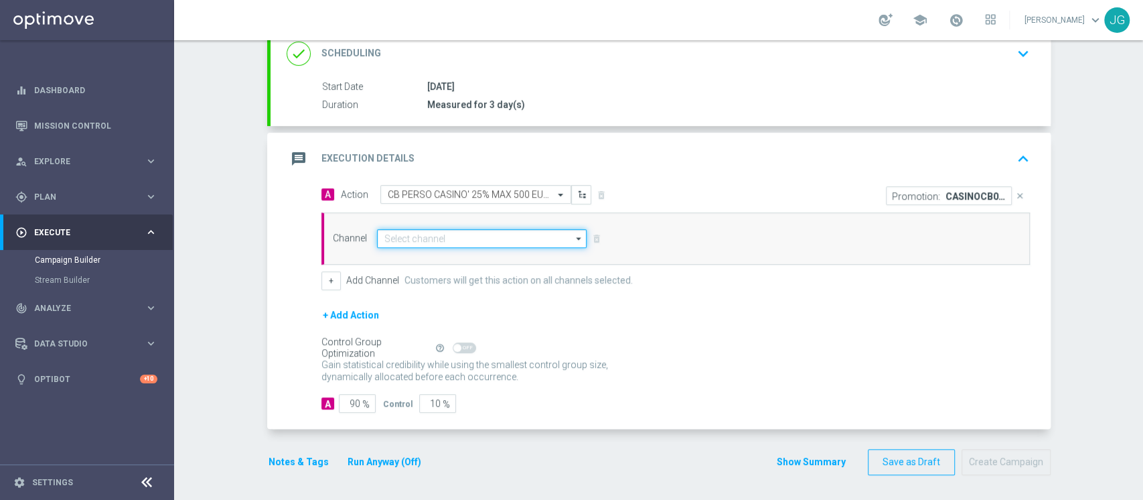
click at [520, 234] on input at bounding box center [482, 238] width 210 height 19
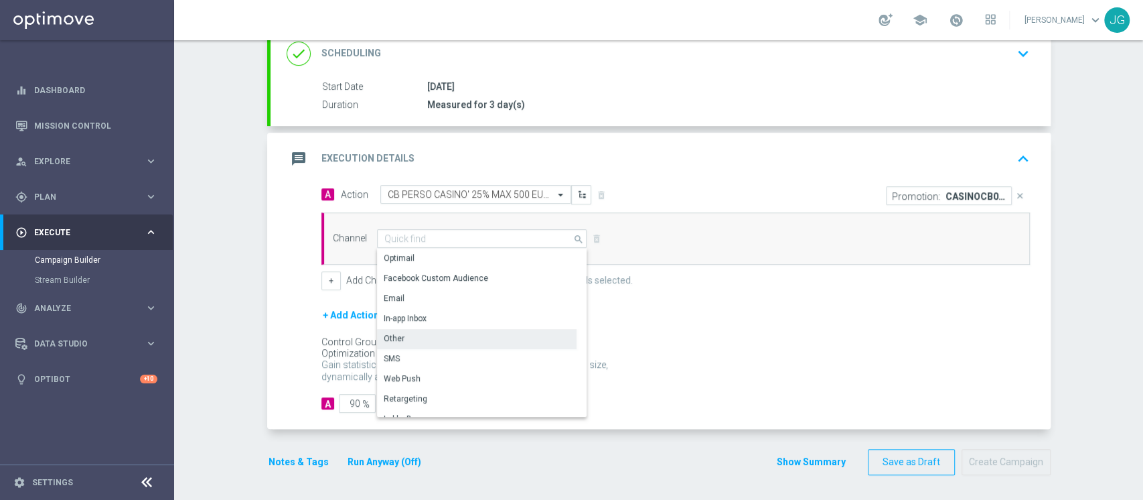
click at [413, 340] on div "Other" at bounding box center [477, 338] width 200 height 19
type input "Other"
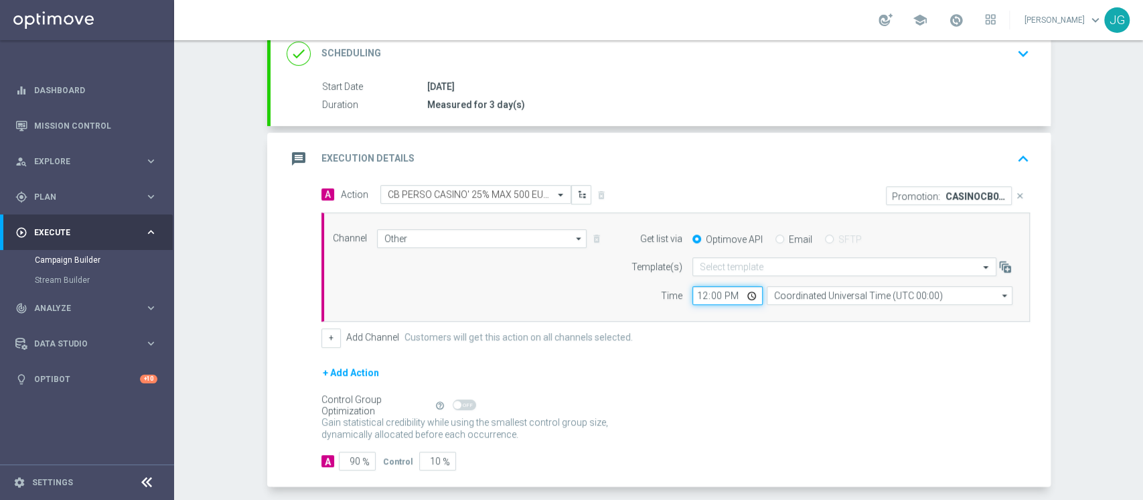
click at [746, 299] on input "12:00" at bounding box center [727, 295] width 70 height 19
type input "17:00"
click at [801, 153] on div "message Execution Details keyboard_arrow_up" at bounding box center [661, 158] width 748 height 25
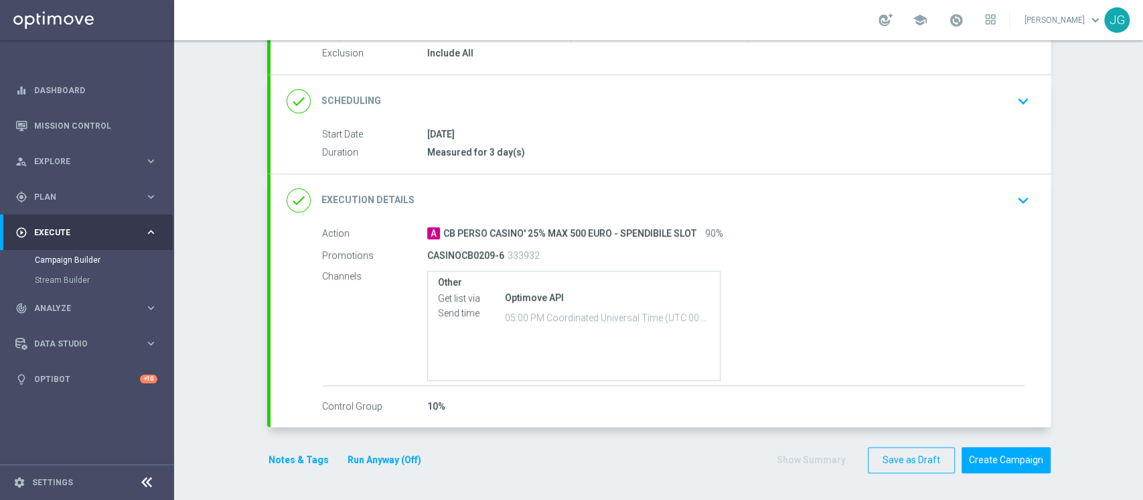
scroll to position [143, 0]
click at [285, 467] on button "Notes & Tags" at bounding box center [298, 461] width 63 height 17
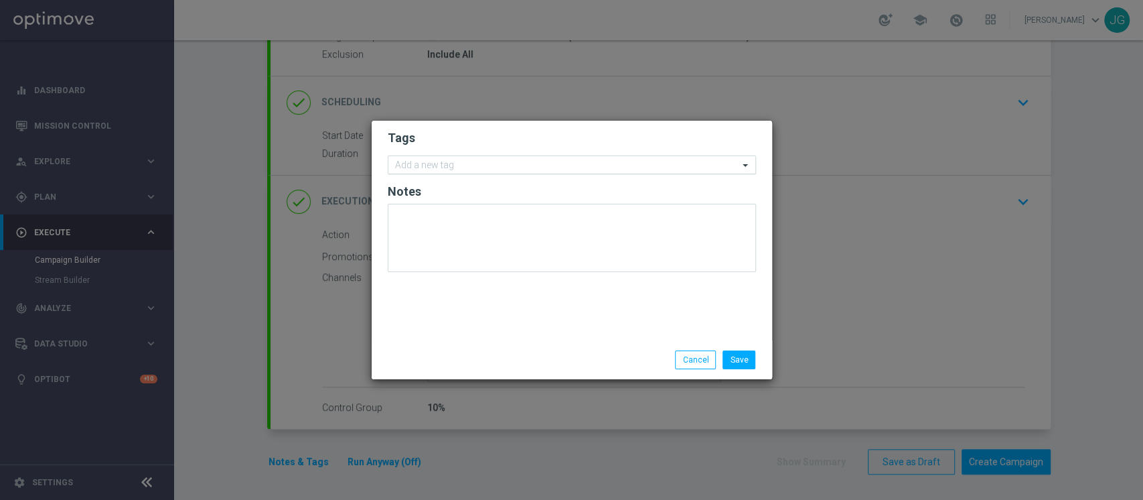
click at [539, 161] on input "text" at bounding box center [567, 165] width 344 height 11
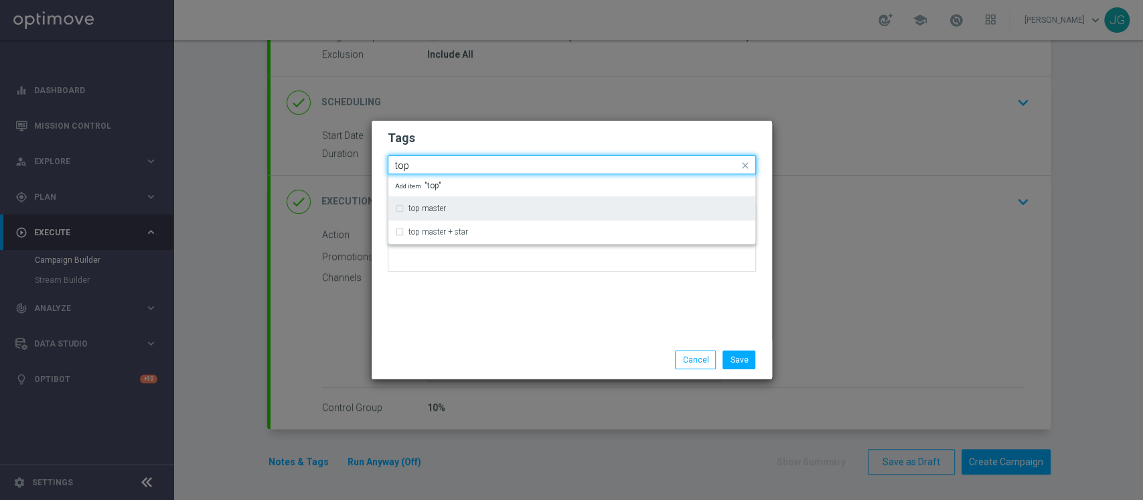
type input "top"
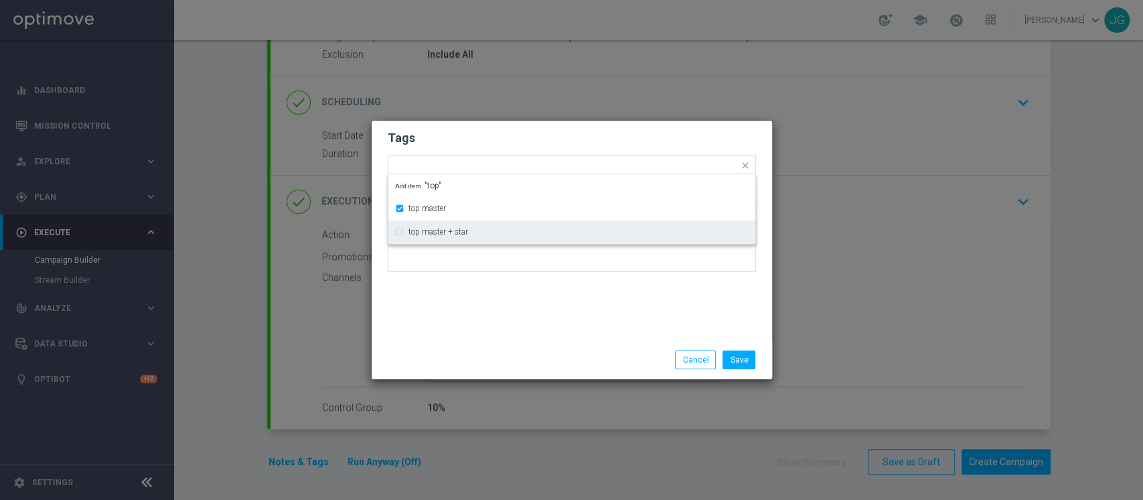
click at [545, 281] on div at bounding box center [572, 243] width 368 height 78
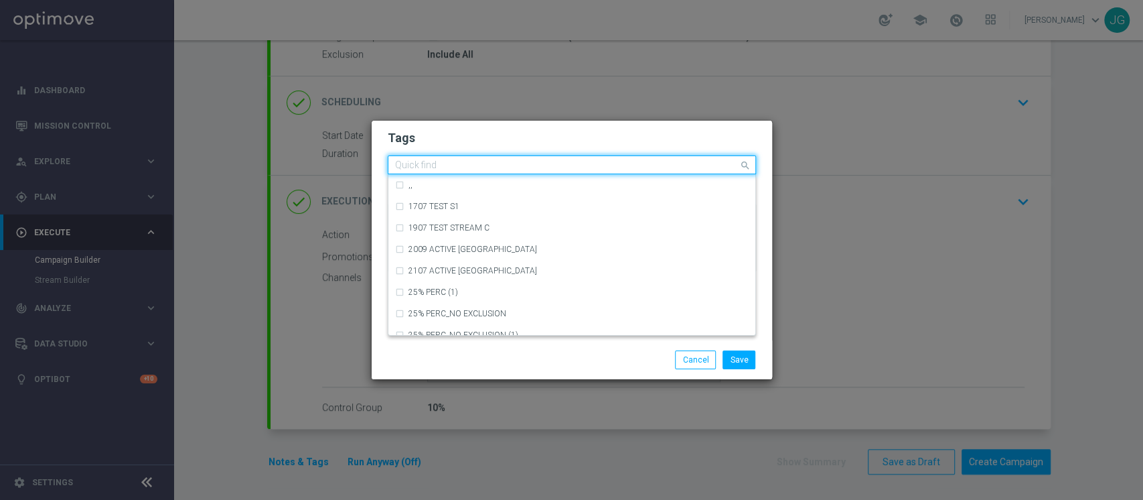
click at [548, 167] on input "text" at bounding box center [567, 165] width 344 height 11
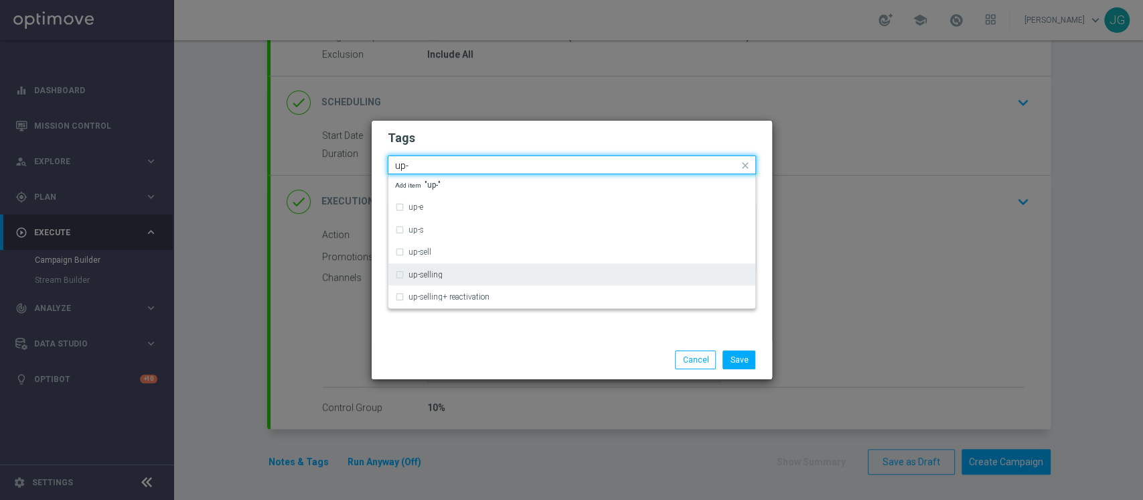
type input "up-"
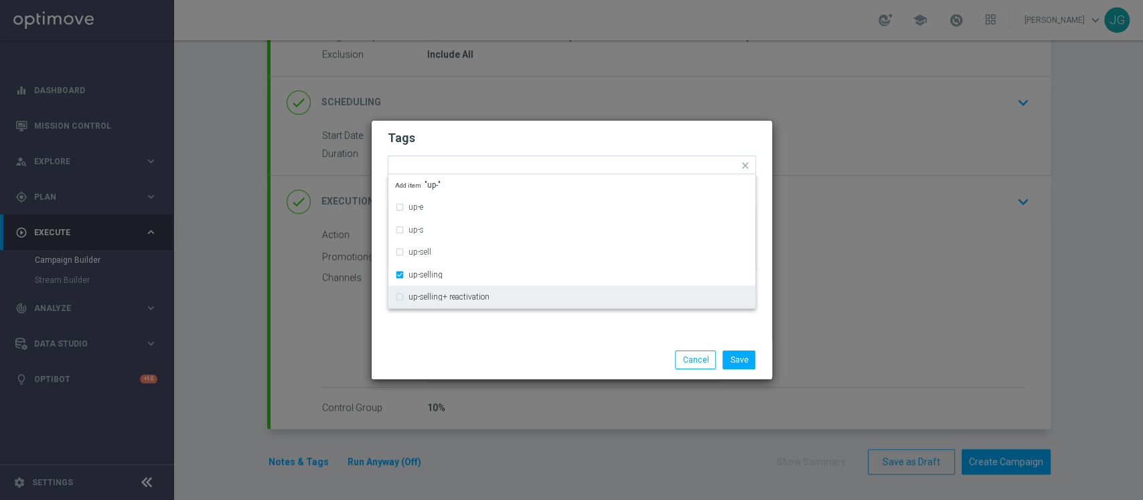
click at [529, 343] on div "Save Cancel" at bounding box center [572, 359] width 400 height 39
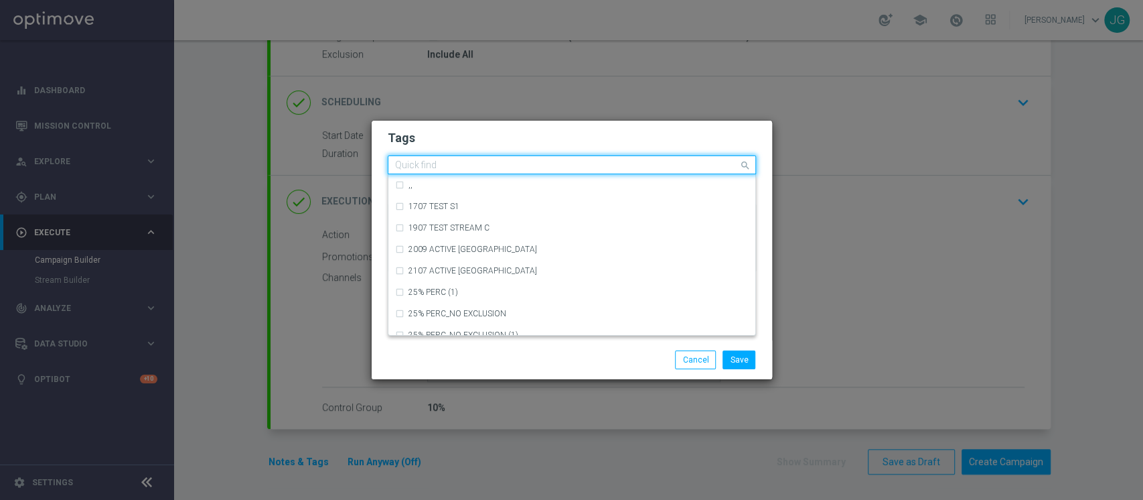
click at [563, 165] on input "text" at bounding box center [567, 165] width 344 height 11
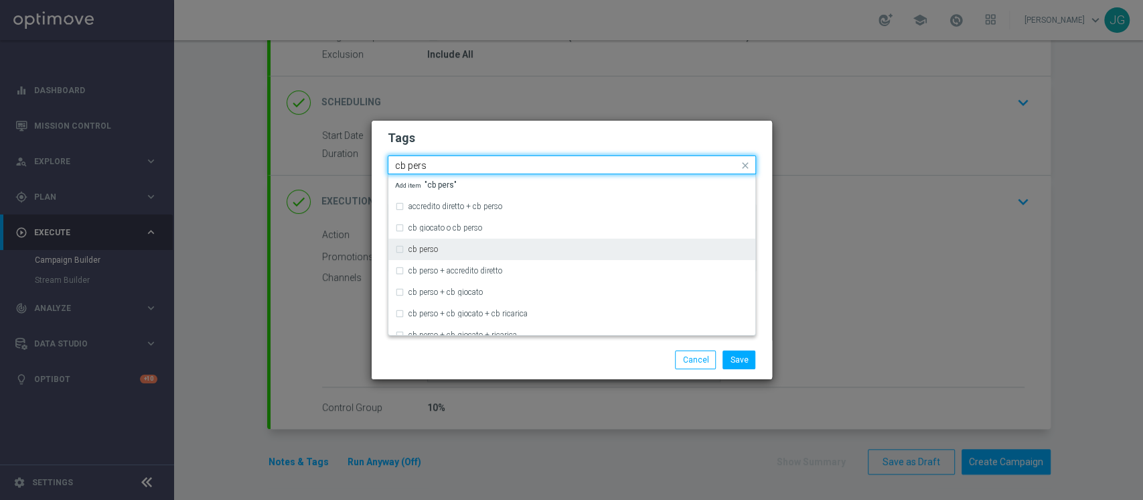
click at [462, 248] on div "cb perso" at bounding box center [579, 249] width 340 height 8
type input "cb pers"
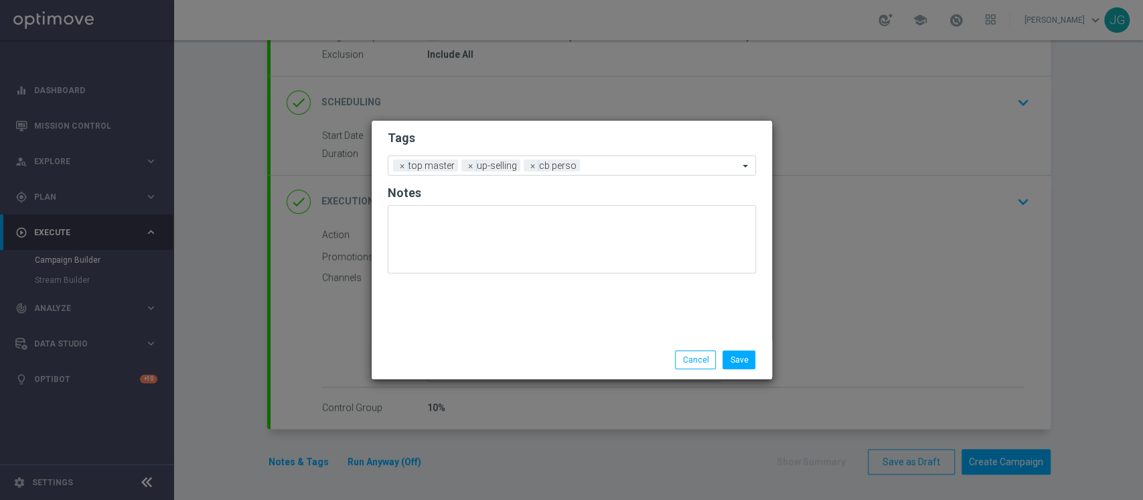
click at [522, 352] on div "Save Cancel" at bounding box center [636, 359] width 259 height 19
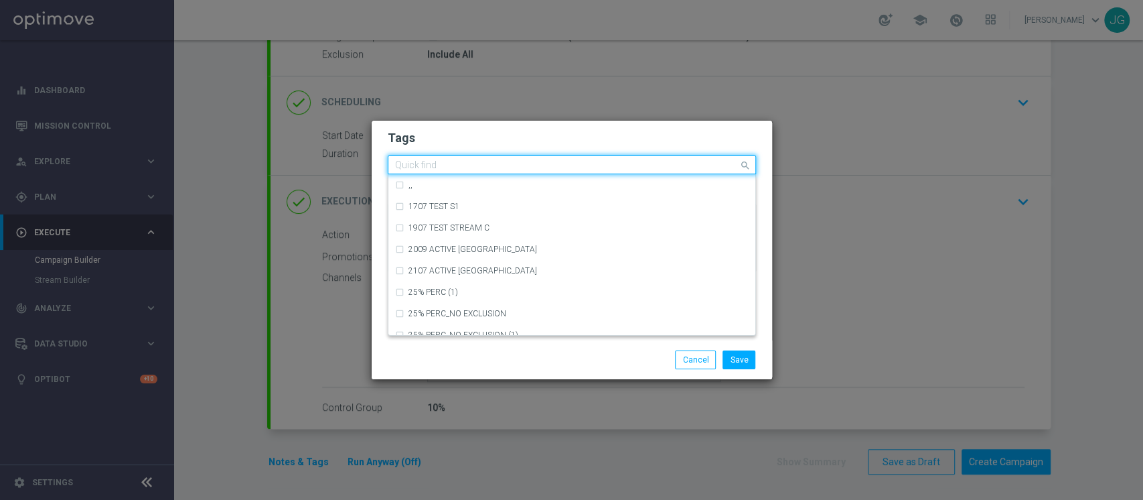
click at [595, 169] on input "text" at bounding box center [567, 165] width 344 height 11
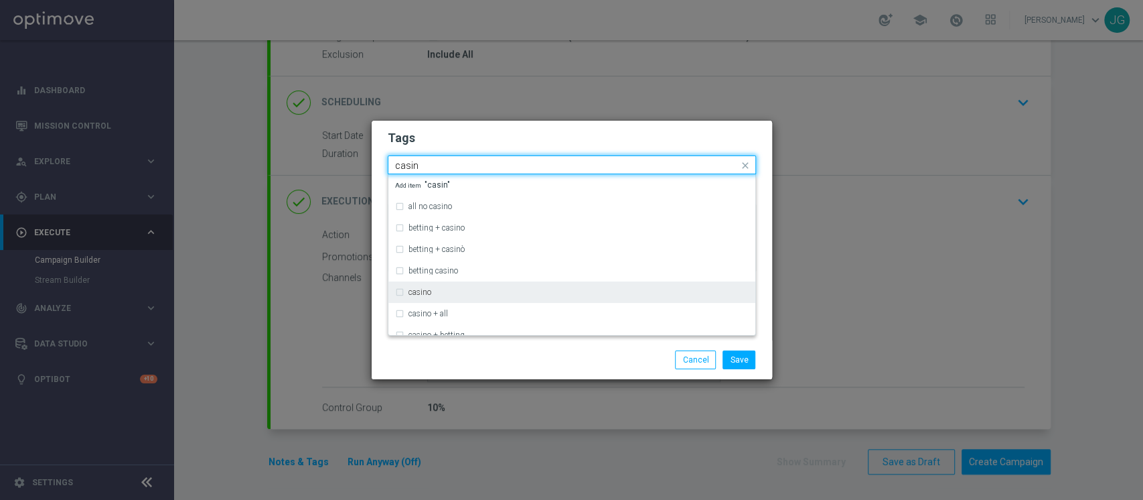
click at [465, 293] on div "casino" at bounding box center [579, 292] width 340 height 8
type input "casin"
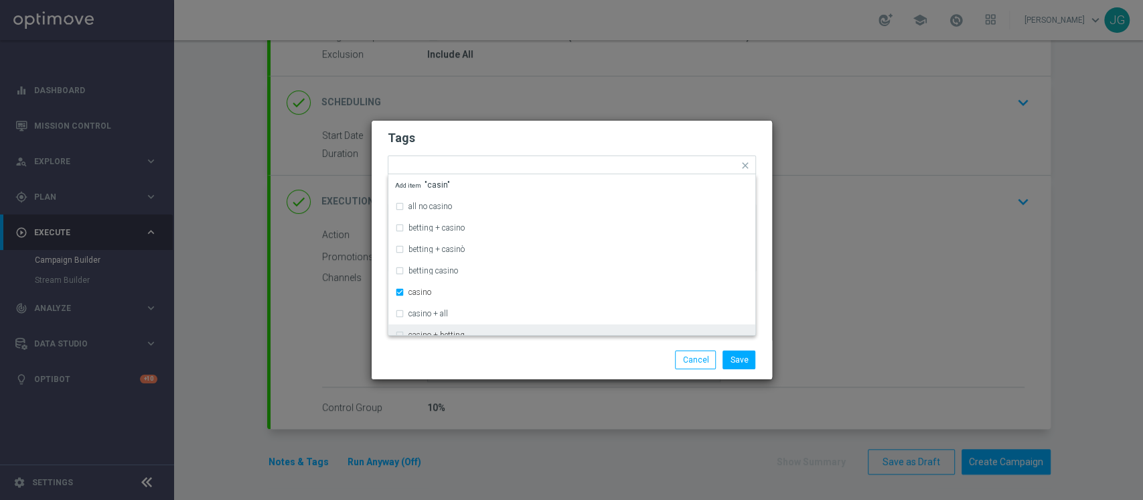
click at [513, 352] on div "Save Cancel" at bounding box center [636, 359] width 259 height 19
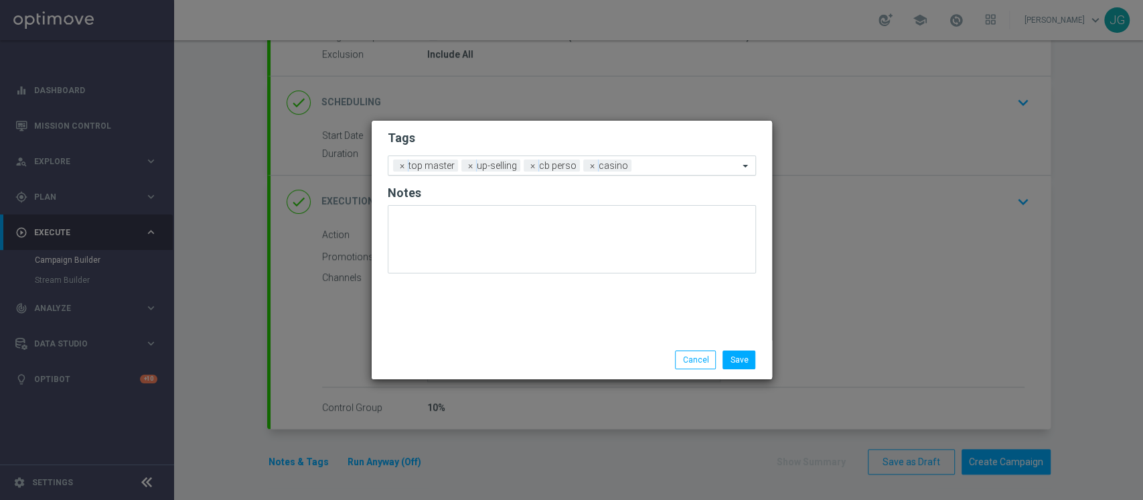
click at [654, 169] on input "text" at bounding box center [688, 166] width 102 height 11
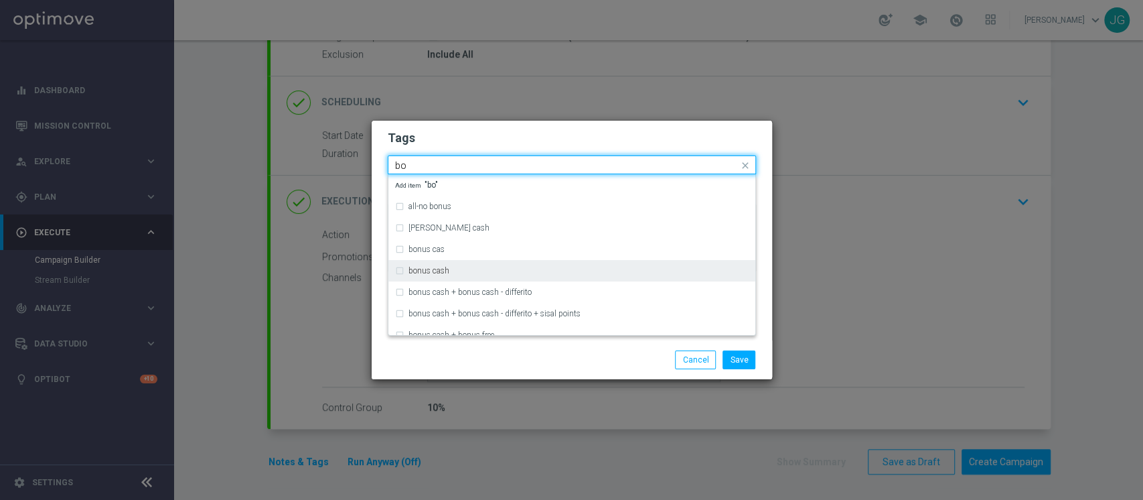
click at [470, 271] on div "bonus cash" at bounding box center [579, 271] width 340 height 8
type input "bo"
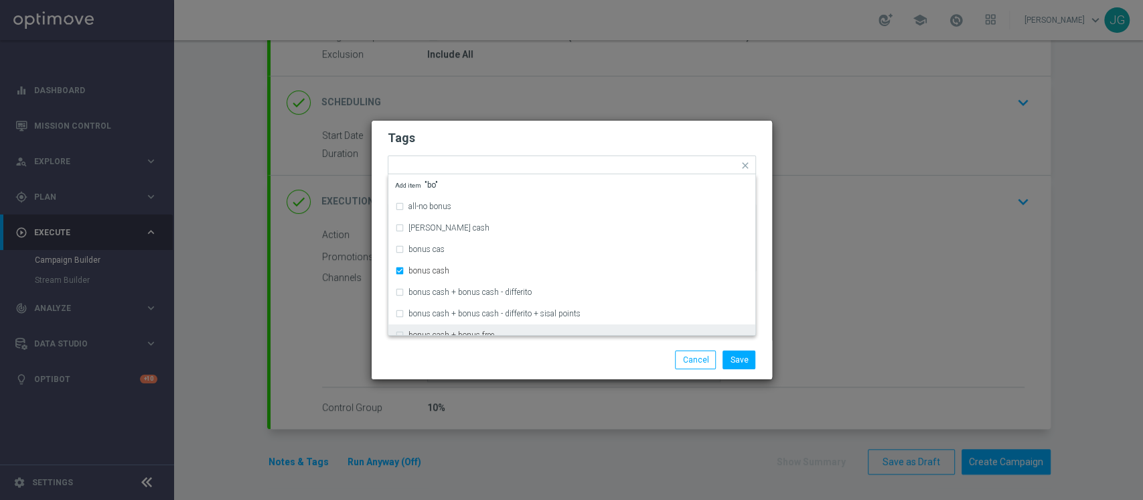
click at [532, 346] on div "Save Cancel" at bounding box center [572, 359] width 400 height 39
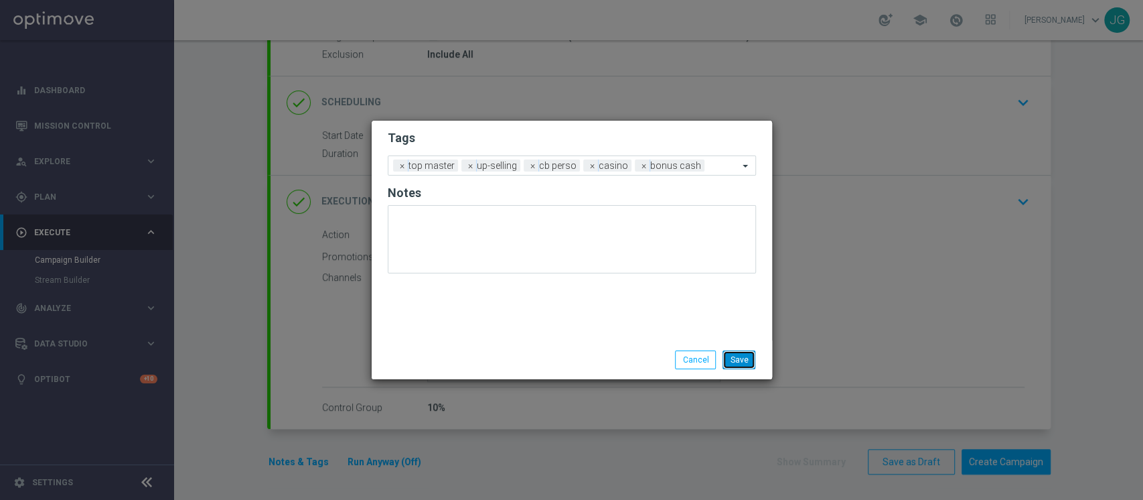
click at [739, 354] on button "Save" at bounding box center [739, 359] width 33 height 19
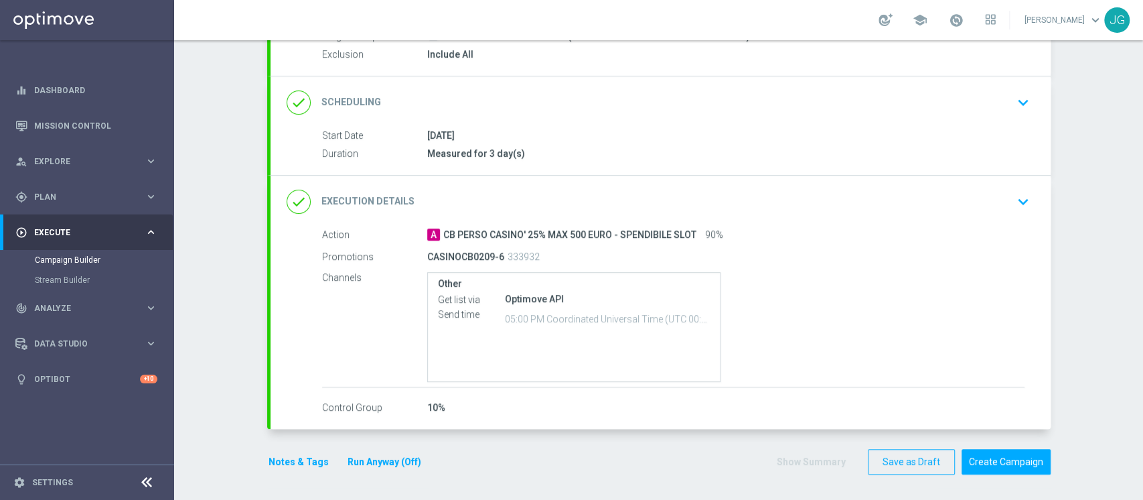
click at [372, 462] on button "Run Anyway (Off)" at bounding box center [384, 461] width 76 height 17
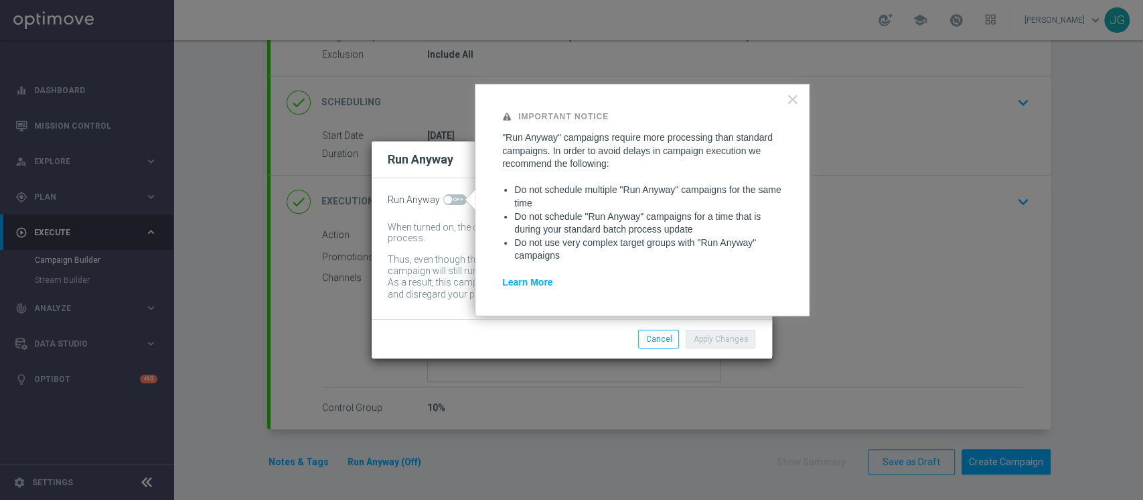
click at [452, 198] on span at bounding box center [454, 199] width 23 height 11
click at [452, 198] on input "checkbox" at bounding box center [454, 199] width 23 height 11
checkbox input "true"
click at [723, 345] on button "Apply Changes" at bounding box center [721, 338] width 70 height 19
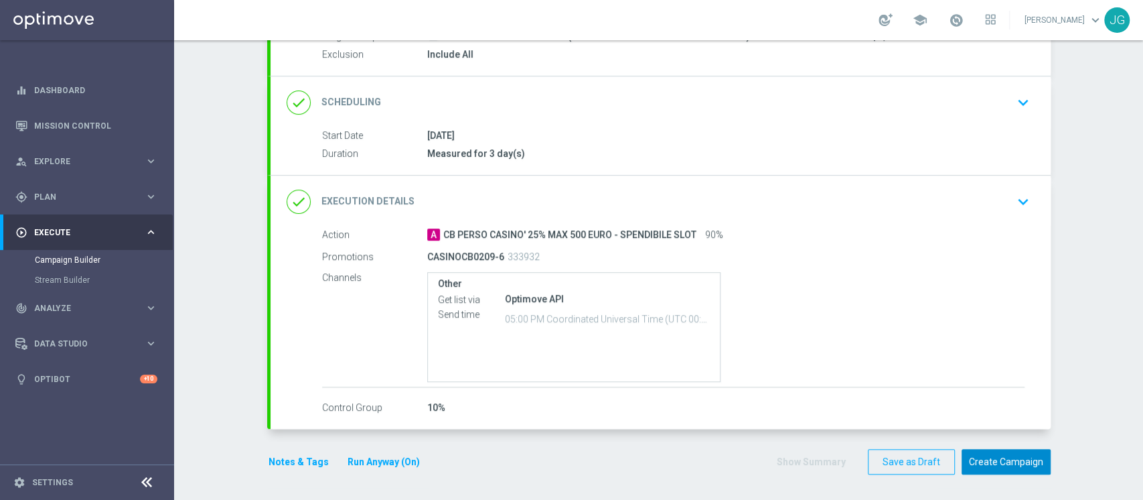
click at [1016, 462] on button "Create Campaign" at bounding box center [1006, 462] width 89 height 26
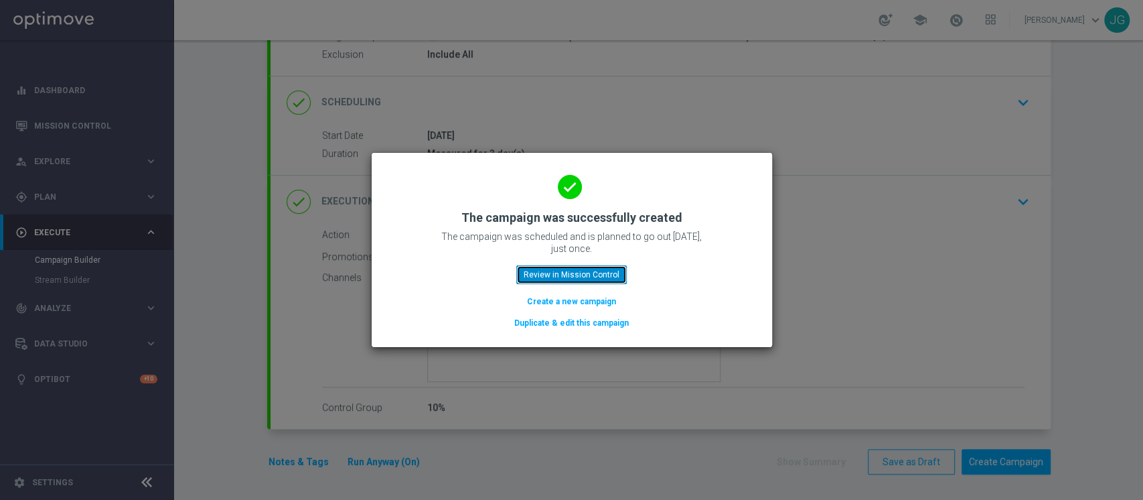
click at [599, 281] on button "Review in Mission Control" at bounding box center [571, 274] width 110 height 19
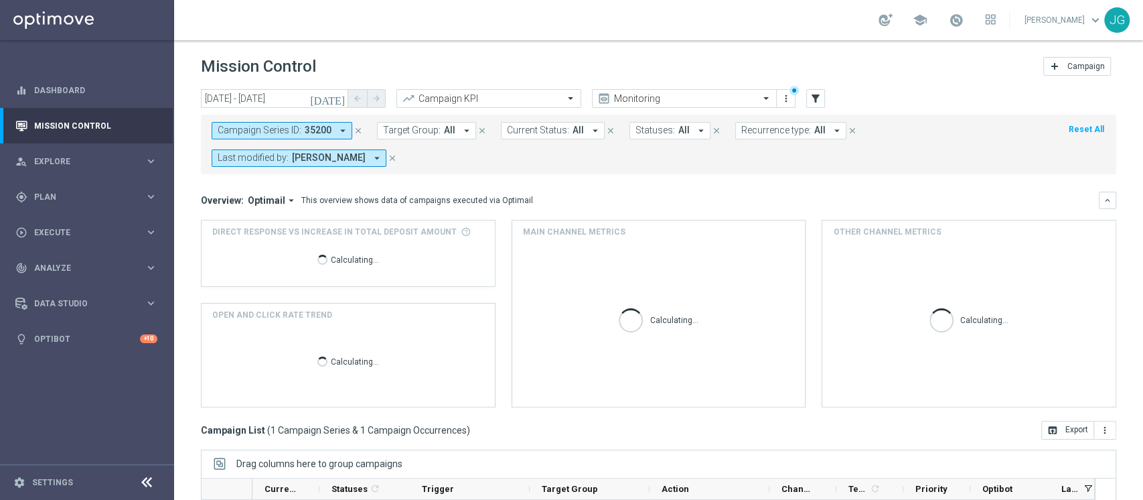
scroll to position [197, 0]
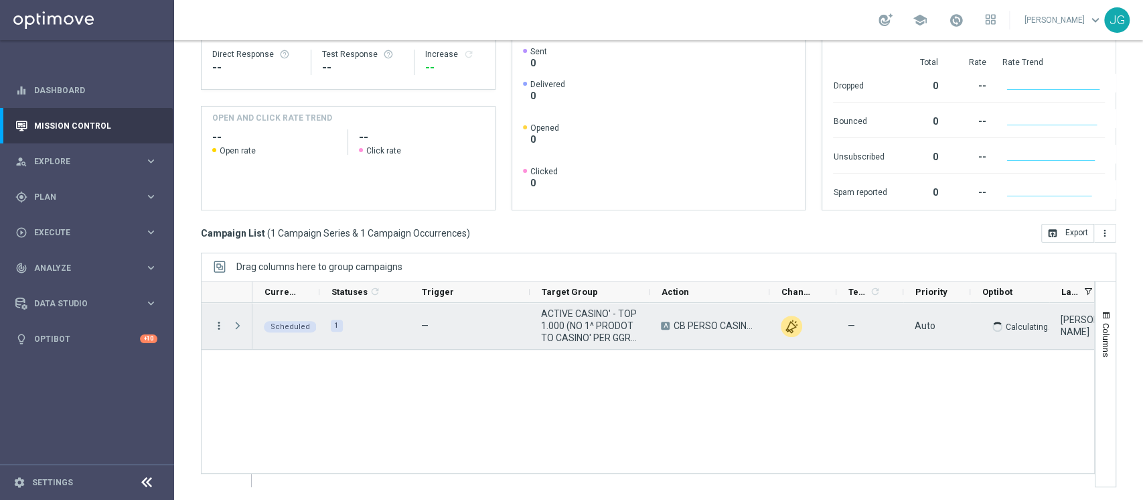
click at [217, 329] on icon "more_vert" at bounding box center [219, 325] width 12 height 12
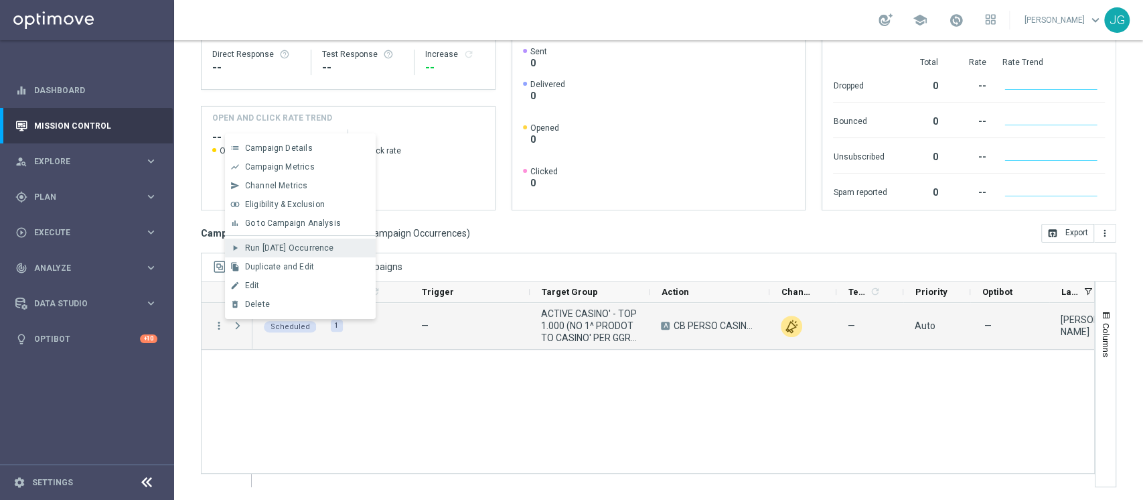
click at [283, 240] on div "play_arrow Run Today’s Occurrence" at bounding box center [300, 247] width 151 height 19
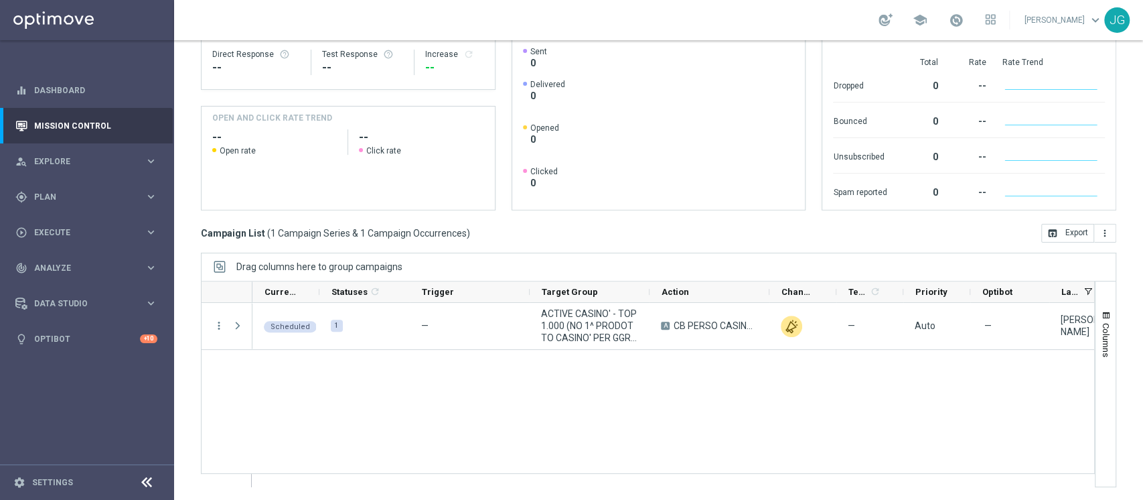
click at [644, 250] on div "today 02 Sep 2025 - 02 Sep 2025 arrow_back arrow_forward Campaign KPI trending_…" at bounding box center [658, 91] width 969 height 398
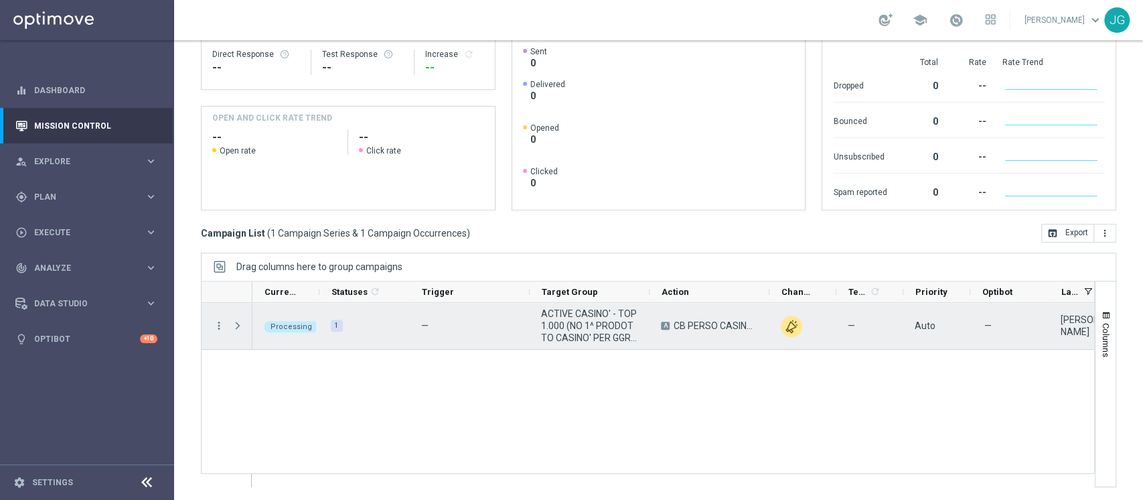
click at [230, 321] on div "Press SPACE to select this row." at bounding box center [239, 326] width 27 height 46
click at [240, 325] on span "Press SPACE to select this row." at bounding box center [238, 325] width 12 height 11
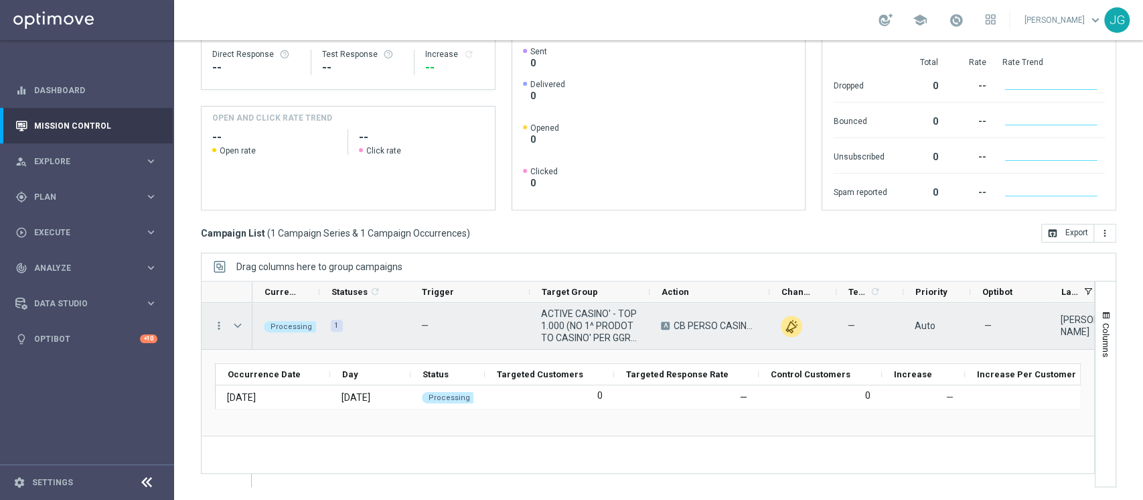
click at [240, 325] on span "Press SPACE to select this row." at bounding box center [238, 325] width 12 height 11
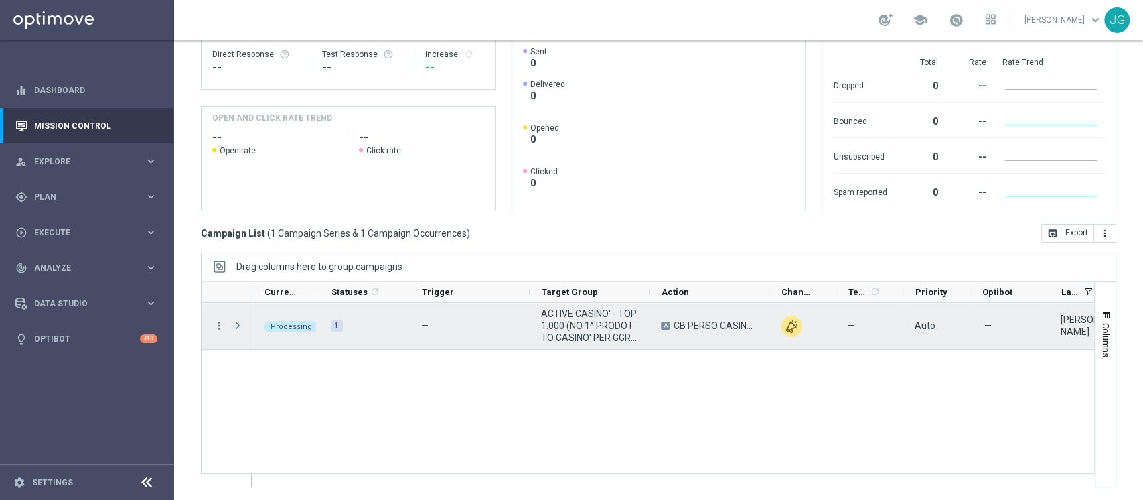
click at [240, 325] on span "Press SPACE to select this row." at bounding box center [238, 325] width 12 height 11
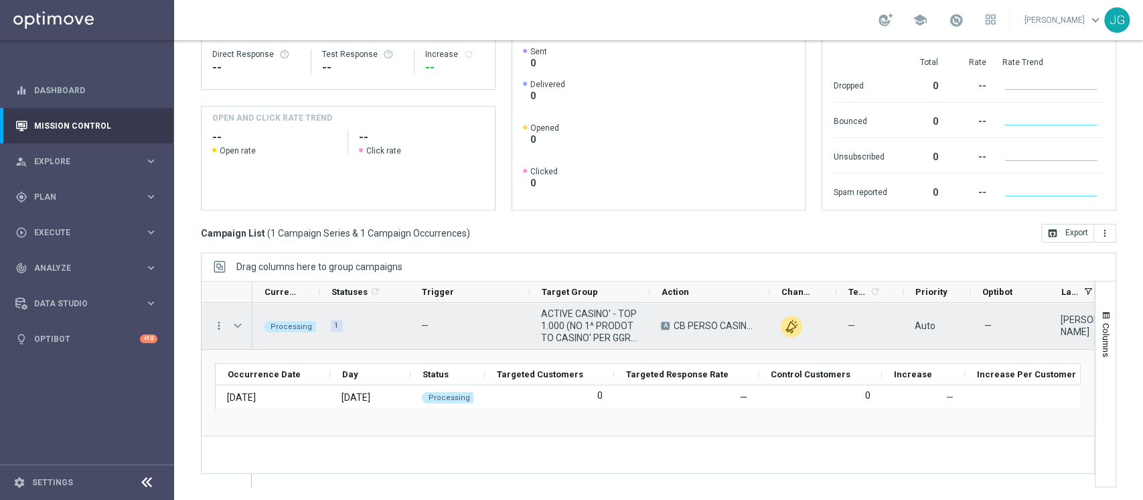
click at [240, 325] on span "Press SPACE to select this row." at bounding box center [238, 325] width 12 height 11
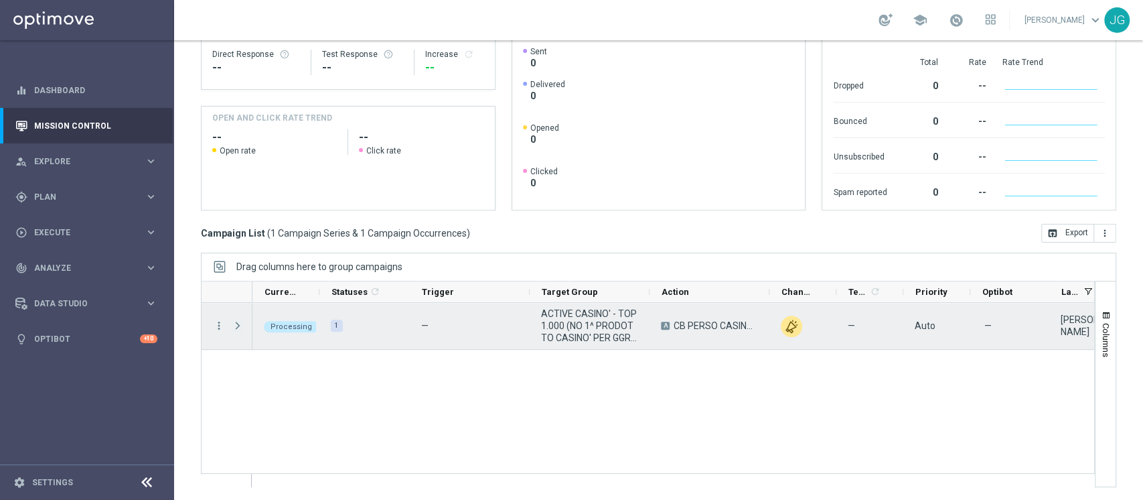
click at [240, 325] on span "Press SPACE to select this row." at bounding box center [238, 325] width 12 height 11
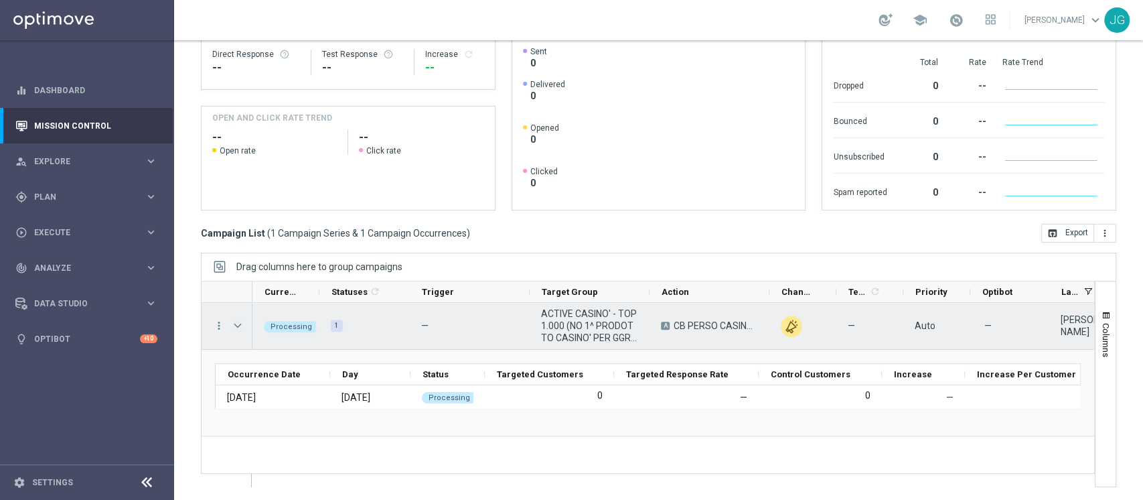
click at [236, 320] on span "Press SPACE to select this row." at bounding box center [238, 325] width 12 height 11
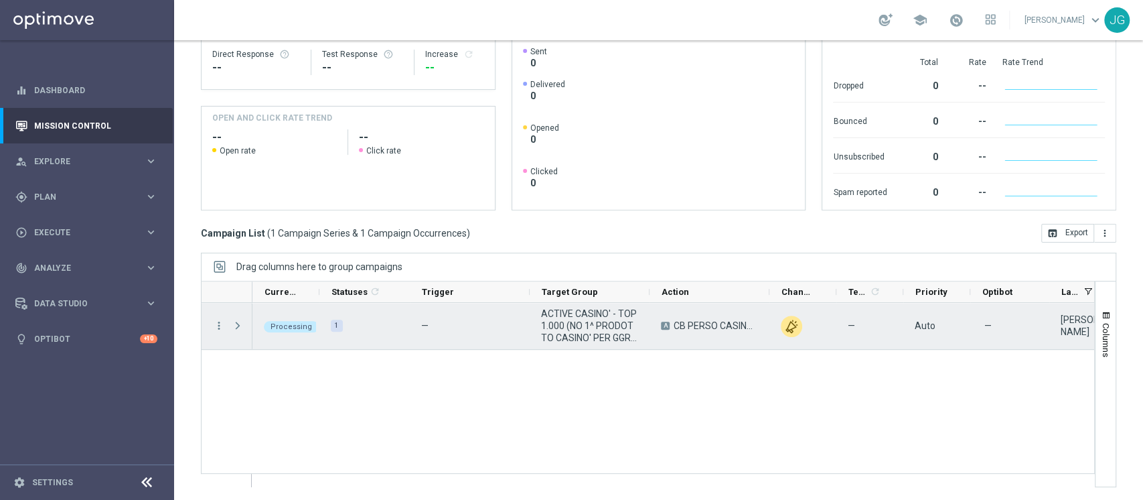
click at [236, 320] on span "Press SPACE to select this row." at bounding box center [238, 325] width 12 height 11
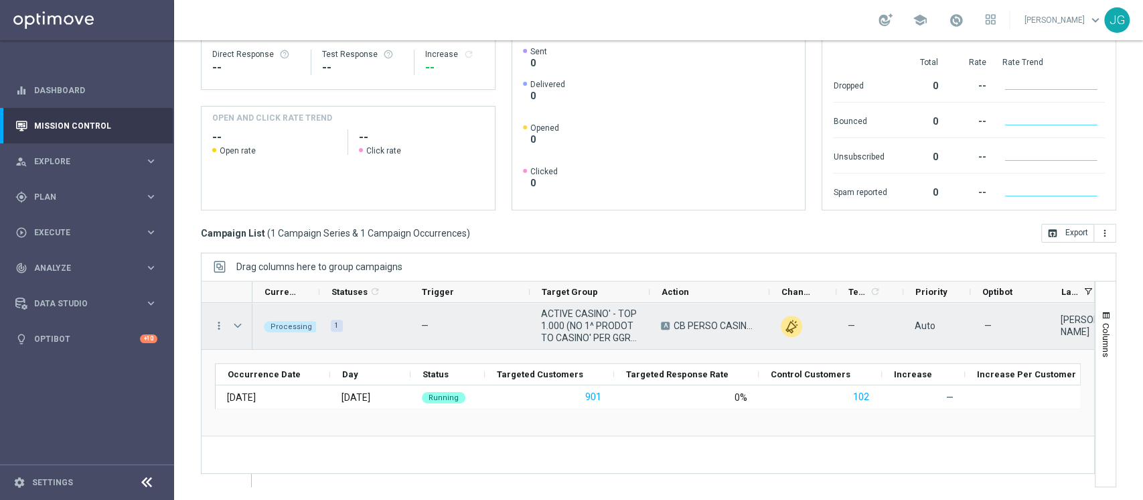
click at [218, 332] on div "more_vert" at bounding box center [214, 326] width 24 height 46
click at [218, 328] on icon "more_vert" at bounding box center [219, 325] width 12 height 12
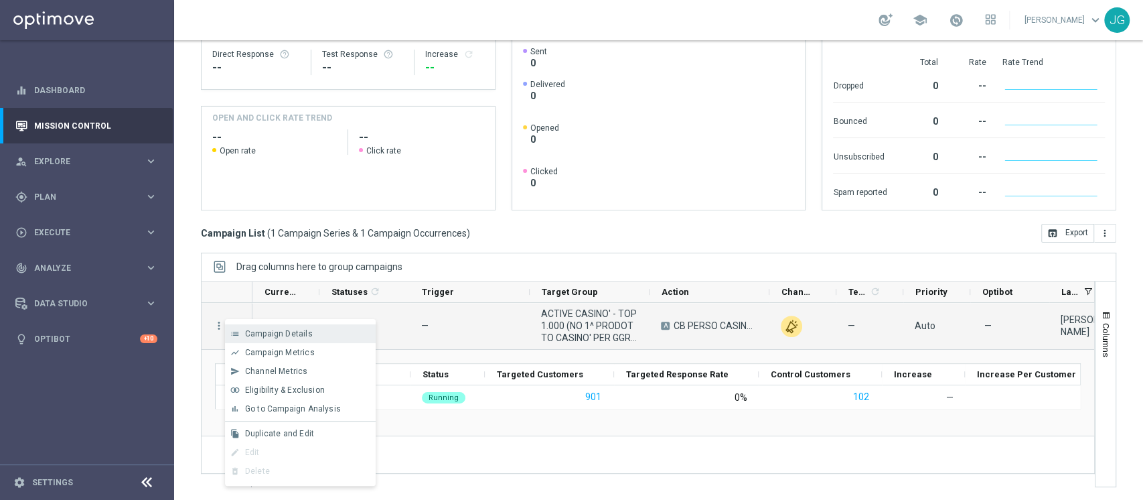
click at [255, 340] on div "list Campaign Details" at bounding box center [300, 333] width 151 height 19
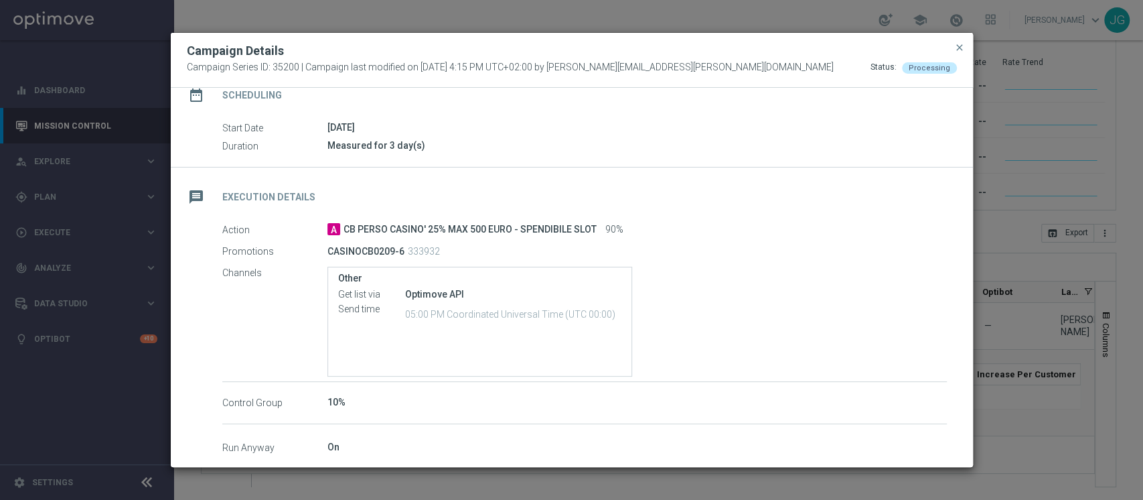
scroll to position [125, 0]
click at [959, 45] on span "close" at bounding box center [959, 47] width 11 height 11
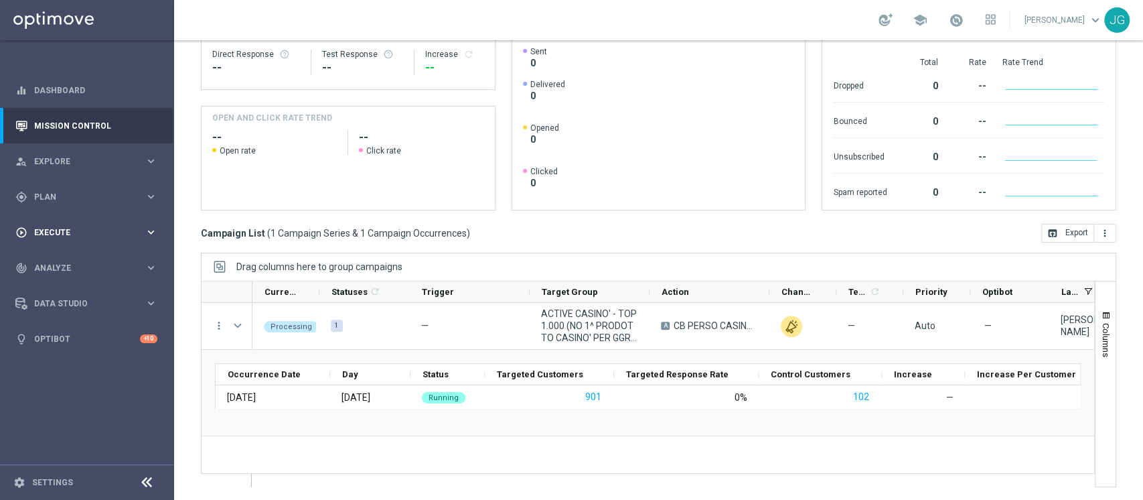
click at [88, 240] on div "play_circle_outline Execute keyboard_arrow_right" at bounding box center [86, 231] width 173 height 35
click at [70, 260] on link "Campaign Builder" at bounding box center [87, 259] width 104 height 11
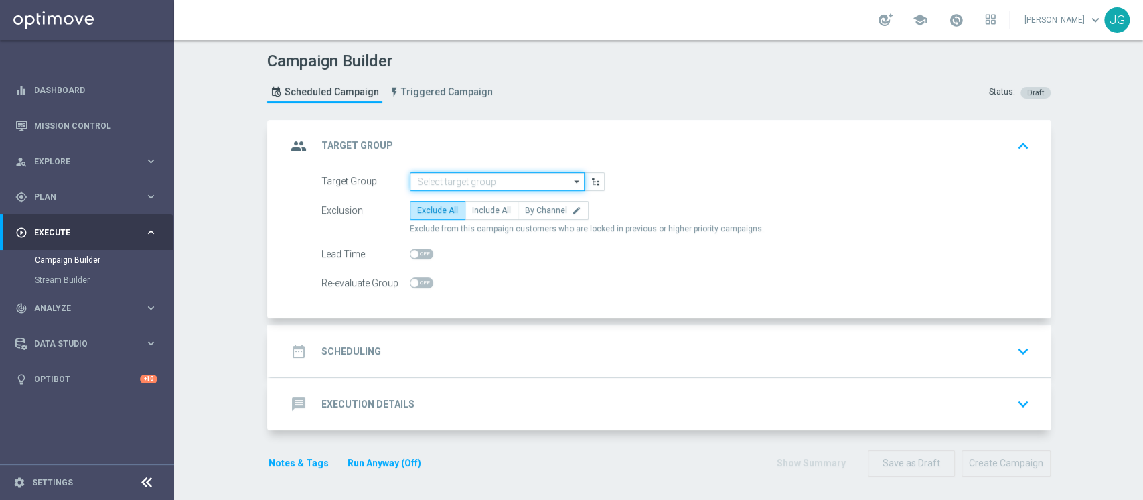
click at [431, 184] on input at bounding box center [497, 181] width 175 height 19
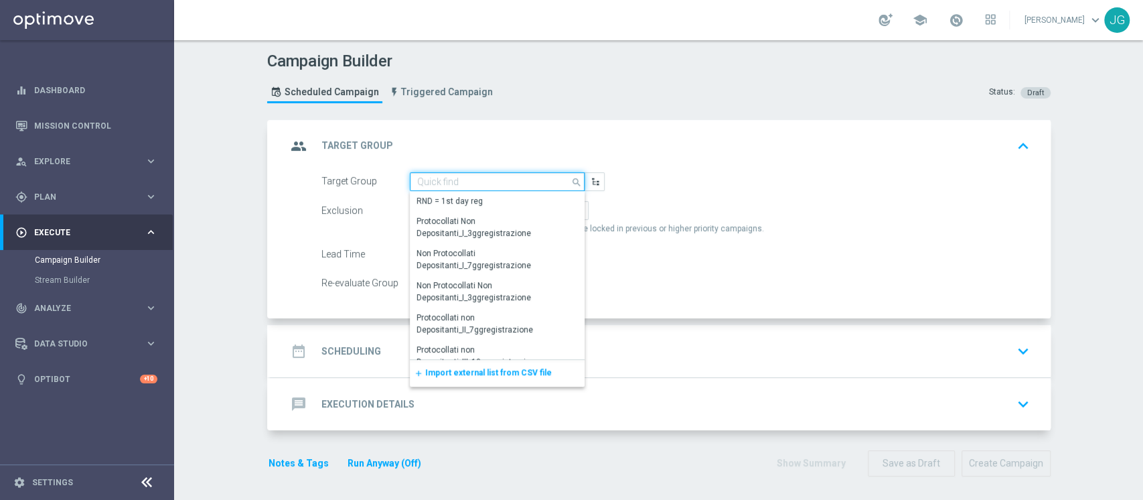
paste input "2^ PRODOTTO CASINO' GGR M08 - INCIDENZA GGR CASINO' M08 > 20% GGR M08"
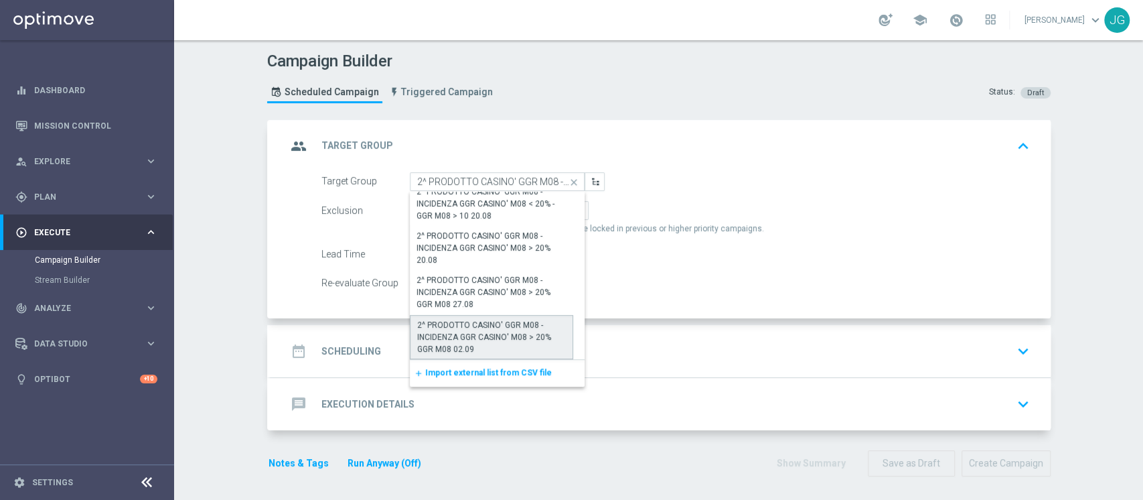
click at [465, 333] on div "2^ PRODOTTO CASINO' GGR M08 - INCIDENZA GGR CASINO' M08 > 20% GGR M08 02.09" at bounding box center [491, 337] width 149 height 36
type input "2^ PRODOTTO CASINO' GGR M08 - INCIDENZA GGR CASINO' M08 > 20% GGR M08 02.09"
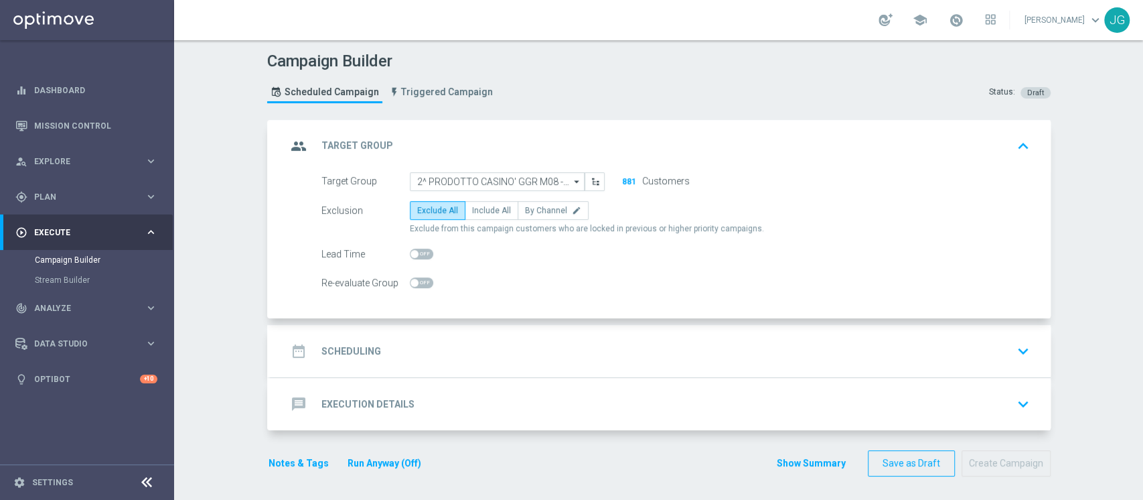
click at [675, 353] on div "date_range Scheduling keyboard_arrow_down" at bounding box center [661, 350] width 748 height 25
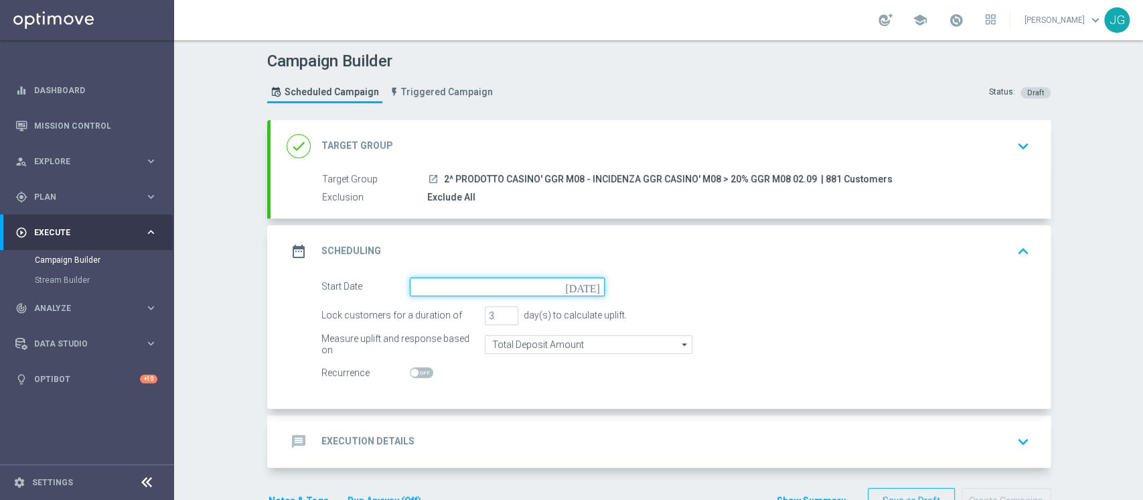
click at [494, 281] on input at bounding box center [507, 286] width 195 height 19
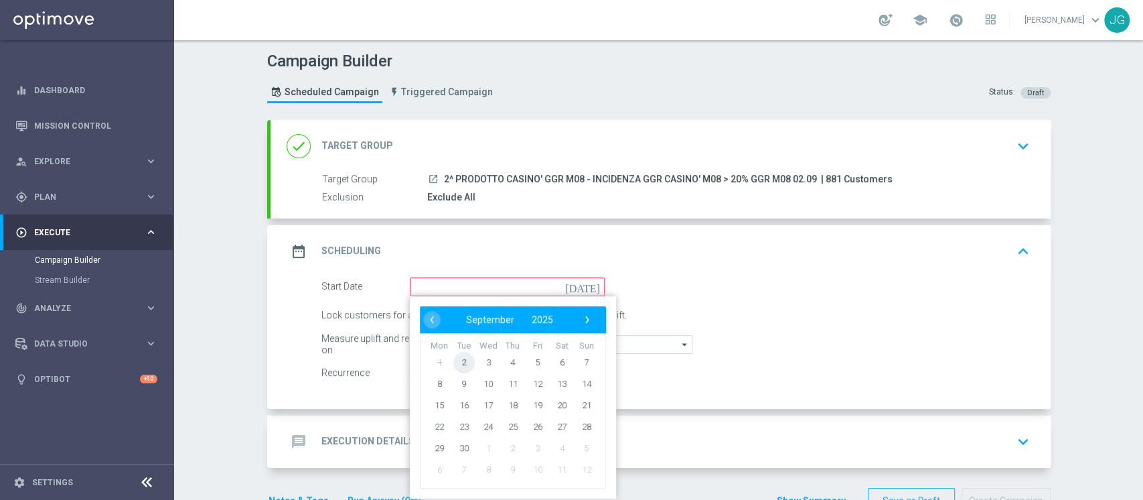
click at [454, 360] on span "2" at bounding box center [463, 361] width 21 height 21
type input "02 Sep 2025"
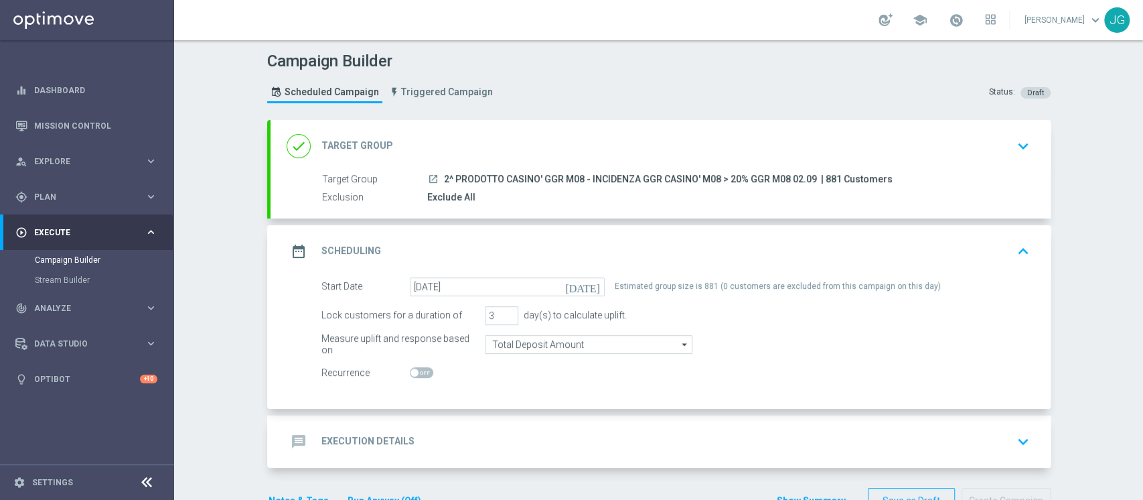
click at [546, 133] on div "done Target Group keyboard_arrow_down" at bounding box center [661, 145] width 748 height 25
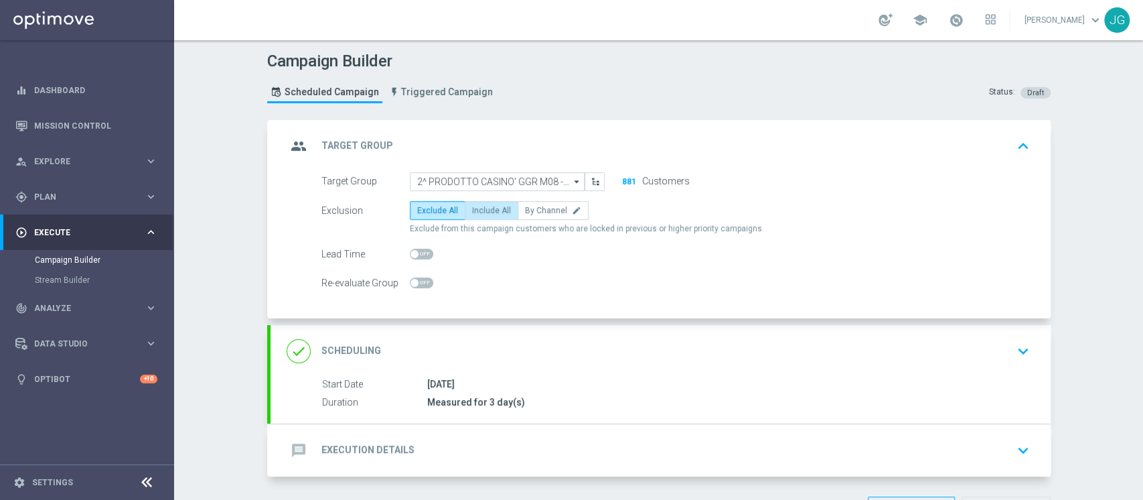
click at [479, 214] on span "Include All" at bounding box center [491, 210] width 39 height 9
click at [479, 214] on input "Include All" at bounding box center [476, 212] width 9 height 9
radio input "true"
click at [502, 446] on div "message Execution Details keyboard_arrow_down" at bounding box center [661, 449] width 748 height 25
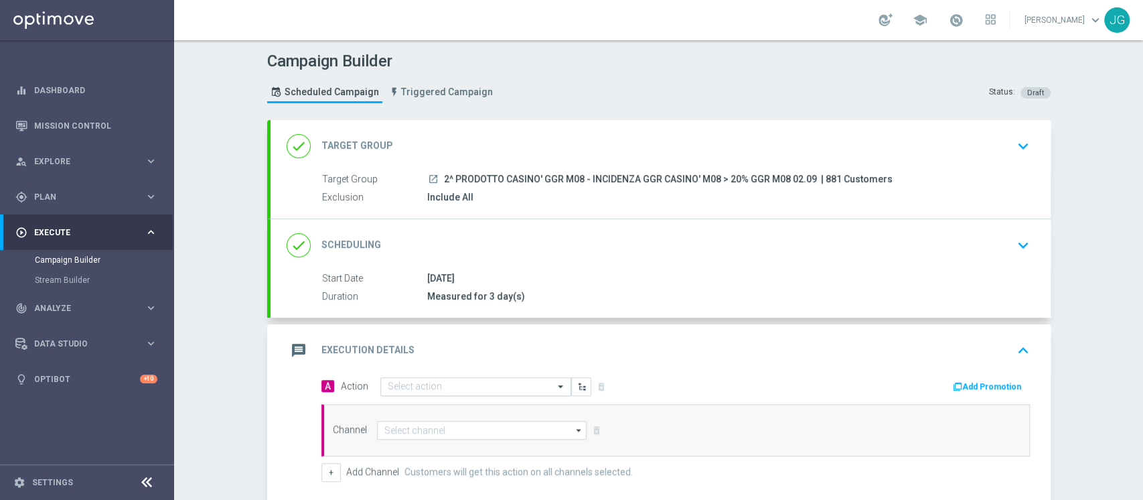
click at [402, 383] on input "text" at bounding box center [462, 386] width 149 height 11
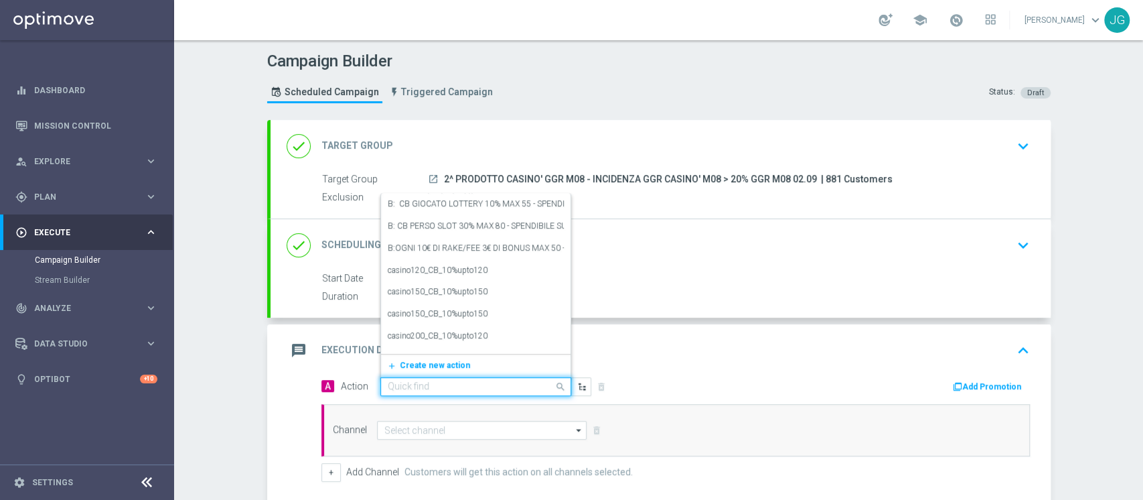
paste input "FASCE RICARICA: TRA 10/29 EURO 10% CB PERSO CASINO' FINO A 300€ -TRA 30/69 EURO…"
type input "FASCE RICARICA: TRA 10/29 EURO 10% CB PERSO CASINO' FINO A 300€ -TRA 30/69 EURO…"
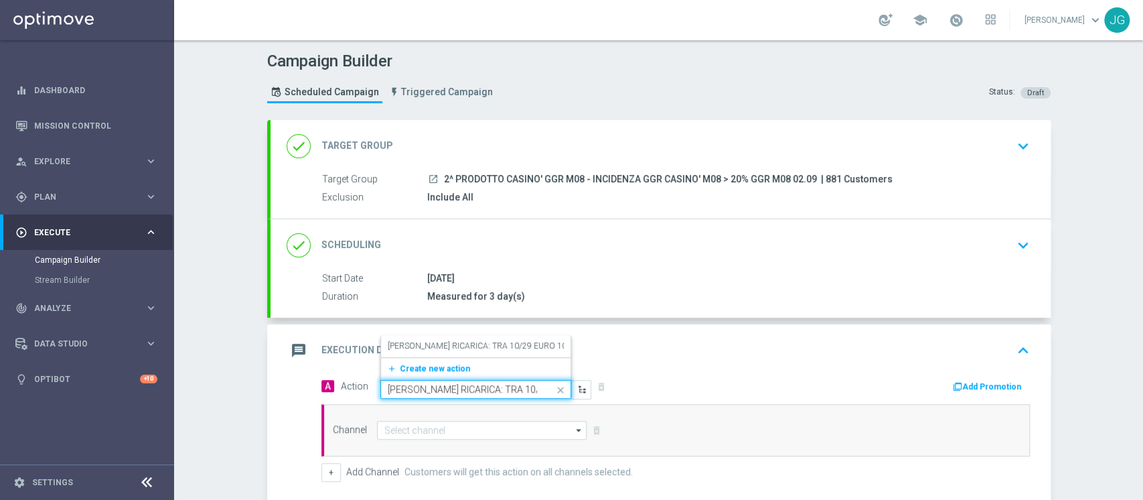
scroll to position [0, 670]
click at [421, 346] on label "FASCE RICARICA: TRA 10/29 EURO 10% CB PERSO CASINO' FINO A 300€ -TRA 30/69 EURO…" at bounding box center [807, 345] width 839 height 11
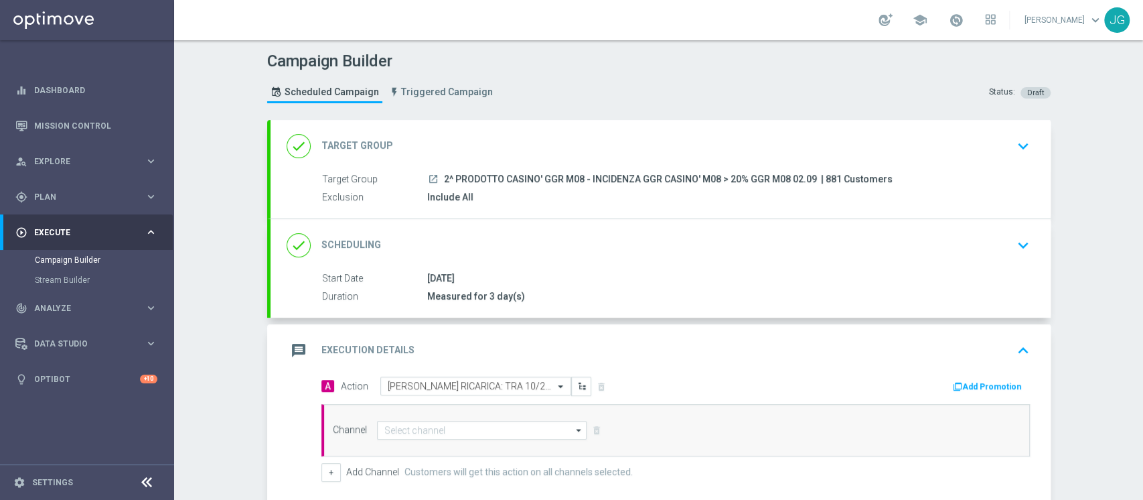
scroll to position [0, 0]
click at [978, 384] on button "Add Promotion" at bounding box center [989, 386] width 74 height 15
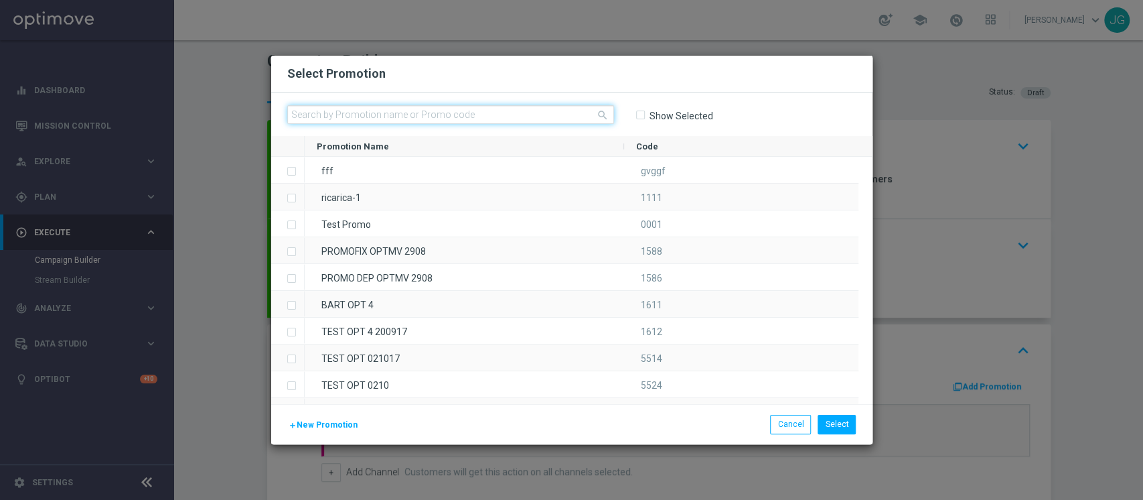
click at [494, 118] on input "text" at bounding box center [450, 114] width 327 height 19
paste input "333943"
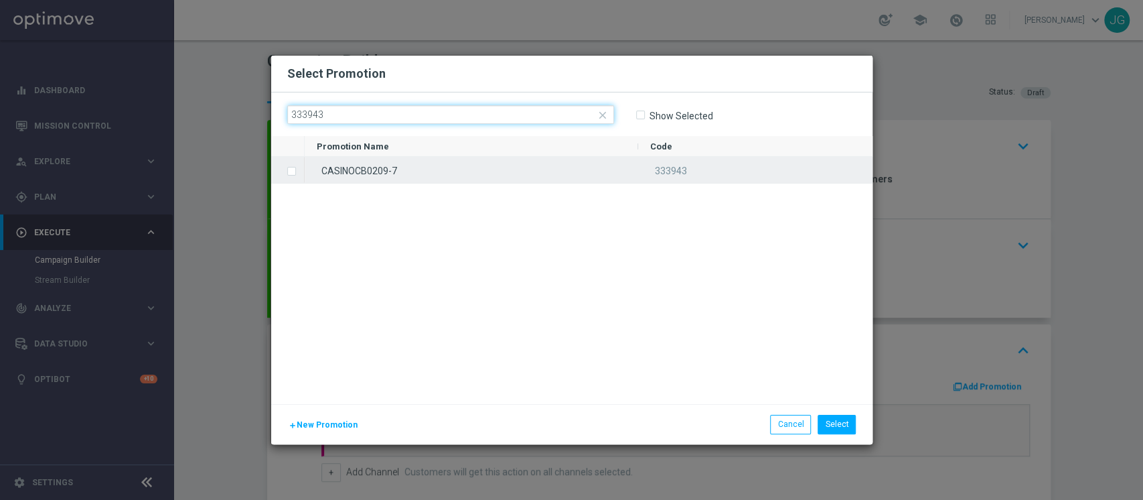
type input "333943"
click at [444, 184] on div "CASINOCB0209-7 333943" at bounding box center [589, 280] width 568 height 247
click at [528, 168] on div "CASINOCB0209-7" at bounding box center [472, 170] width 334 height 26
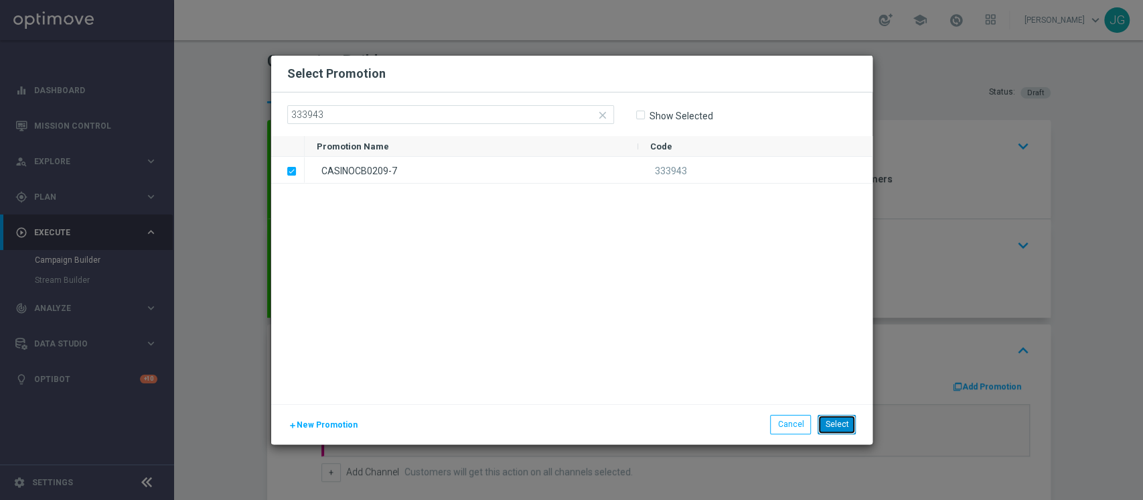
click at [846, 426] on button "Select" at bounding box center [837, 424] width 38 height 19
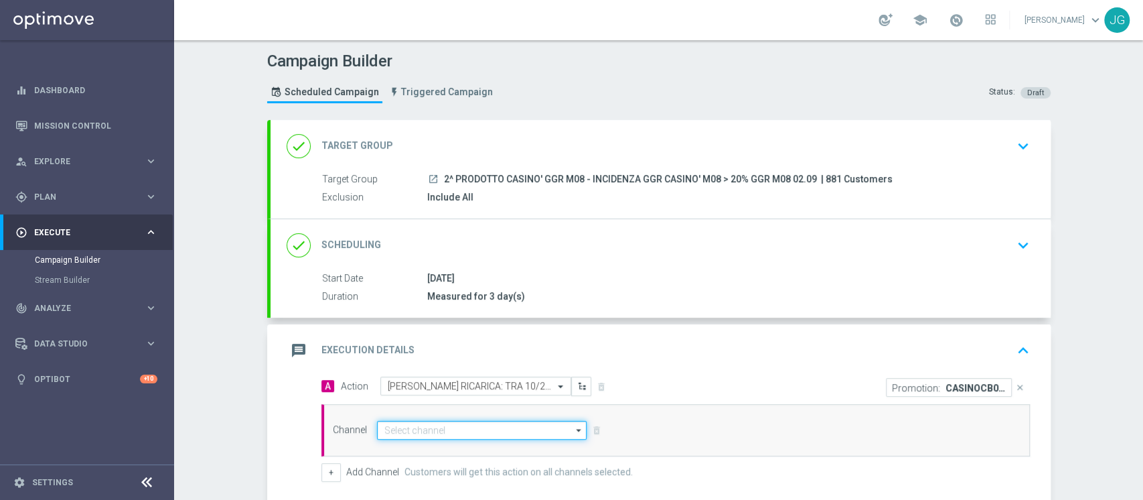
click at [492, 421] on input at bounding box center [482, 430] width 210 height 19
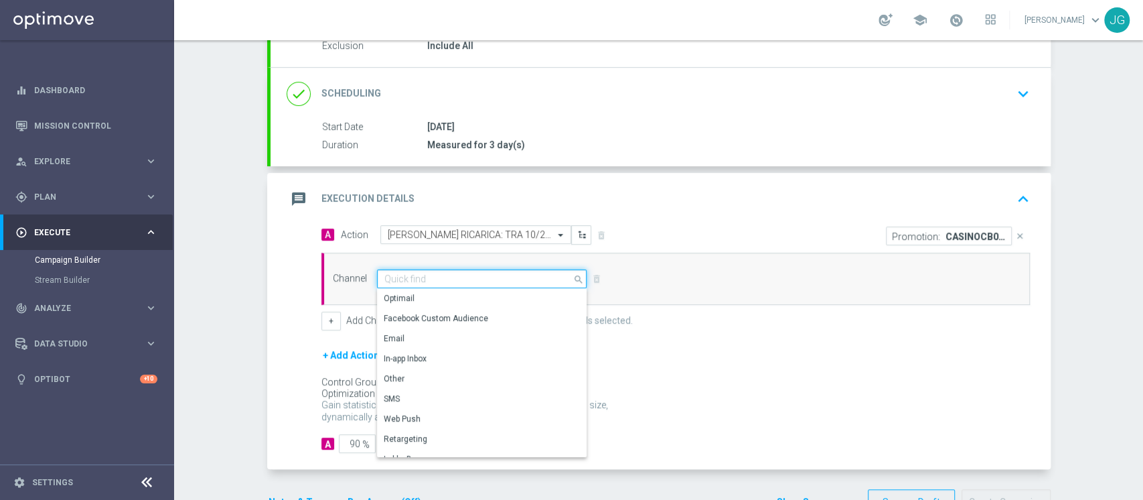
scroll to position [155, 0]
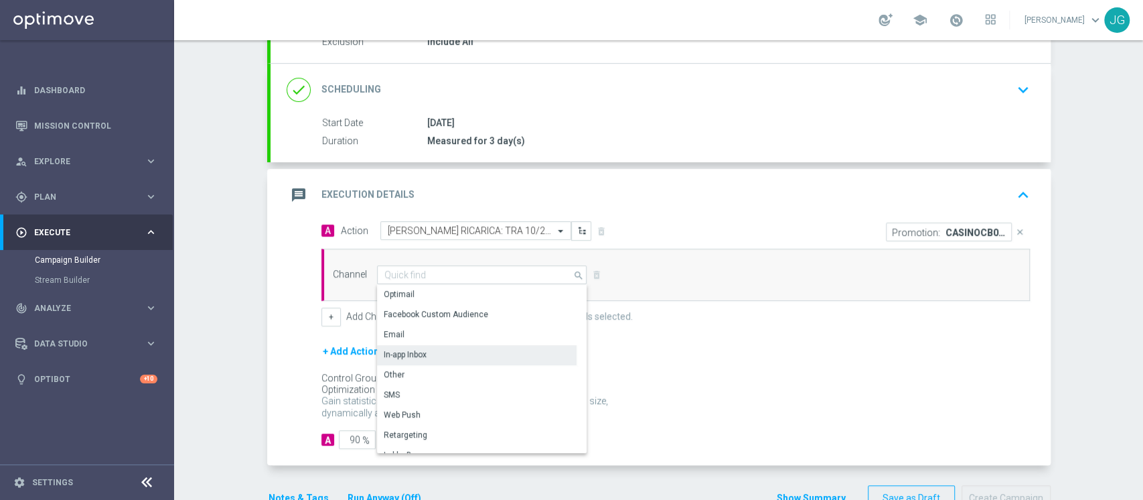
click at [443, 350] on div "In-app Inbox" at bounding box center [477, 354] width 200 height 19
type input "In-app Inbox"
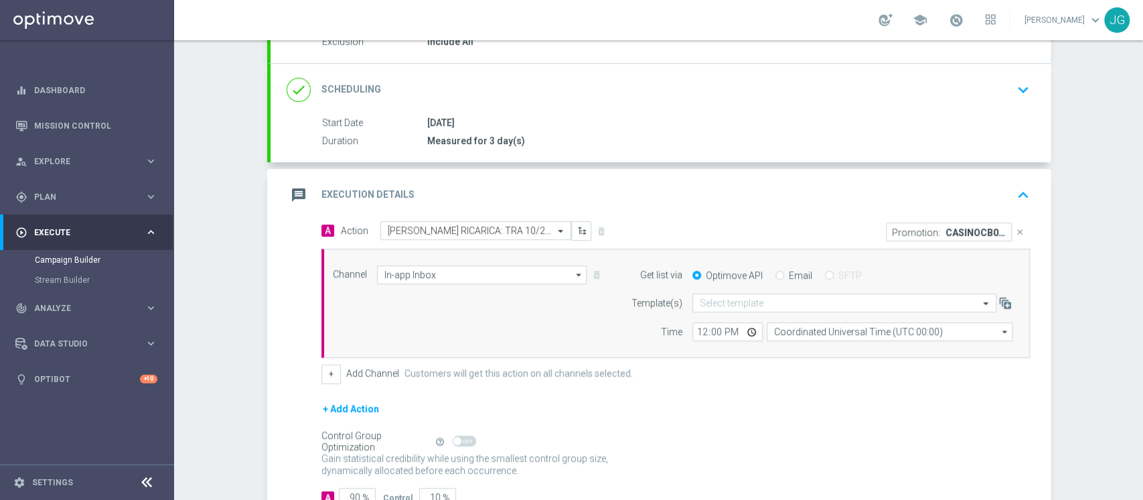
click at [780, 271] on div "Email" at bounding box center [793, 275] width 37 height 12
click at [776, 272] on div "Email" at bounding box center [793, 275] width 37 height 12
click at [775, 273] on input "Email" at bounding box center [779, 276] width 9 height 9
radio input "true"
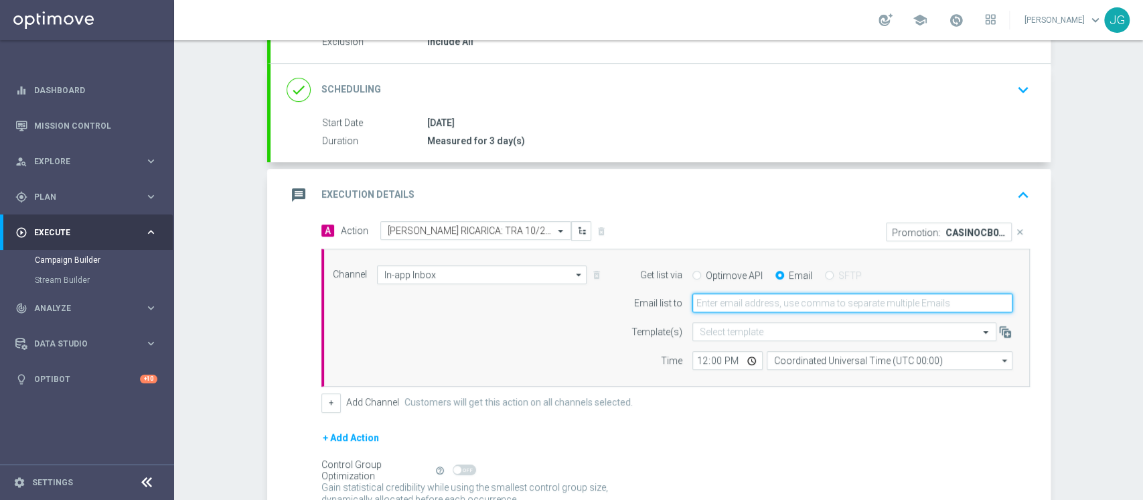
click at [739, 307] on input "email" at bounding box center [852, 302] width 320 height 19
type input "jennyffer.gonzalez@sisal.it"
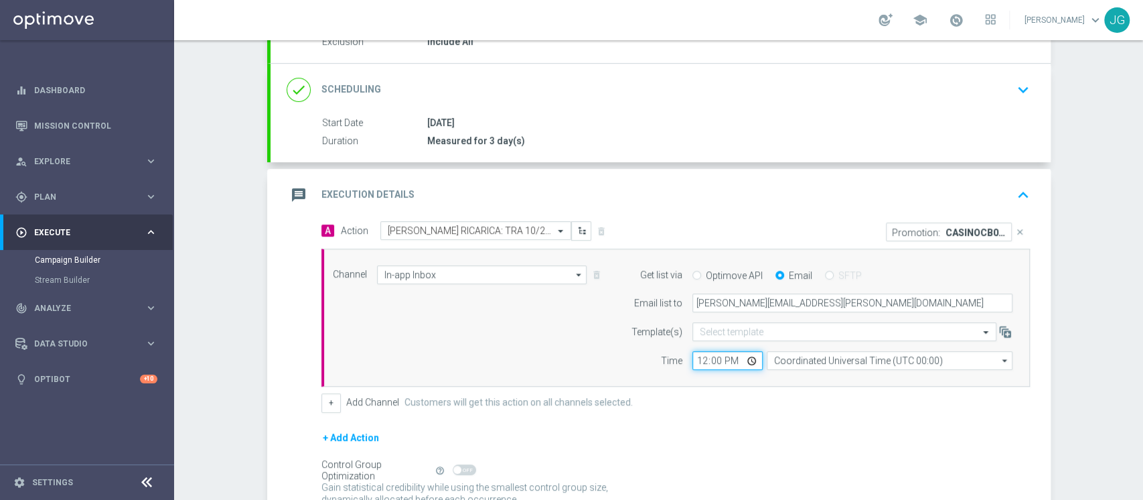
click at [750, 357] on input "12:00" at bounding box center [727, 360] width 70 height 19
type input "18:00"
click at [810, 163] on accordion "done Target Group keyboard_arrow_down Target Group launch 2^ PRODOTTO CASINO' G…" at bounding box center [659, 258] width 784 height 587
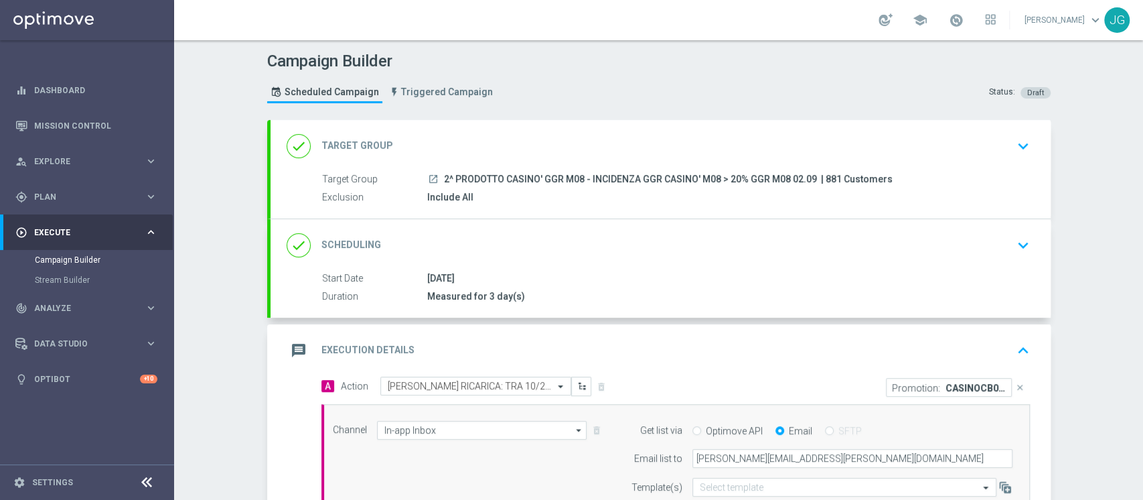
drag, startPoint x: 806, startPoint y: 172, endPoint x: 436, endPoint y: 175, distance: 369.7
click at [444, 175] on span "2^ PRODOTTO CASINO' GGR M08 - INCIDENZA GGR CASINO' M08 > 20% GGR M08 02.09" at bounding box center [630, 179] width 373 height 12
copy span "2^ PRODOTTO CASINO' GGR M08 - INCIDENZA GGR CASINO' M08 > 20% GGR M08 02.09"
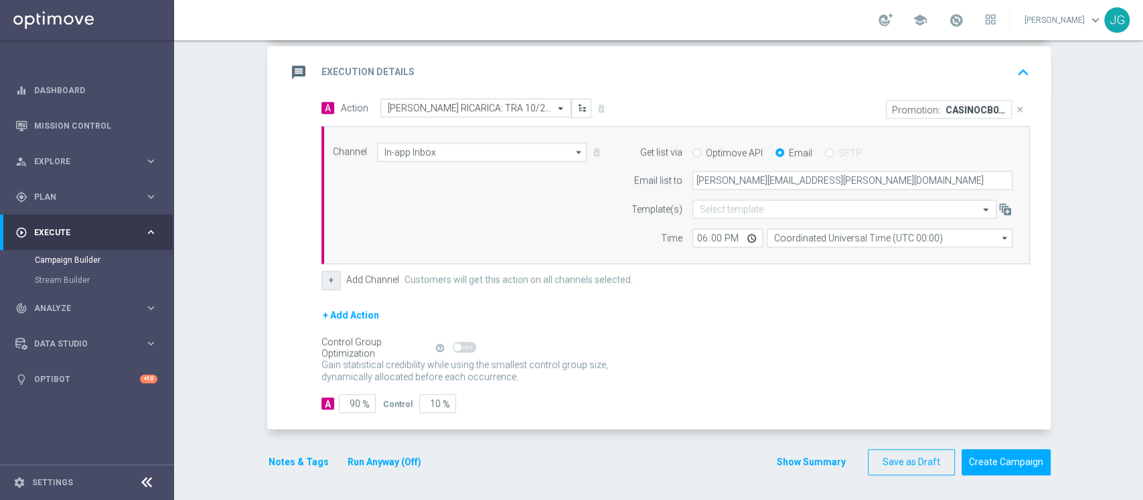
click at [325, 286] on button "+" at bounding box center [330, 280] width 19 height 19
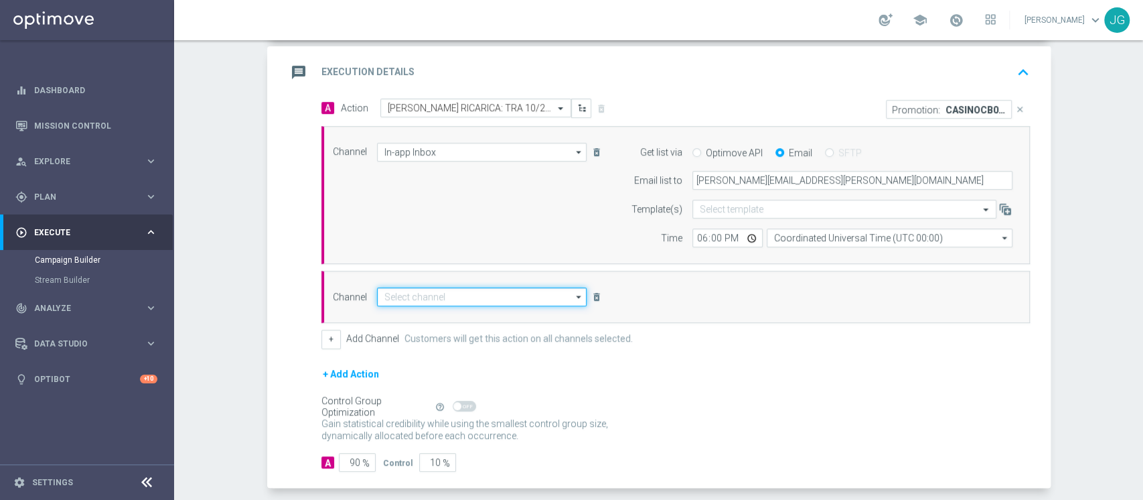
click at [492, 297] on input at bounding box center [482, 296] width 210 height 19
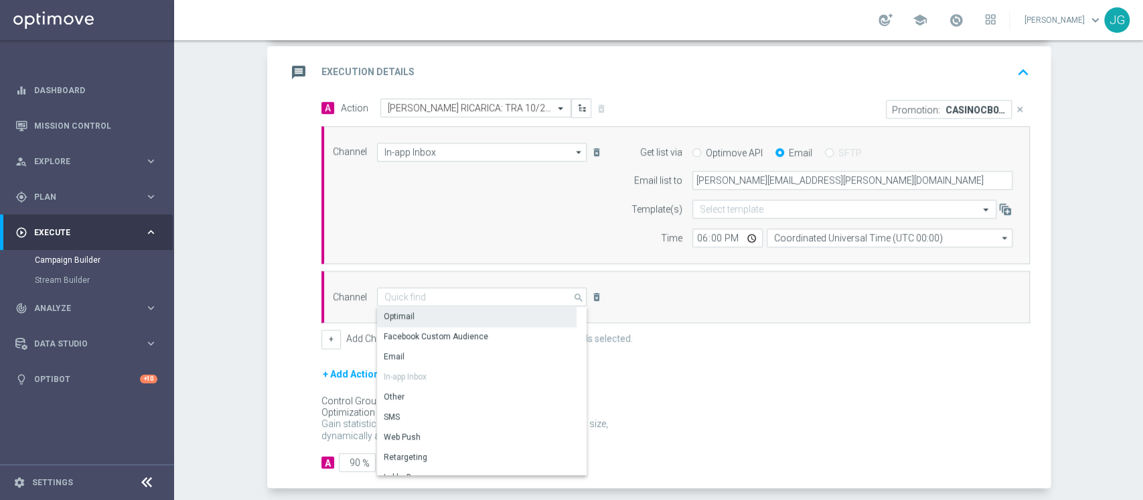
click at [442, 313] on div "Optimail" at bounding box center [477, 316] width 200 height 19
type input "Optimail"
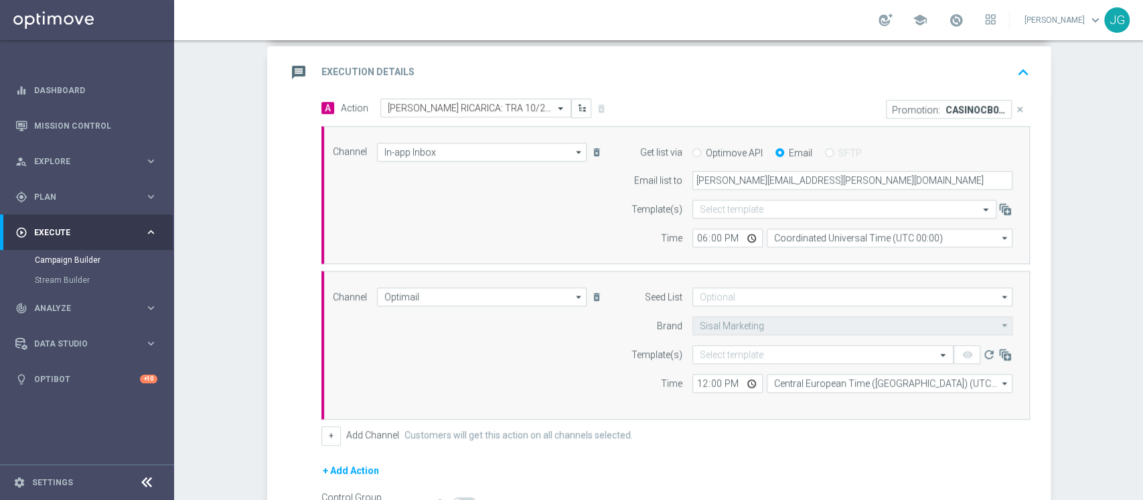
click at [764, 362] on form "Template(s) Select template remove_red_eye refresh Time 12:00 Central European …" at bounding box center [818, 369] width 388 height 48
click at [756, 351] on input "text" at bounding box center [810, 354] width 220 height 11
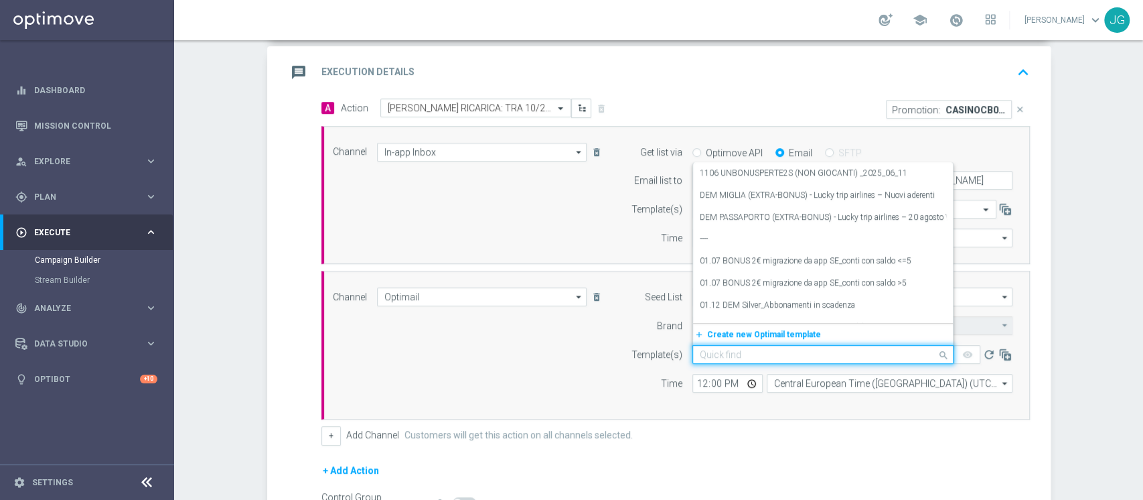
paste input "CASINOCB0209-7 - 2 02.09.2025"
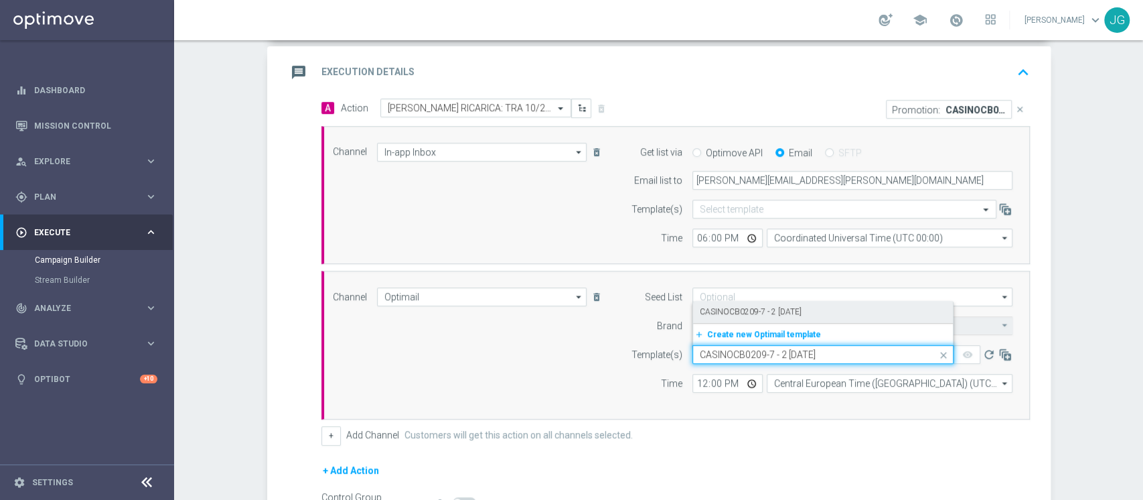
click at [757, 313] on label "CASINOCB0209-7 - 2 02.09.2025" at bounding box center [751, 311] width 102 height 11
type input "CASINOCB0209-7 - 2 02.09.2025"
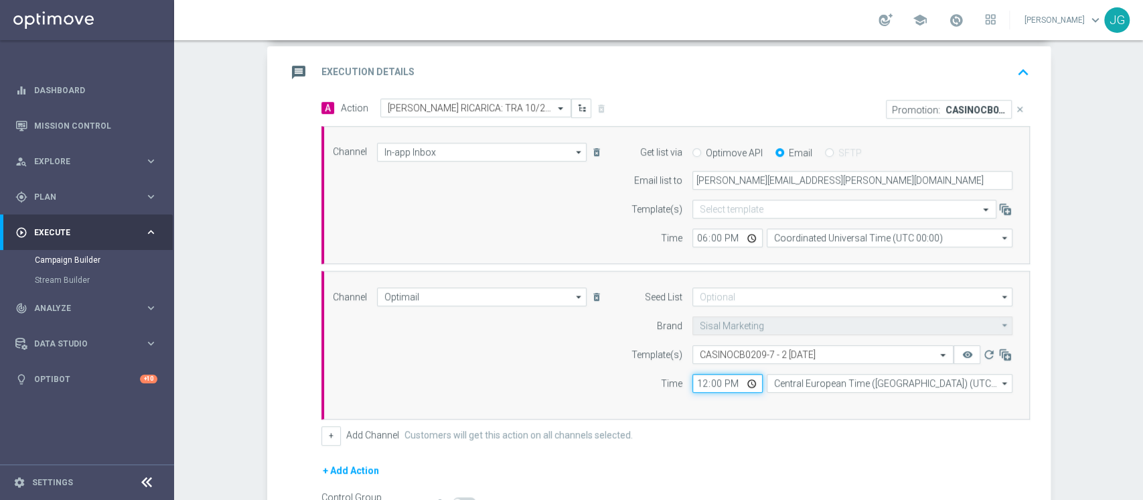
click at [751, 382] on input "12:00" at bounding box center [727, 383] width 70 height 19
type input "18:00"
click at [768, 437] on div "+ Add Channel Customers will get this action on all channels selected." at bounding box center [675, 435] width 709 height 19
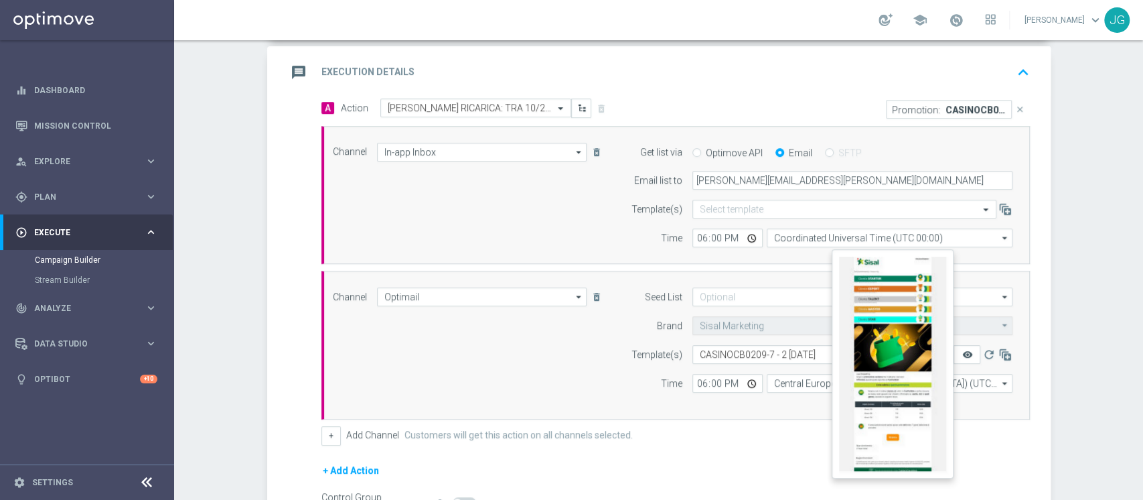
click at [962, 353] on icon "remove_red_eye" at bounding box center [967, 354] width 11 height 11
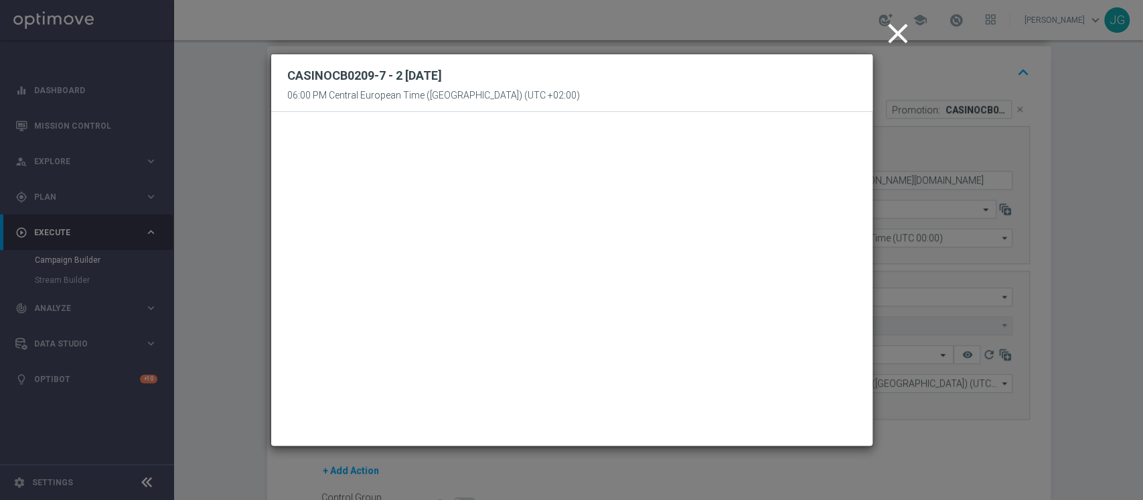
click at [889, 28] on icon "close" at bounding box center [897, 33] width 33 height 33
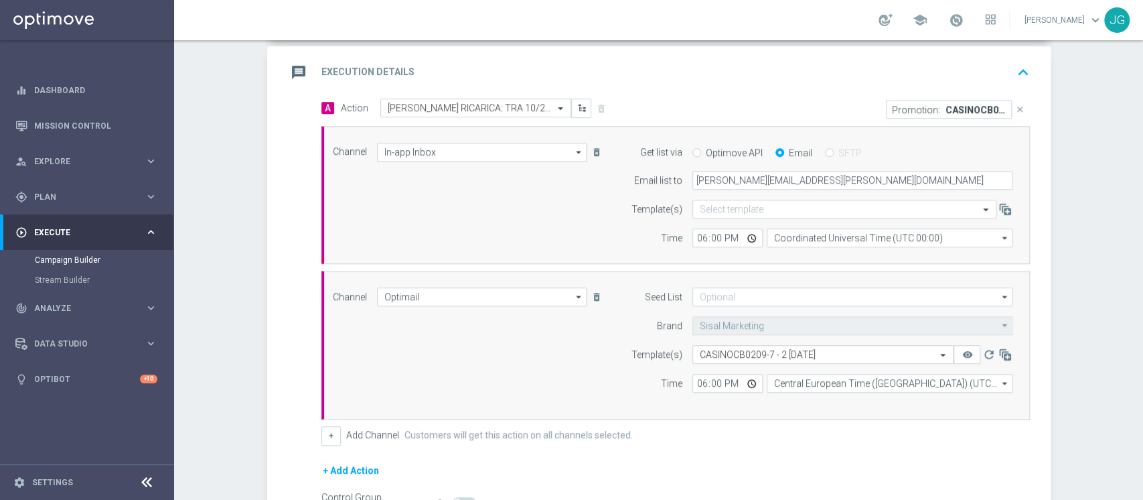
click at [660, 68] on div "message Execution Details keyboard_arrow_up" at bounding box center [661, 72] width 748 height 25
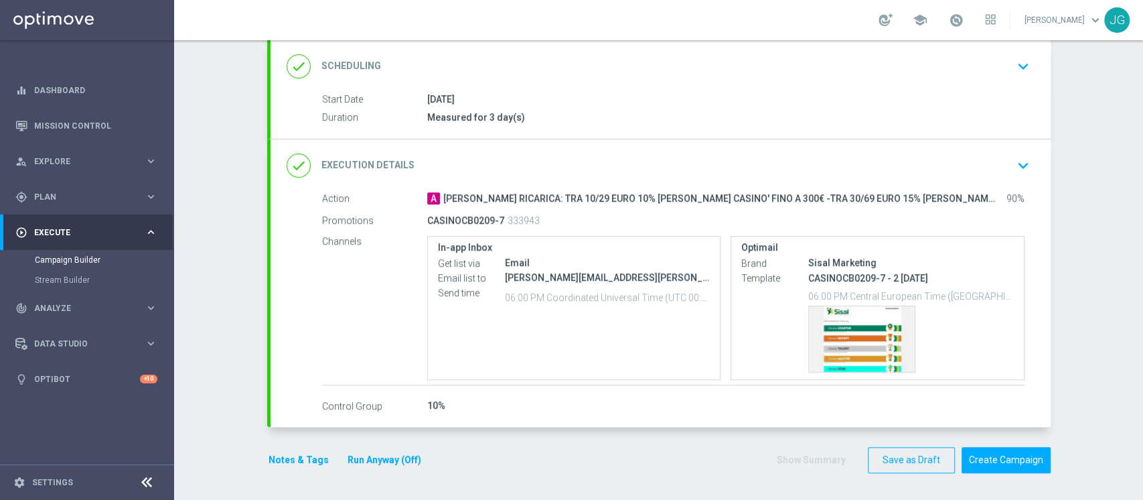
scroll to position [177, 0]
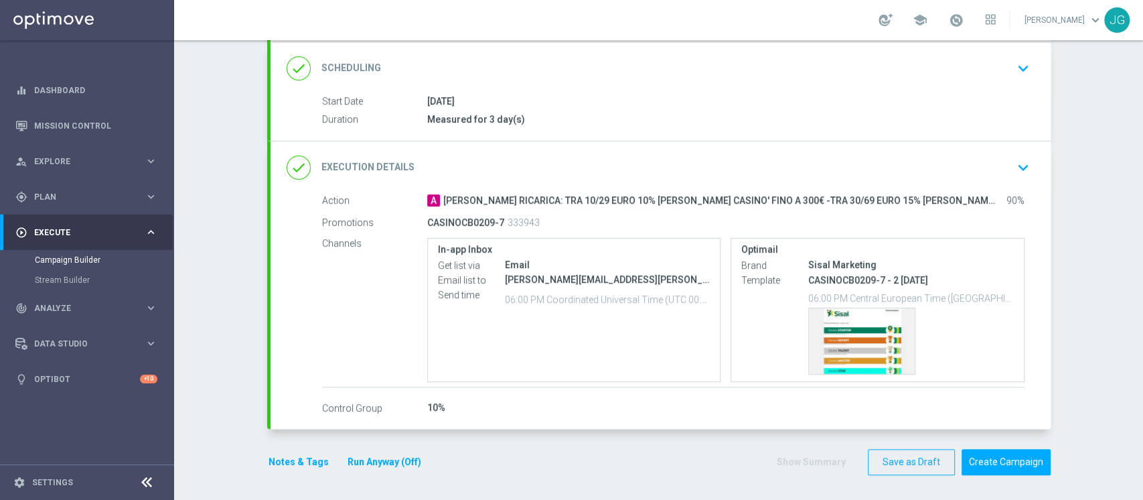
click at [287, 467] on button "Notes & Tags" at bounding box center [298, 461] width 63 height 17
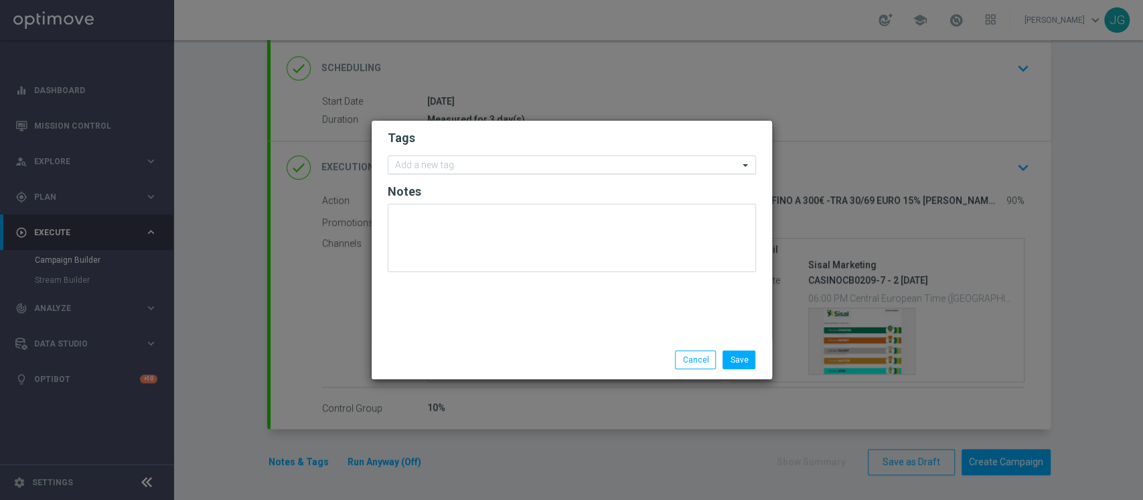
click at [455, 165] on input "text" at bounding box center [567, 165] width 344 height 11
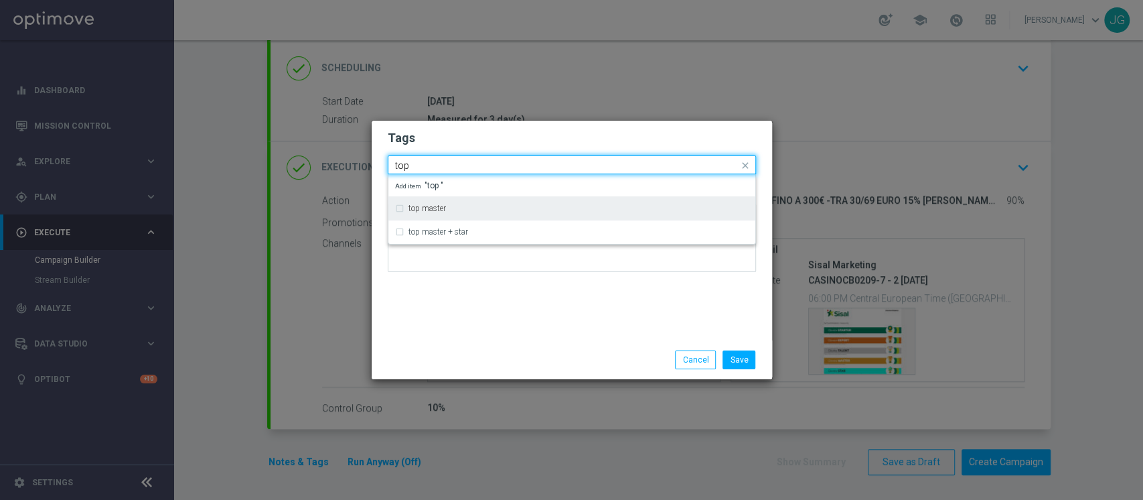
click at [432, 215] on div "top master" at bounding box center [572, 208] width 354 height 21
type input "top"
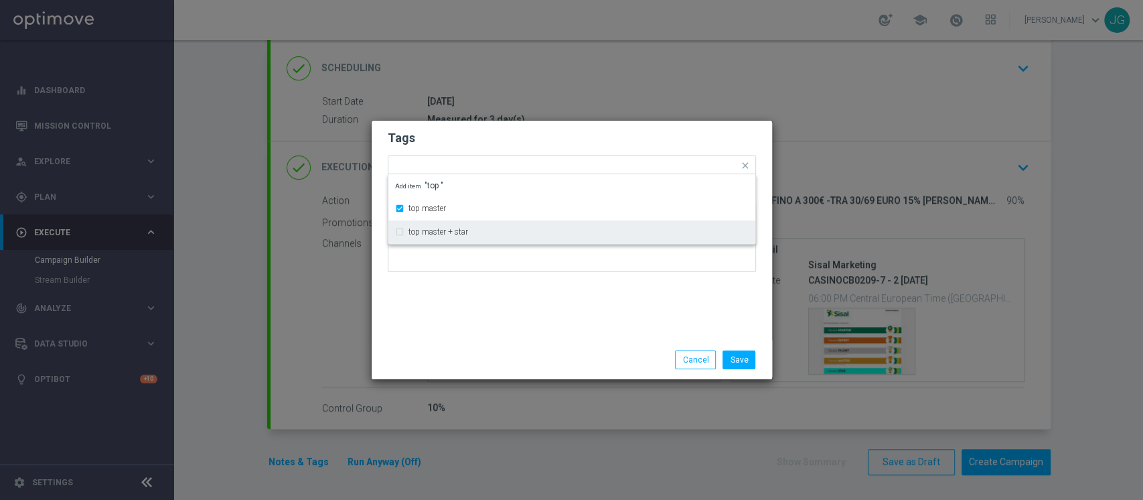
click at [473, 329] on div "Tags Quick find × top master top master top master + star Add item "top " Notes" at bounding box center [572, 231] width 400 height 220
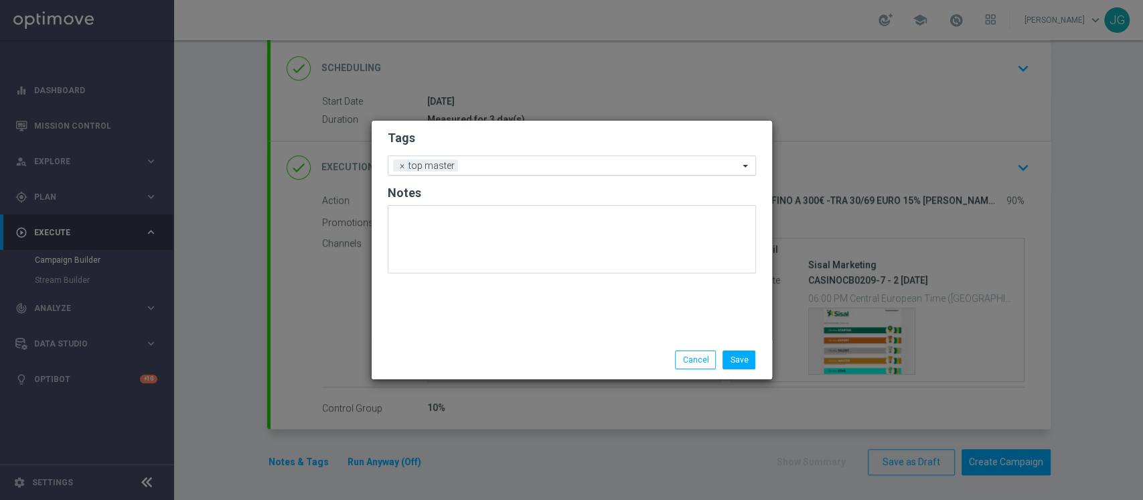
click at [525, 163] on input "text" at bounding box center [600, 166] width 275 height 11
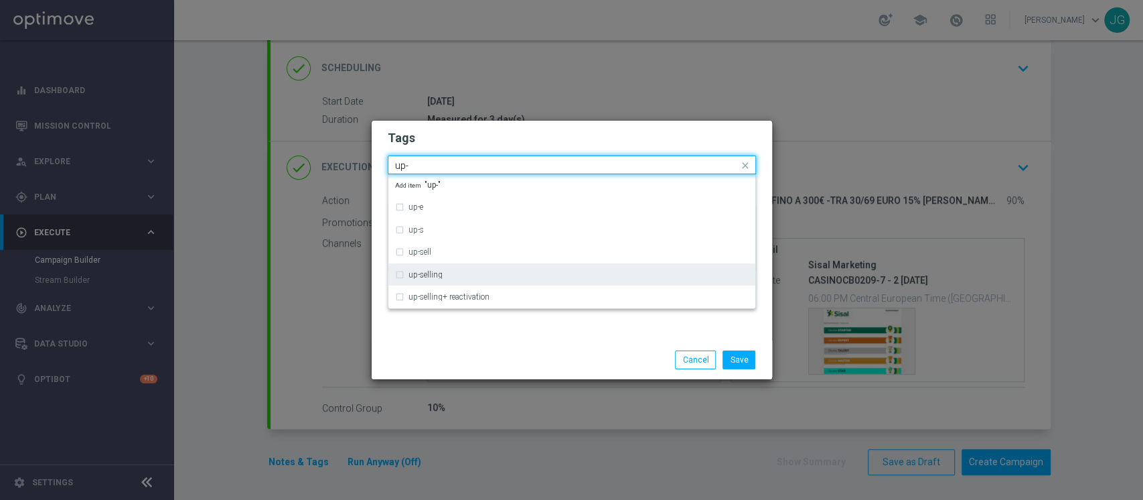
click at [429, 275] on label "up-selling" at bounding box center [426, 275] width 34 height 8
type input "up-"
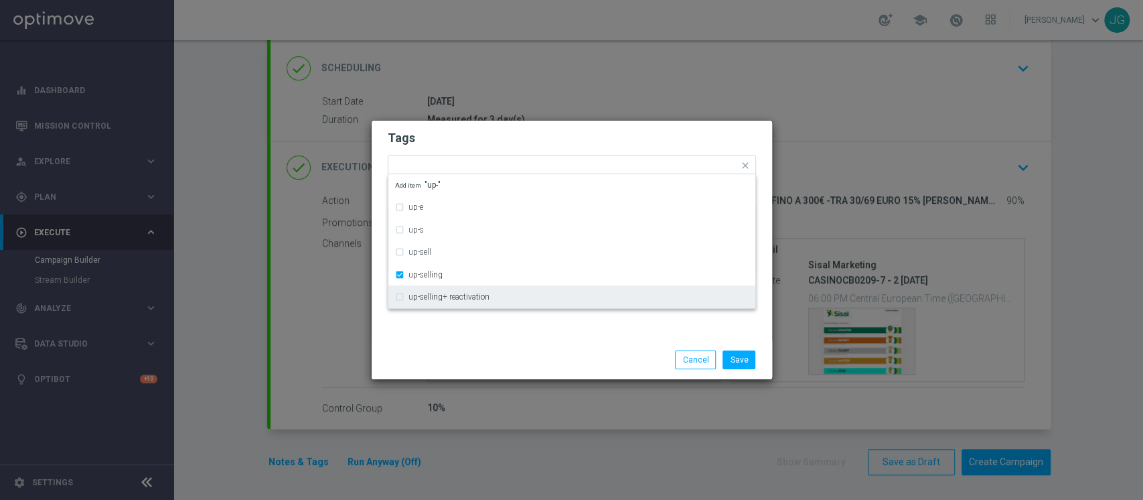
click at [465, 362] on div "Save Cancel" at bounding box center [572, 359] width 388 height 19
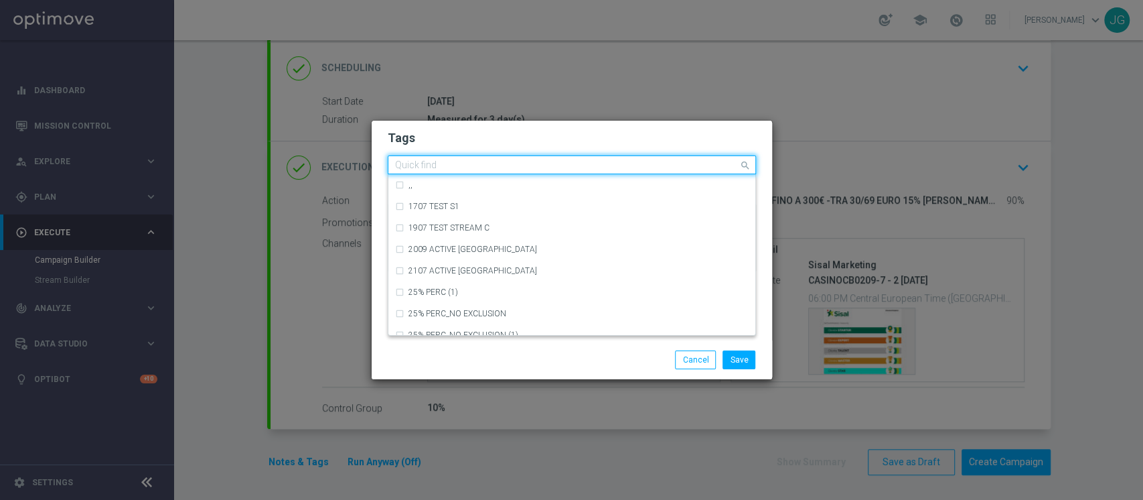
click at [550, 165] on input "text" at bounding box center [567, 165] width 344 height 11
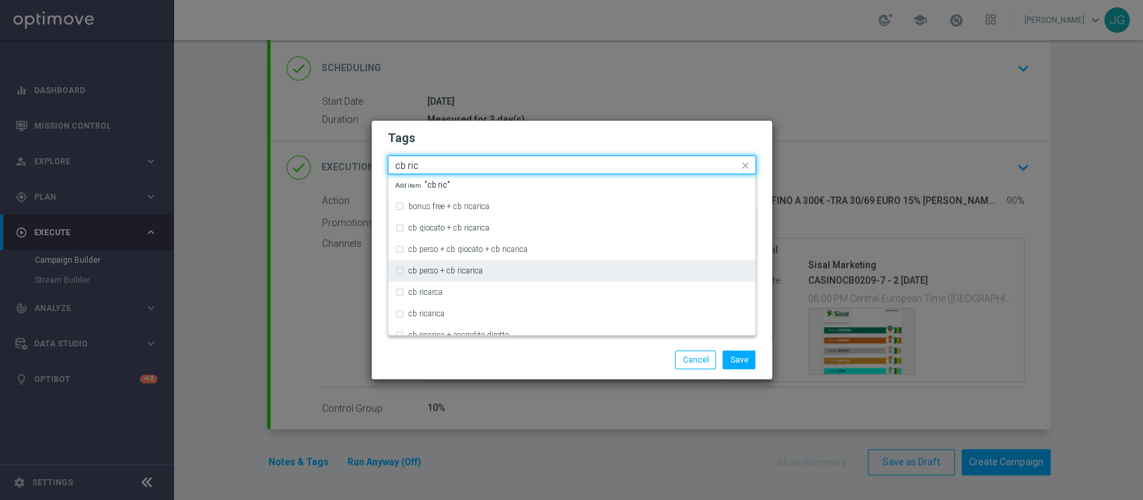
click at [496, 273] on div "cb perso + cb ricarica" at bounding box center [579, 271] width 340 height 8
type input "cb ric"
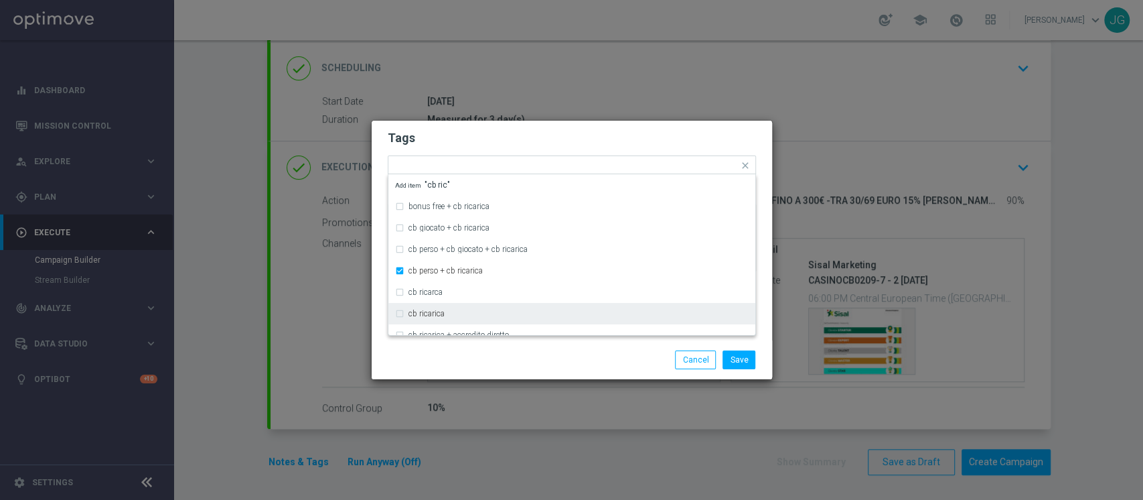
click at [498, 371] on div "Save Cancel" at bounding box center [572, 359] width 400 height 39
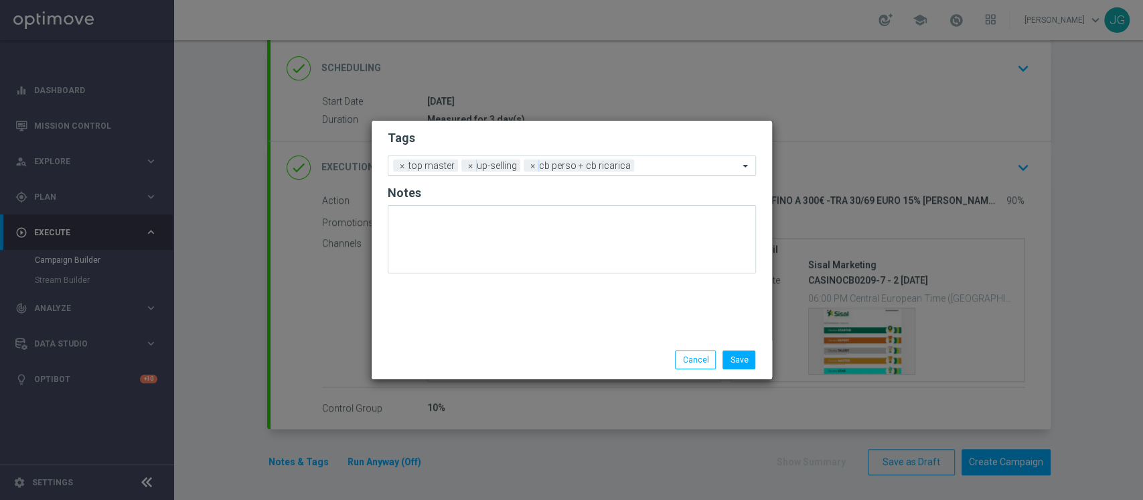
click at [647, 169] on input "text" at bounding box center [689, 166] width 99 height 11
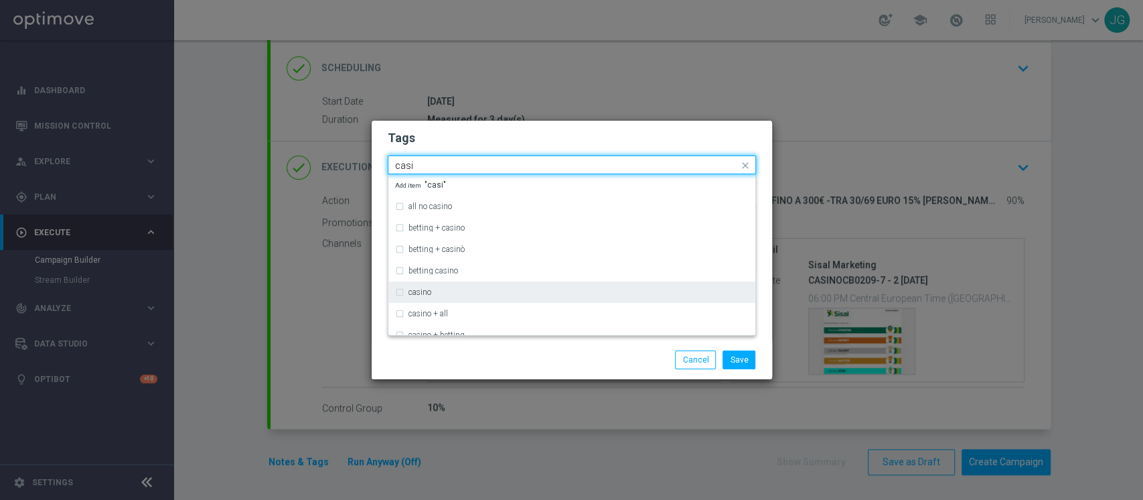
click at [498, 293] on div "casino" at bounding box center [579, 292] width 340 height 8
type input "casi"
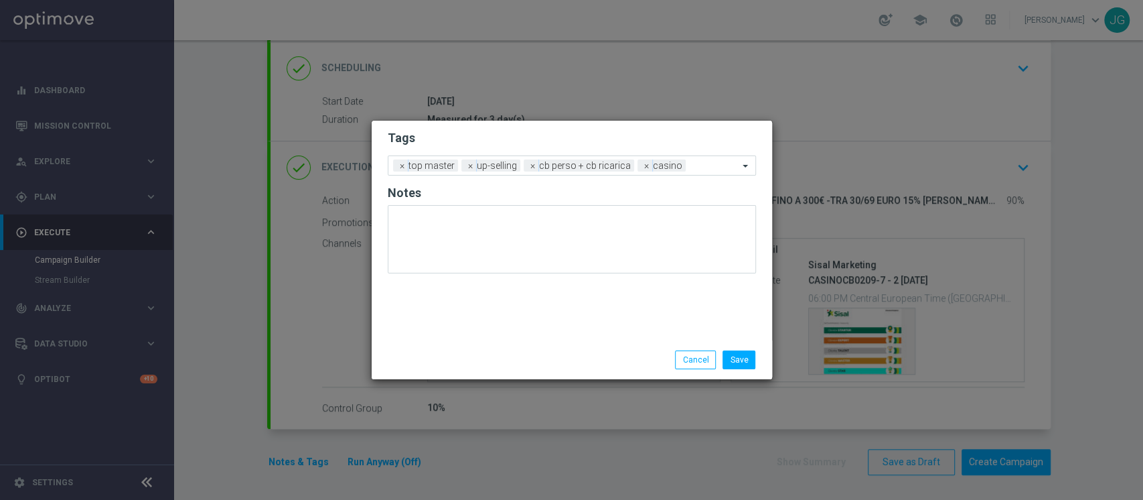
click at [536, 348] on div "Save Cancel" at bounding box center [572, 359] width 400 height 39
click at [704, 159] on div "Add a new tag × top master × up-selling × cb perso + cb ricarica × casino" at bounding box center [563, 165] width 350 height 19
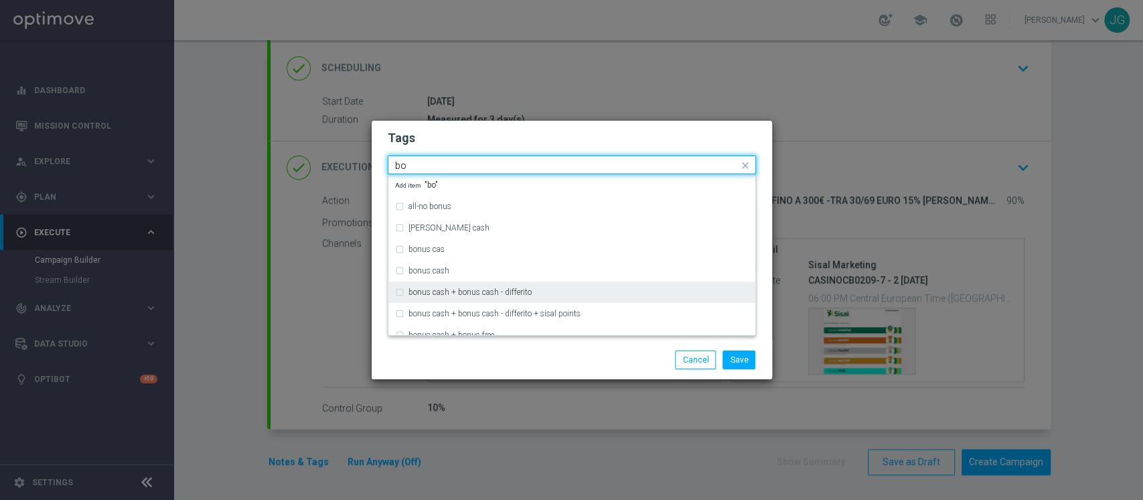
click at [447, 284] on div "bonus cash + bonus cash - differito" at bounding box center [572, 291] width 354 height 21
type input "bo"
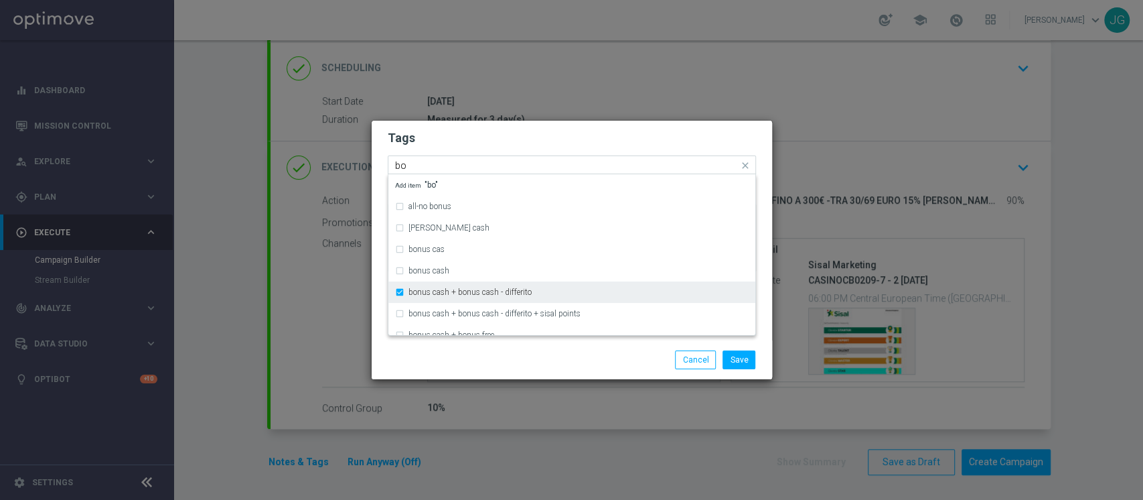
click at [453, 289] on label "bonus cash + bonus cash - differito" at bounding box center [470, 292] width 123 height 8
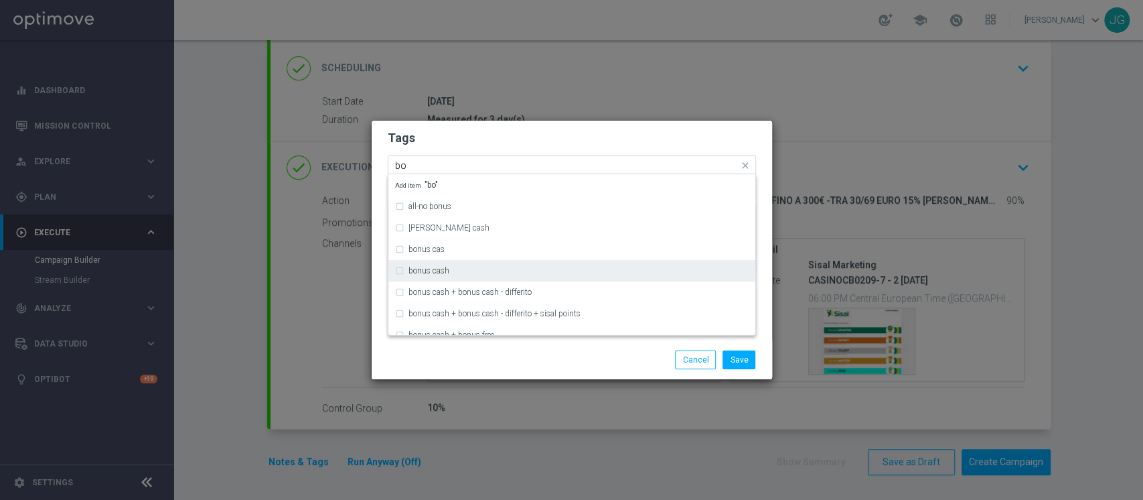
click at [460, 275] on div "bonus cash" at bounding box center [572, 270] width 354 height 21
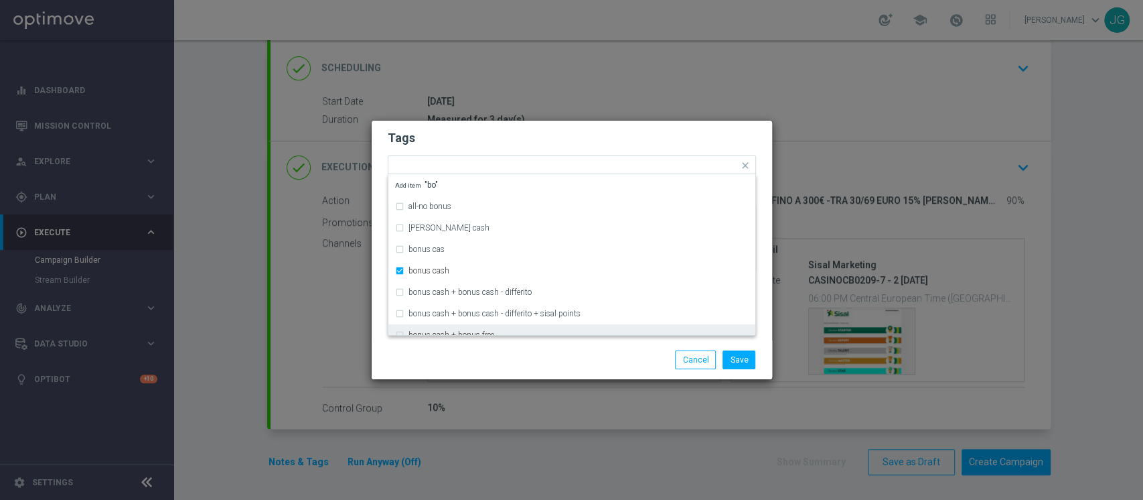
click at [516, 356] on div "Save Cancel" at bounding box center [636, 359] width 259 height 19
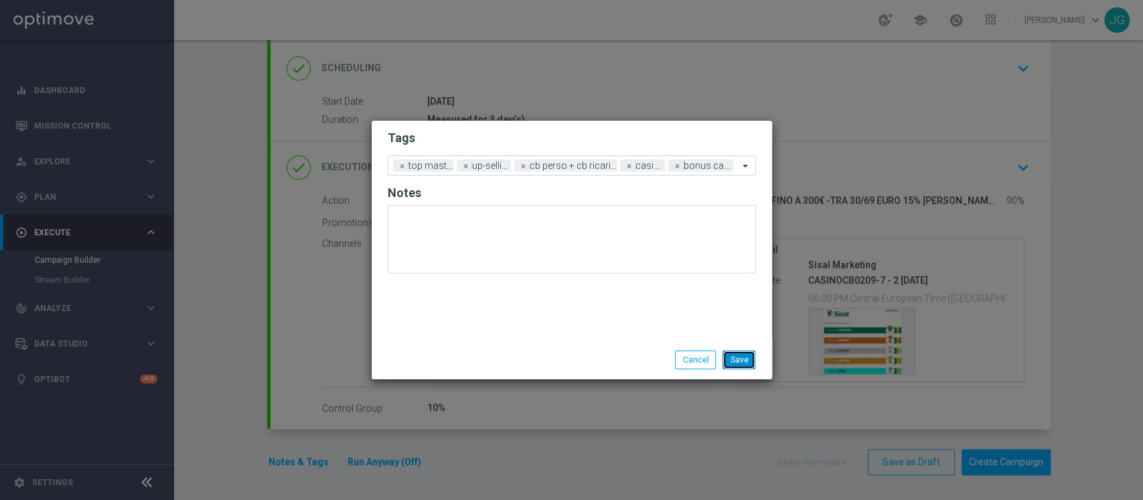
click at [740, 356] on button "Save" at bounding box center [739, 359] width 33 height 19
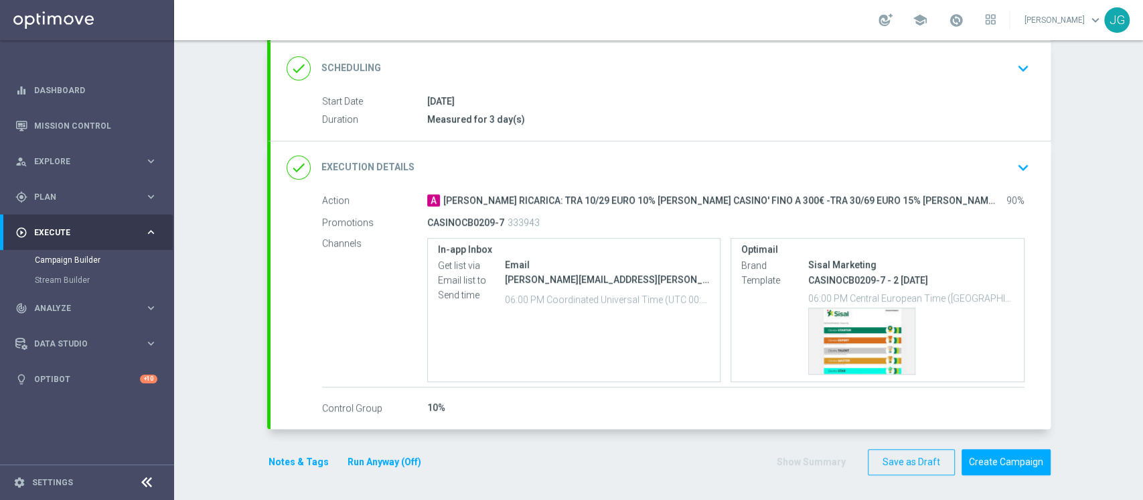
click at [370, 458] on button "Run Anyway (Off)" at bounding box center [384, 461] width 76 height 17
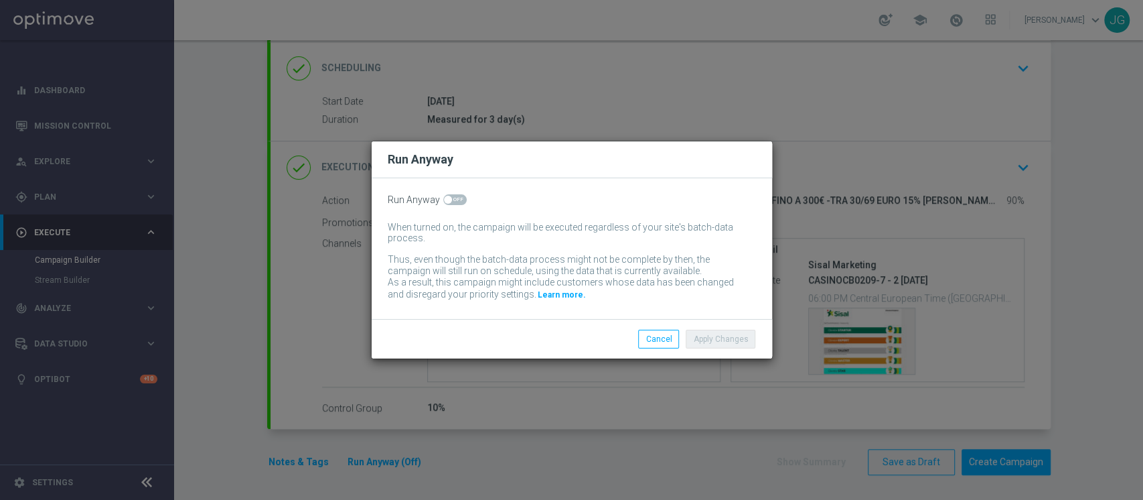
click at [458, 198] on span at bounding box center [454, 199] width 23 height 11
click at [458, 198] on input "checkbox" at bounding box center [454, 199] width 23 height 11
checkbox input "true"
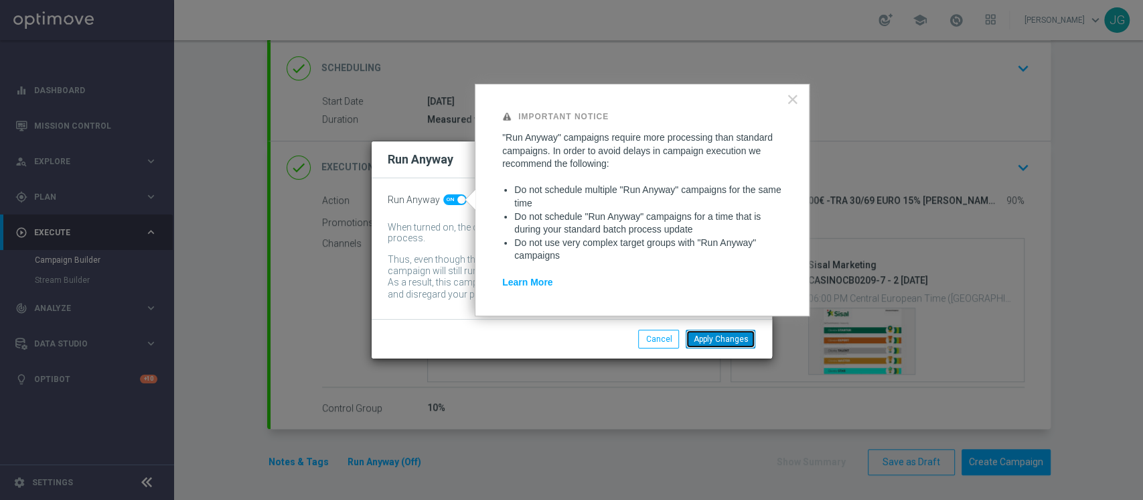
click at [715, 338] on button "Apply Changes" at bounding box center [721, 338] width 70 height 19
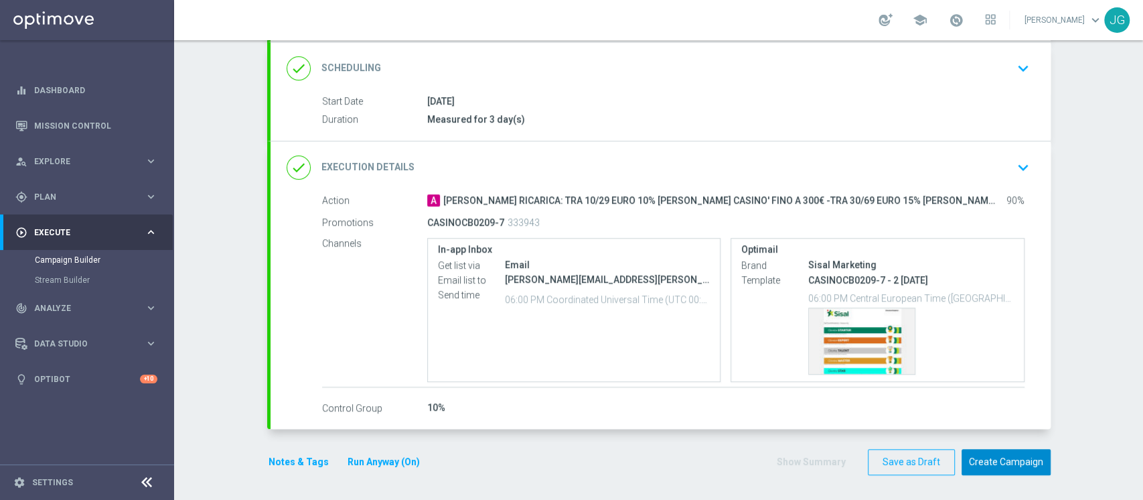
click at [1017, 459] on button "Create Campaign" at bounding box center [1006, 462] width 89 height 26
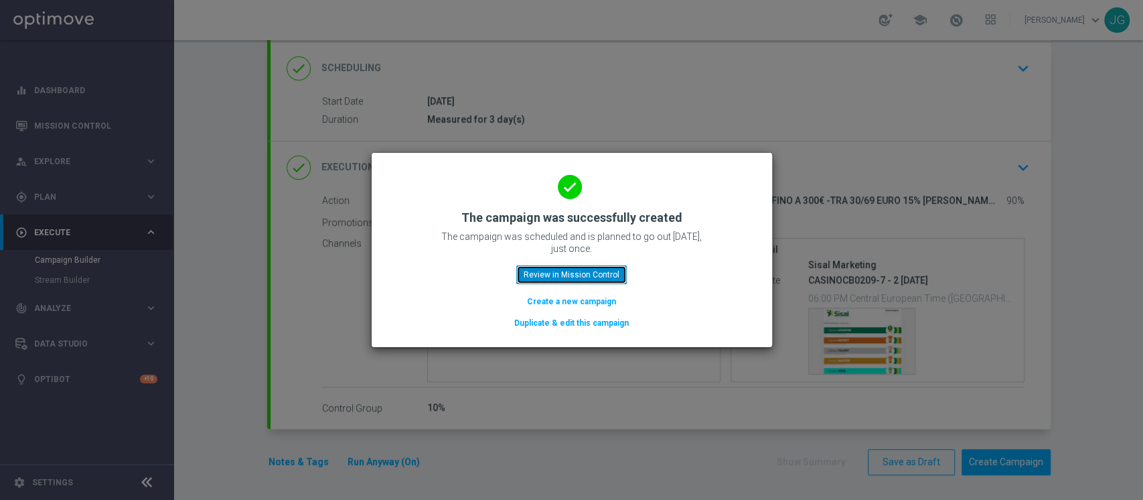
click at [584, 276] on button "Review in Mission Control" at bounding box center [571, 274] width 110 height 19
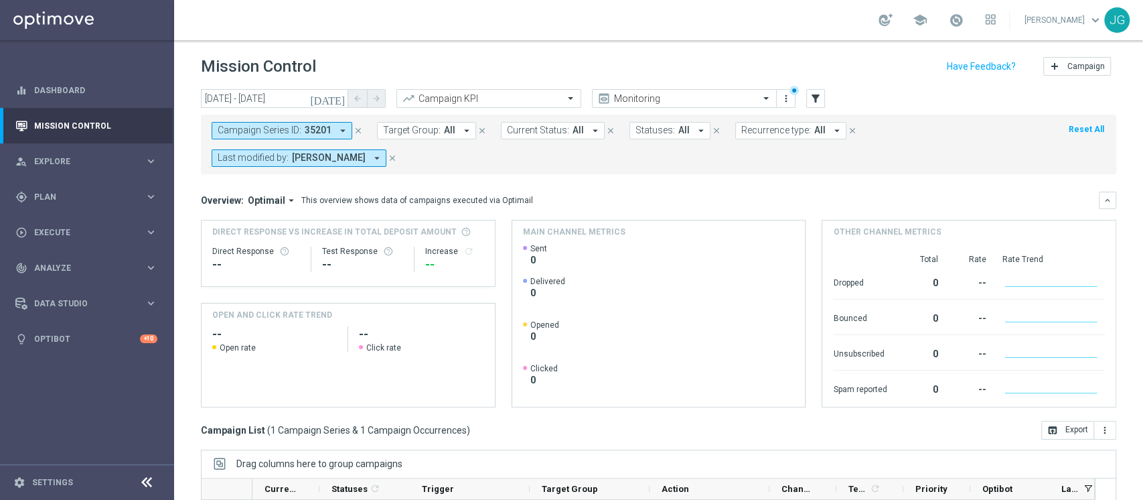
scroll to position [197, 0]
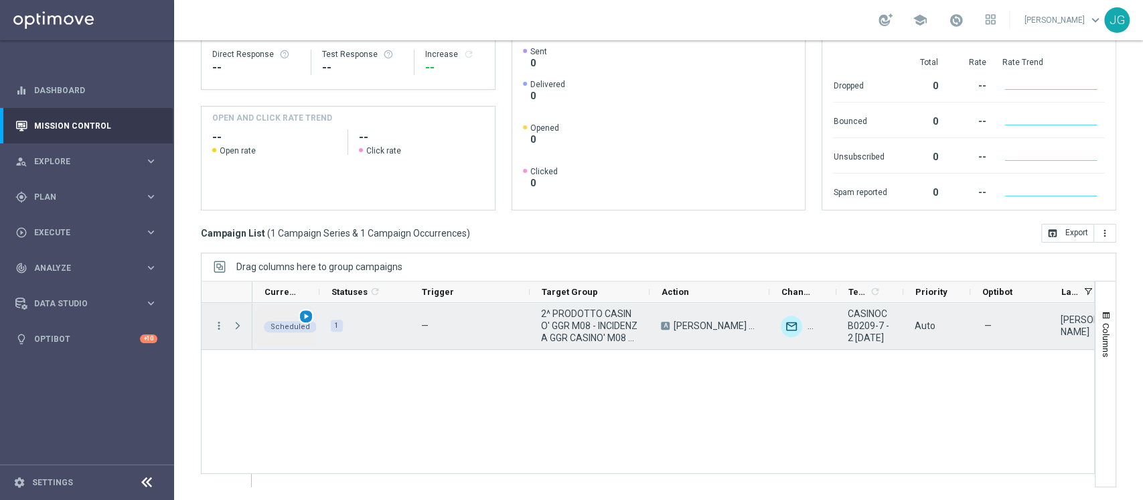
click at [302, 316] on span "play_arrow" at bounding box center [305, 315] width 9 height 9
click at [237, 324] on span "Press SPACE to select this row." at bounding box center [238, 325] width 12 height 11
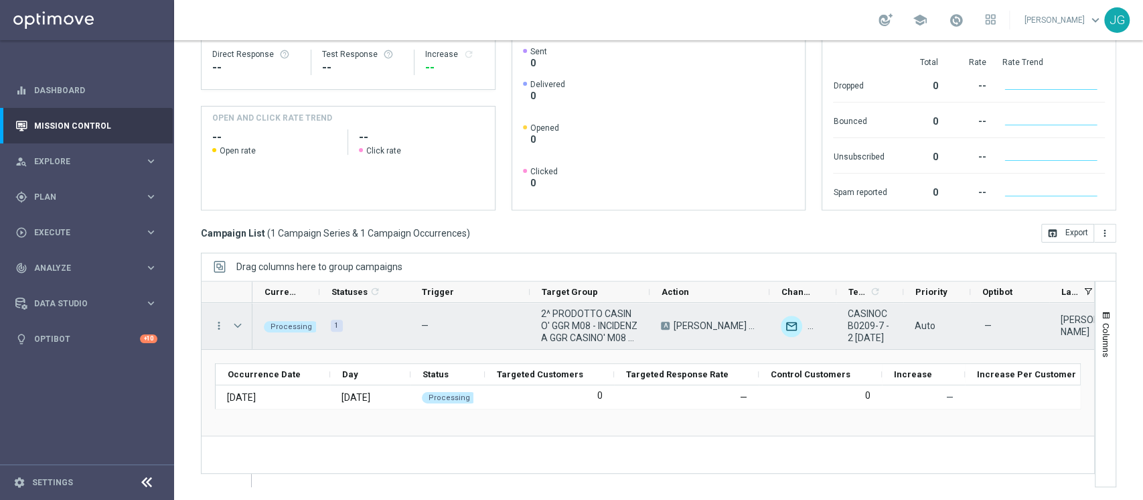
click at [237, 324] on span "Press SPACE to select this row." at bounding box center [238, 325] width 12 height 11
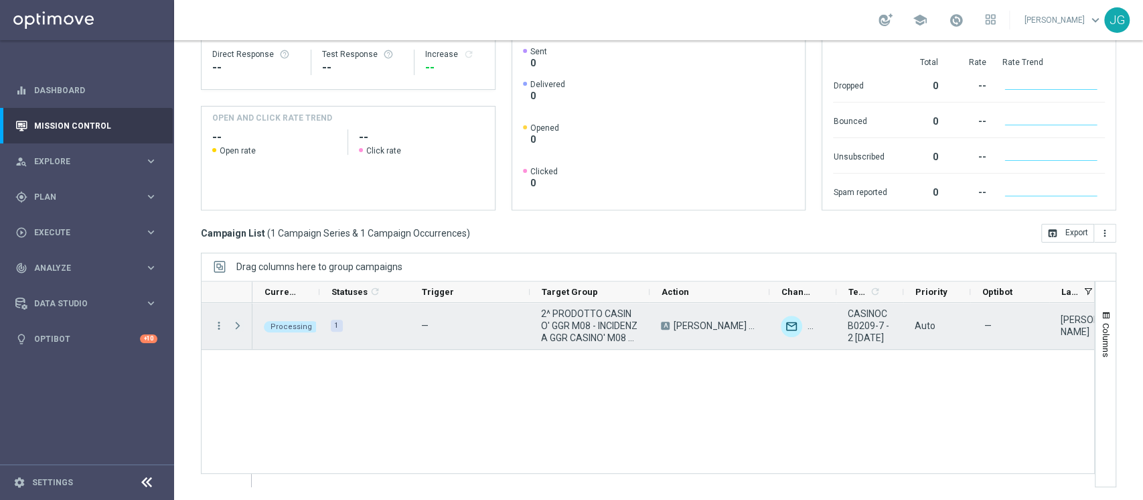
click at [237, 324] on span "Press SPACE to select this row." at bounding box center [238, 325] width 12 height 11
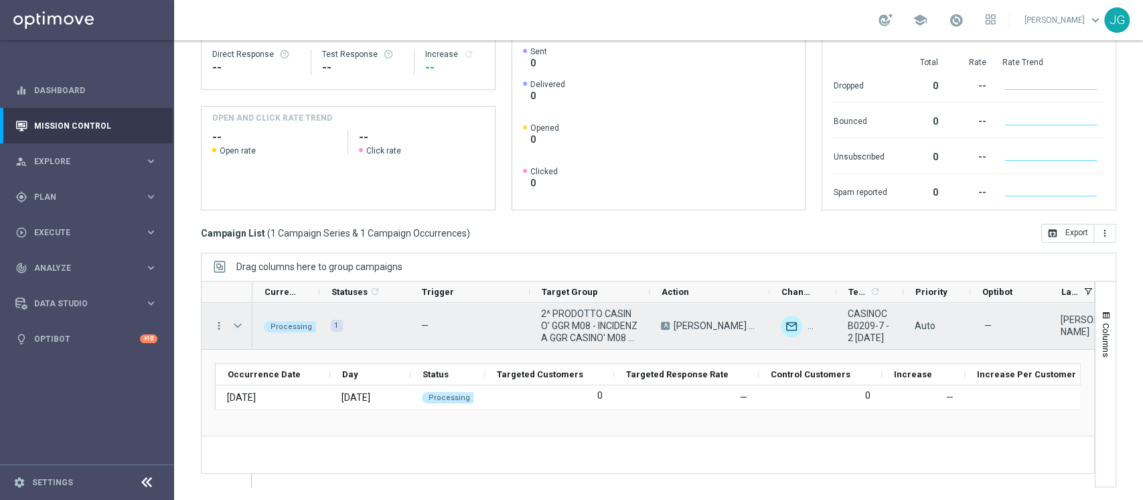
click at [238, 325] on span "Press SPACE to select this row." at bounding box center [238, 325] width 12 height 11
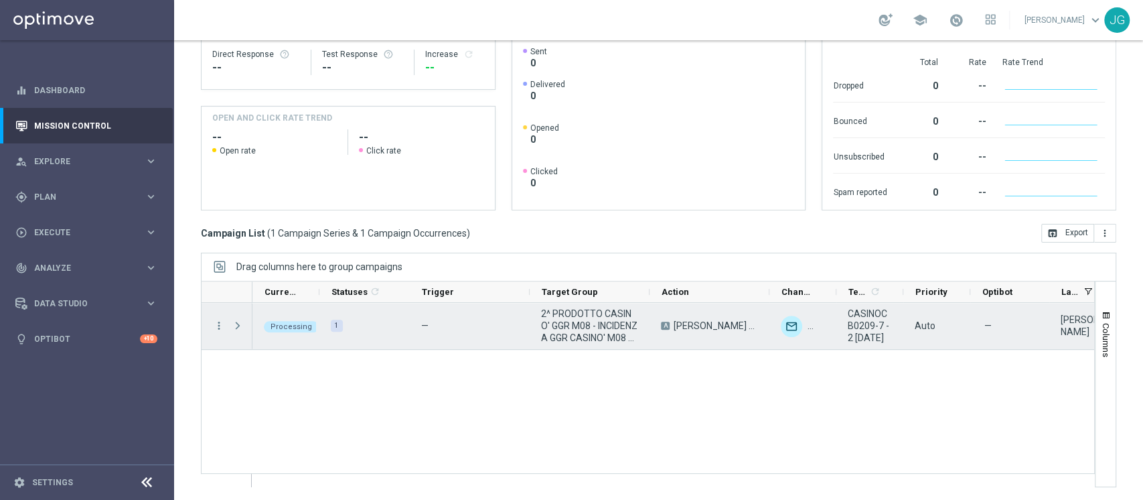
click at [238, 325] on span "Press SPACE to select this row." at bounding box center [238, 325] width 12 height 11
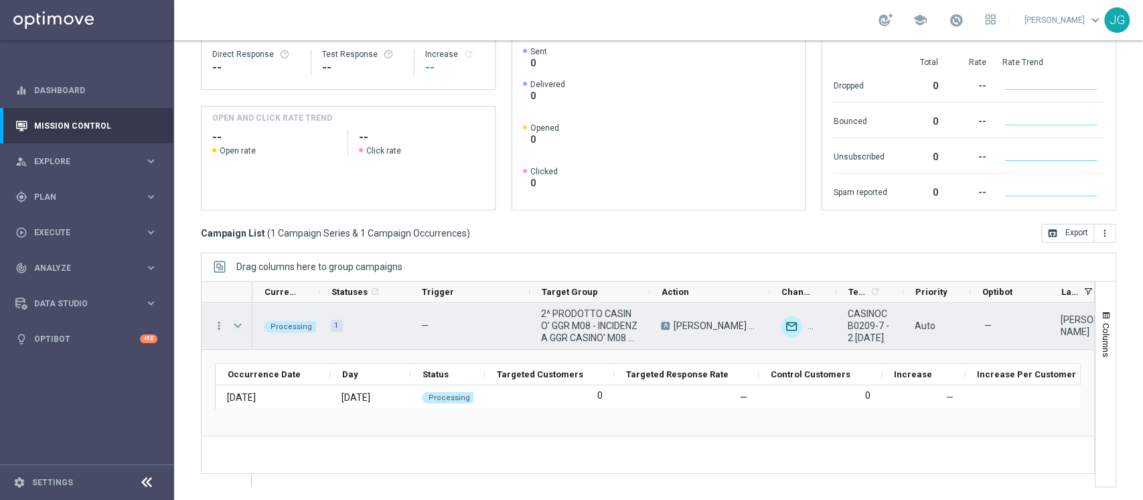
click at [238, 325] on span "Press SPACE to select this row." at bounding box center [238, 325] width 12 height 11
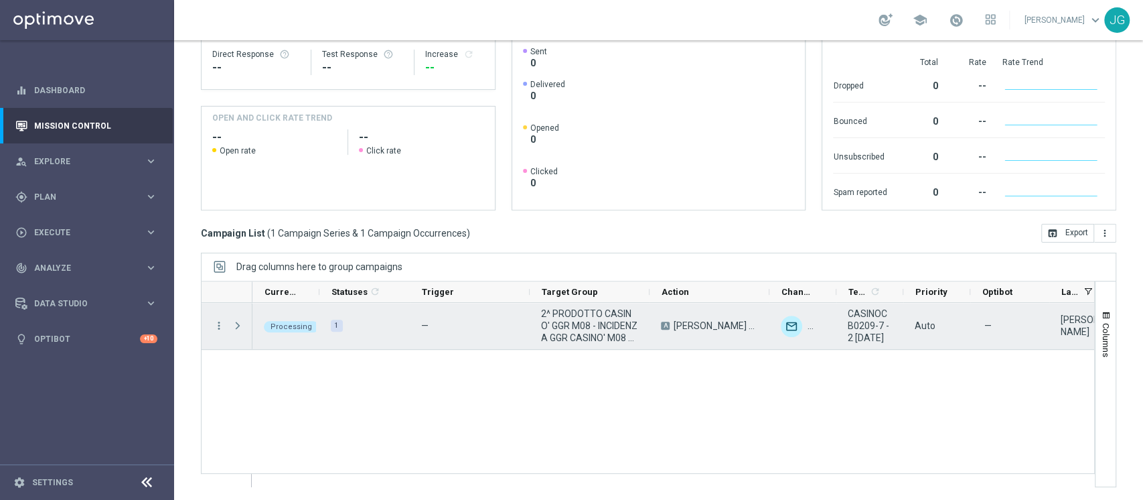
click at [238, 325] on span "Press SPACE to select this row." at bounding box center [238, 325] width 12 height 11
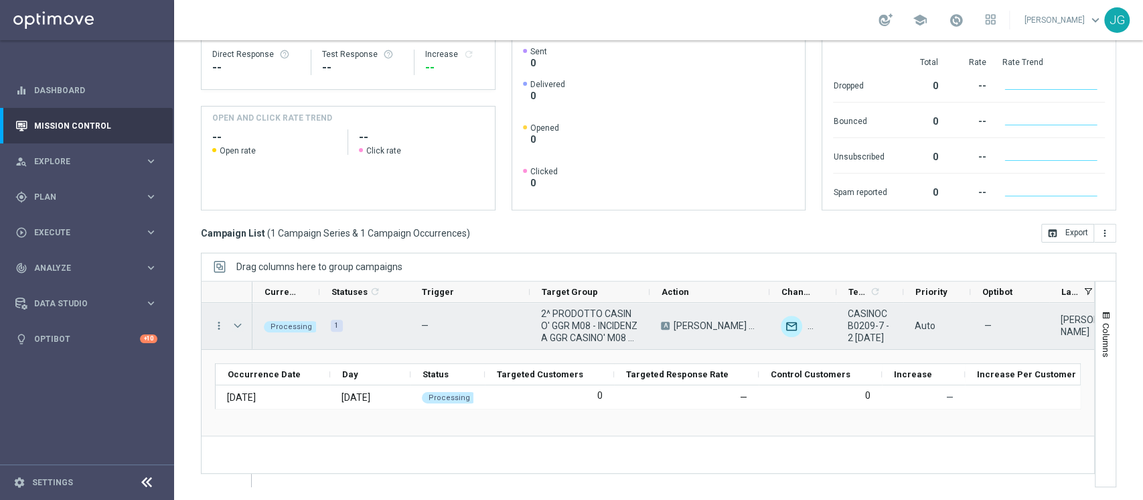
click at [238, 325] on span "Press SPACE to select this row." at bounding box center [238, 325] width 12 height 11
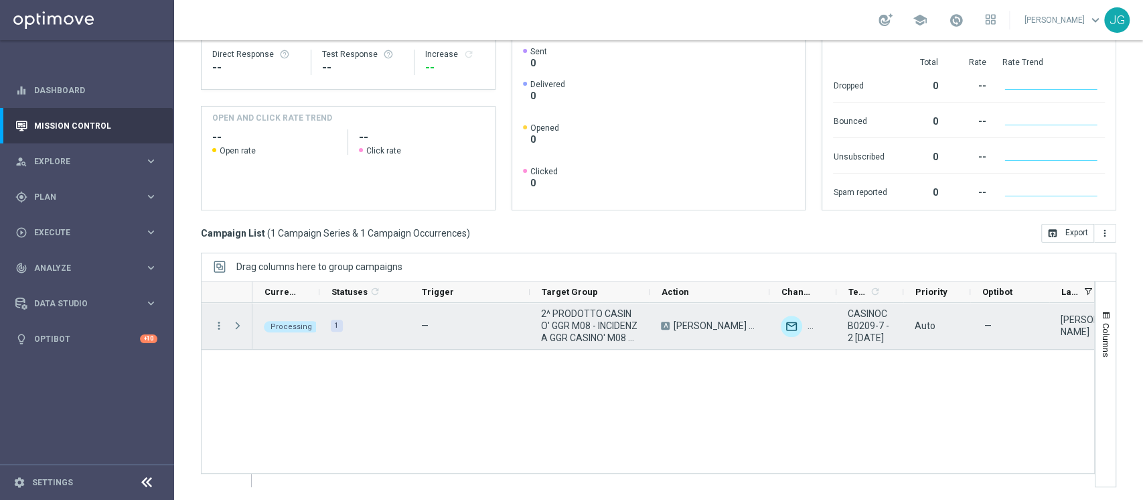
click at [238, 325] on span "Press SPACE to select this row." at bounding box center [238, 325] width 12 height 11
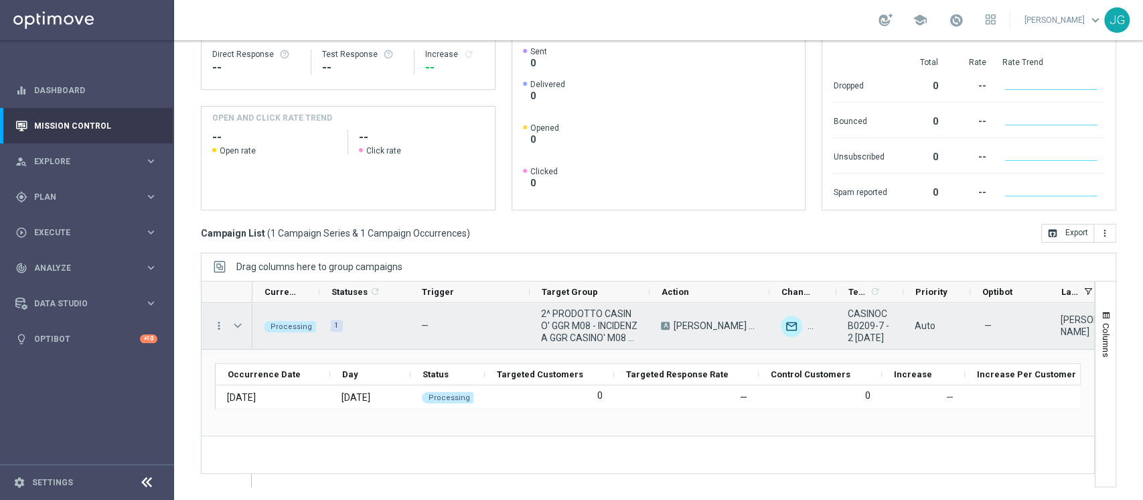
click at [238, 325] on span "Press SPACE to select this row." at bounding box center [238, 325] width 12 height 11
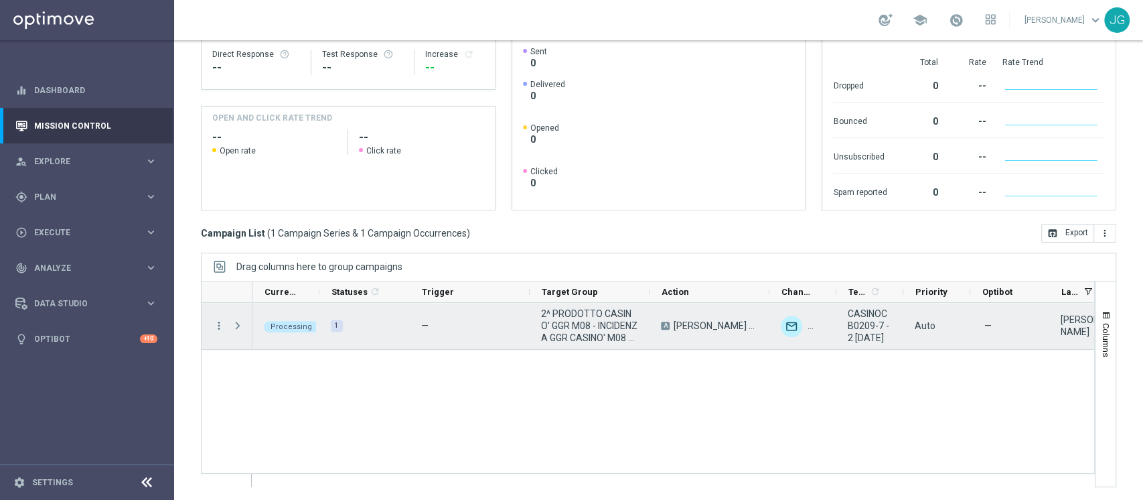
click at [238, 325] on span "Press SPACE to select this row." at bounding box center [238, 325] width 12 height 11
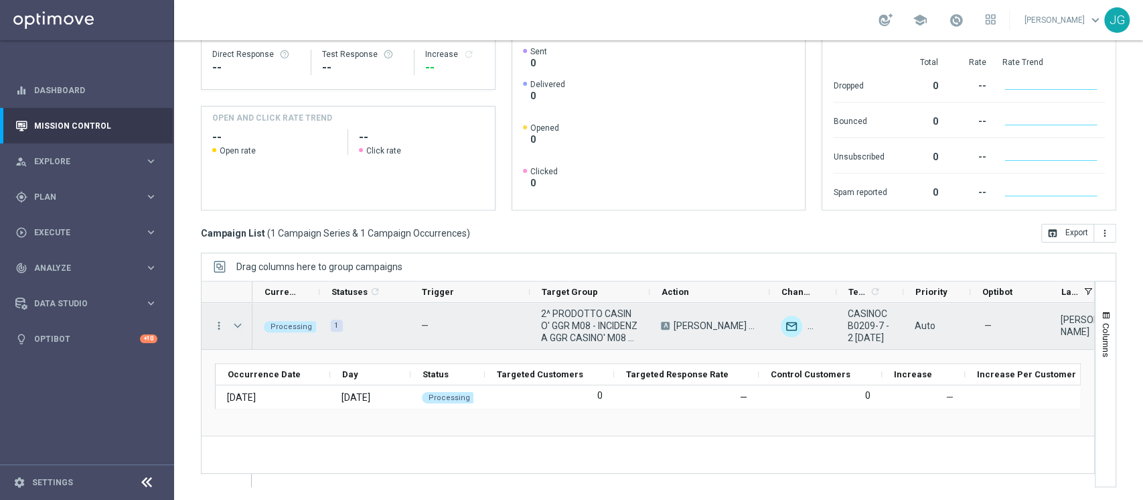
click at [238, 325] on span "Press SPACE to select this row." at bounding box center [238, 325] width 12 height 11
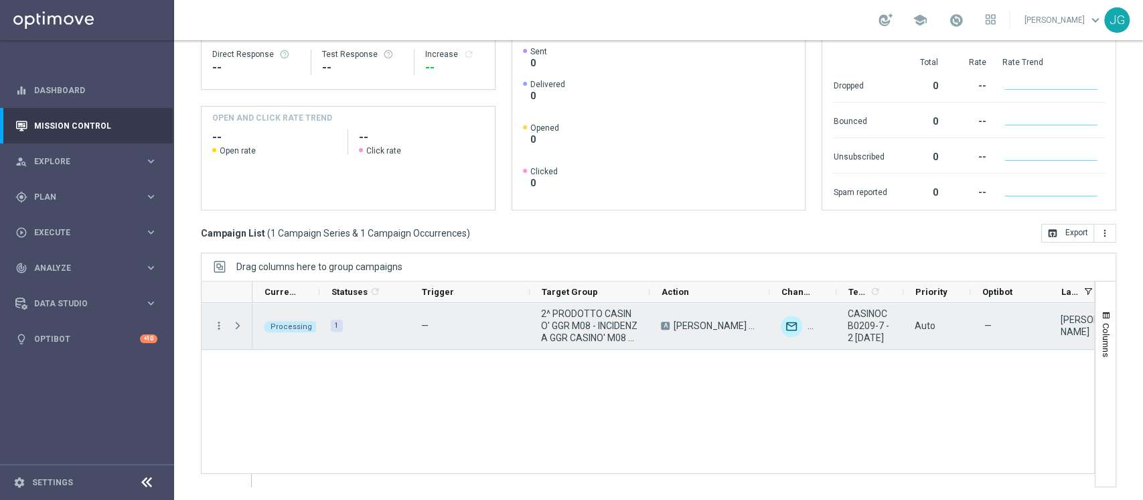
click at [238, 325] on span "Press SPACE to select this row." at bounding box center [238, 325] width 12 height 11
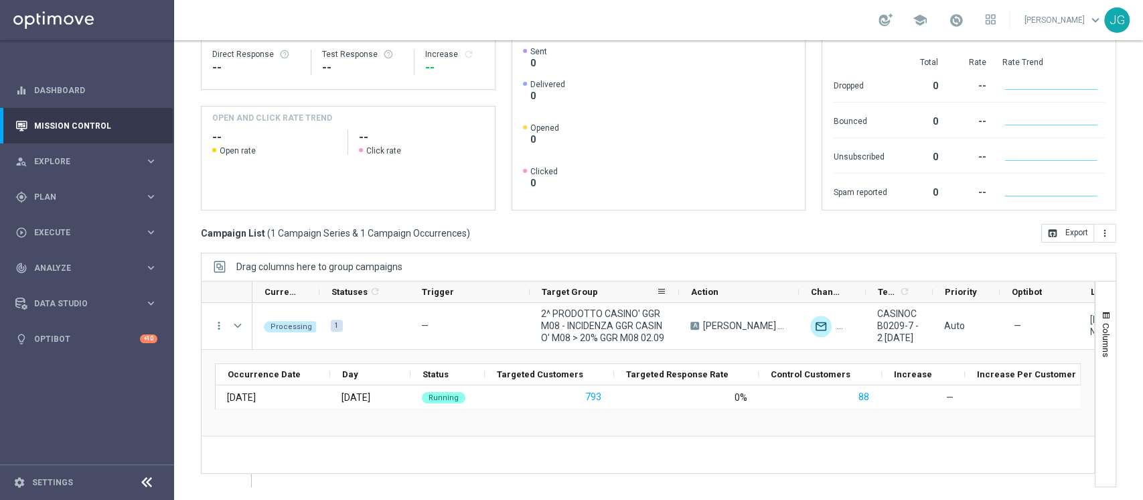
drag, startPoint x: 648, startPoint y: 292, endPoint x: 725, endPoint y: 285, distance: 77.4
click at [682, 285] on div at bounding box center [678, 291] width 5 height 21
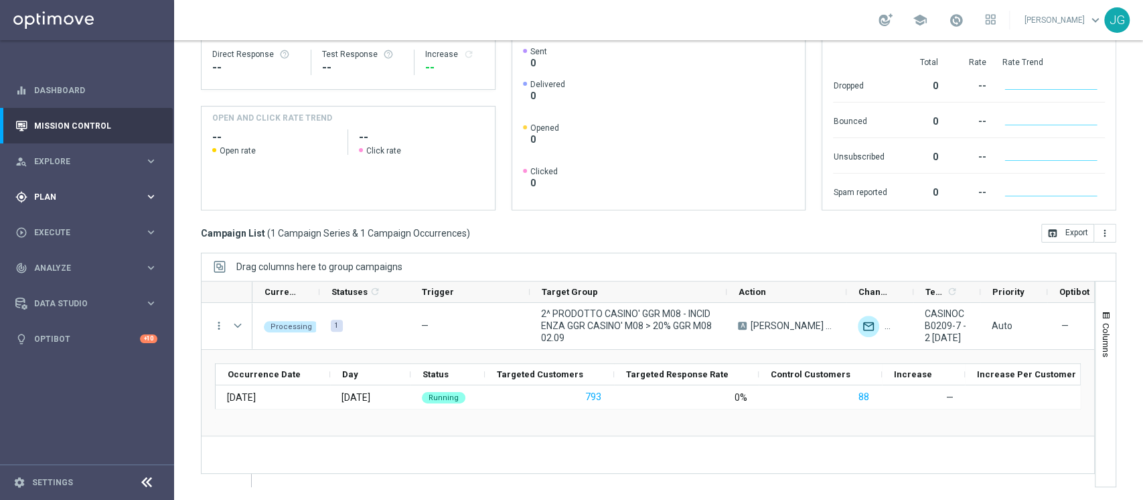
click at [80, 193] on span "Plan" at bounding box center [89, 197] width 110 height 8
click at [79, 271] on accordion "Templates keyboard_arrow_right Optimail OptiMobile In-App OptiMobile Push Optip…" at bounding box center [104, 264] width 138 height 20
click at [70, 265] on span "Templates" at bounding box center [83, 265] width 96 height 8
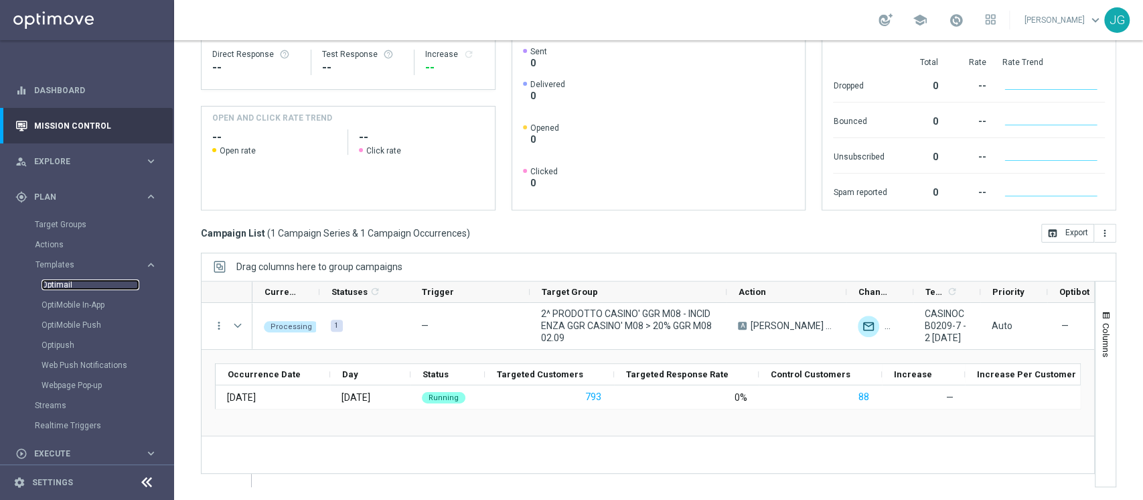
click at [62, 281] on link "Optimail" at bounding box center [91, 284] width 98 height 11
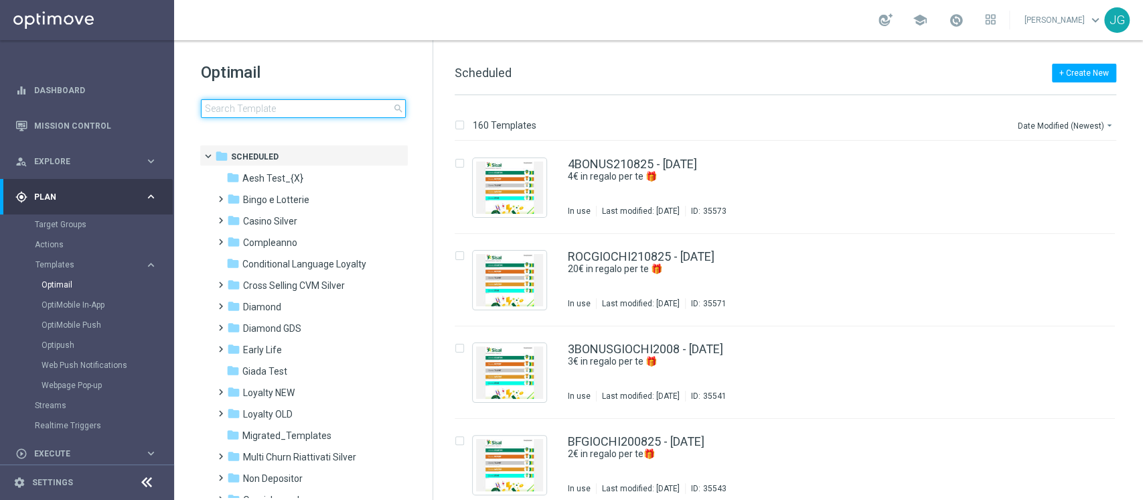
click at [305, 115] on input at bounding box center [303, 108] width 205 height 19
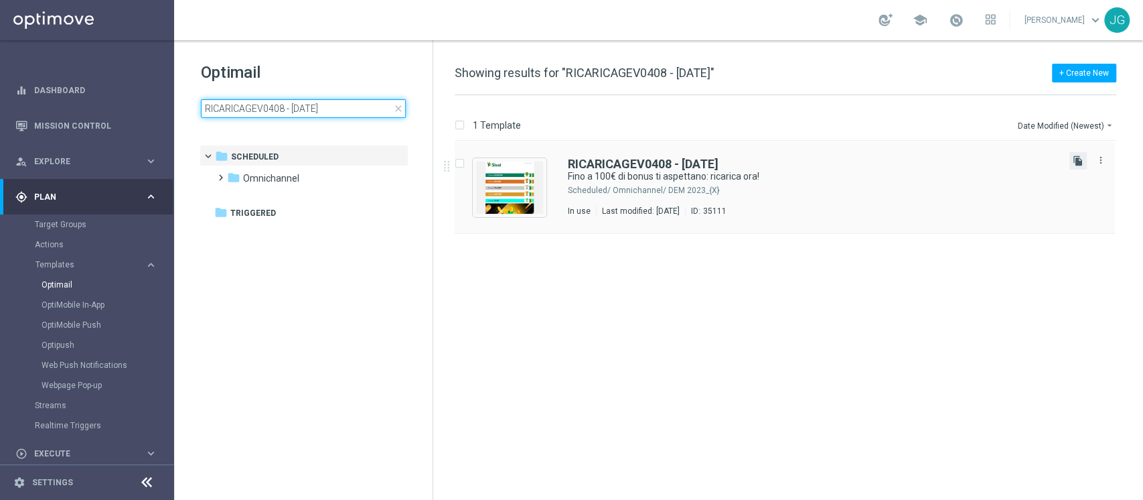
type input "RICARICAGEV0408 - 04.08.2025"
click at [1079, 163] on icon "file_copy" at bounding box center [1078, 160] width 11 height 11
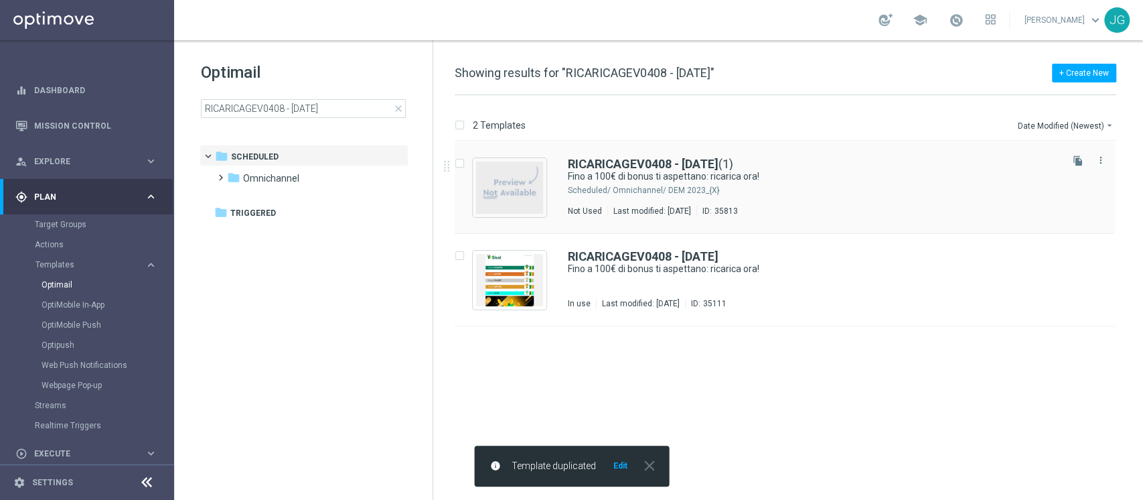
click at [787, 183] on div "RICARICAGEV0408 - 04.08.2025 (1) Fino a 100€ di bonus ti aspettano: ricarica or…" at bounding box center [813, 187] width 491 height 58
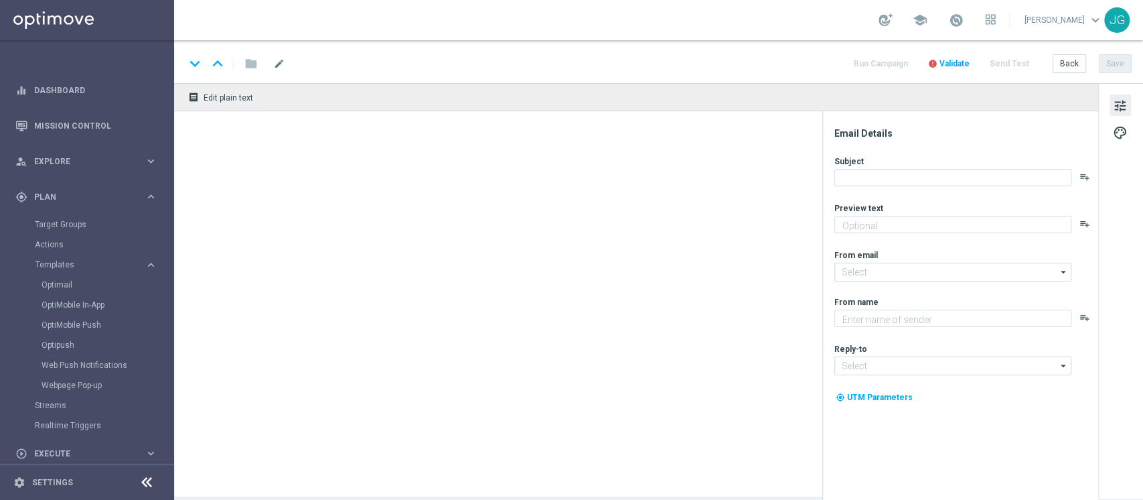
type textarea "Non perderti la promozione!✨"
type textarea "Sisal"
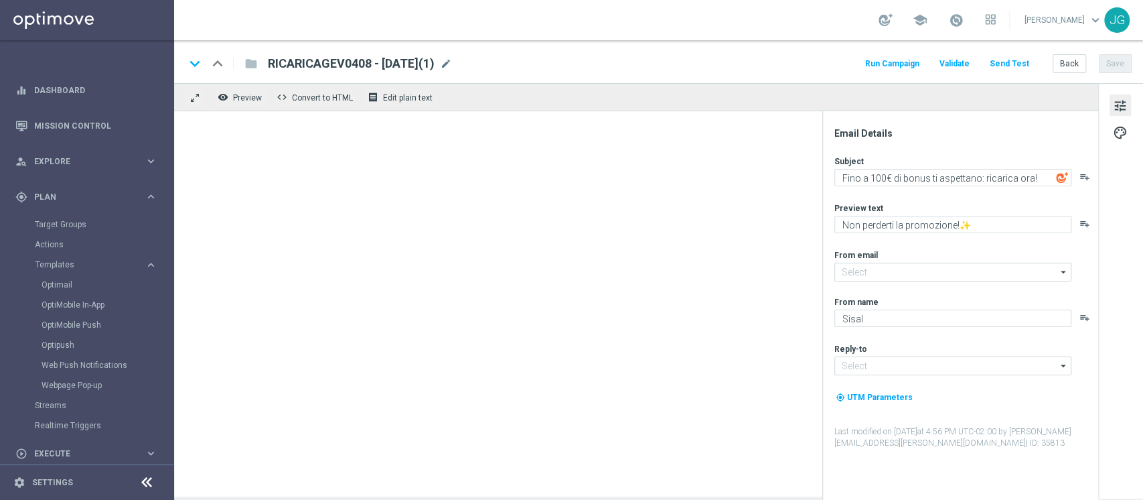
type input "newsletter@comunicazioni.sisal.it"
type input "info@sisal.it"
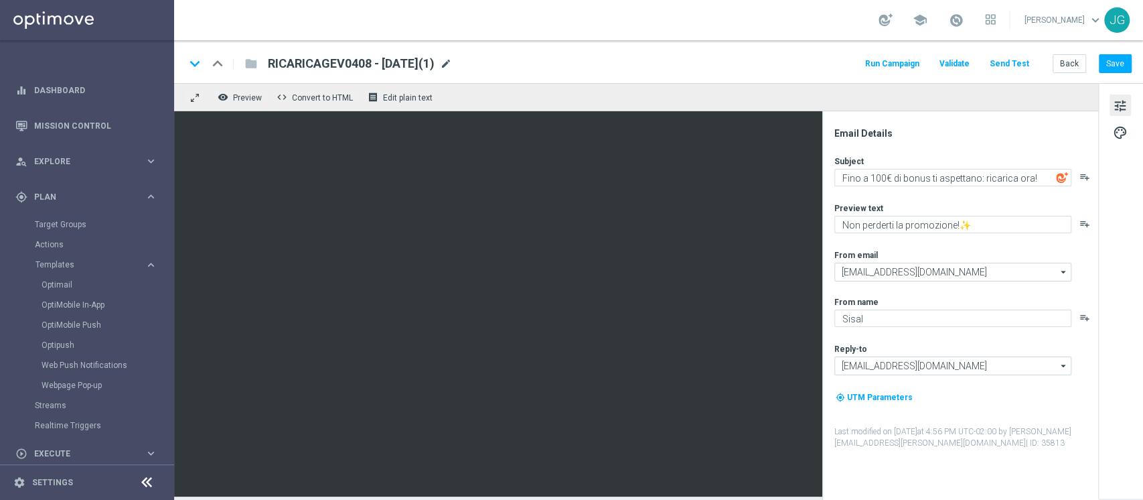
click at [452, 67] on span "mode_edit" at bounding box center [446, 64] width 12 height 12
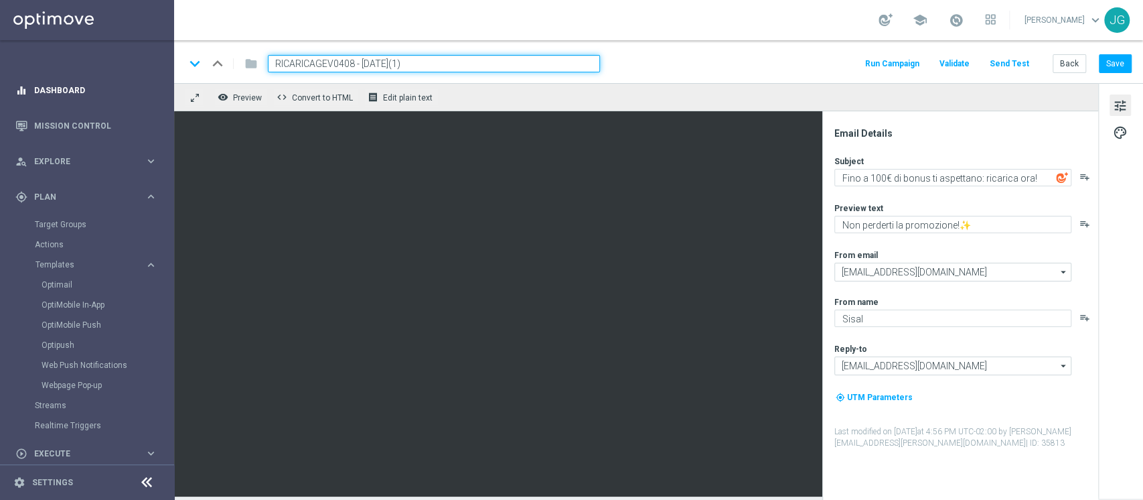
drag, startPoint x: 352, startPoint y: 60, endPoint x: 111, endPoint y: 84, distance: 241.6
click at [111, 84] on main "equalizer Dashboard Mission Control" at bounding box center [571, 250] width 1143 height 500
paste input "0309"
type input "RICARICA0309 - 03.09.2025"
drag, startPoint x: 414, startPoint y: 55, endPoint x: 144, endPoint y: 58, distance: 269.9
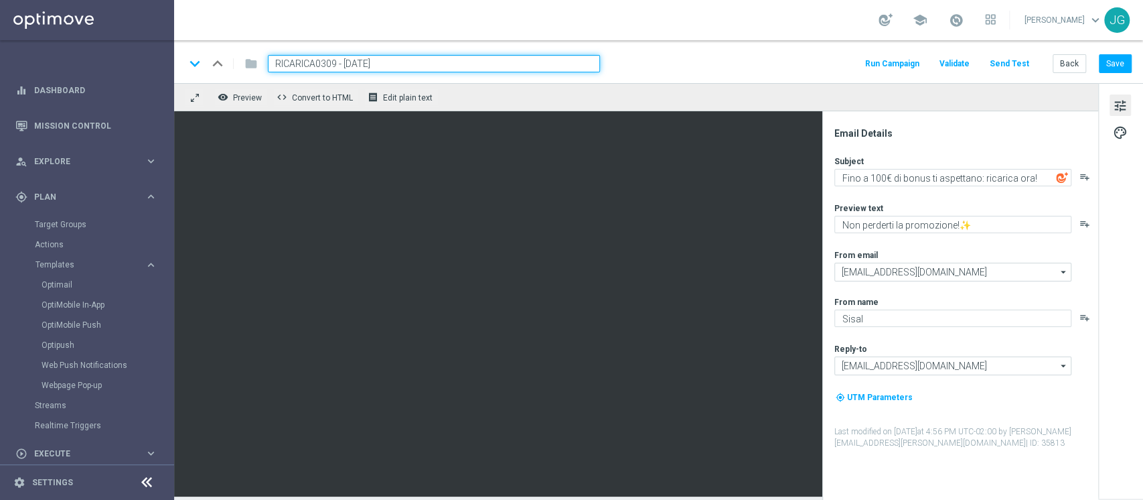
click at [144, 58] on main "equalizer Dashboard Mission Control" at bounding box center [571, 250] width 1143 height 500
click at [1106, 67] on button "Save" at bounding box center [1115, 63] width 33 height 19
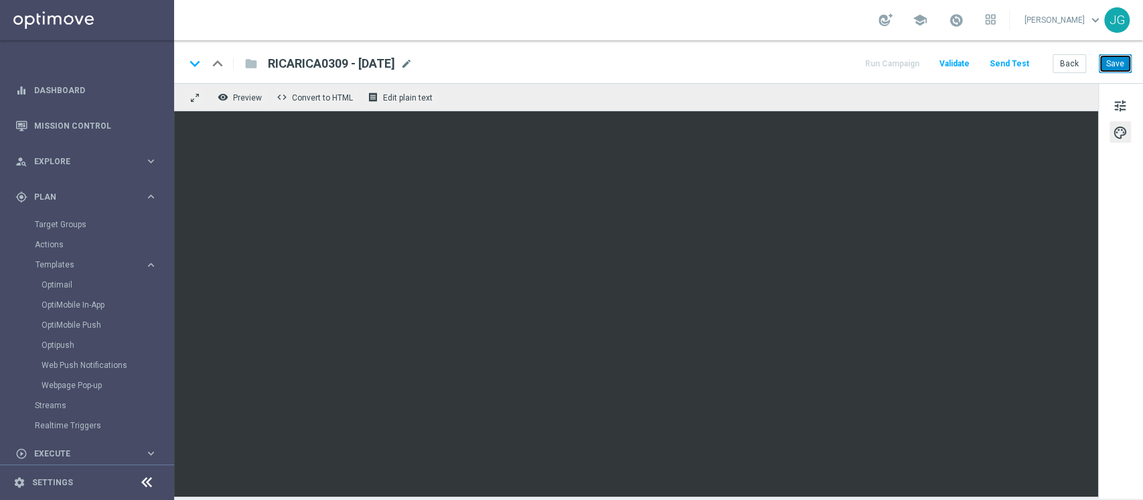
click at [1117, 62] on button "Save" at bounding box center [1115, 63] width 33 height 19
click at [1124, 58] on button "Save" at bounding box center [1115, 63] width 33 height 19
click at [1109, 62] on button "Save" at bounding box center [1115, 63] width 33 height 19
click at [54, 226] on link "Target Groups" at bounding box center [87, 224] width 104 height 11
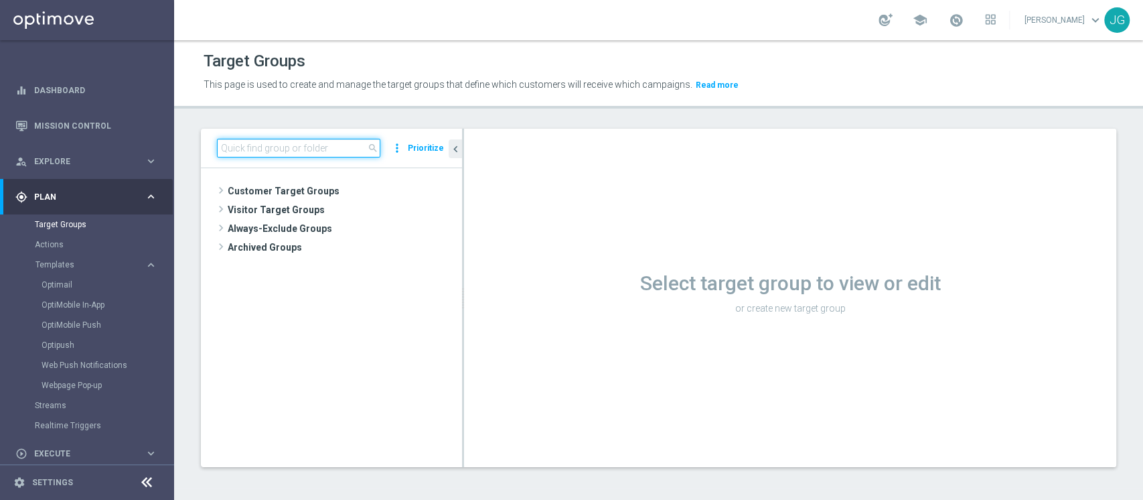
click at [319, 152] on input at bounding box center [298, 148] width 163 height 19
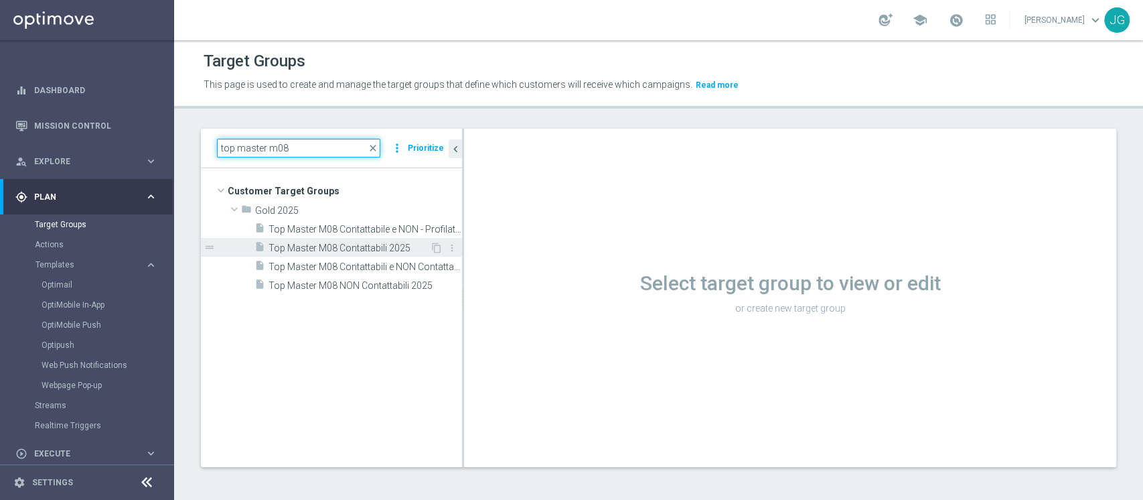
type input "top master m08"
click at [373, 246] on span "Top Master M08 Contattabili 2025" at bounding box center [349, 247] width 161 height 11
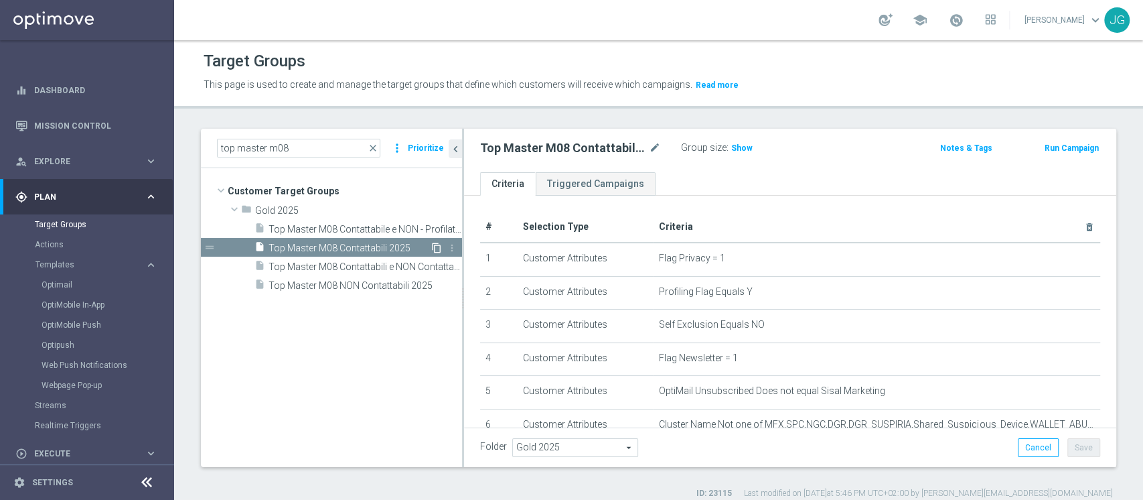
click at [435, 242] on icon "content_copy" at bounding box center [436, 247] width 11 height 11
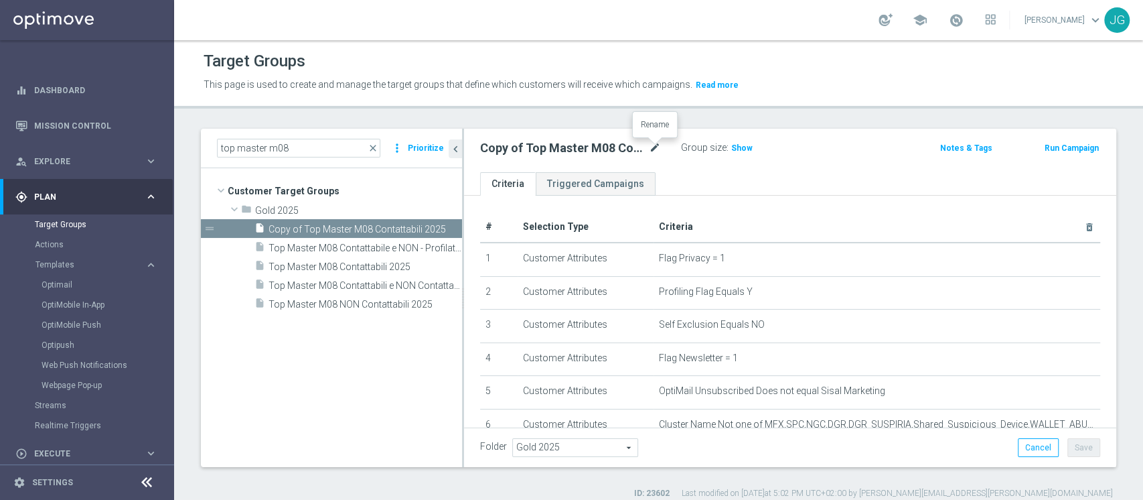
click at [655, 149] on icon "mode_edit" at bounding box center [655, 148] width 12 height 16
type input "Check conto"
click at [777, 163] on div "Check conto Group size : Show Notes & Tags Run Campaign" at bounding box center [790, 151] width 652 height 44
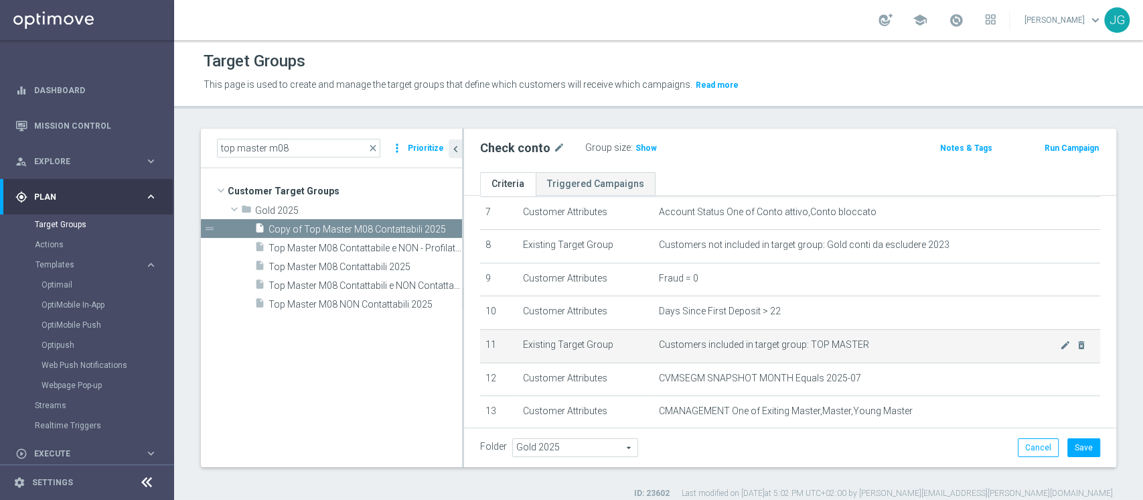
scroll to position [327, 0]
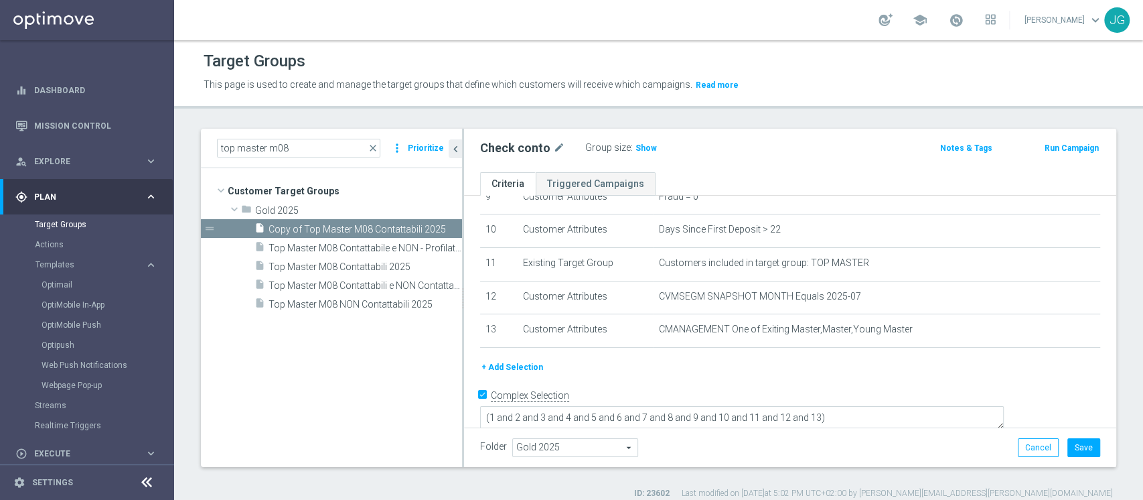
click at [524, 370] on button "+ Add Selection" at bounding box center [512, 367] width 64 height 15
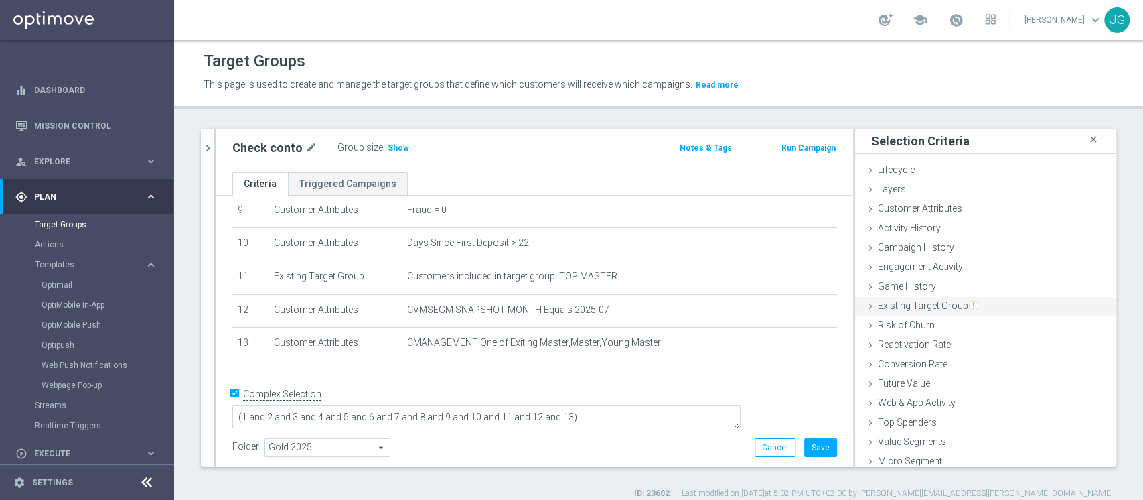
scroll to position [25, 0]
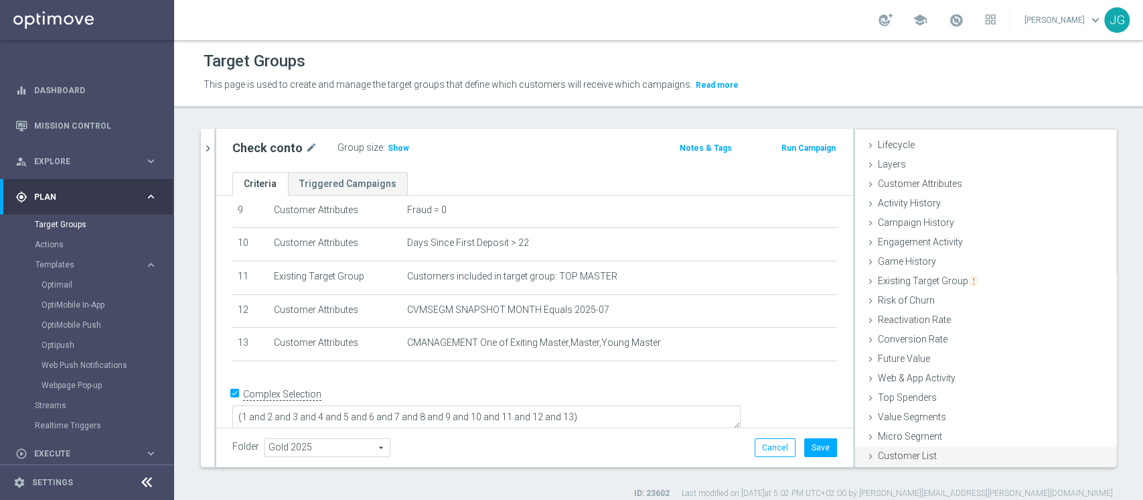
click at [878, 450] on span "Customer List" at bounding box center [907, 455] width 59 height 11
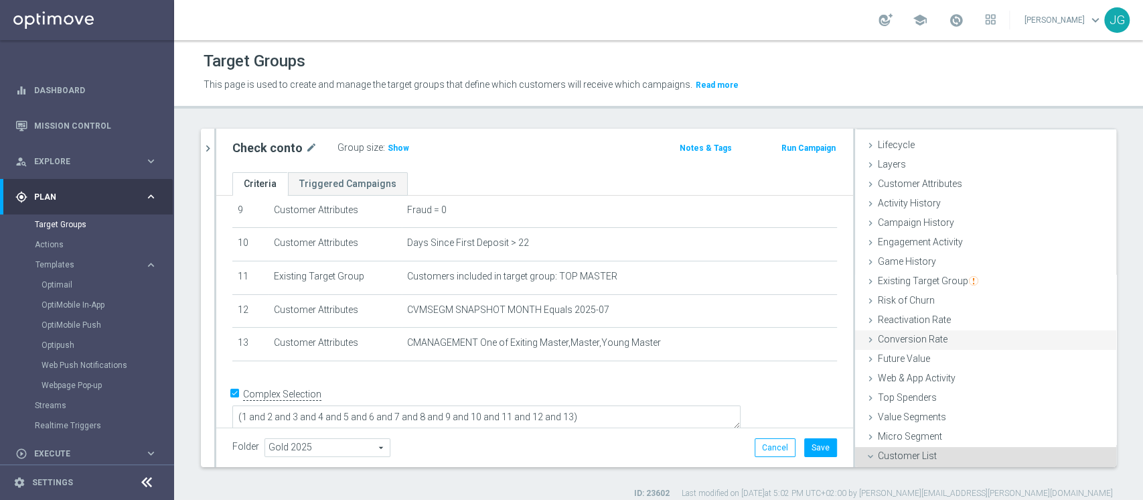
scroll to position [145, 0]
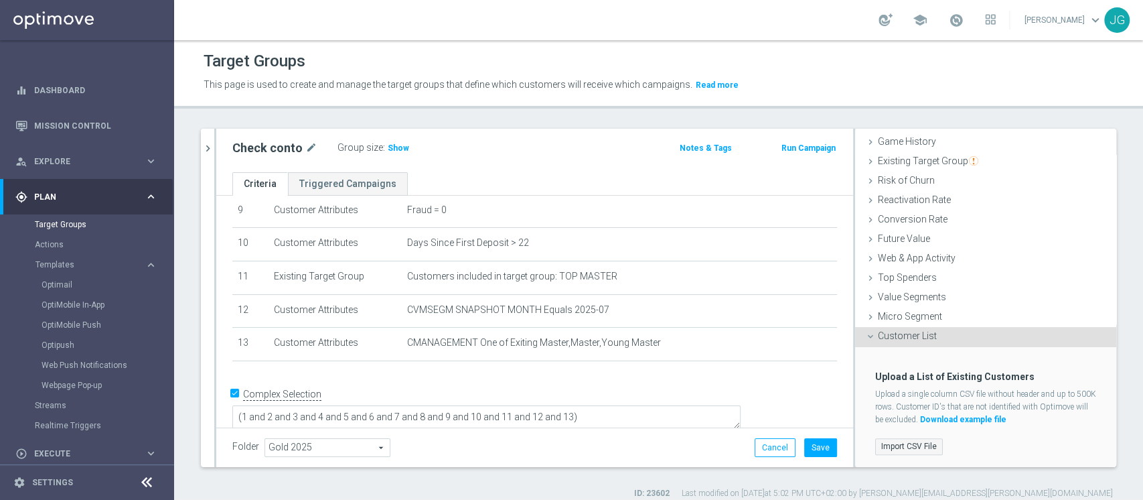
click at [891, 446] on label "Import CSV File" at bounding box center [909, 446] width 68 height 17
click at [0, 0] on input "Import CSV File" at bounding box center [0, 0] width 0 height 0
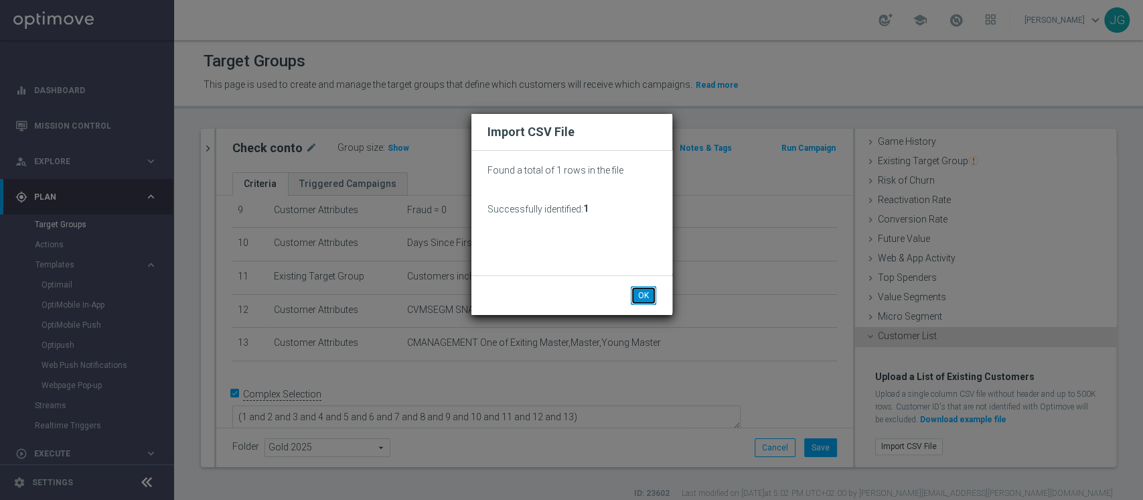
click at [641, 287] on button "OK" at bounding box center [643, 295] width 25 height 19
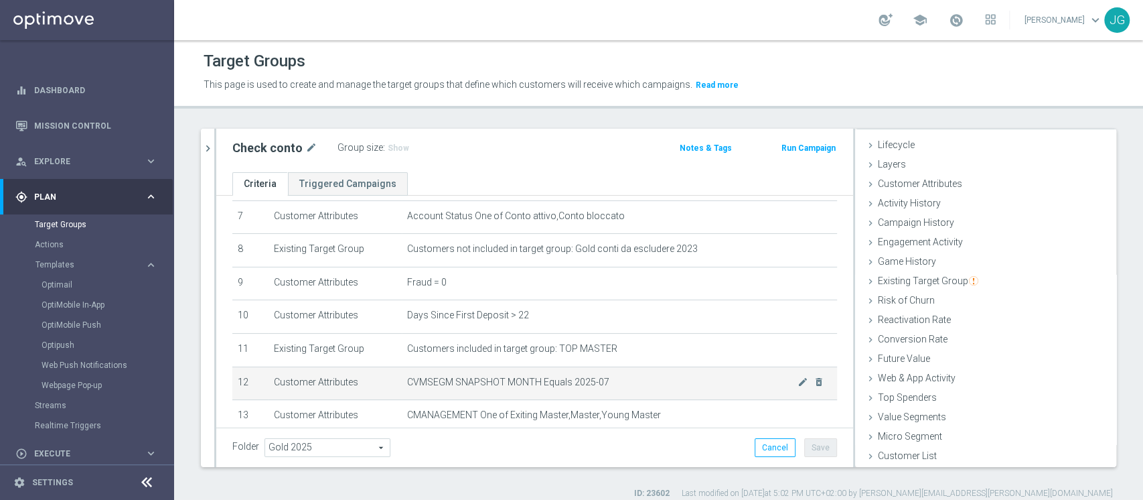
scroll to position [237, 0]
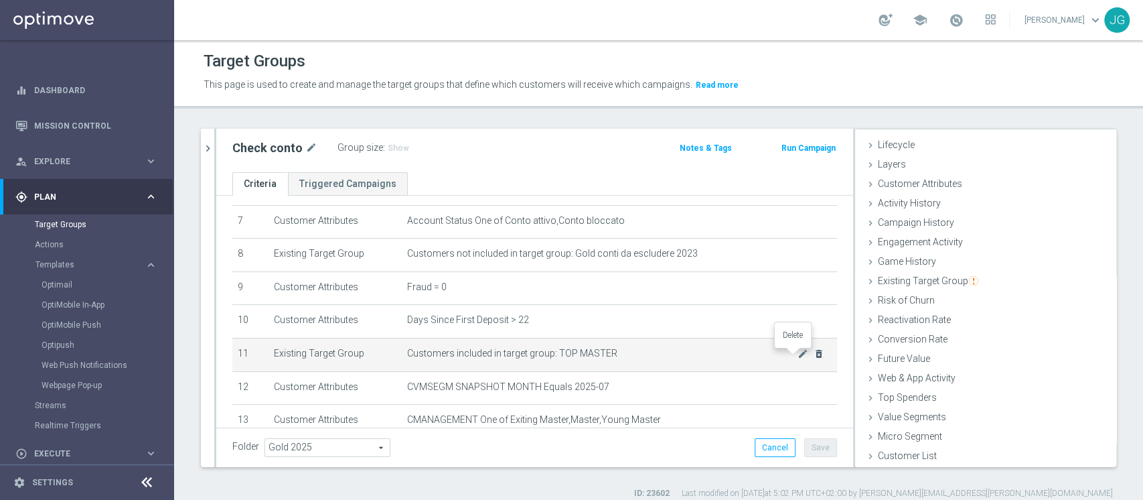
click at [814, 356] on icon "delete_forever" at bounding box center [819, 353] width 11 height 11
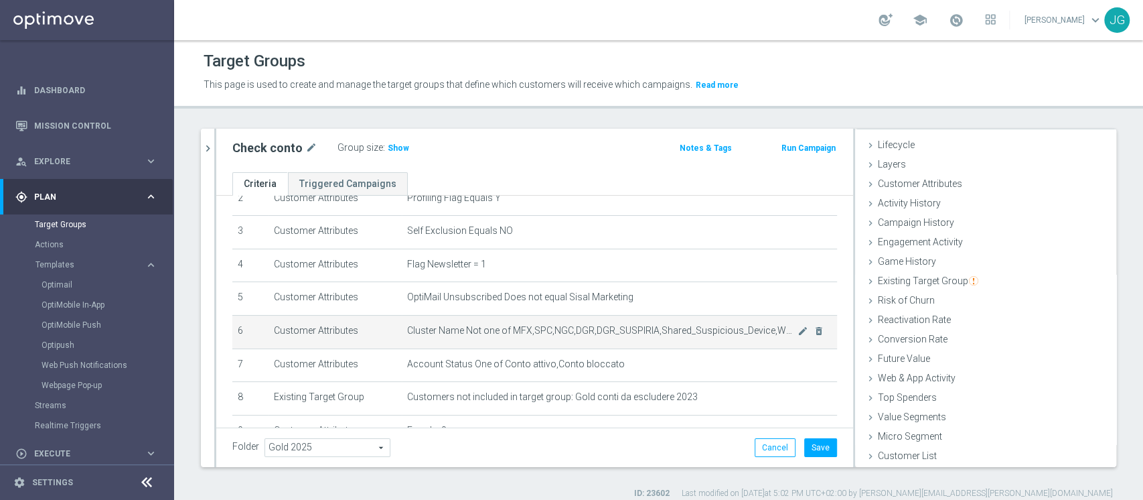
scroll to position [334, 0]
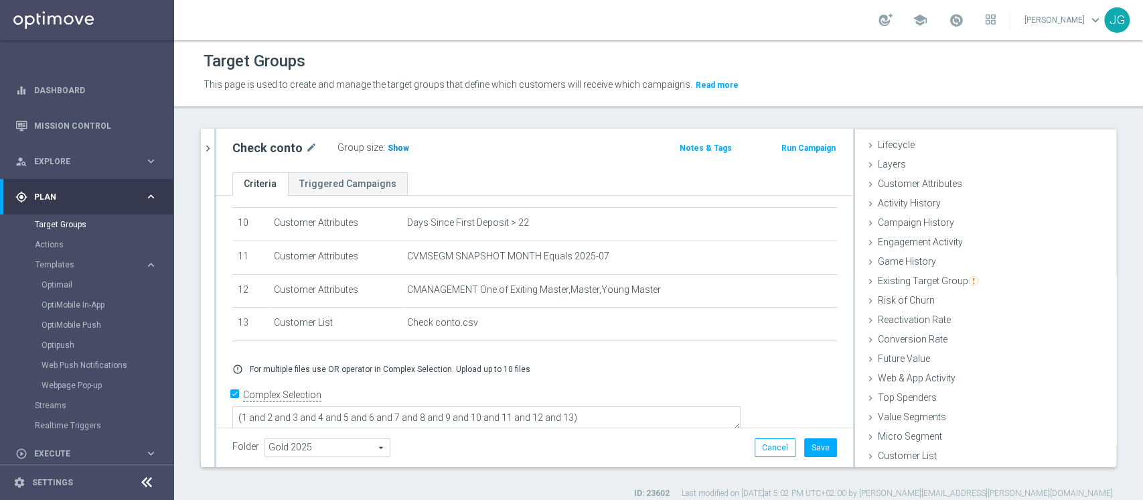
click at [395, 146] on span "Show" at bounding box center [398, 147] width 21 height 9
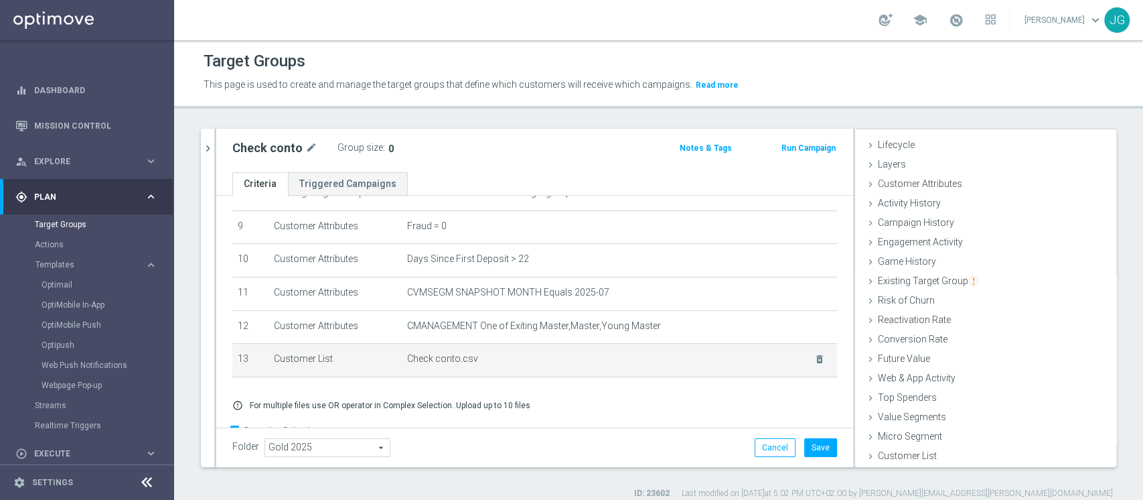
scroll to position [297, 0]
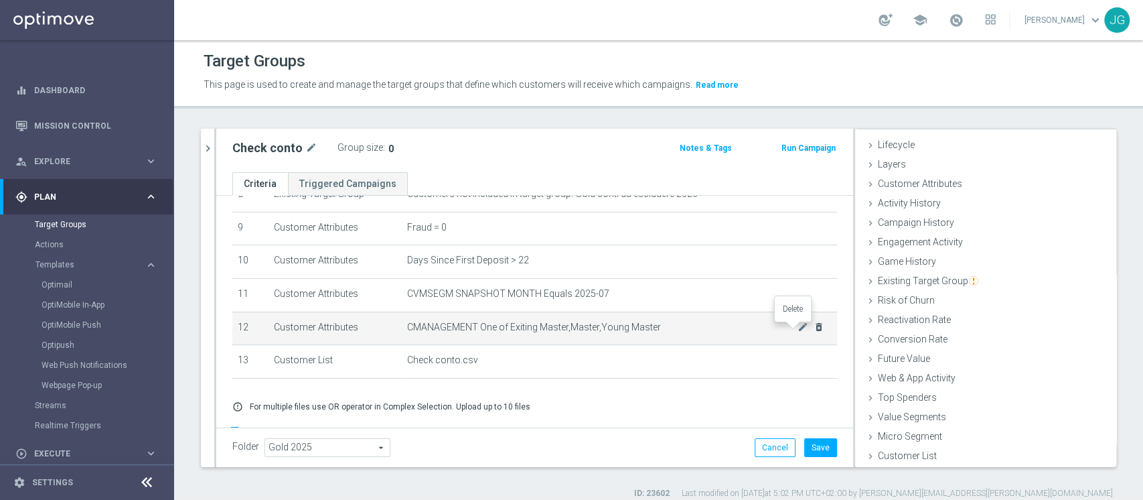
click at [814, 331] on icon "delete_forever" at bounding box center [819, 326] width 11 height 11
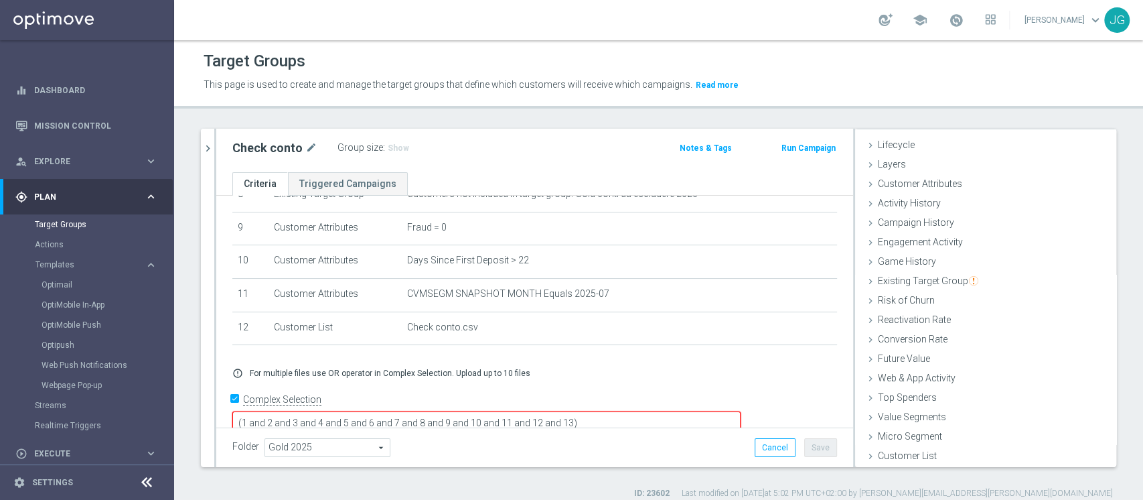
click at [664, 411] on textarea "(1 and 2 and 3 and 4 and 5 and 6 and 7 and 8 and 9 and 10 and 11 and 12 and 13)" at bounding box center [486, 422] width 508 height 23
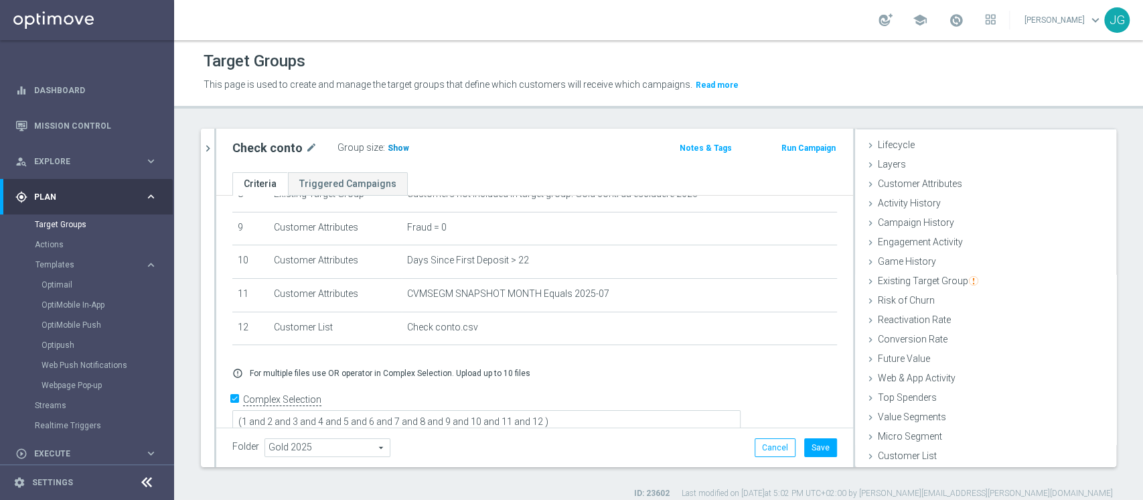
click at [394, 144] on span "Show" at bounding box center [398, 147] width 21 height 9
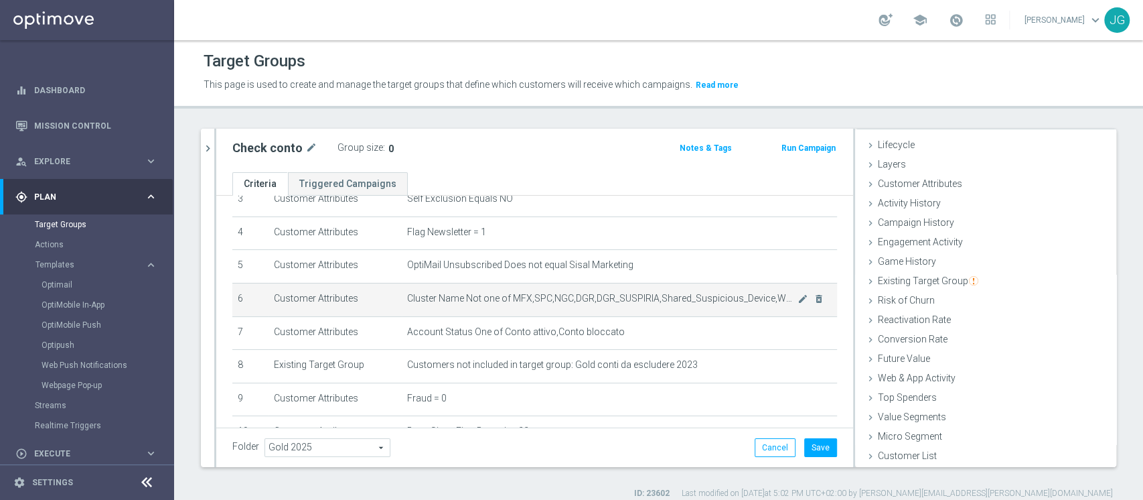
scroll to position [129, 0]
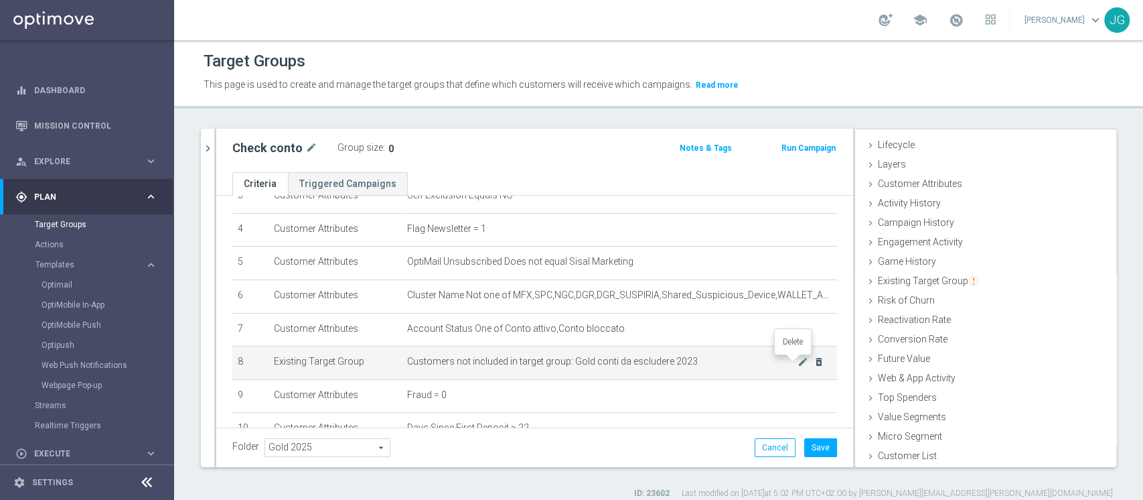
click at [814, 363] on icon "delete_forever" at bounding box center [819, 361] width 11 height 11
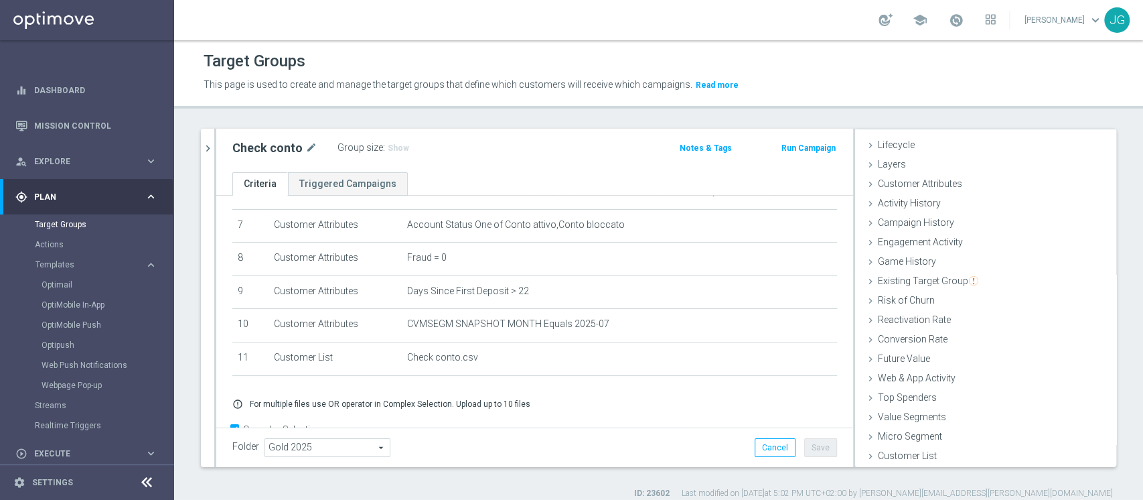
scroll to position [269, 0]
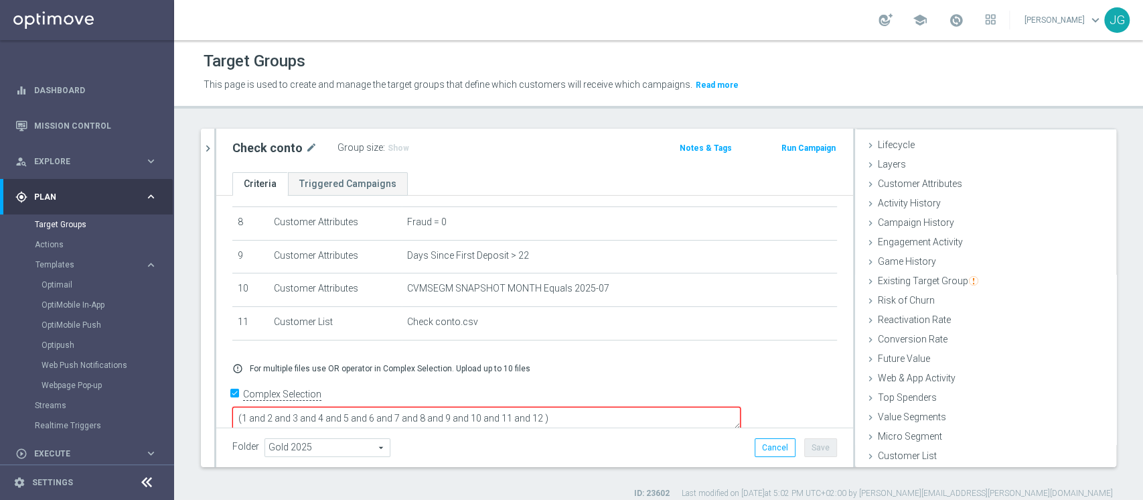
click at [632, 406] on textarea "(1 and 2 and 3 and 4 and 5 and 6 and 7 and 8 and 9 and 10 and 11 and 12 )" at bounding box center [486, 417] width 508 height 23
click at [397, 149] on span "Show" at bounding box center [398, 147] width 21 height 9
click at [808, 447] on button "Save" at bounding box center [820, 447] width 33 height 19
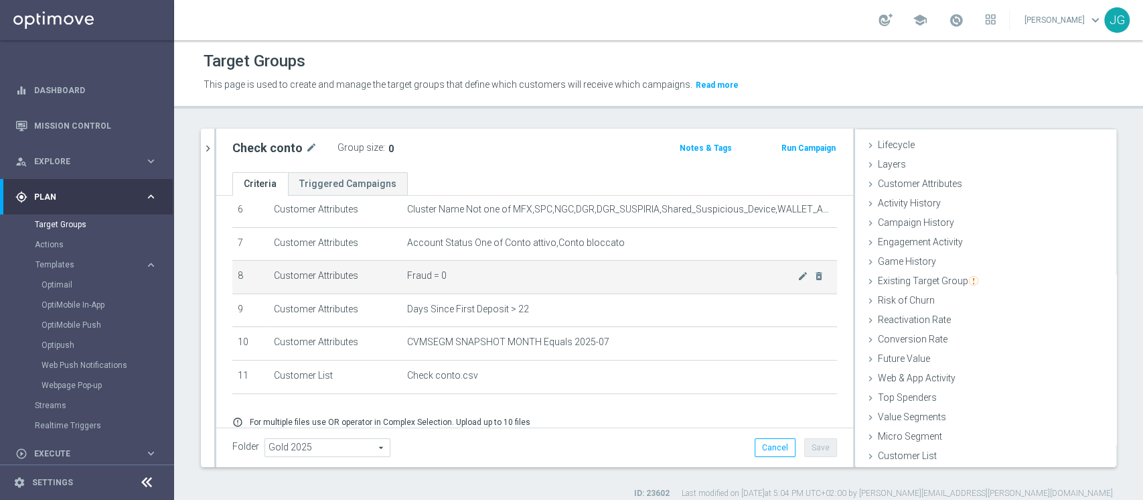
scroll to position [216, 0]
click at [814, 276] on icon "delete_forever" at bounding box center [819, 275] width 11 height 11
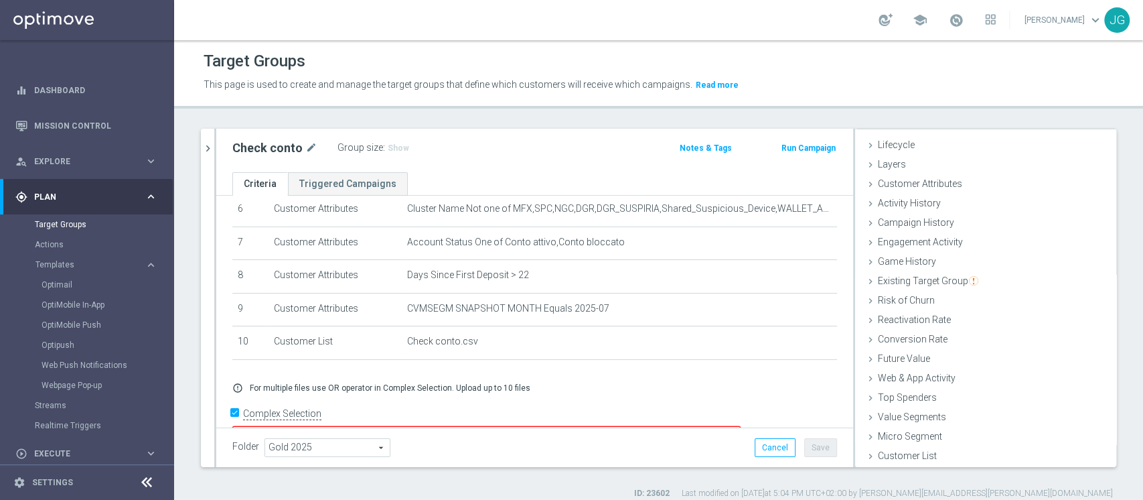
click at [606, 426] on textarea "(1 and 2 and 3 and 4 and 5 and 6 and 7 and 8 and 9 and 10 and 11 )" at bounding box center [486, 437] width 508 height 23
click at [390, 145] on span "Show" at bounding box center [398, 147] width 21 height 9
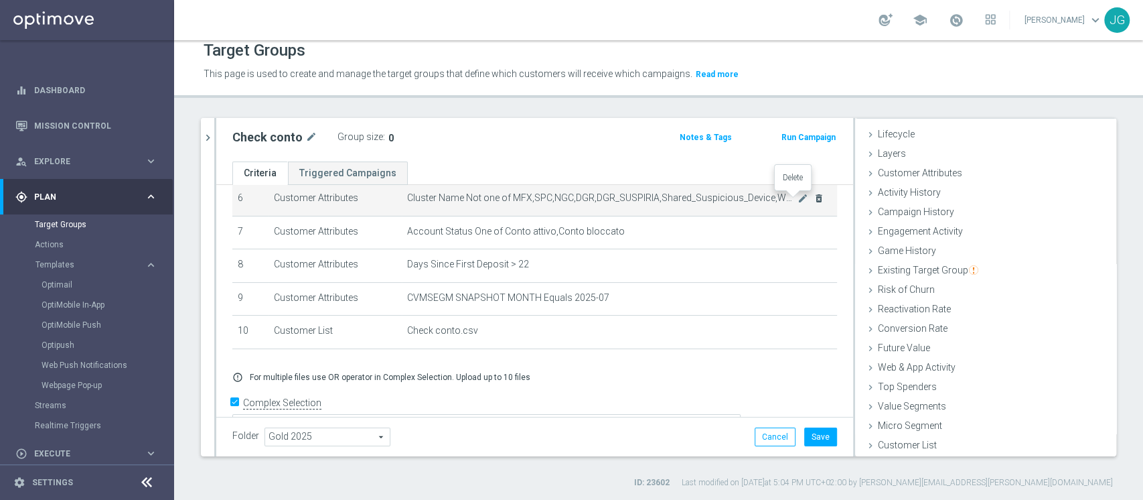
click at [814, 198] on icon "delete_forever" at bounding box center [819, 198] width 11 height 11
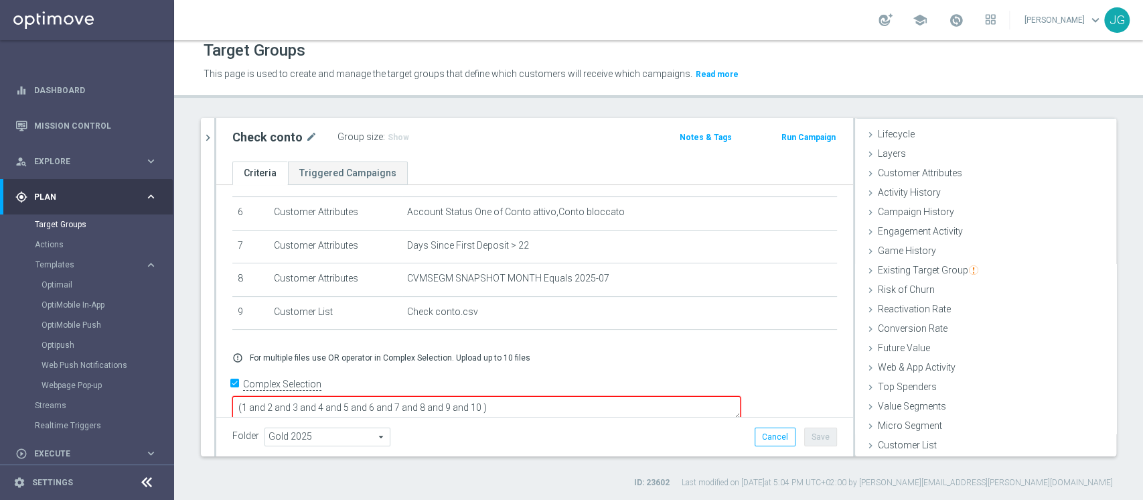
click at [575, 396] on textarea "(1 and 2 and 3 and 4 and 5 and 6 and 7 and 8 and 9 and 10 )" at bounding box center [486, 407] width 508 height 23
click at [390, 137] on span "Show" at bounding box center [398, 137] width 21 height 9
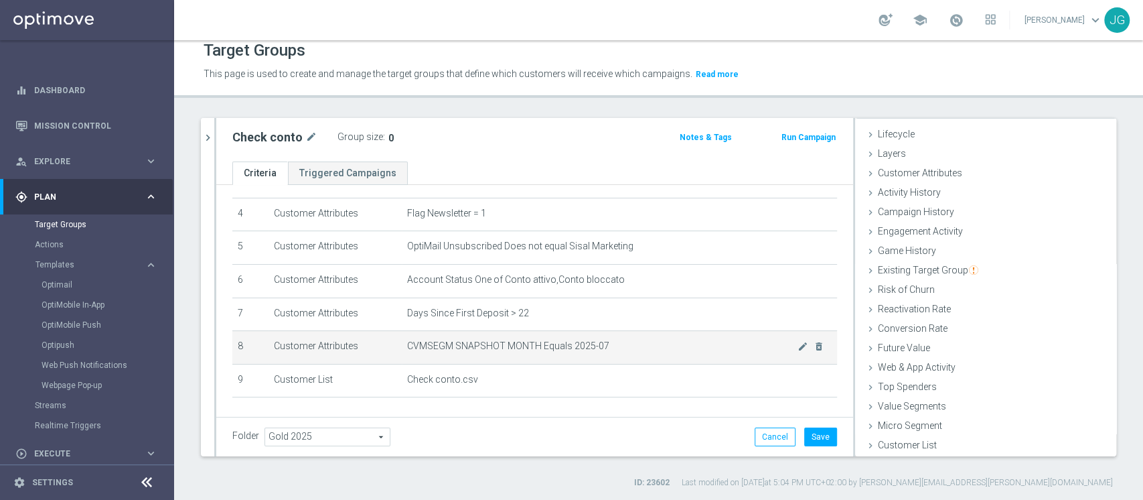
scroll to position [133, 0]
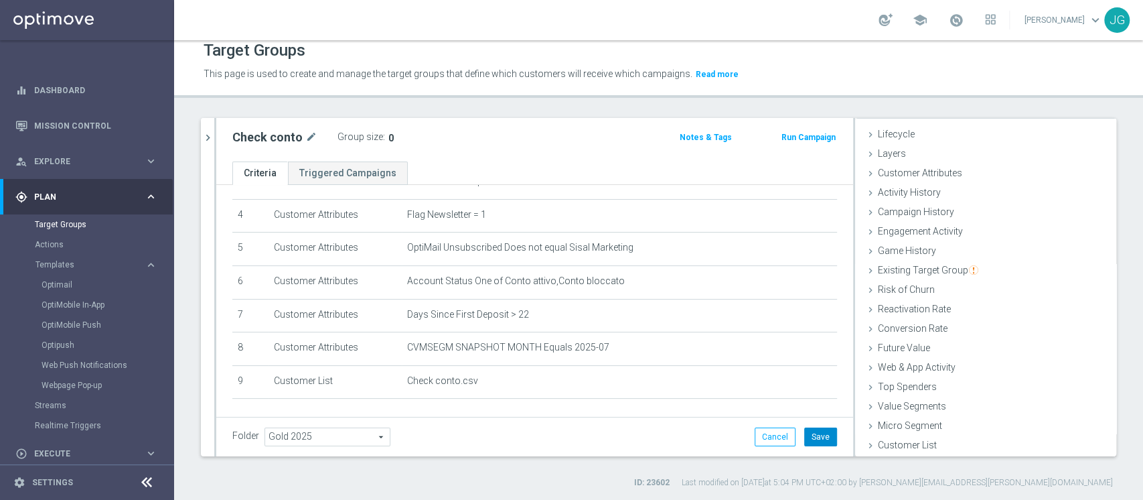
click at [804, 435] on button "Save" at bounding box center [820, 436] width 33 height 19
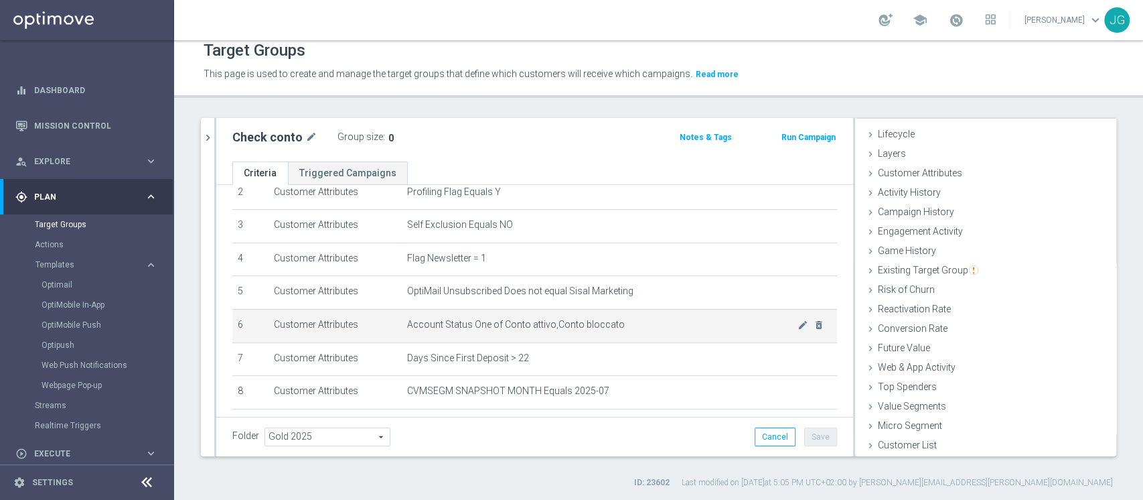
scroll to position [98, 0]
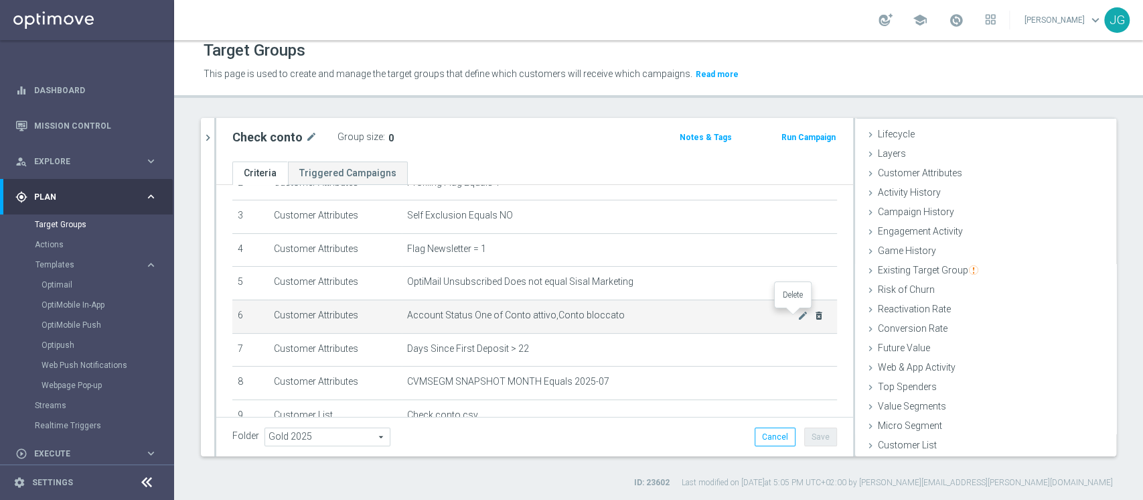
click at [814, 315] on icon "delete_forever" at bounding box center [819, 315] width 11 height 11
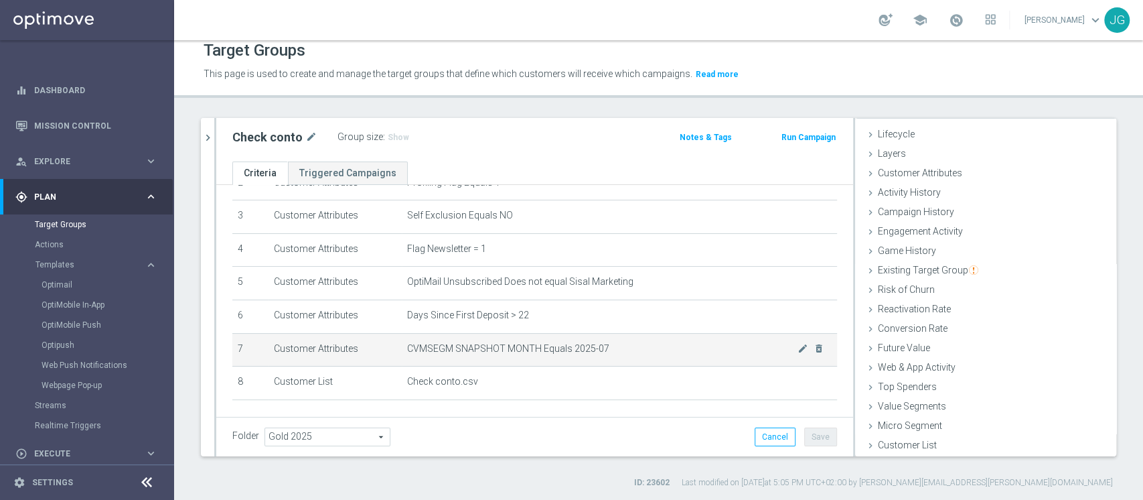
scroll to position [168, 0]
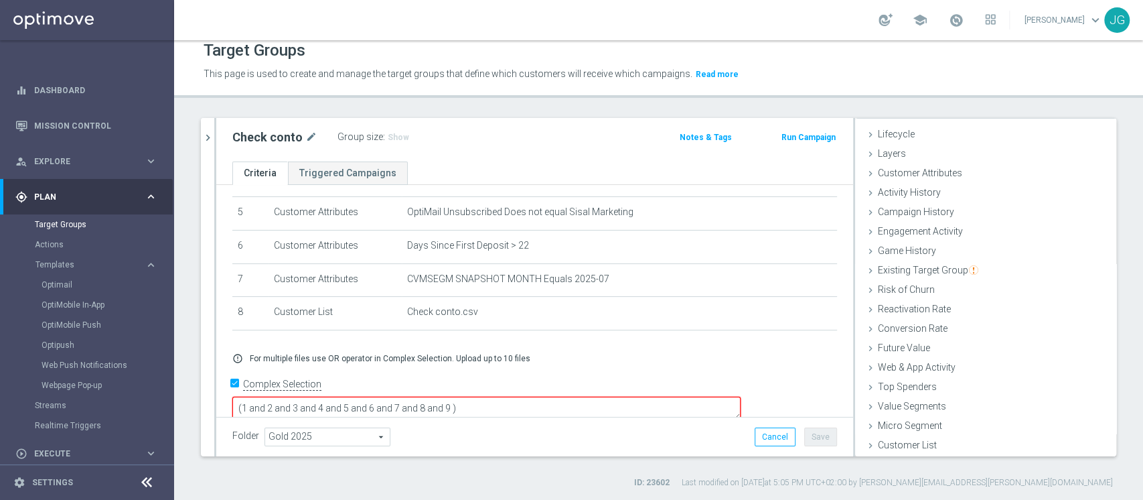
click at [542, 396] on textarea "(1 and 2 and 3 and 4 and 5 and 6 and 7 and 8 and 9 )" at bounding box center [486, 407] width 508 height 23
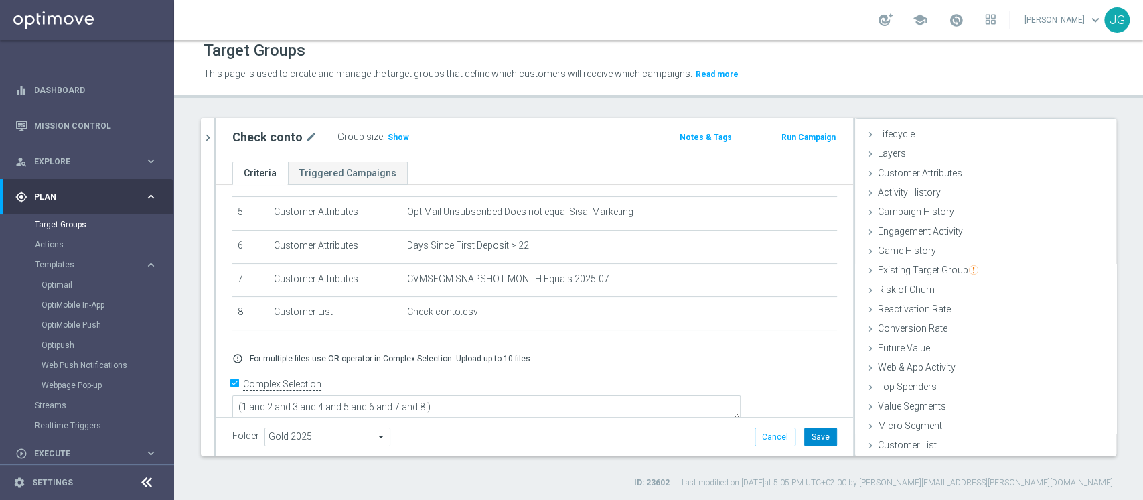
click at [808, 432] on button "Save" at bounding box center [820, 436] width 33 height 19
click at [398, 137] on span "Show" at bounding box center [398, 137] width 21 height 9
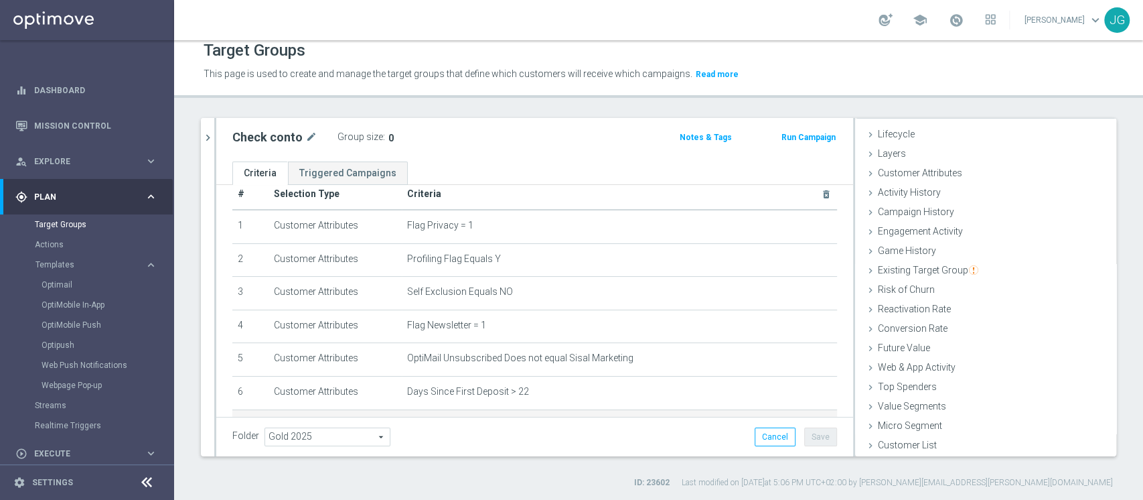
scroll to position [0, 0]
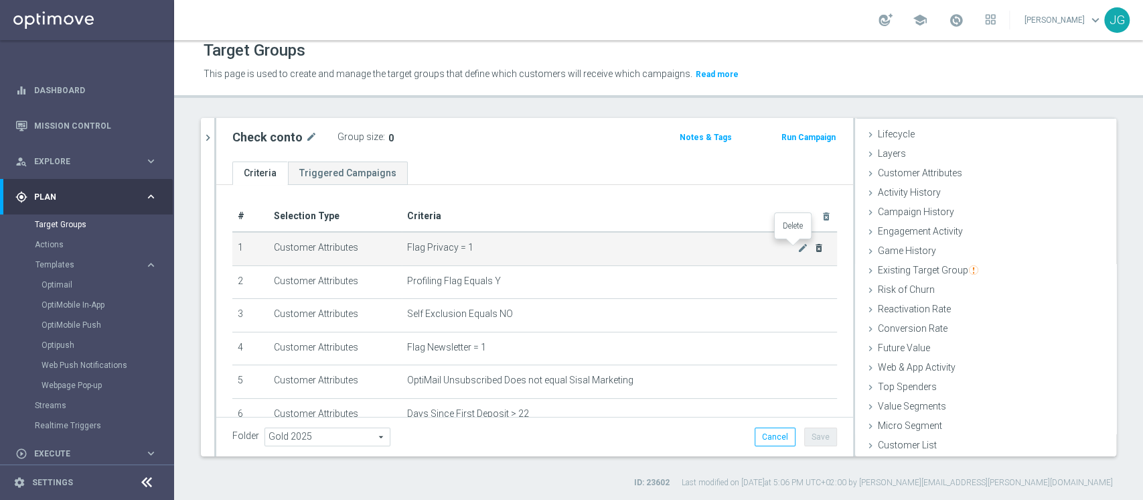
click at [814, 249] on icon "delete_forever" at bounding box center [819, 247] width 11 height 11
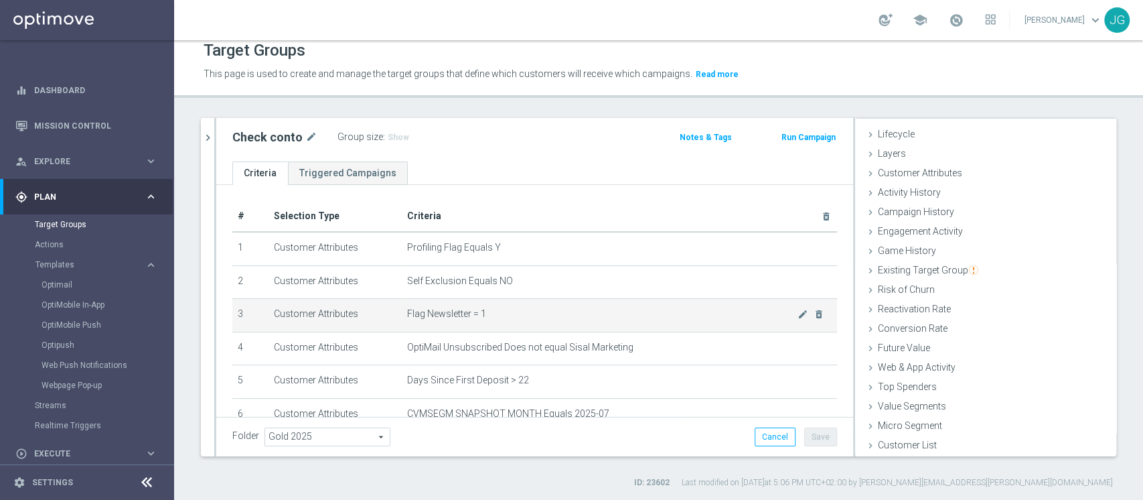
scroll to position [135, 0]
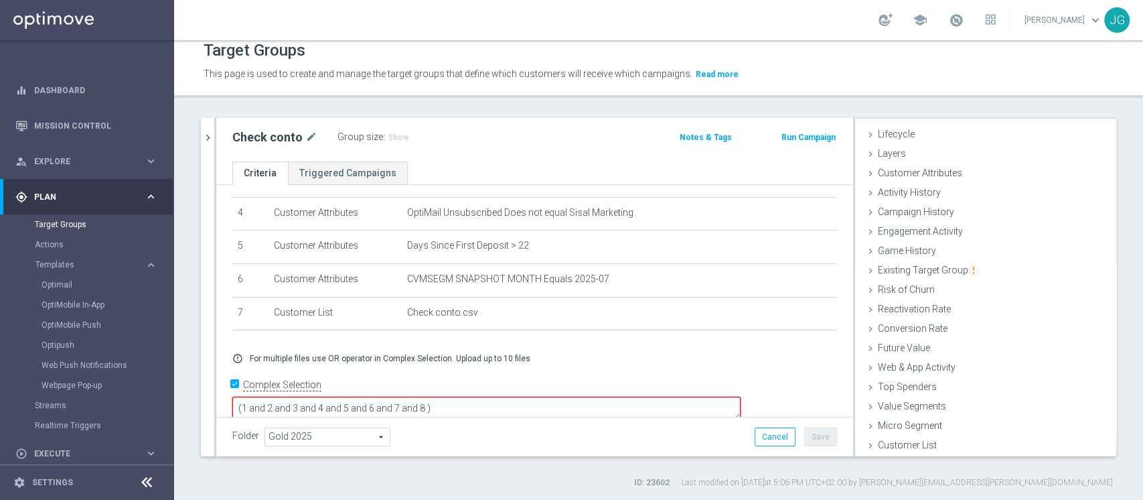
click at [518, 396] on textarea "(1 and 2 and 3 and 4 and 5 and 6 and 7 and 8 )" at bounding box center [486, 407] width 508 height 23
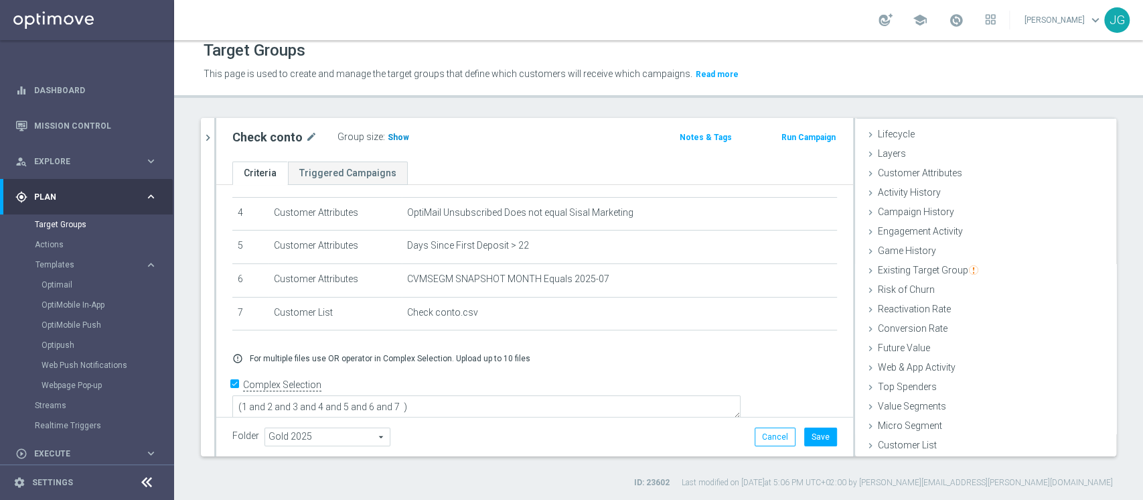
click at [394, 137] on span "Show" at bounding box center [398, 137] width 21 height 9
click at [814, 439] on button "Save" at bounding box center [820, 436] width 33 height 19
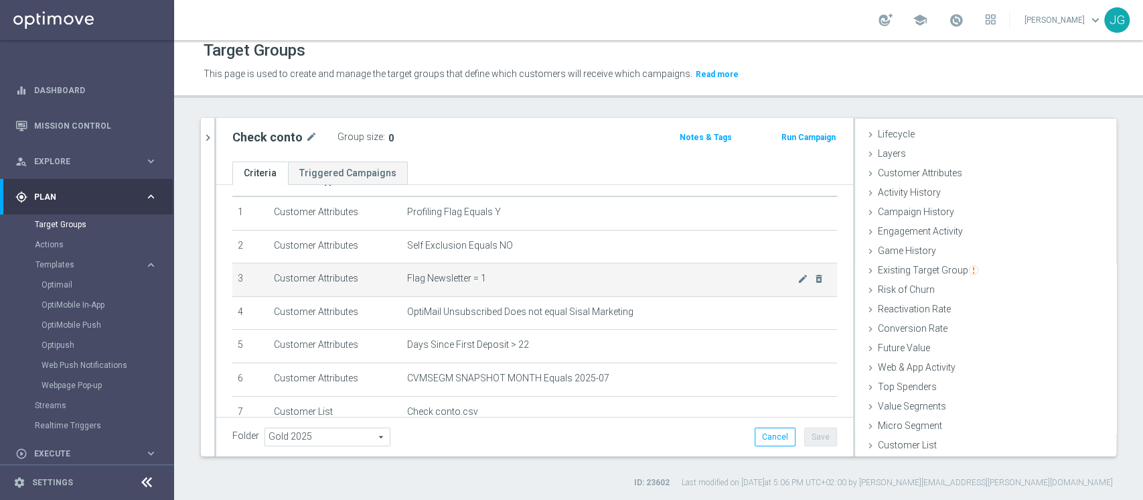
scroll to position [35, 0]
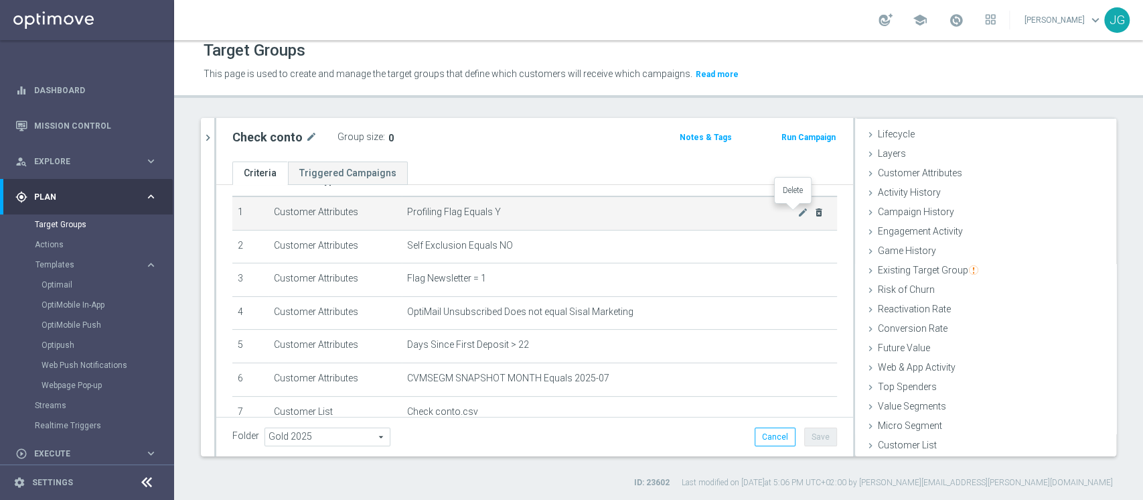
click at [814, 211] on icon "delete_forever" at bounding box center [819, 212] width 11 height 11
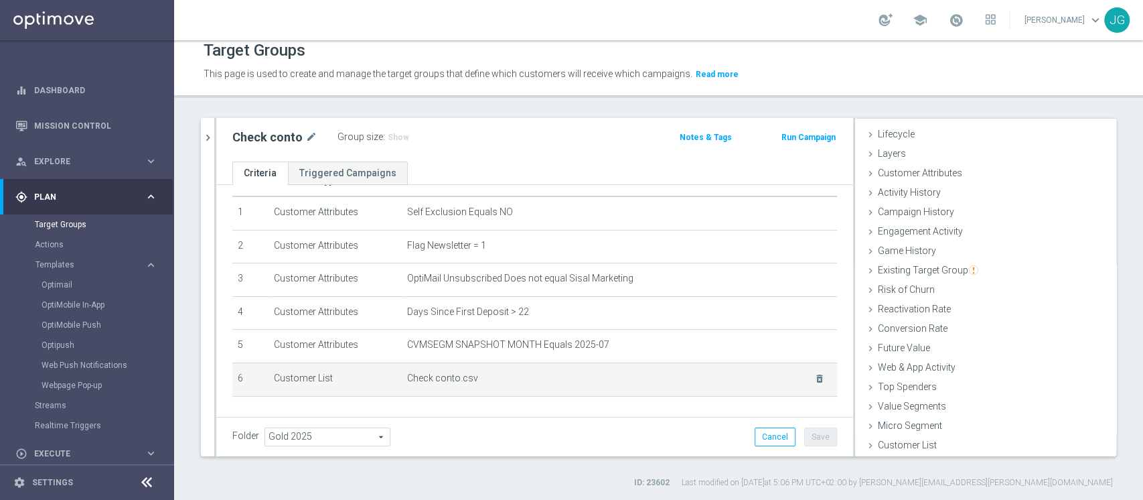
scroll to position [101, 0]
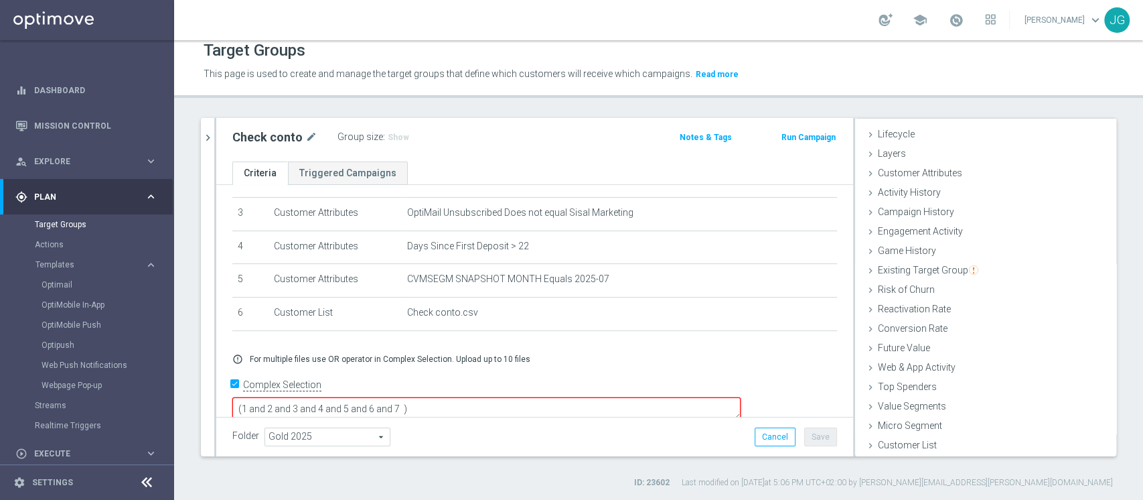
click at [498, 397] on textarea "(1 and 2 and 3 and 4 and 5 and 6 and 7 )" at bounding box center [486, 408] width 508 height 23
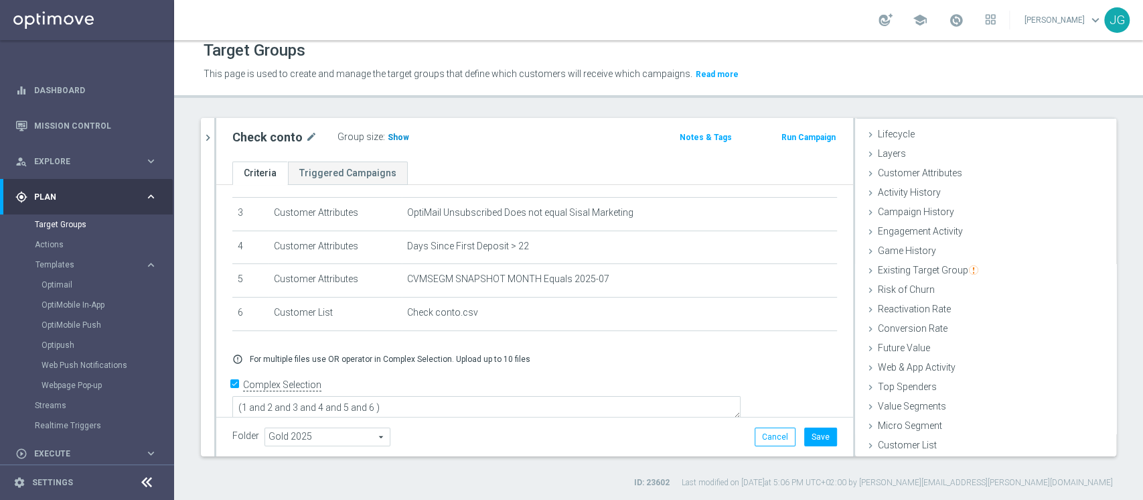
click at [390, 135] on span "Show" at bounding box center [398, 137] width 21 height 9
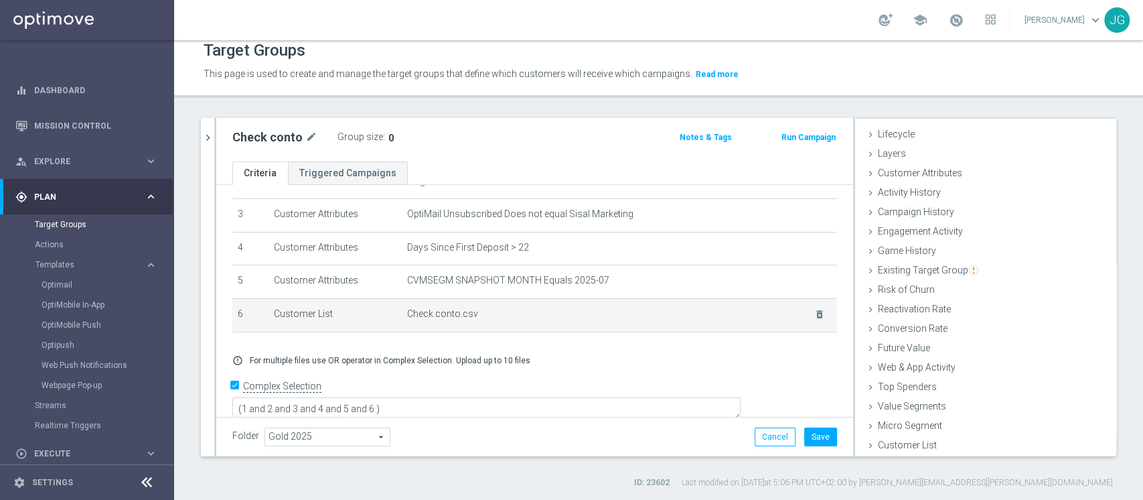
scroll to position [0, 0]
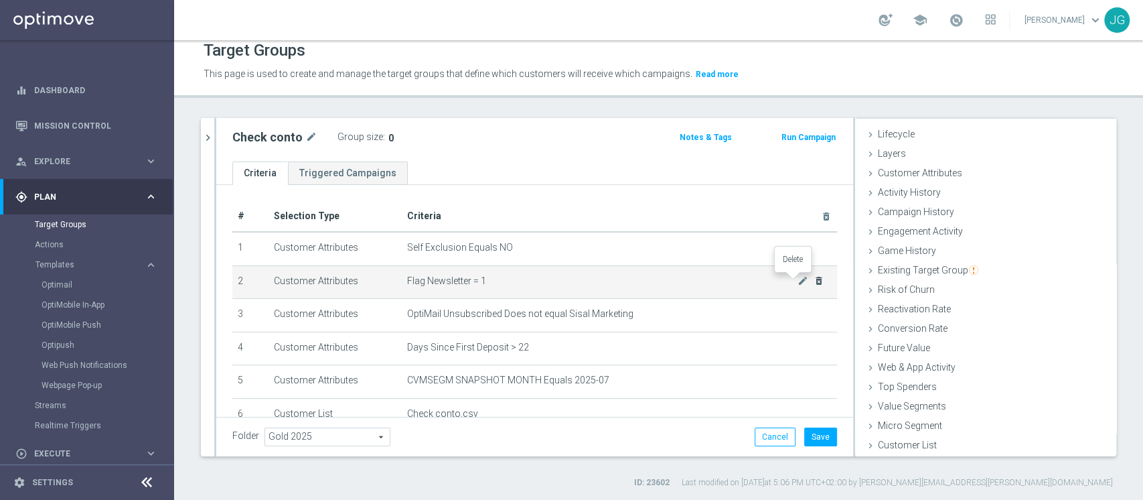
click at [814, 280] on icon "delete_forever" at bounding box center [819, 280] width 11 height 11
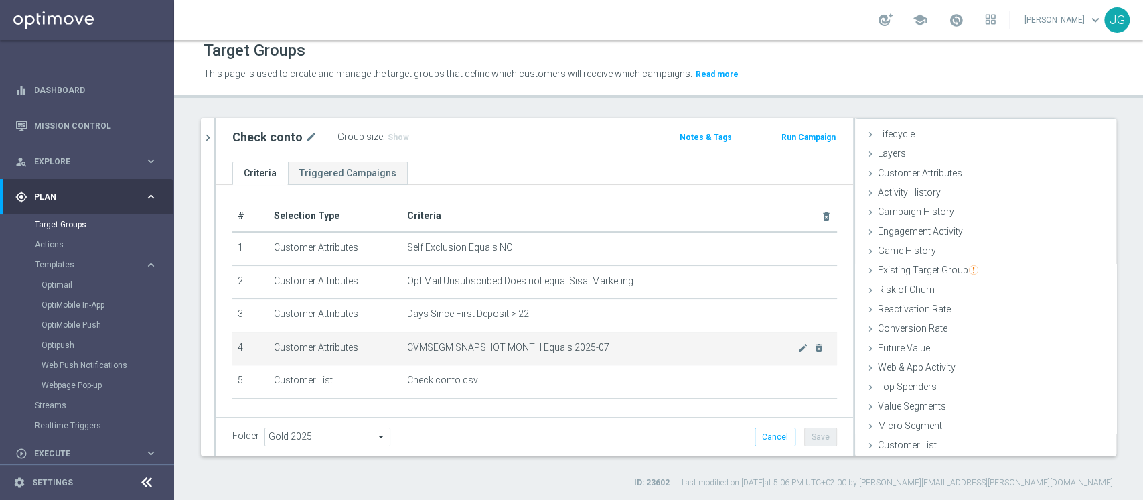
scroll to position [68, 0]
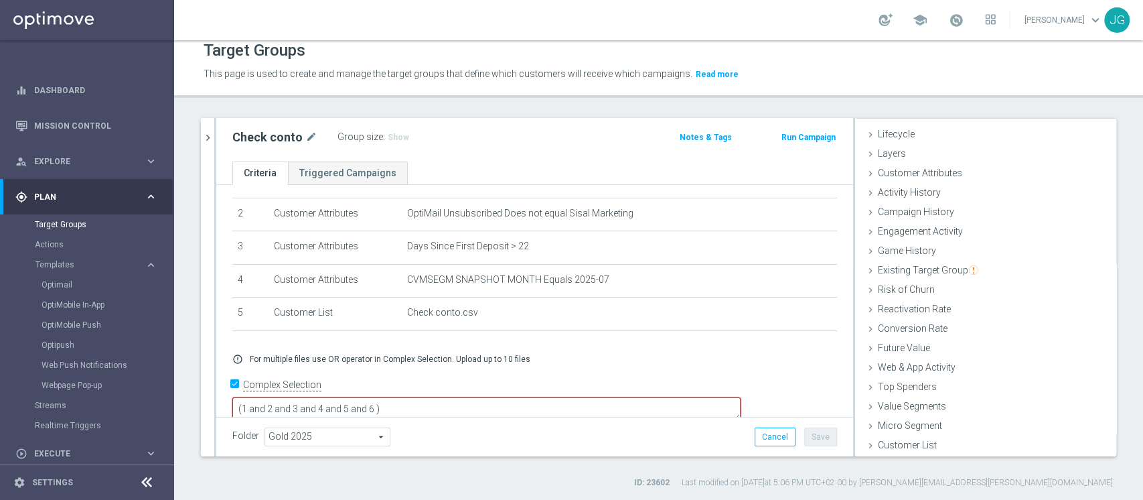
click at [469, 397] on textarea "(1 and 2 and 3 and 4 and 5 and 6 )" at bounding box center [486, 408] width 508 height 23
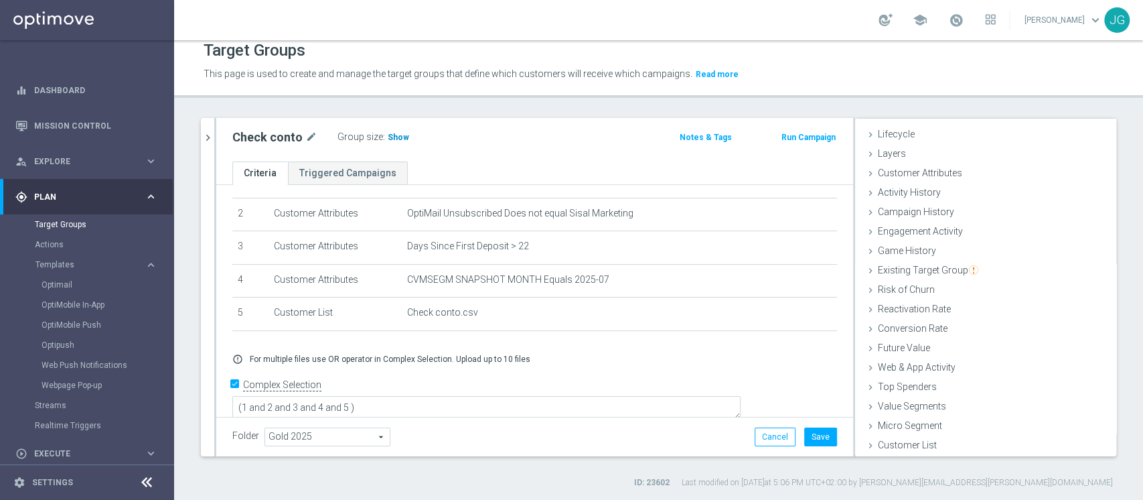
scroll to position [66, 0]
click at [386, 130] on h3 "Show" at bounding box center [398, 137] width 24 height 15
click at [816, 435] on button "Save" at bounding box center [820, 436] width 33 height 19
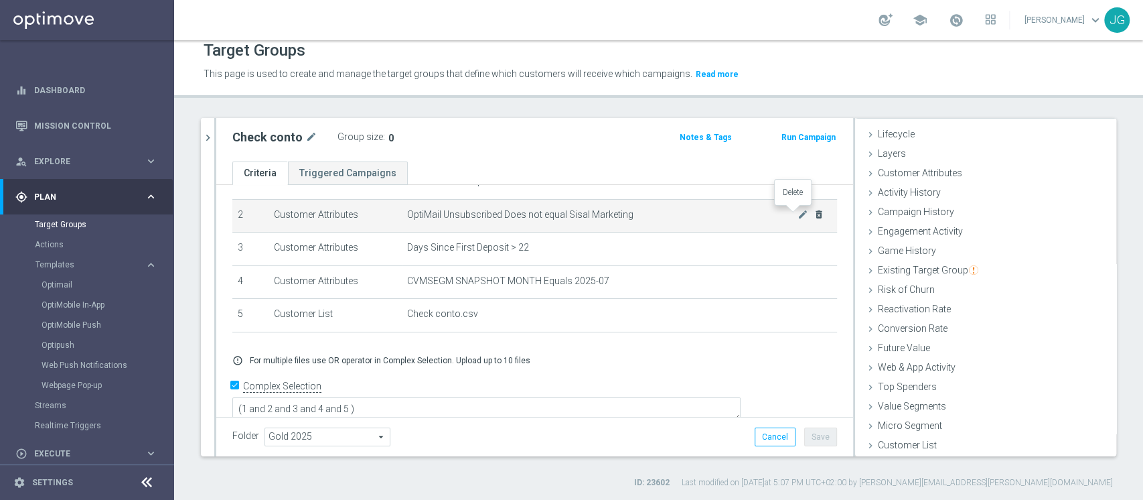
click at [814, 212] on icon "delete_forever" at bounding box center [819, 214] width 11 height 11
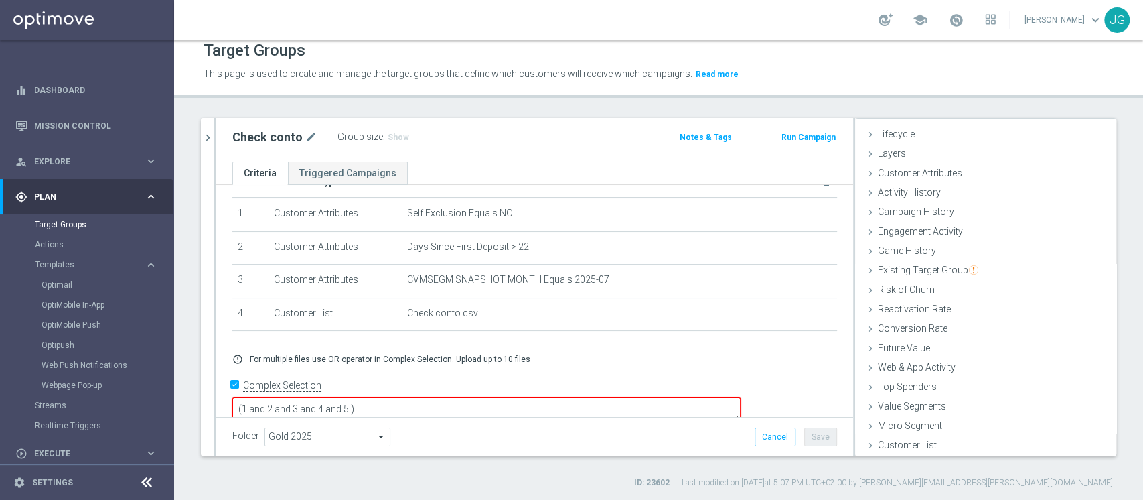
click at [443, 397] on textarea "(1 and 2 and 3 and 4 and 5 )" at bounding box center [486, 408] width 508 height 23
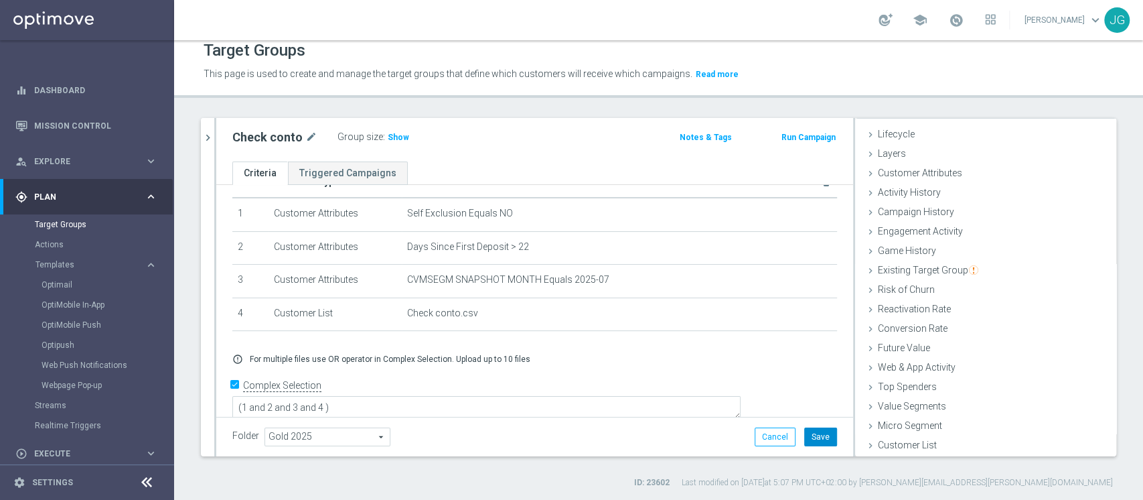
scroll to position [33, 0]
click at [814, 434] on button "Save" at bounding box center [820, 436] width 33 height 19
click at [402, 138] on span "Show" at bounding box center [398, 137] width 21 height 9
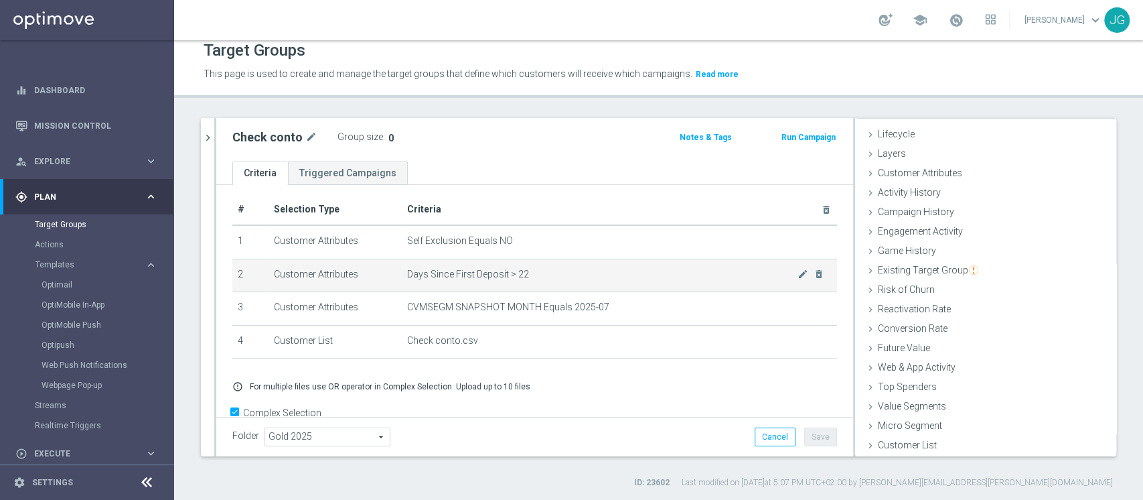
scroll to position [8, 0]
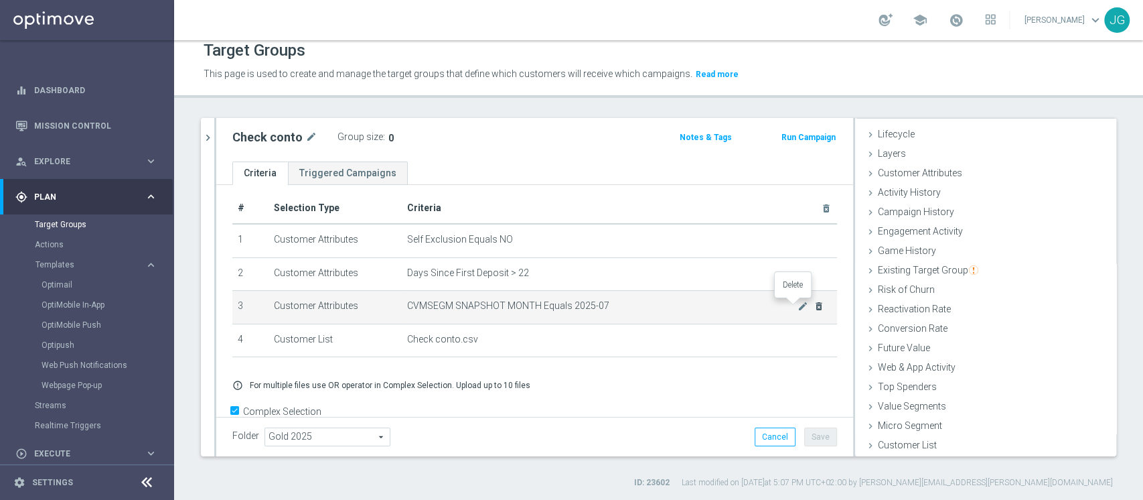
click at [814, 308] on icon "delete_forever" at bounding box center [819, 306] width 11 height 11
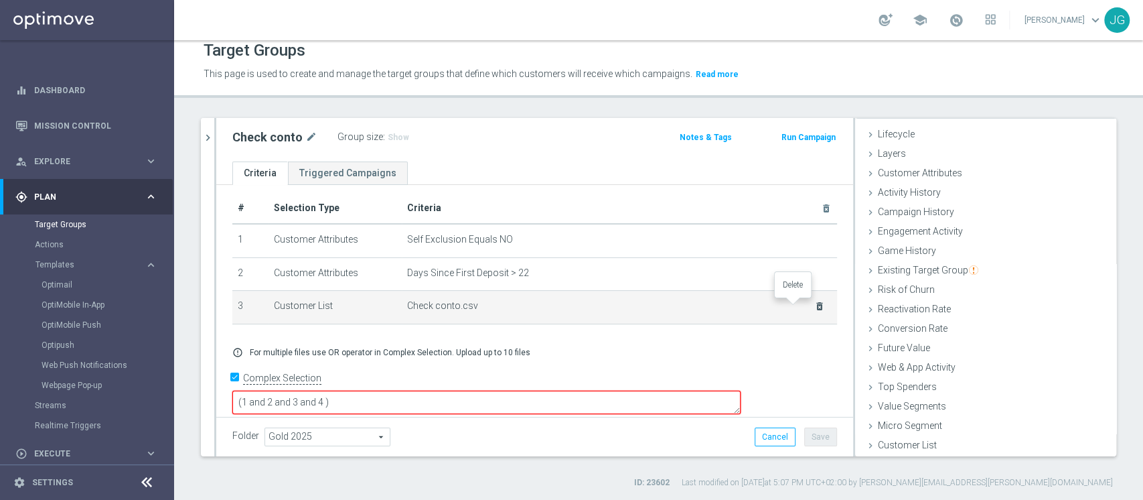
scroll to position [0, 0]
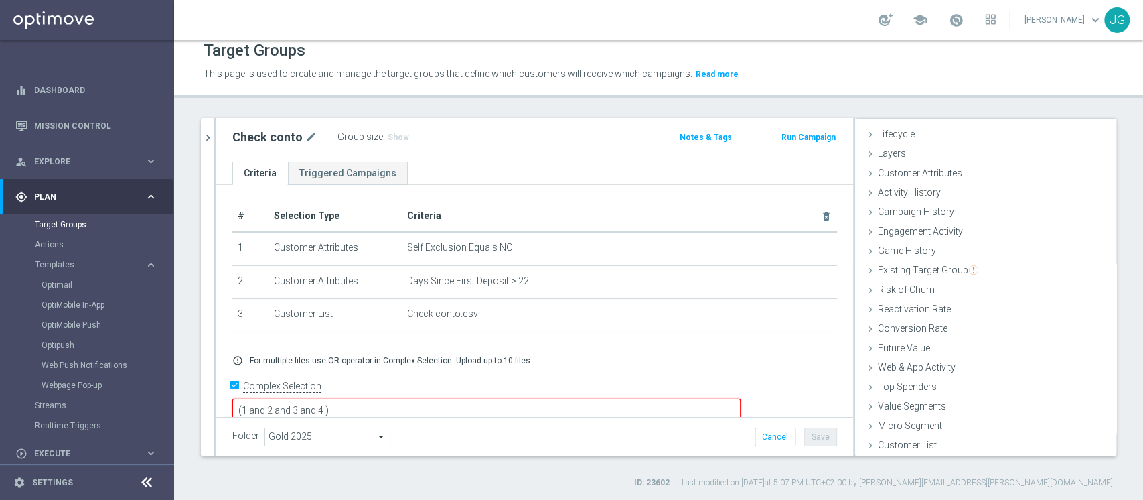
click at [419, 398] on textarea "(1 and 2 and 3 and 4 )" at bounding box center [486, 409] width 508 height 23
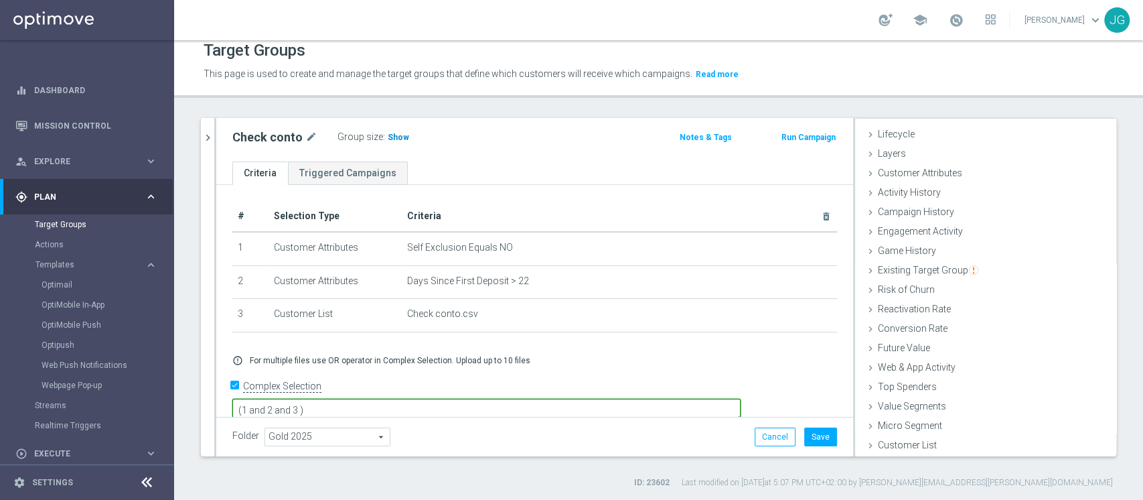
type textarea "(1 and 2 and 3 )"
click at [389, 133] on span "Show" at bounding box center [398, 137] width 21 height 9
click at [808, 432] on button "Save" at bounding box center [820, 436] width 33 height 19
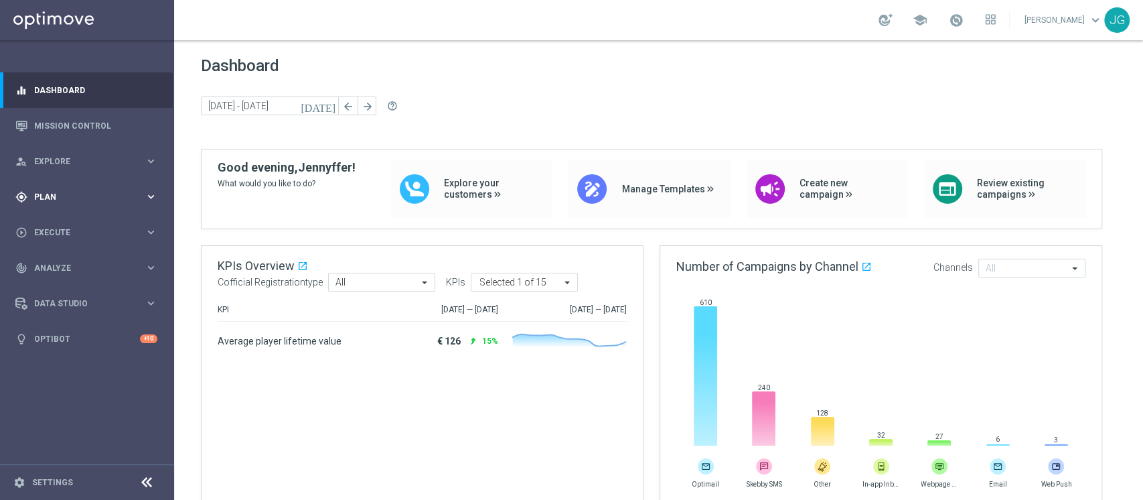
click at [99, 206] on div "gps_fixed Plan keyboard_arrow_right" at bounding box center [86, 196] width 173 height 35
click at [78, 268] on span "Templates" at bounding box center [83, 265] width 96 height 8
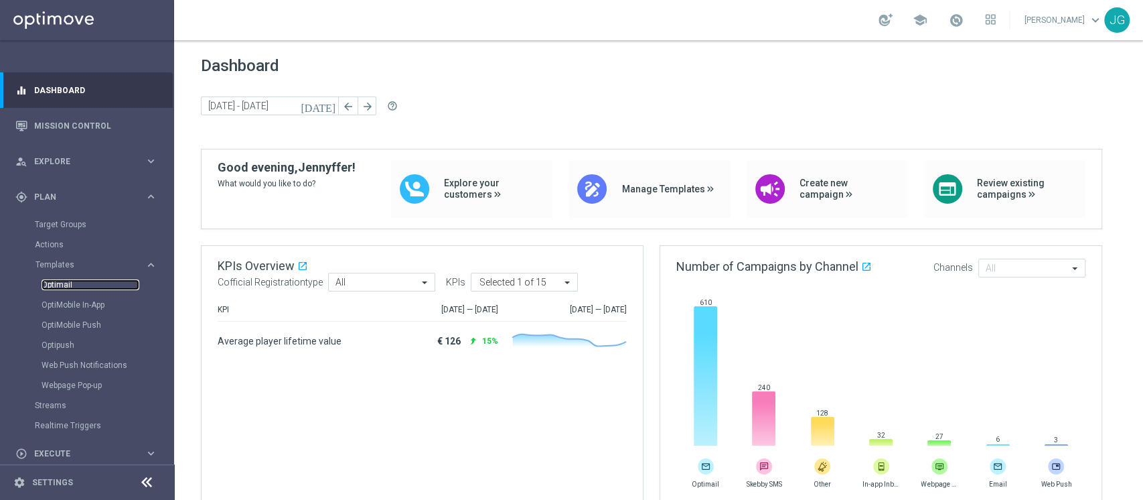
click at [70, 282] on link "Optimail" at bounding box center [91, 284] width 98 height 11
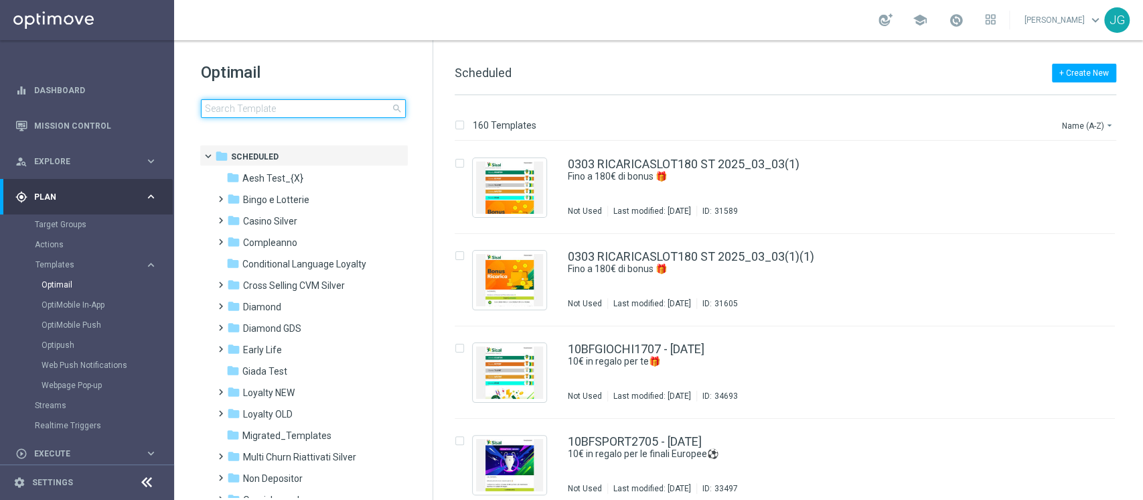
click at [305, 116] on input at bounding box center [303, 108] width 205 height 19
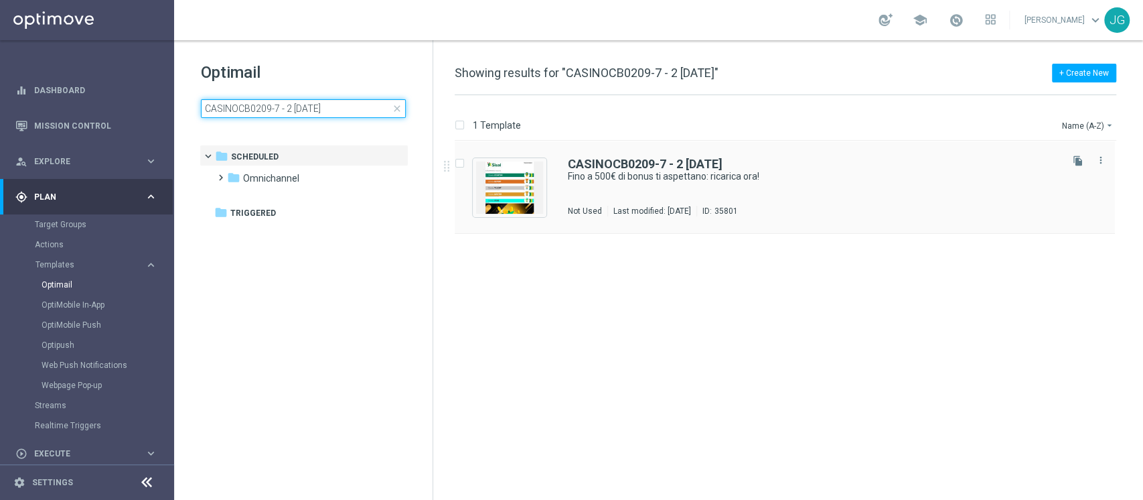
type input "CASINOCB0209-7 - 2 02.09.2025"
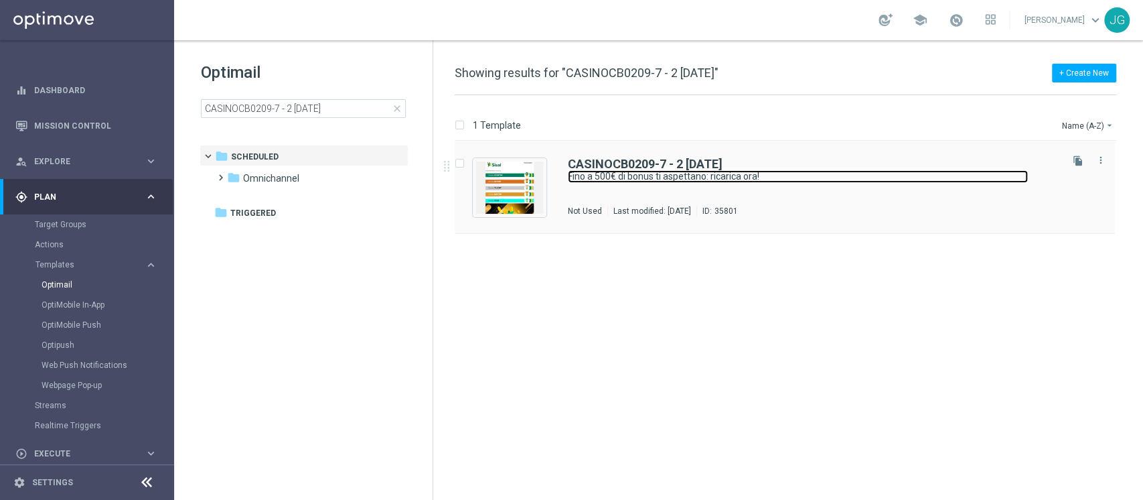
click at [780, 175] on link "Fino a 500€ di bonus ti aspettano: ricarica ora!" at bounding box center [798, 176] width 460 height 13
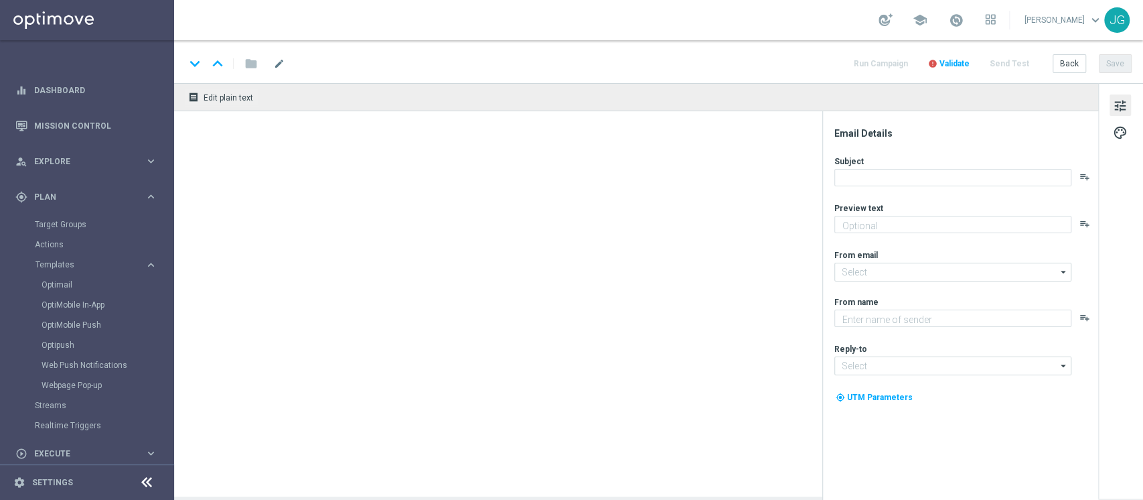
type textarea "Non perderti la promozione!✨"
type input "newsletter@comunicazioni.sisal.it"
type textarea "Sisal"
type input "info@sisal.it"
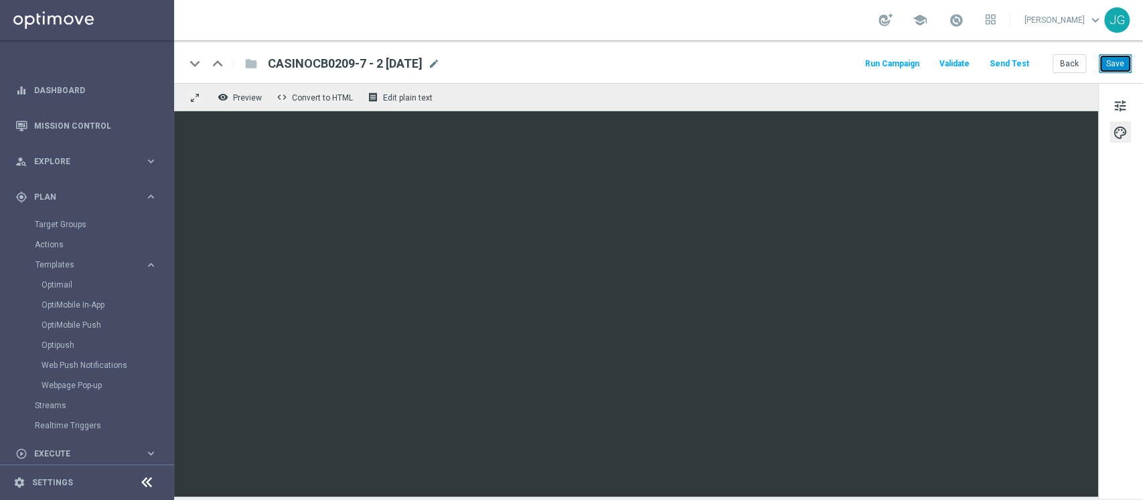
click at [1115, 62] on button "Save" at bounding box center [1115, 63] width 33 height 19
click at [1120, 66] on button "Save" at bounding box center [1115, 63] width 33 height 19
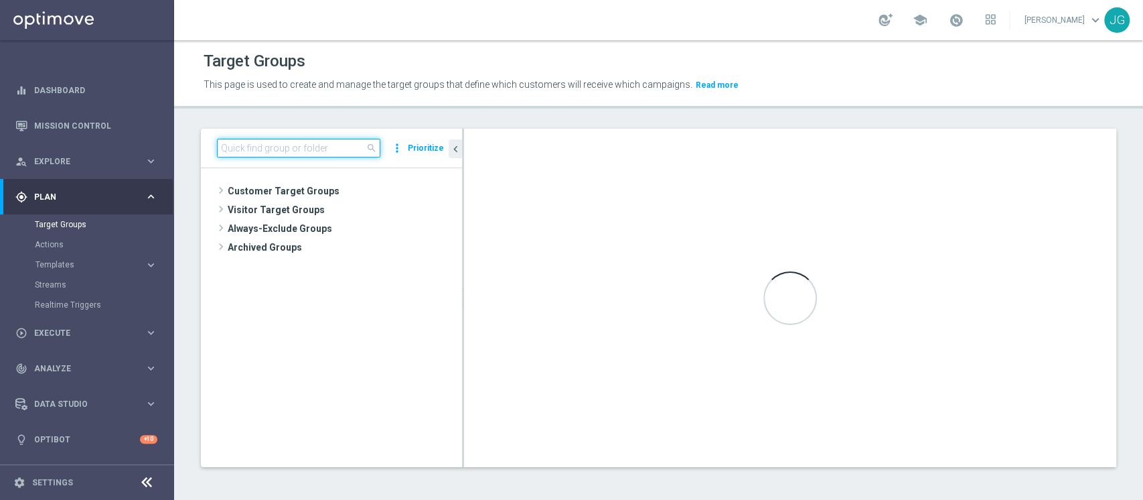
click at [311, 155] on input at bounding box center [298, 148] width 163 height 19
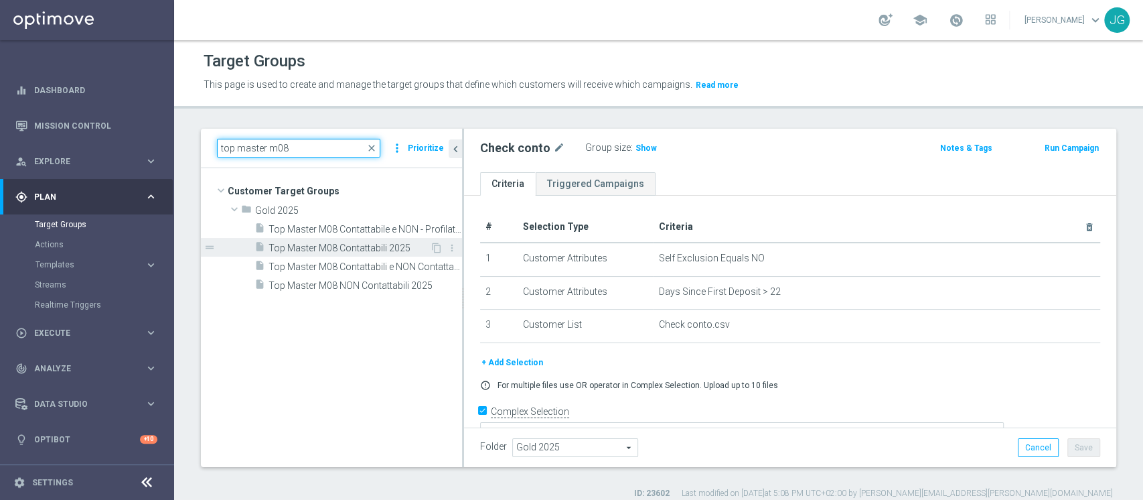
type input "top master m08"
click at [341, 252] on span "Top Master M08 Contattabili 2025" at bounding box center [349, 247] width 161 height 11
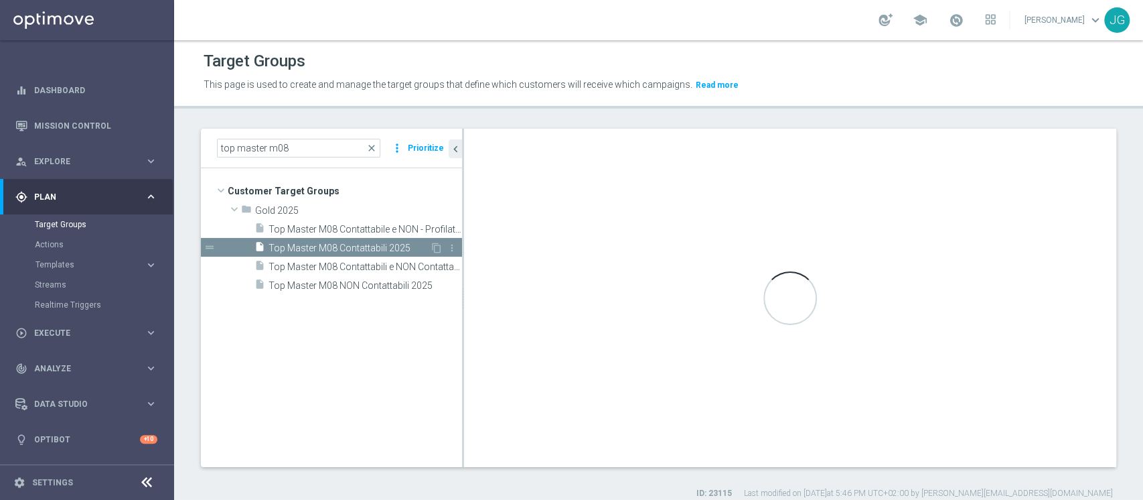
type textarea "(1 and 2 and 3 and 4 and 5 and 6 and 7 and 8 and 9 and 10 and 11 and 12 and 13)"
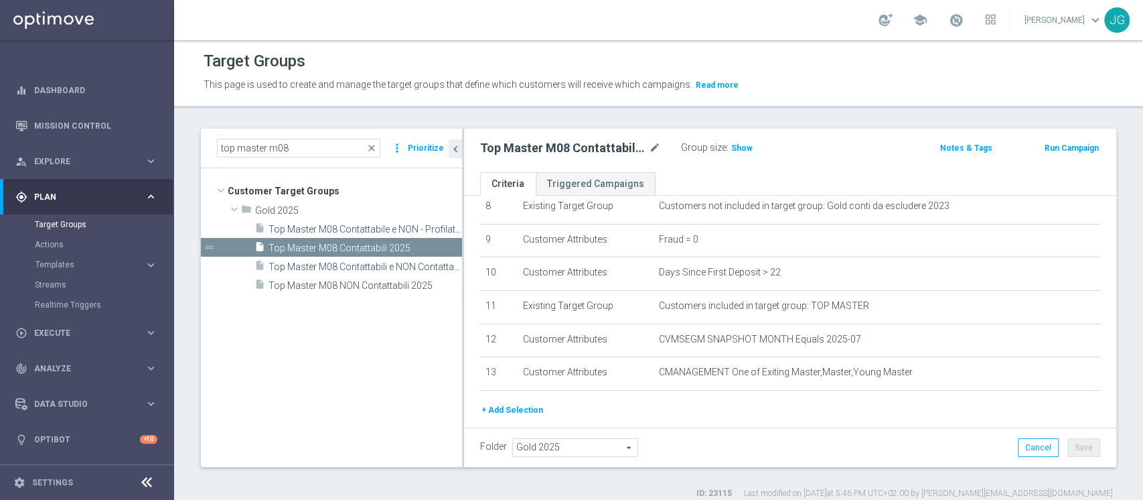
scroll to position [327, 0]
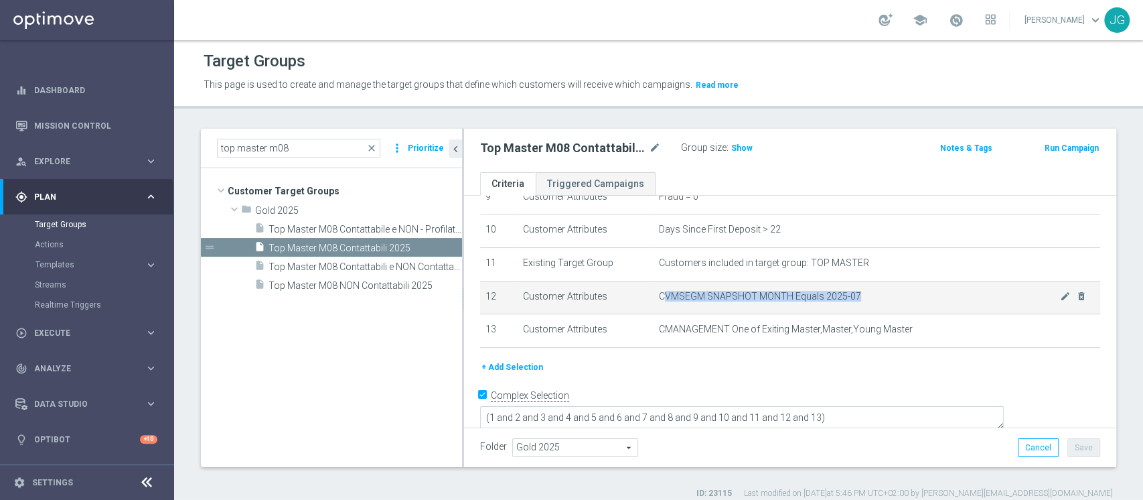
drag, startPoint x: 654, startPoint y: 297, endPoint x: 863, endPoint y: 303, distance: 208.3
click at [863, 302] on span "CVMSEGM SNAPSHOT MONTH Equals 2025-07" at bounding box center [859, 296] width 401 height 11
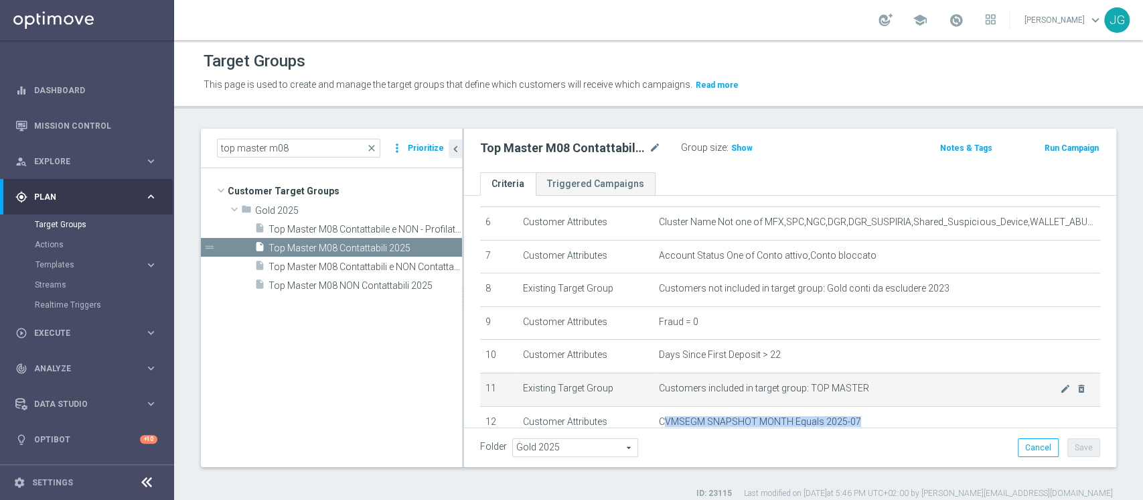
scroll to position [187, 0]
